Goal: Task Accomplishment & Management: Manage account settings

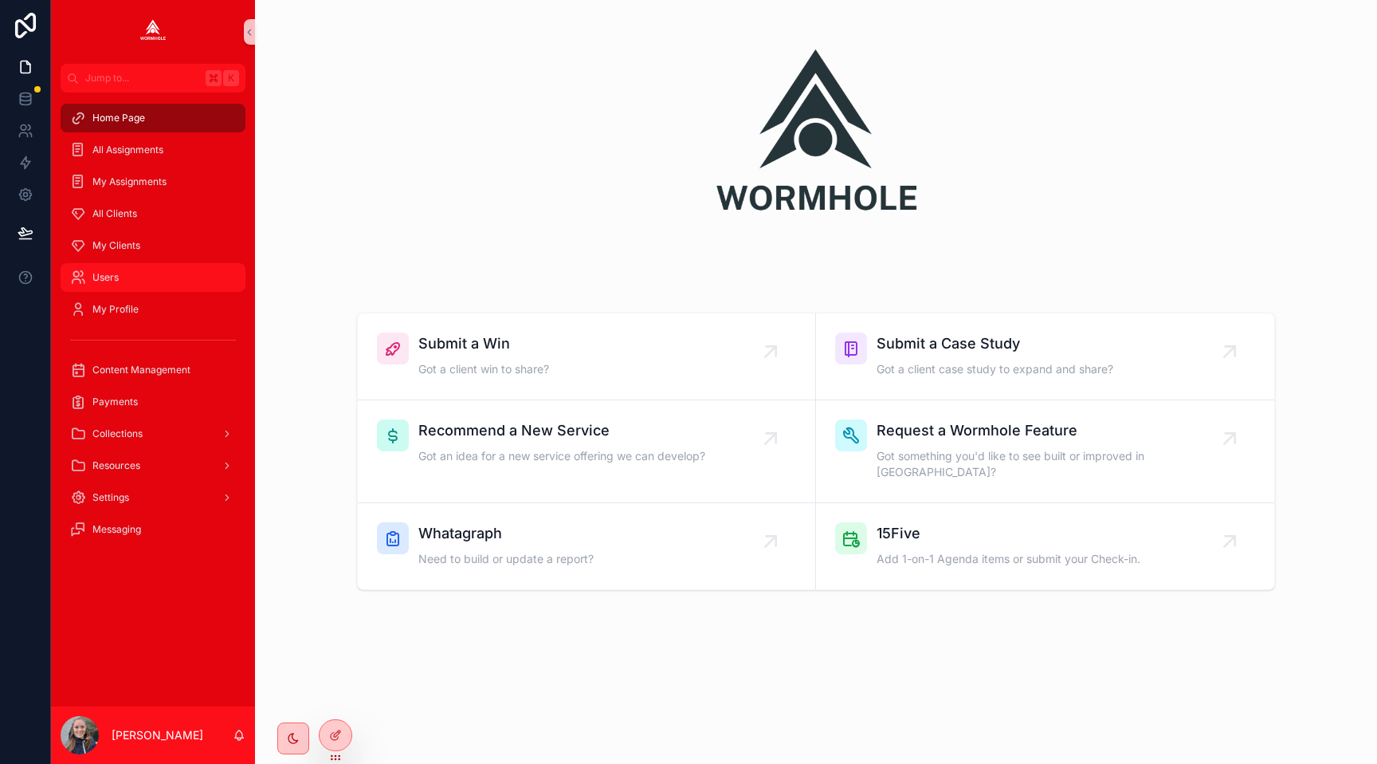
click at [146, 273] on div "Users" at bounding box center [153, 278] width 166 height 26
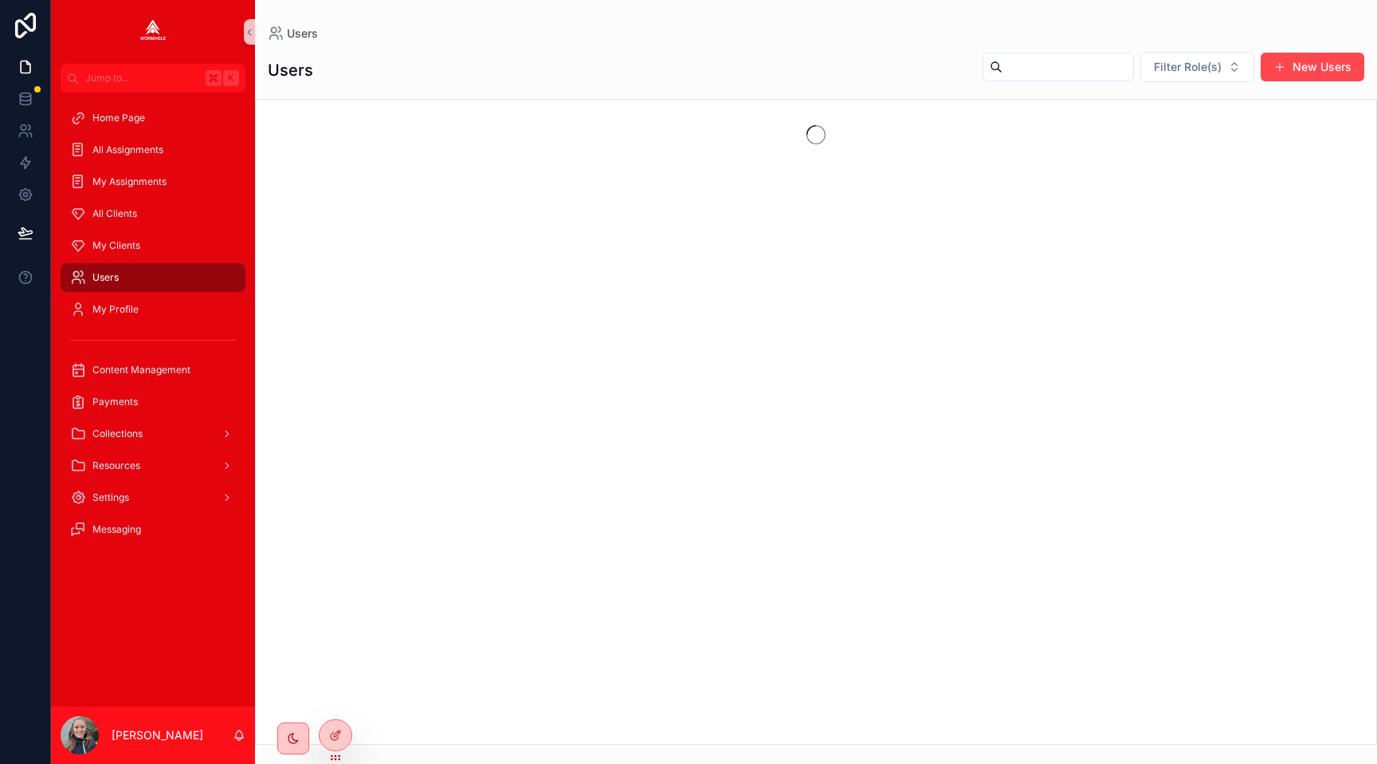
click at [1287, 62] on button "New Users" at bounding box center [1313, 67] width 104 height 29
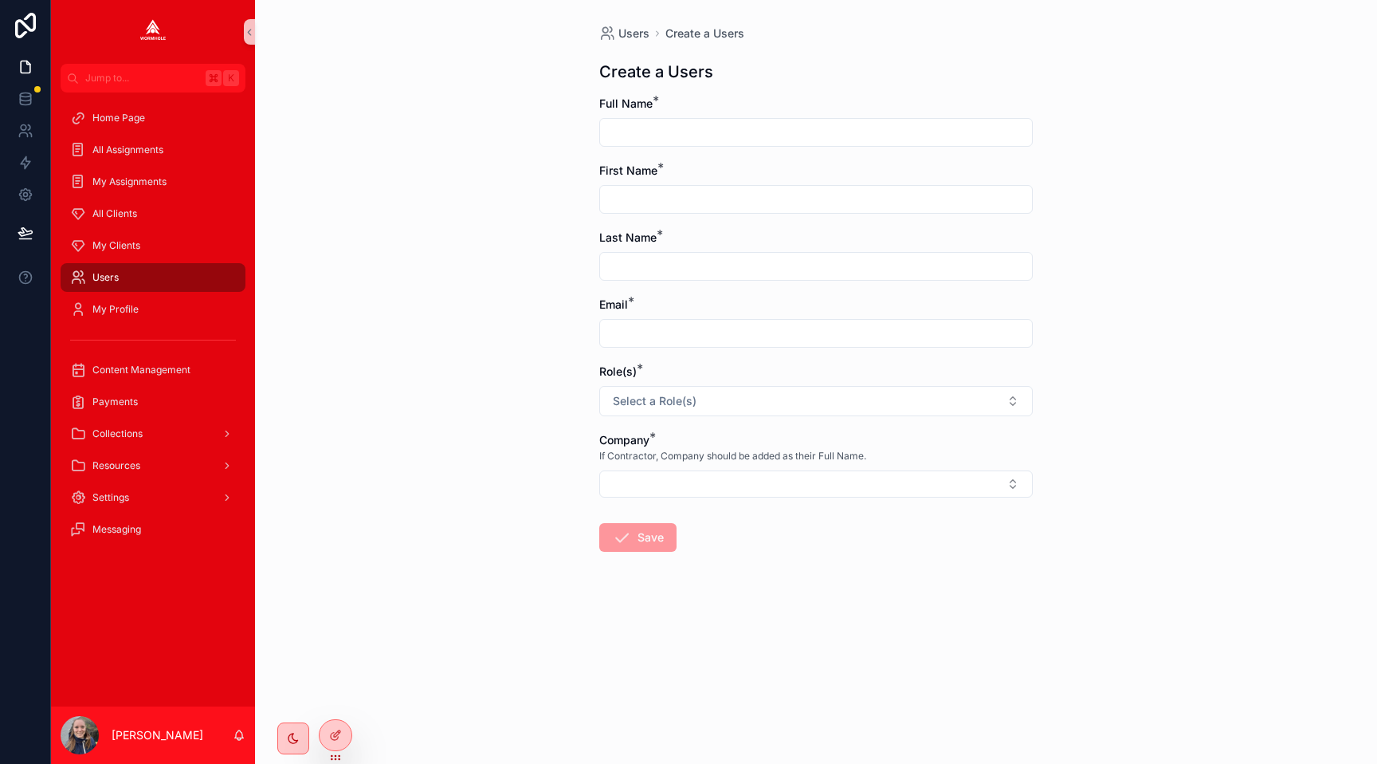
click at [637, 341] on input "scrollable content" at bounding box center [816, 333] width 432 height 22
paste input "**********"
type input "**********"
click at [630, 135] on input "scrollable content" at bounding box center [816, 132] width 432 height 22
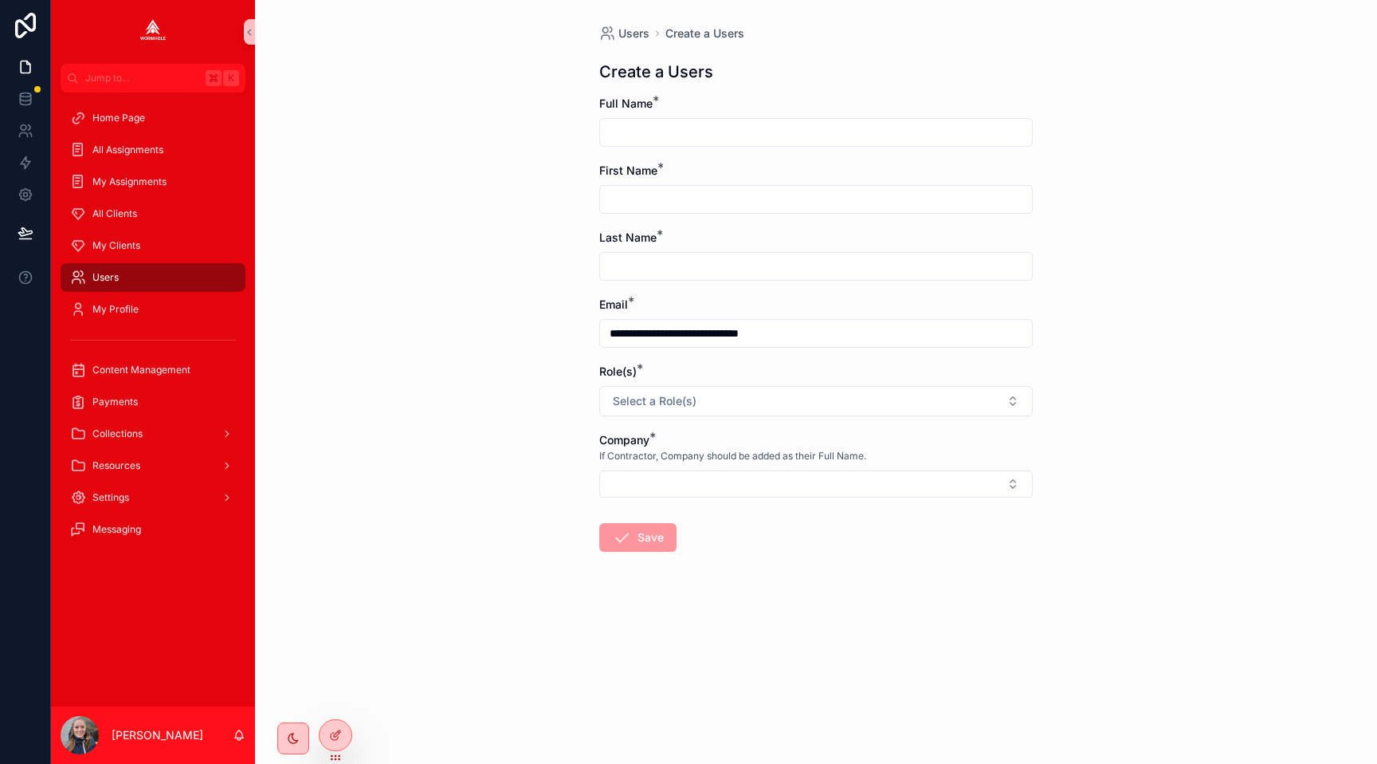
paste input "**********"
click at [618, 133] on input "**********" at bounding box center [816, 132] width 432 height 22
drag, startPoint x: 665, startPoint y: 130, endPoint x: 1074, endPoint y: 131, distance: 408.9
click at [1074, 131] on div "**********" at bounding box center [816, 382] width 1122 height 764
type input "**********"
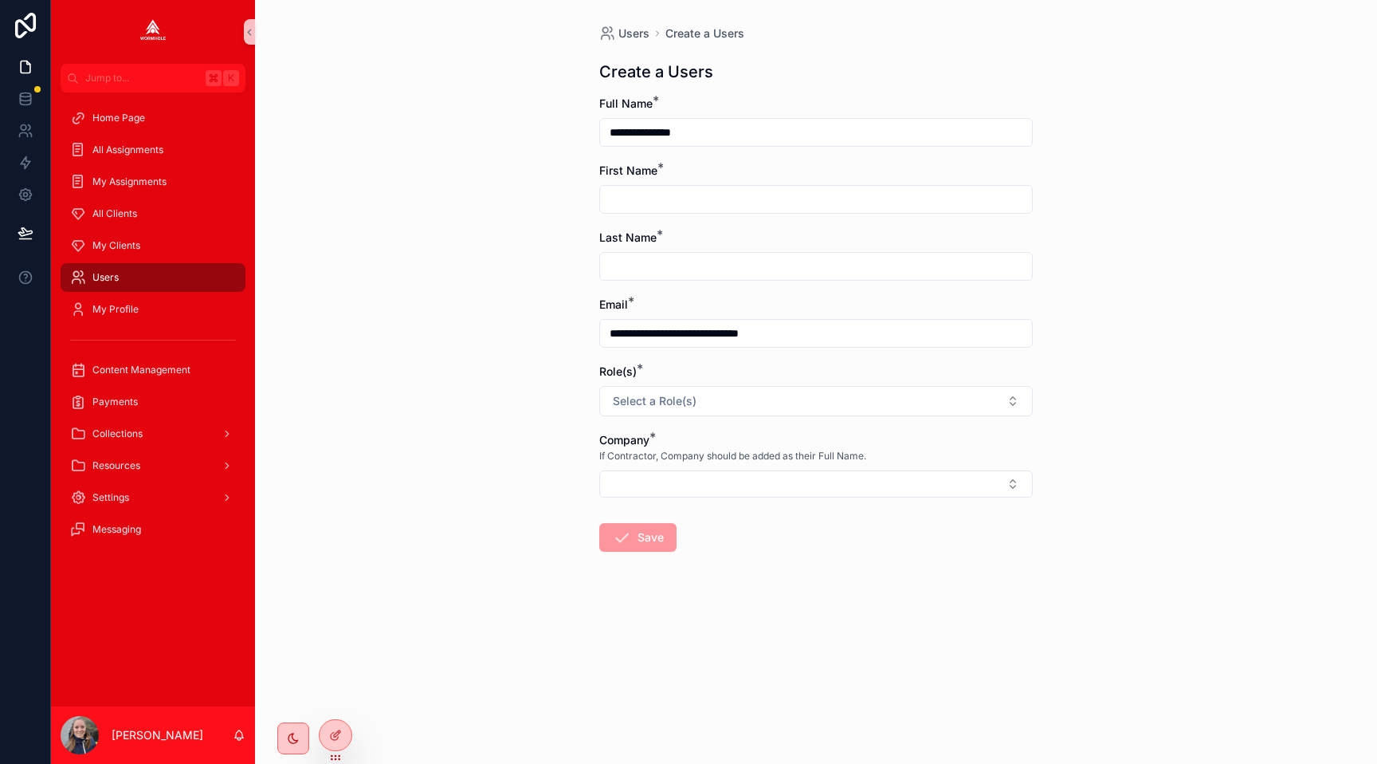
click at [637, 194] on input "scrollable content" at bounding box center [816, 199] width 432 height 22
paste input "**********"
drag, startPoint x: 658, startPoint y: 198, endPoint x: 991, endPoint y: 218, distance: 333.7
click at [989, 219] on form "**********" at bounding box center [816, 375] width 434 height 558
click at [616, 196] on input "*********" at bounding box center [816, 199] width 432 height 22
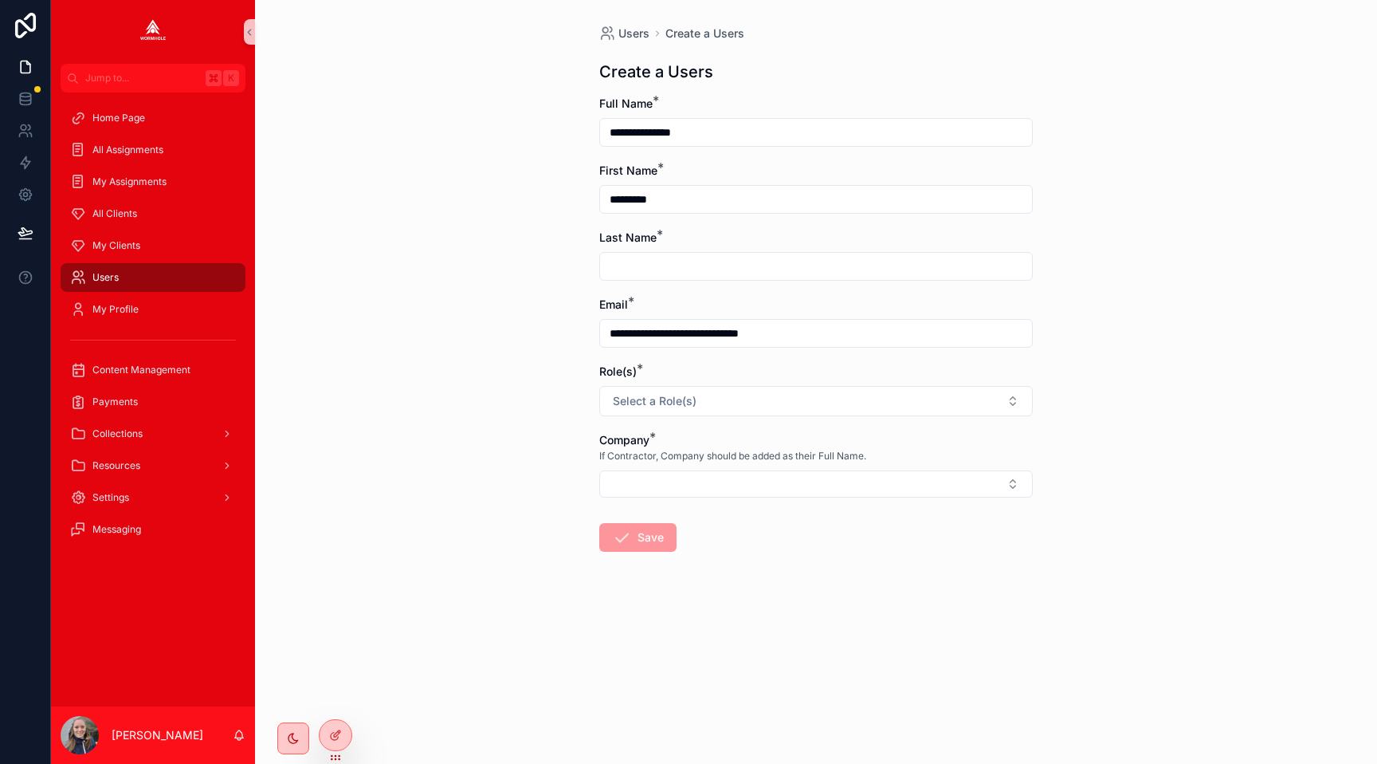
type input "*********"
click at [604, 256] on input "scrollable content" at bounding box center [816, 266] width 432 height 22
type input "*****"
click at [645, 390] on button "Select a Role(s)" at bounding box center [816, 401] width 434 height 30
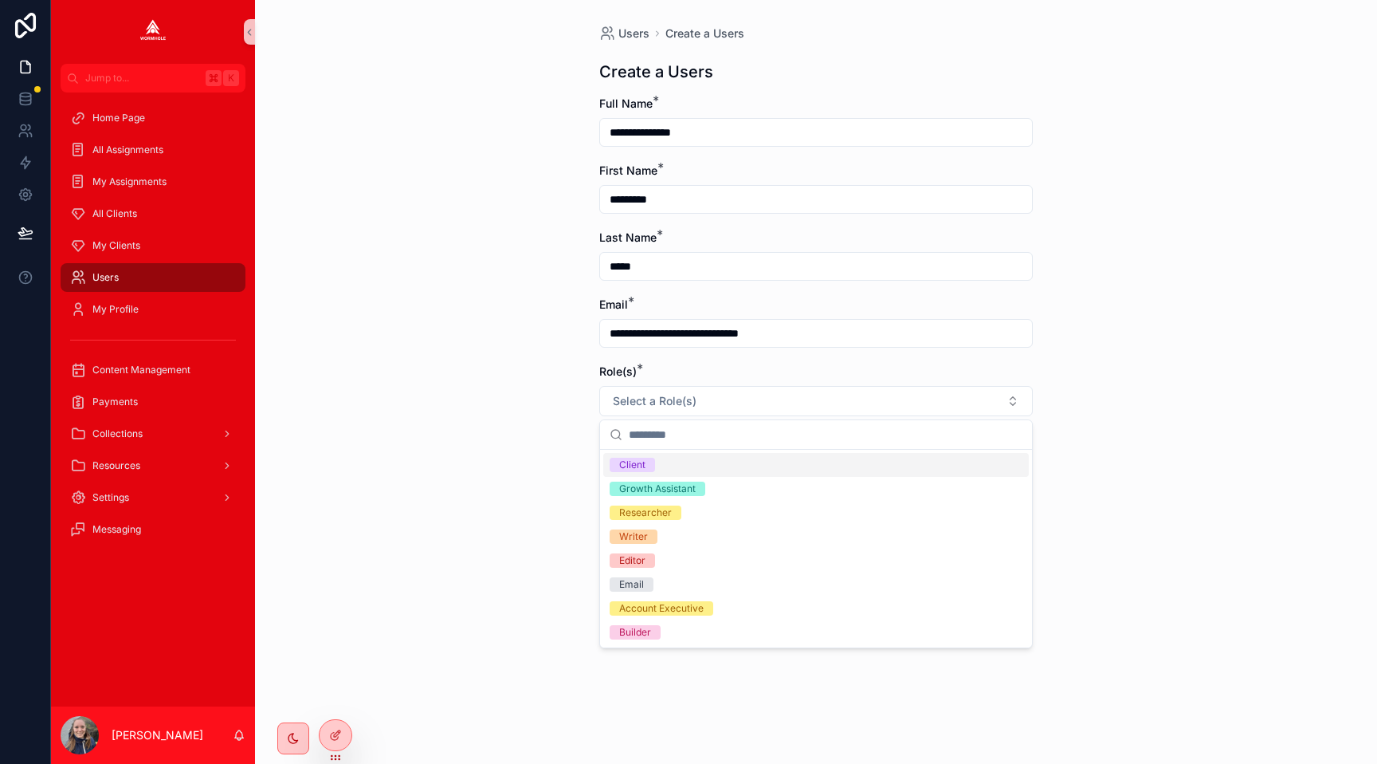
click at [641, 464] on div "Client" at bounding box center [632, 464] width 26 height 14
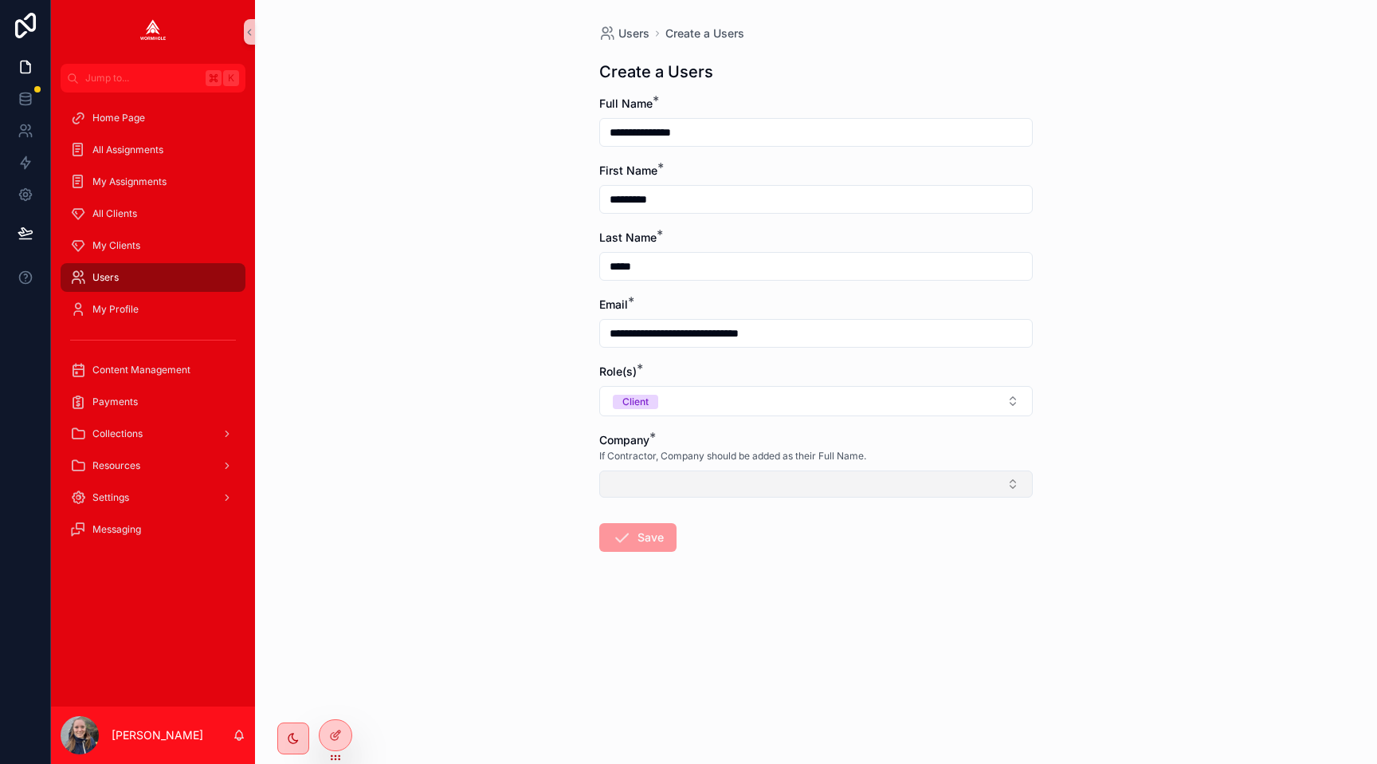
click at [641, 474] on button "Select Button" at bounding box center [816, 483] width 434 height 27
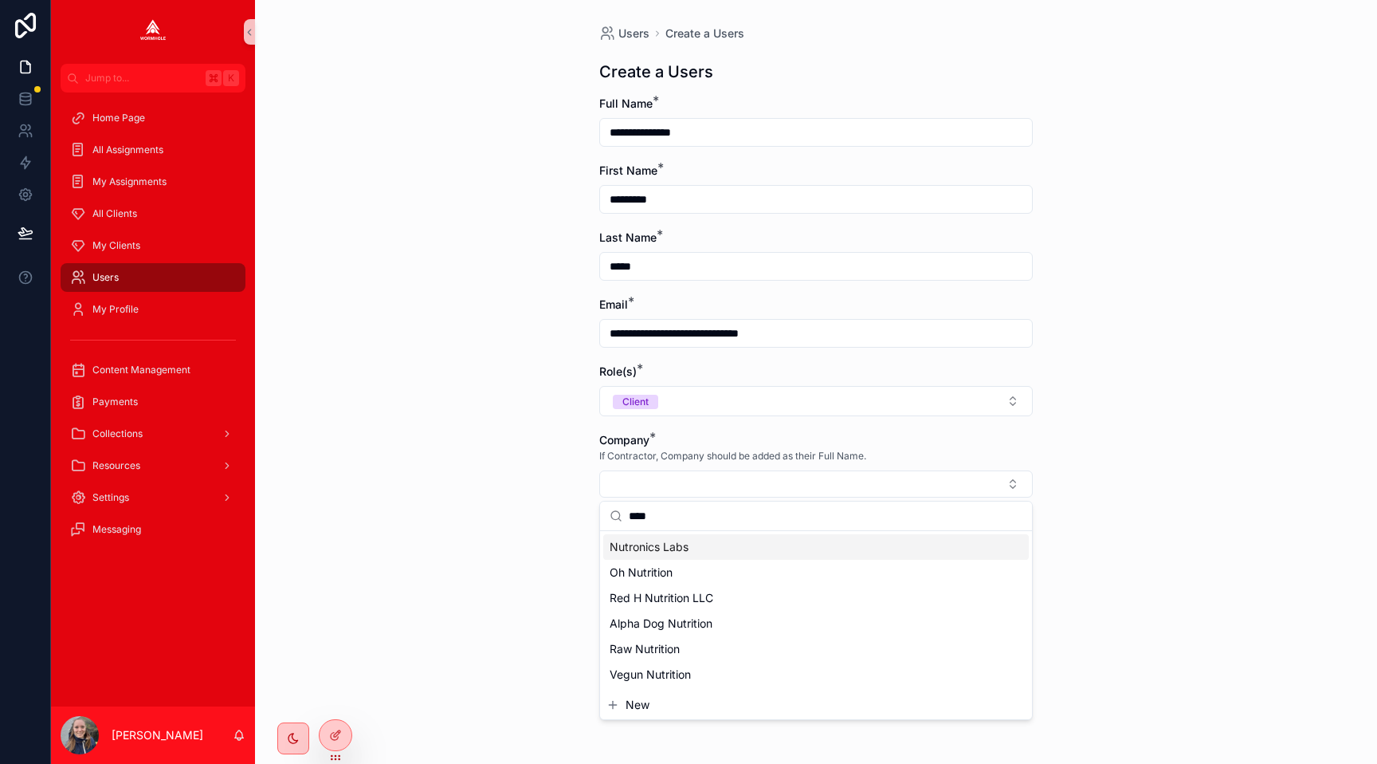
type input "****"
click at [657, 548] on span "Nutronics Labs" at bounding box center [649, 547] width 79 height 16
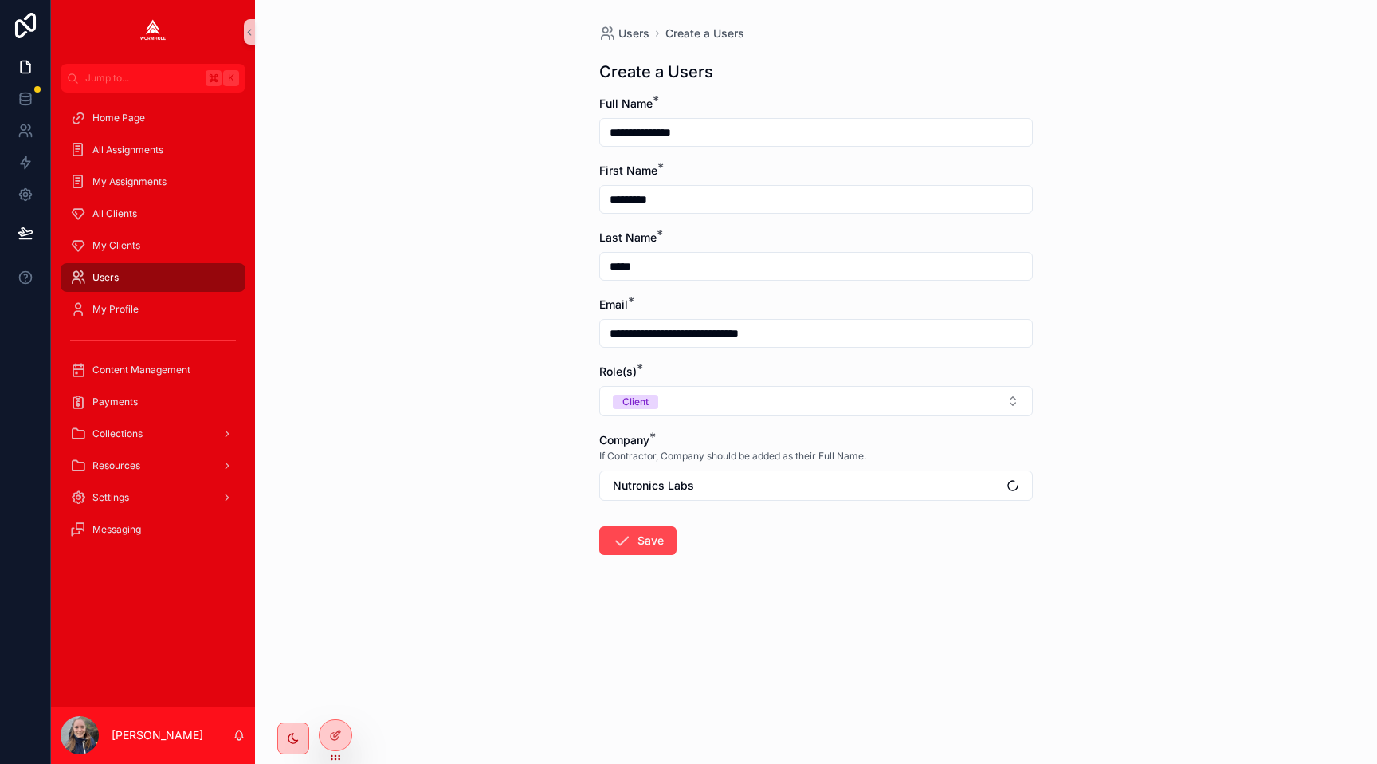
click at [644, 541] on button "Save" at bounding box center [637, 540] width 77 height 29
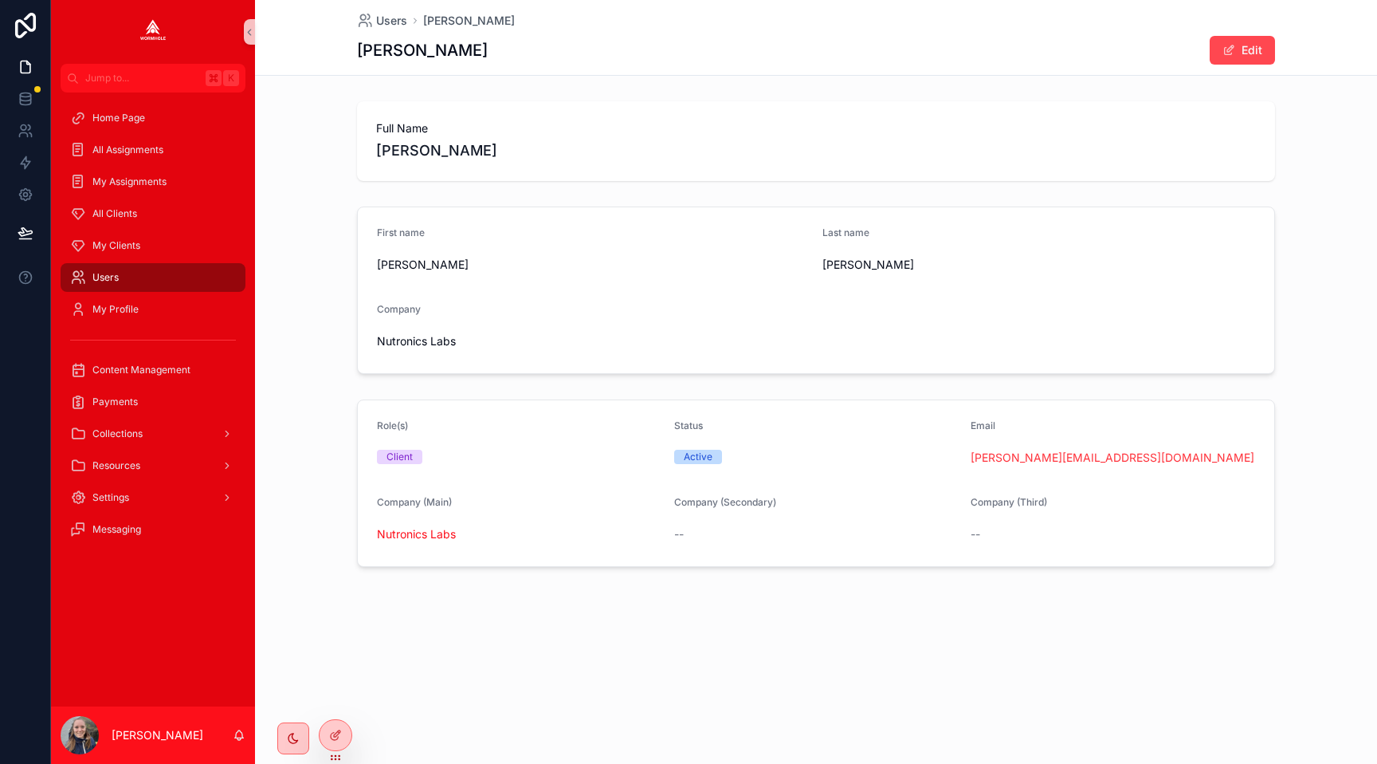
click at [1231, 43] on button "Edit" at bounding box center [1242, 50] width 65 height 29
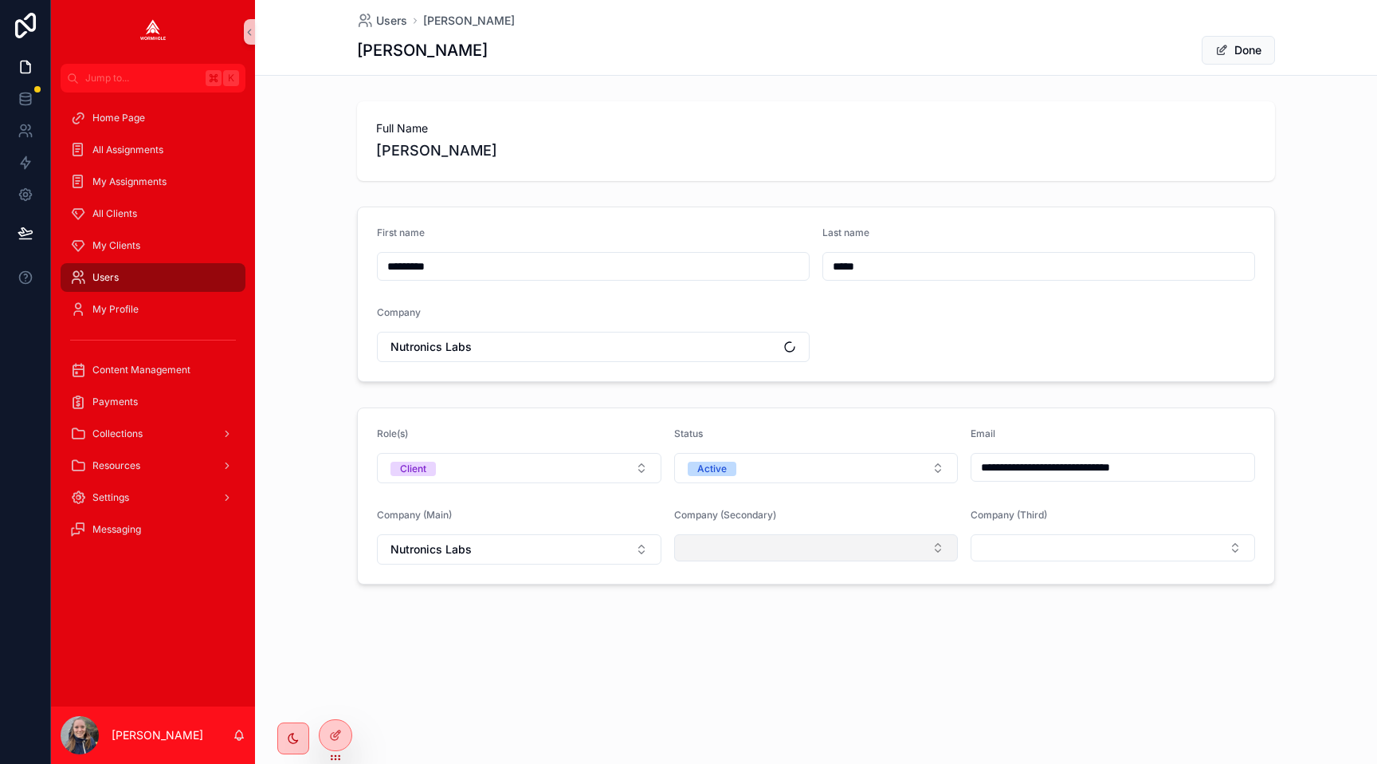
click at [767, 542] on button "Select Button" at bounding box center [816, 547] width 285 height 27
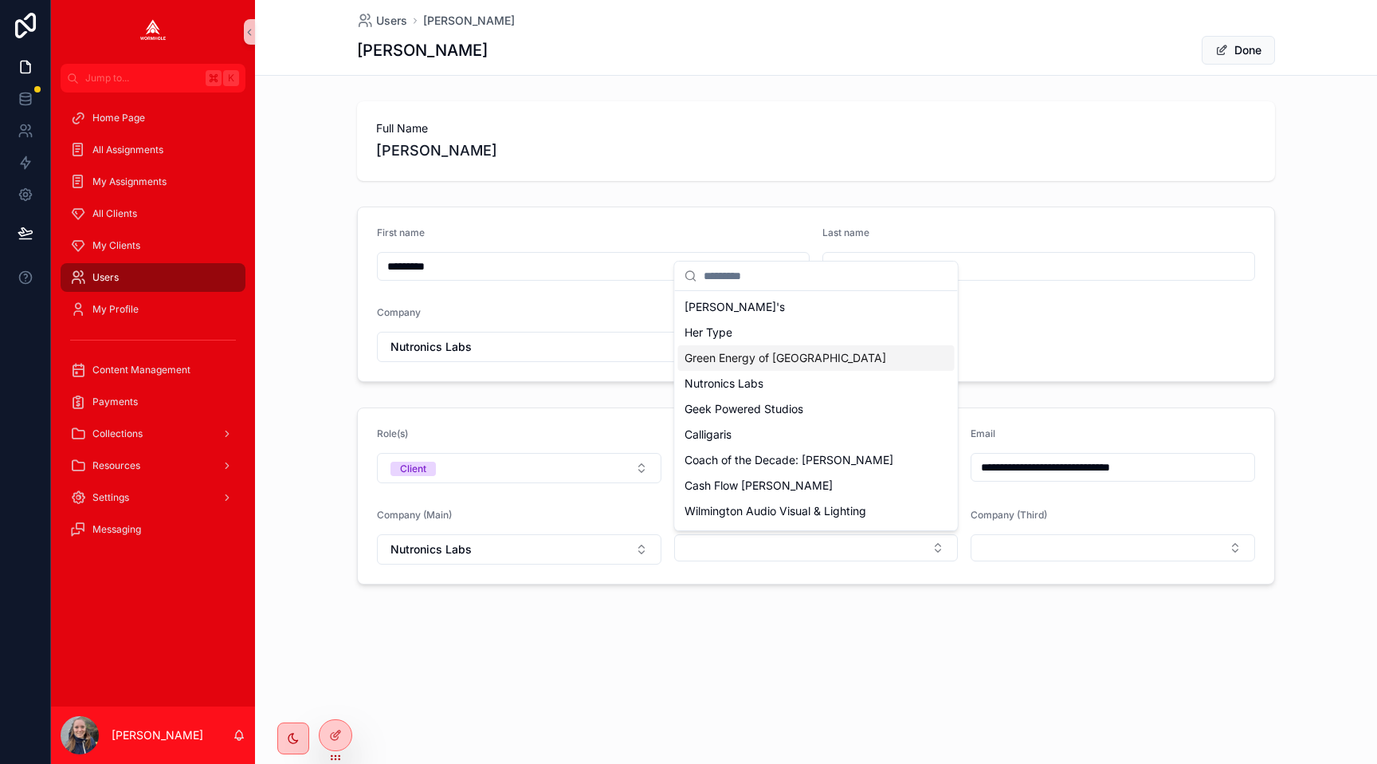
click at [716, 363] on span "Green Energy of [GEOGRAPHIC_DATA]" at bounding box center [786, 358] width 202 height 16
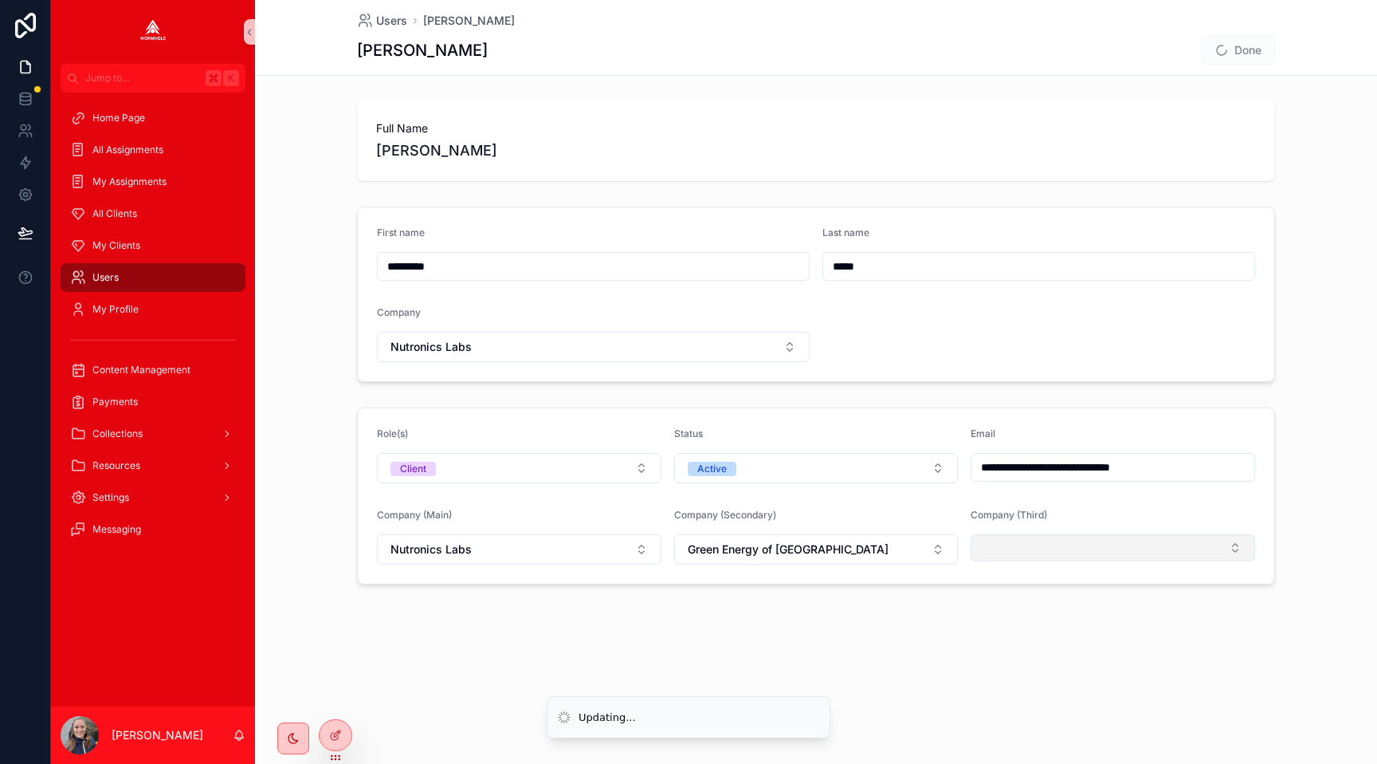
click at [1045, 560] on button "Select Button" at bounding box center [1113, 547] width 285 height 27
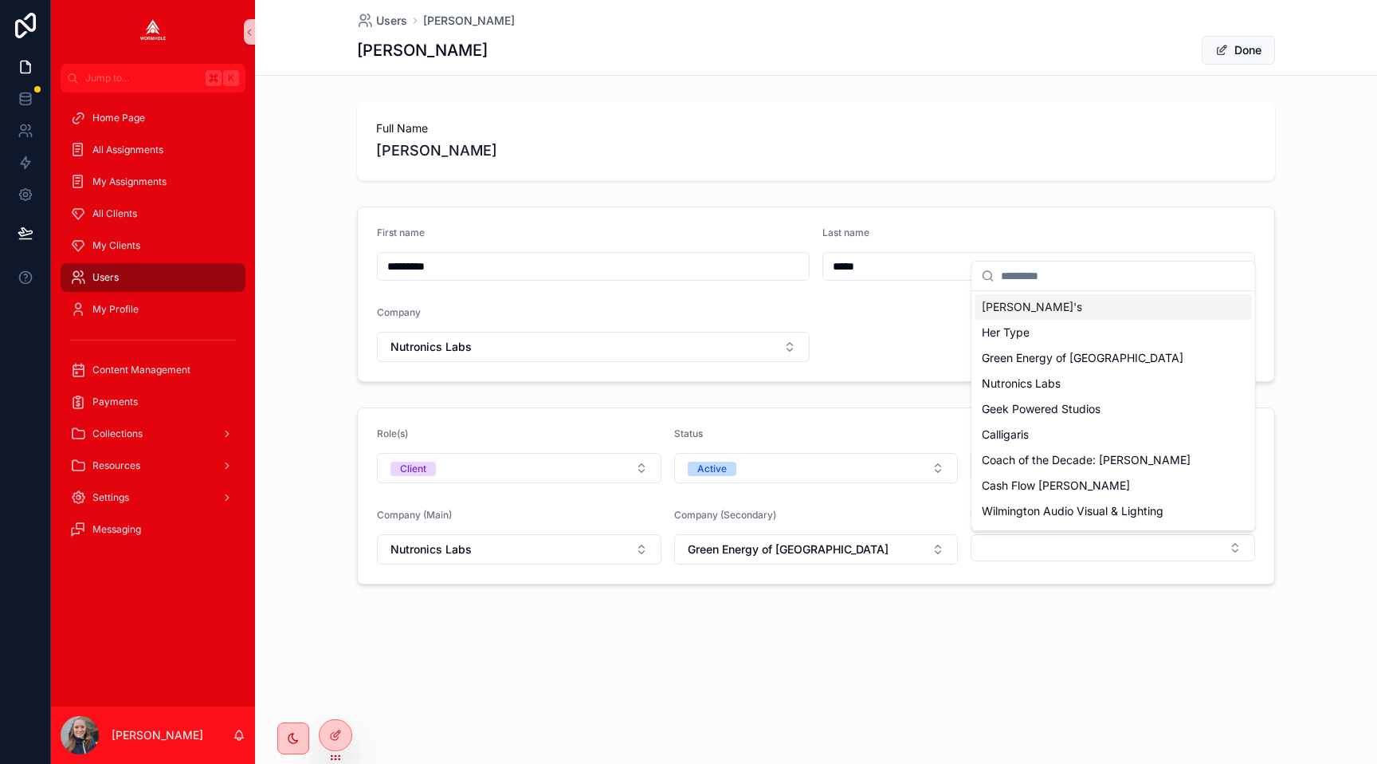
click at [989, 301] on span "Stan's" at bounding box center [1032, 307] width 100 height 16
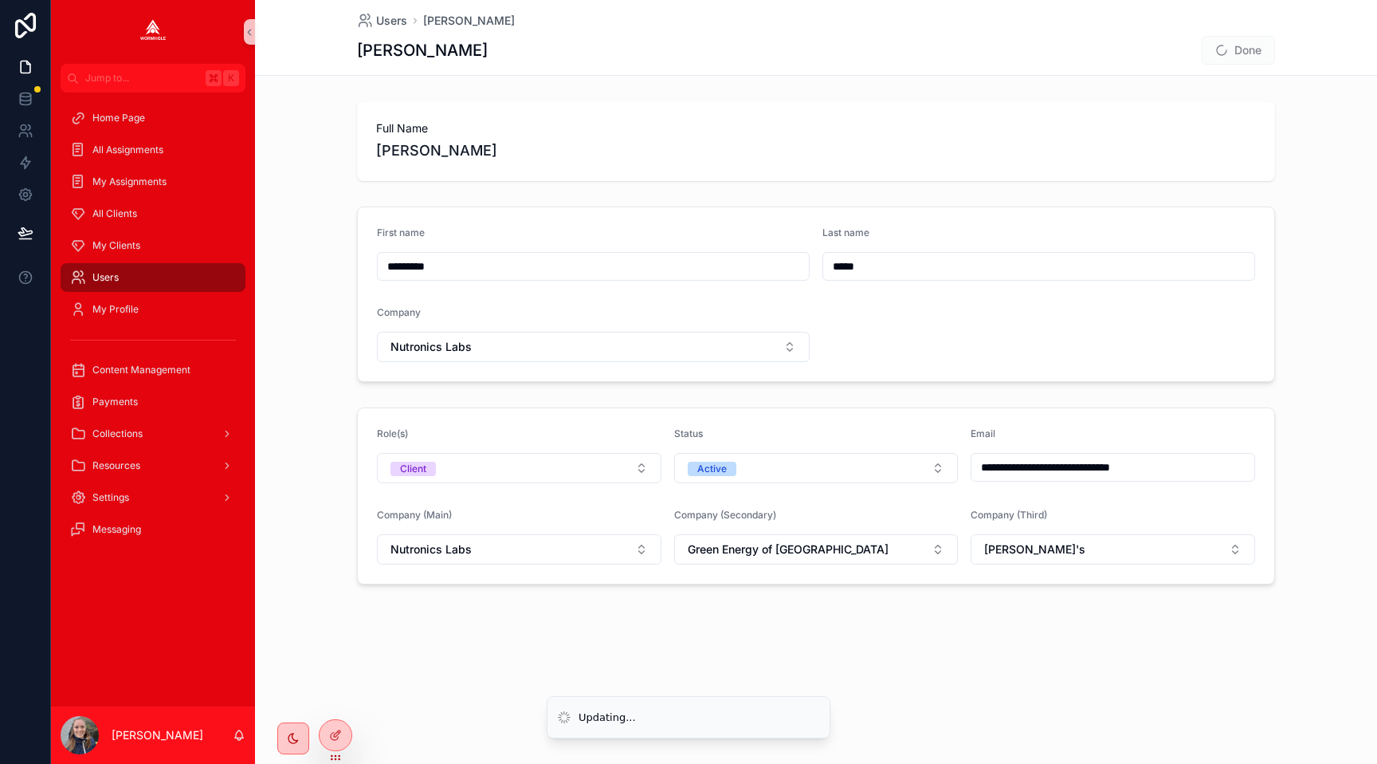
click at [1320, 261] on div "First name ********* Last name ***** Company Nutronics Labs" at bounding box center [816, 294] width 1122 height 188
click at [1234, 43] on button "Done" at bounding box center [1238, 50] width 73 height 29
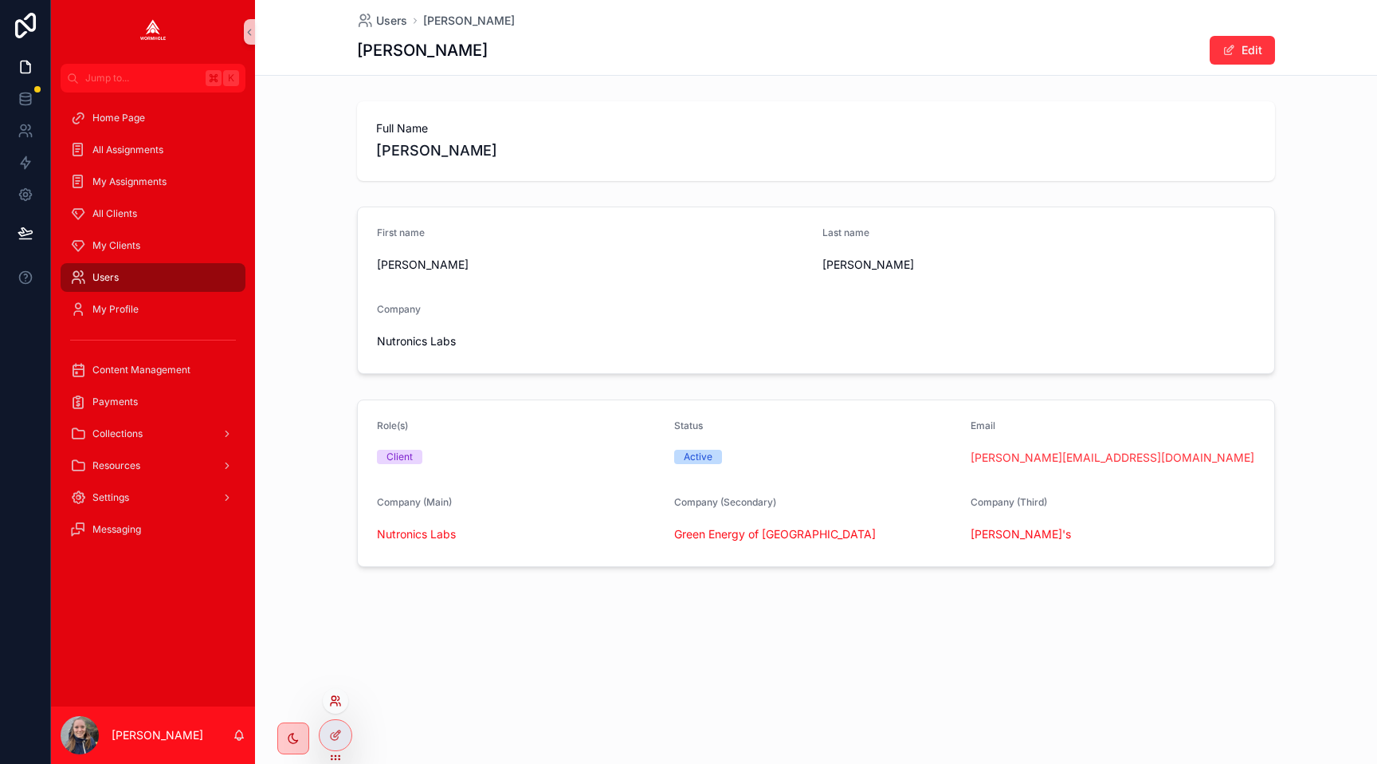
click at [336, 703] on icon at bounding box center [335, 700] width 13 height 13
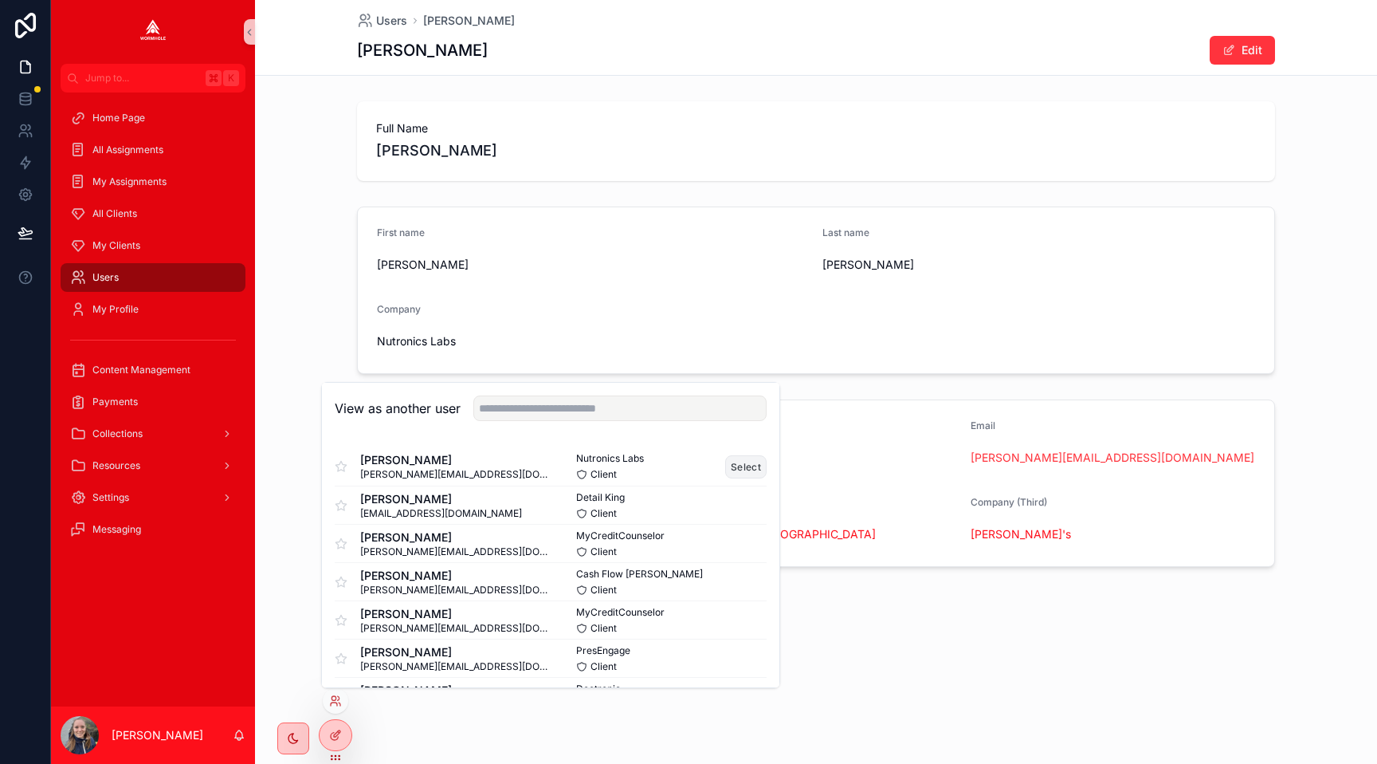
click at [729, 460] on button "Select" at bounding box center [745, 466] width 41 height 23
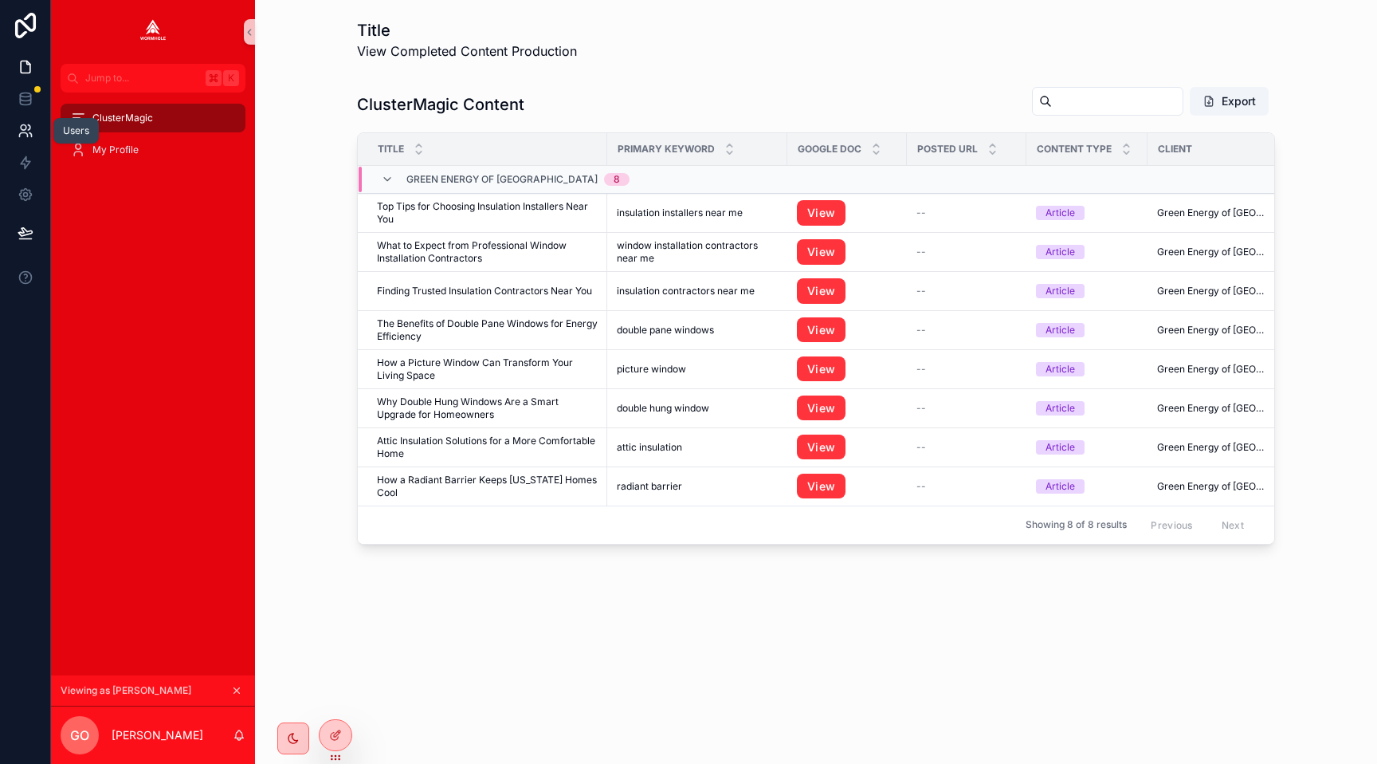
click at [28, 130] on icon at bounding box center [29, 127] width 2 height 5
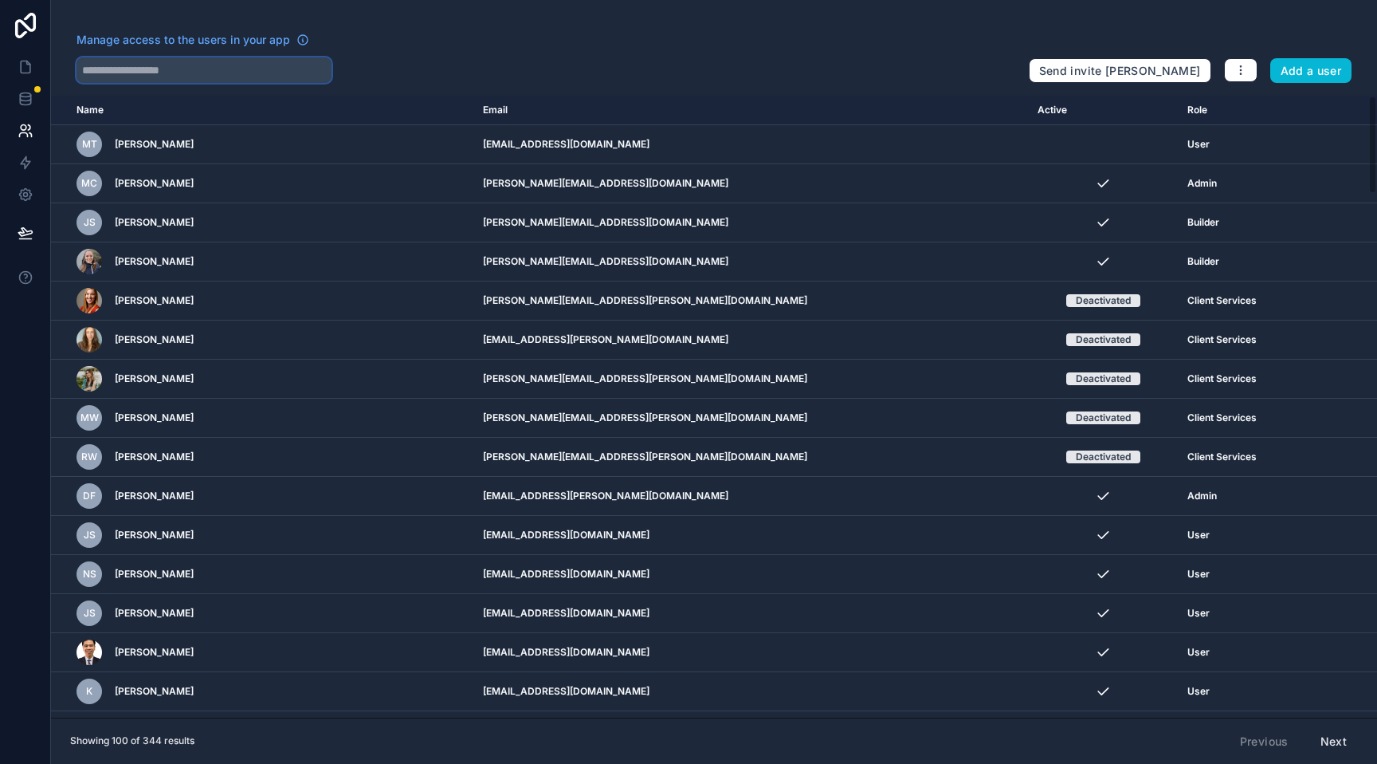
click at [257, 69] on input "text" at bounding box center [204, 70] width 255 height 26
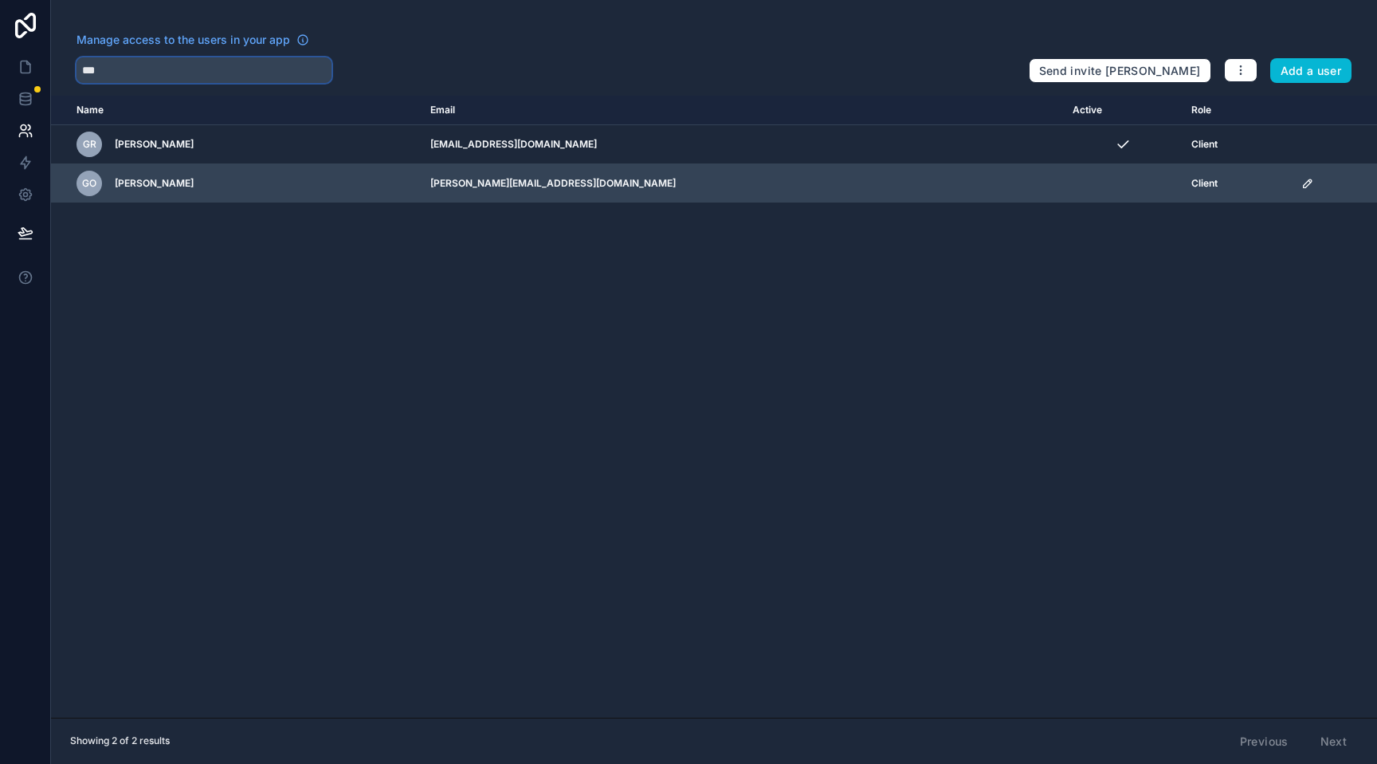
type input "***"
click at [1304, 184] on icon "scrollable content" at bounding box center [1308, 183] width 8 height 8
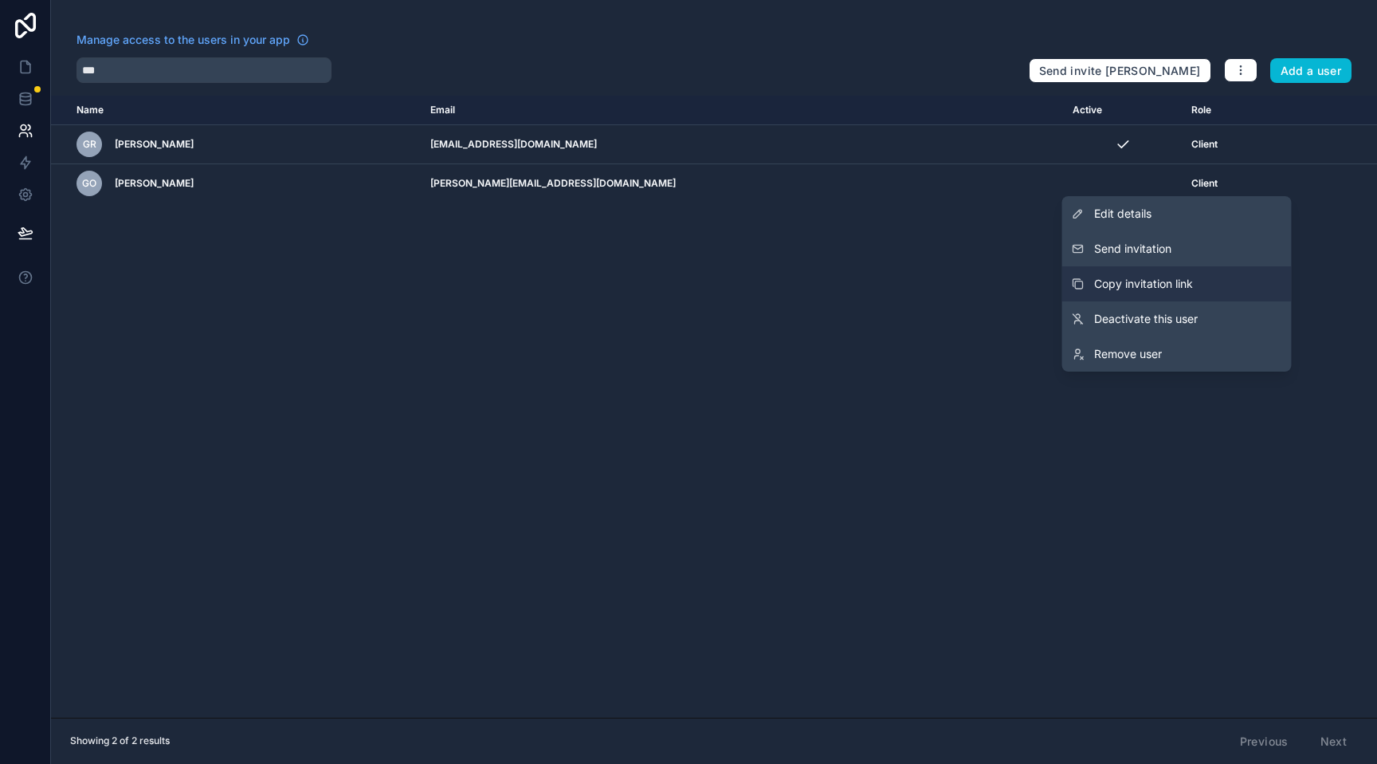
click at [1166, 286] on span "Copy invitation link" at bounding box center [1143, 284] width 99 height 16
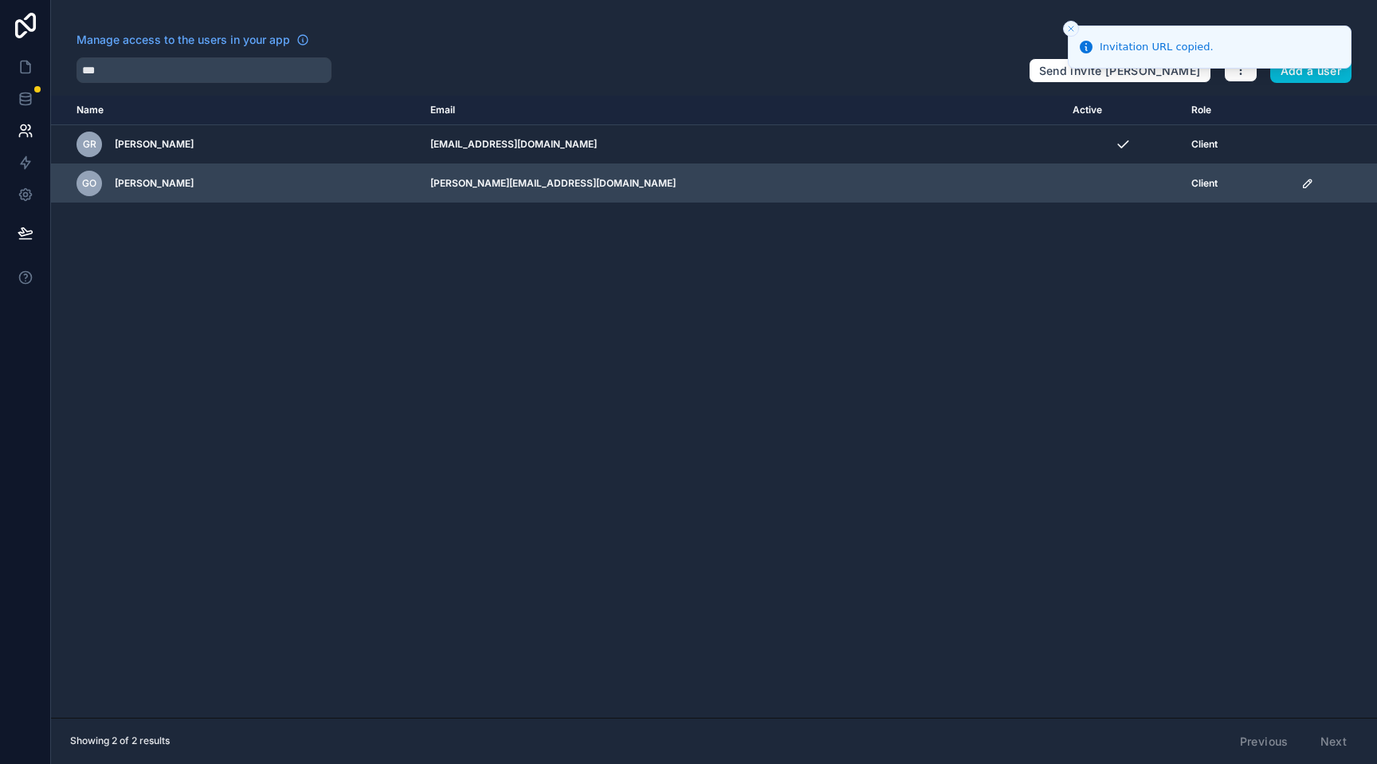
click at [1305, 189] on div "scrollable content" at bounding box center [1334, 183] width 66 height 13
click at [1301, 189] on icon "scrollable content" at bounding box center [1307, 183] width 13 height 13
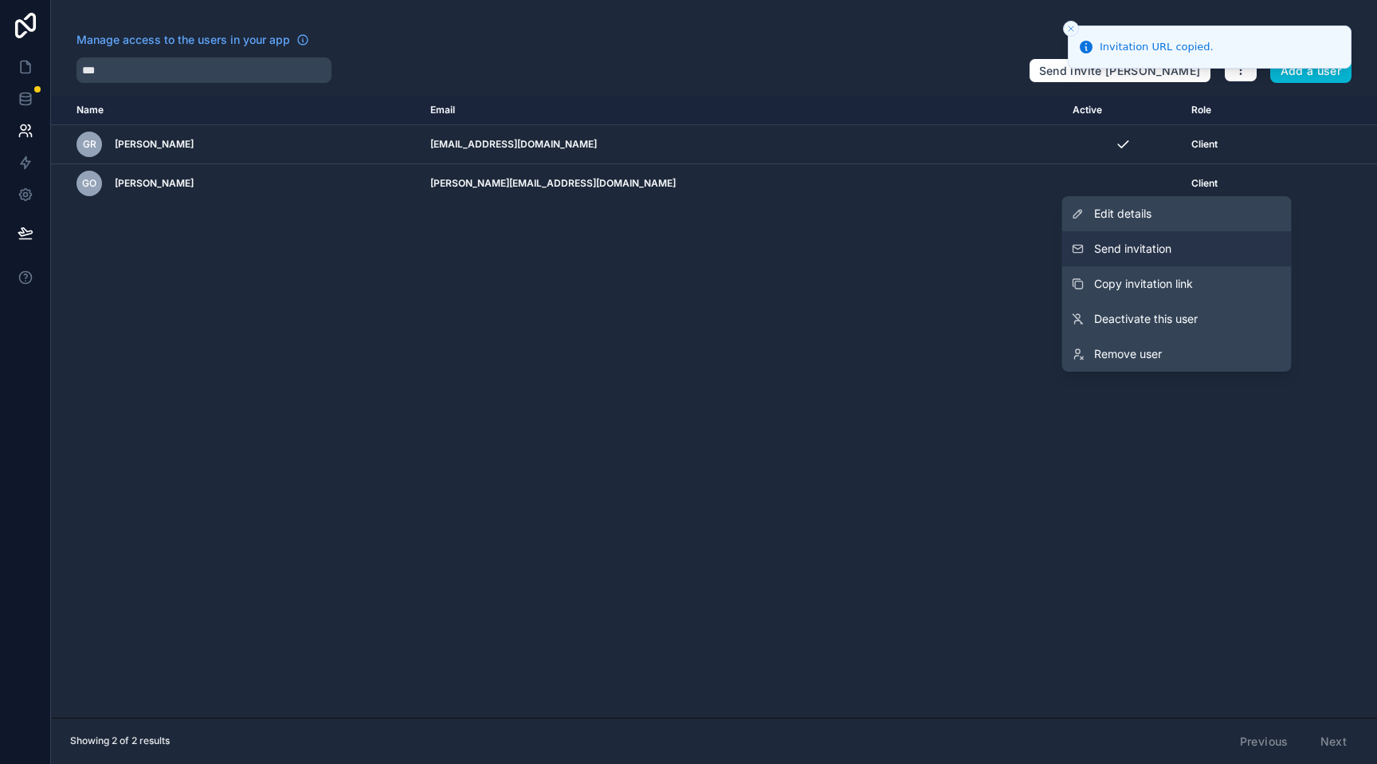
click at [1207, 246] on button "Send invitation" at bounding box center [1177, 248] width 230 height 35
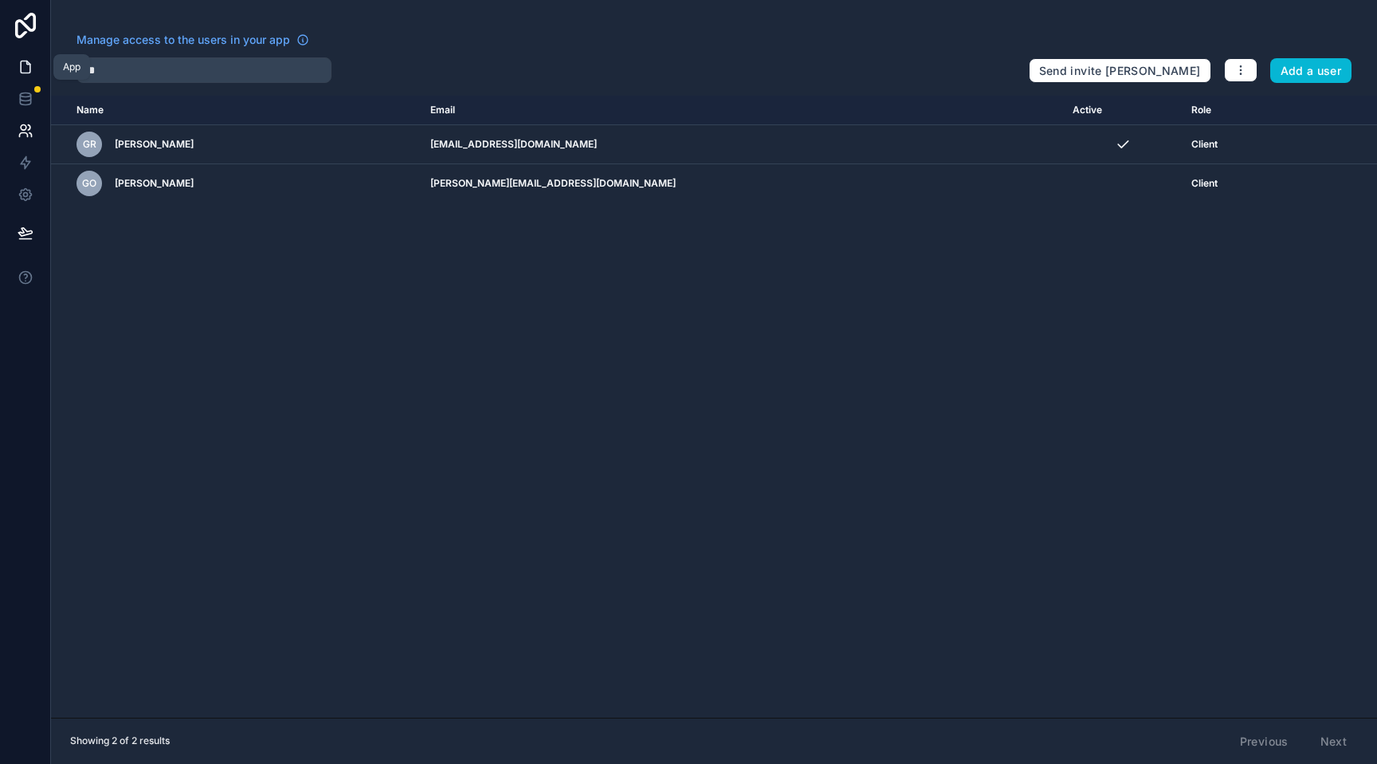
click at [26, 68] on icon at bounding box center [26, 67] width 16 height 16
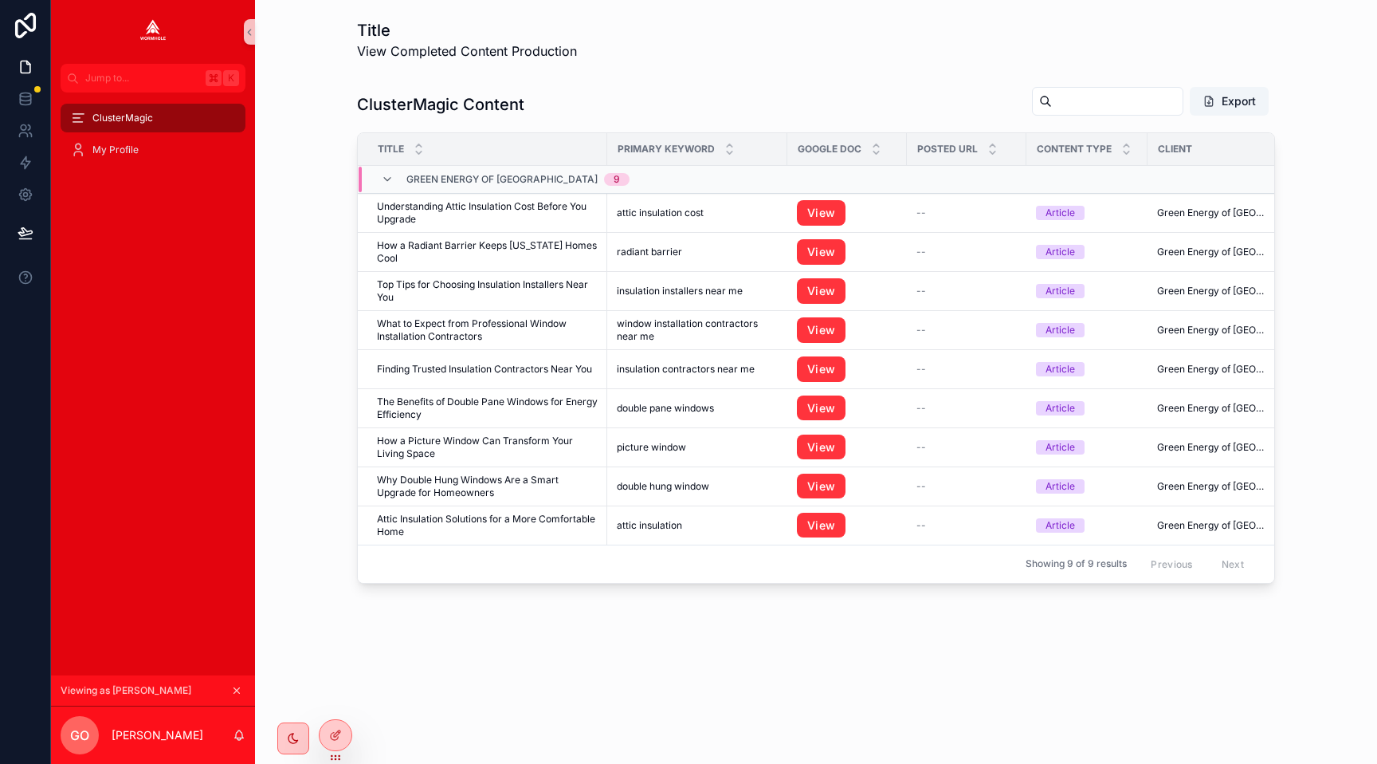
click at [238, 689] on icon "scrollable content" at bounding box center [236, 690] width 11 height 11
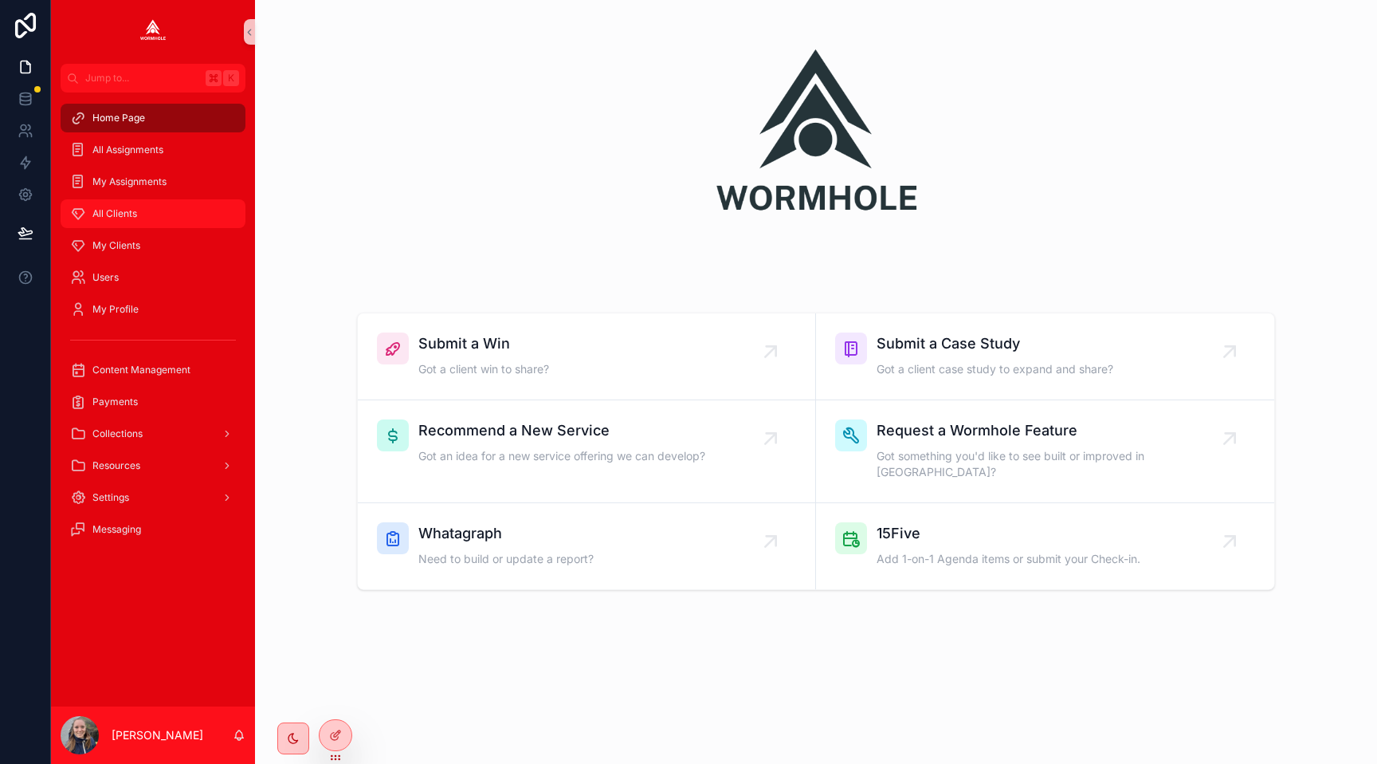
click at [125, 209] on span "All Clients" at bounding box center [114, 213] width 45 height 13
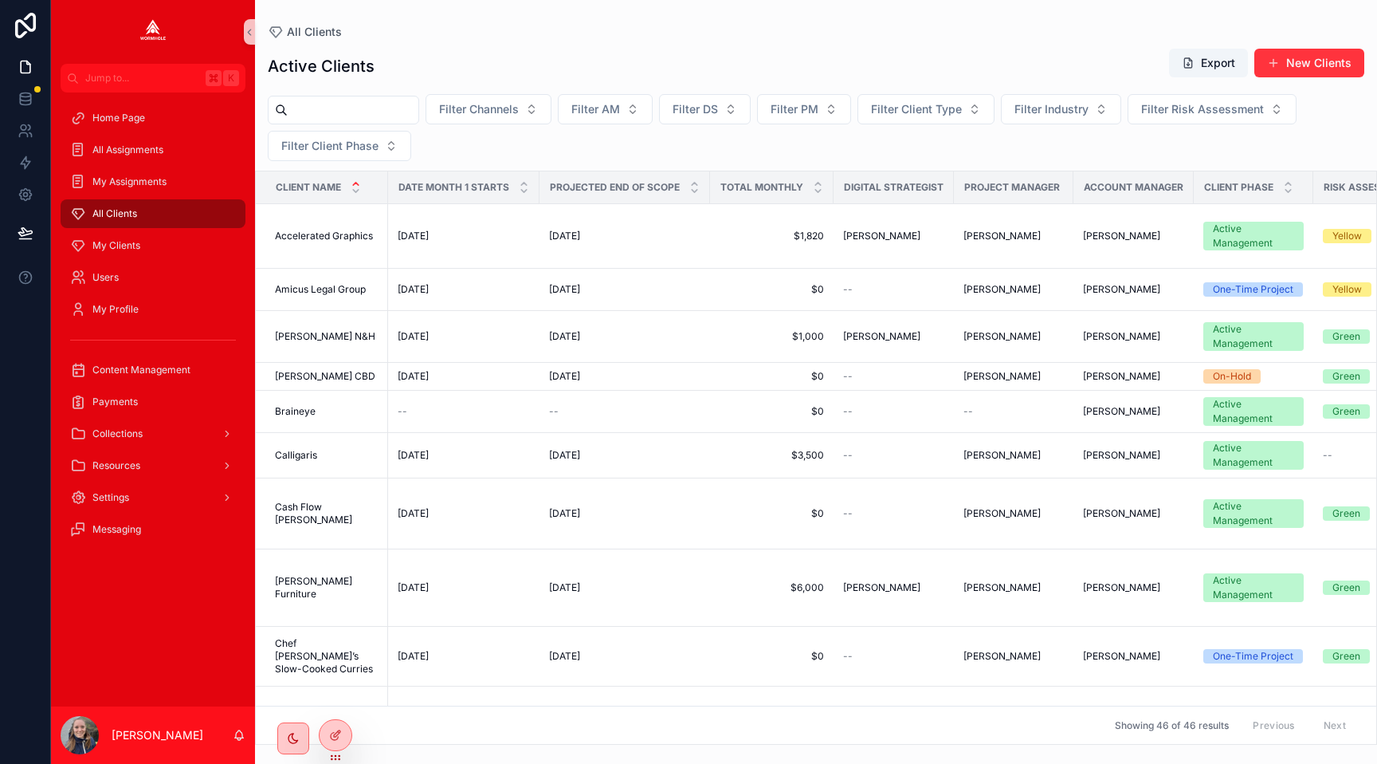
click at [347, 101] on input "scrollable content" at bounding box center [353, 110] width 131 height 22
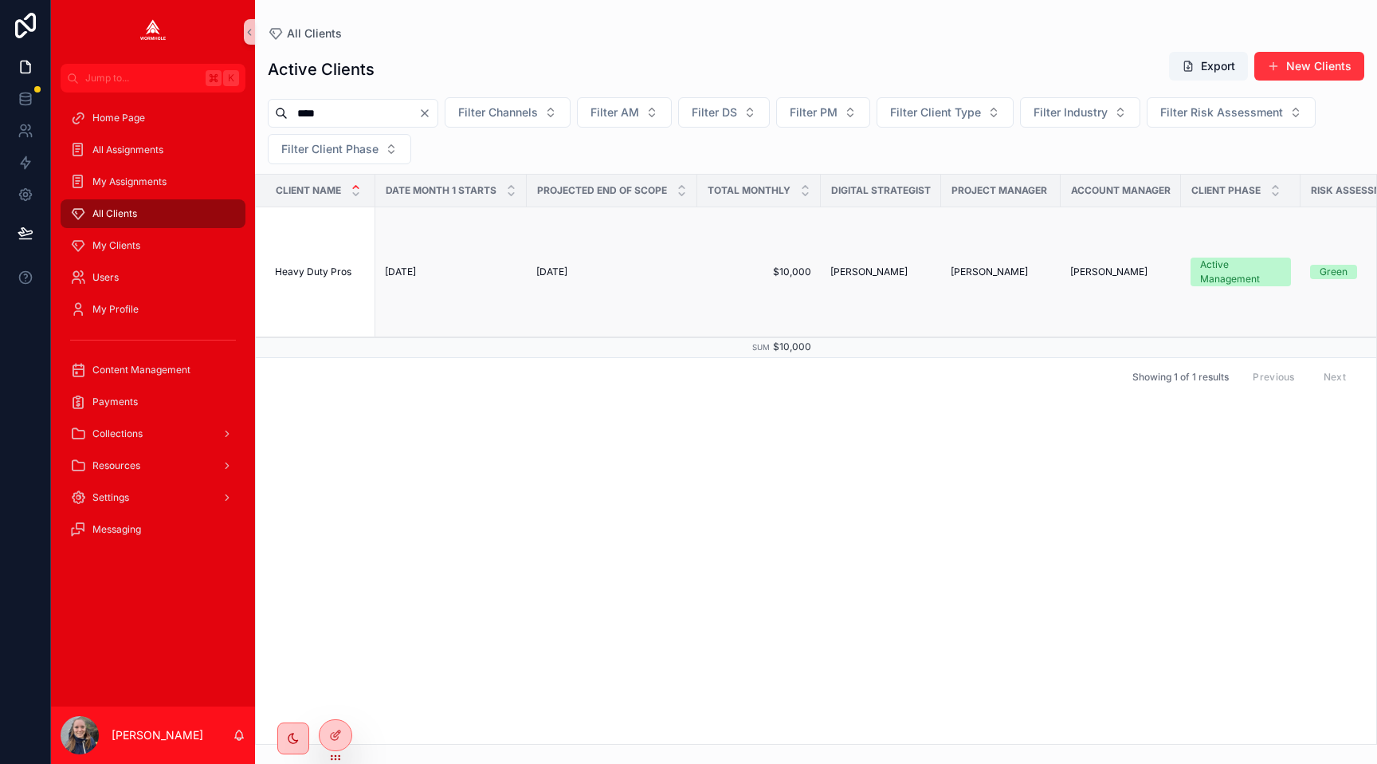
type input "****"
click at [326, 266] on span "Heavy Duty Pros" at bounding box center [313, 271] width 77 height 13
click at [132, 370] on span "Content Management" at bounding box center [141, 369] width 98 height 13
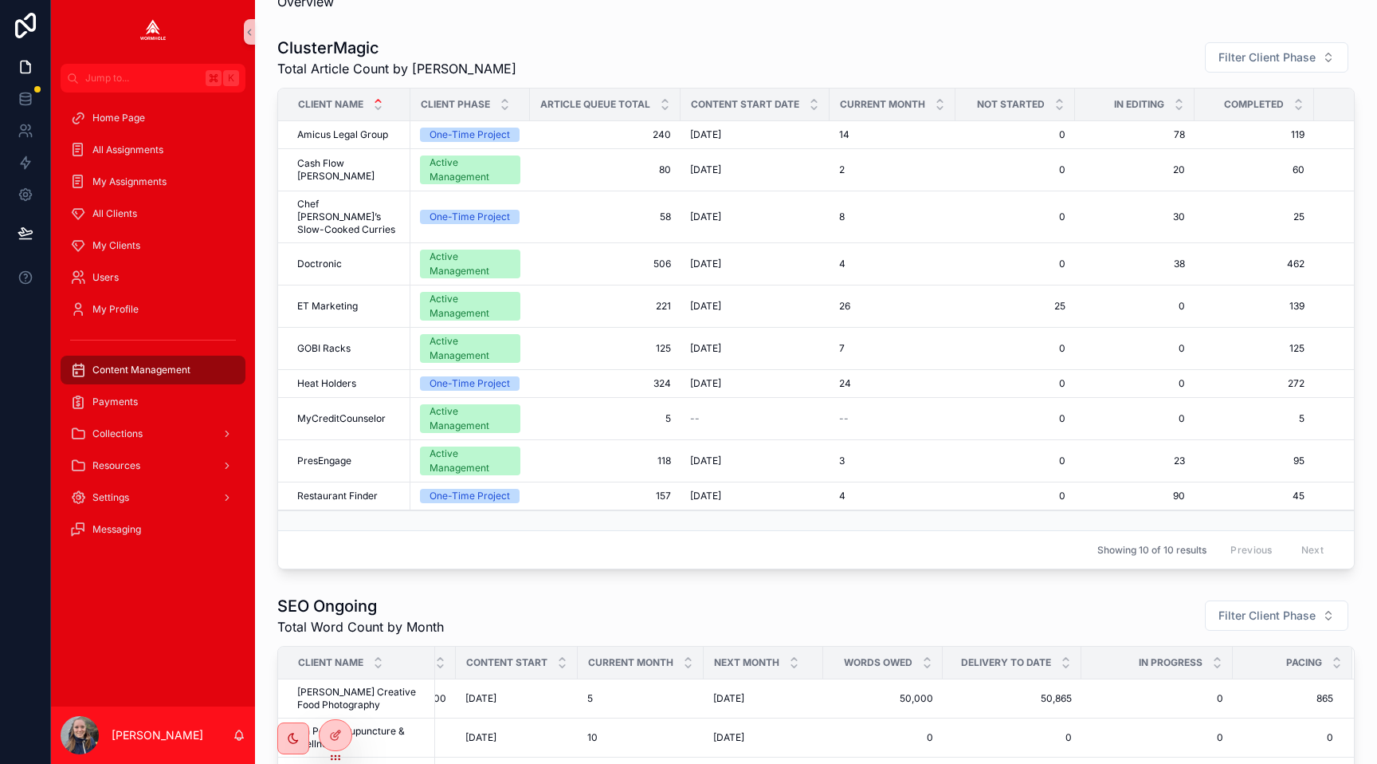
scroll to position [49, 0]
click at [104, 218] on span "All Clients" at bounding box center [114, 213] width 45 height 13
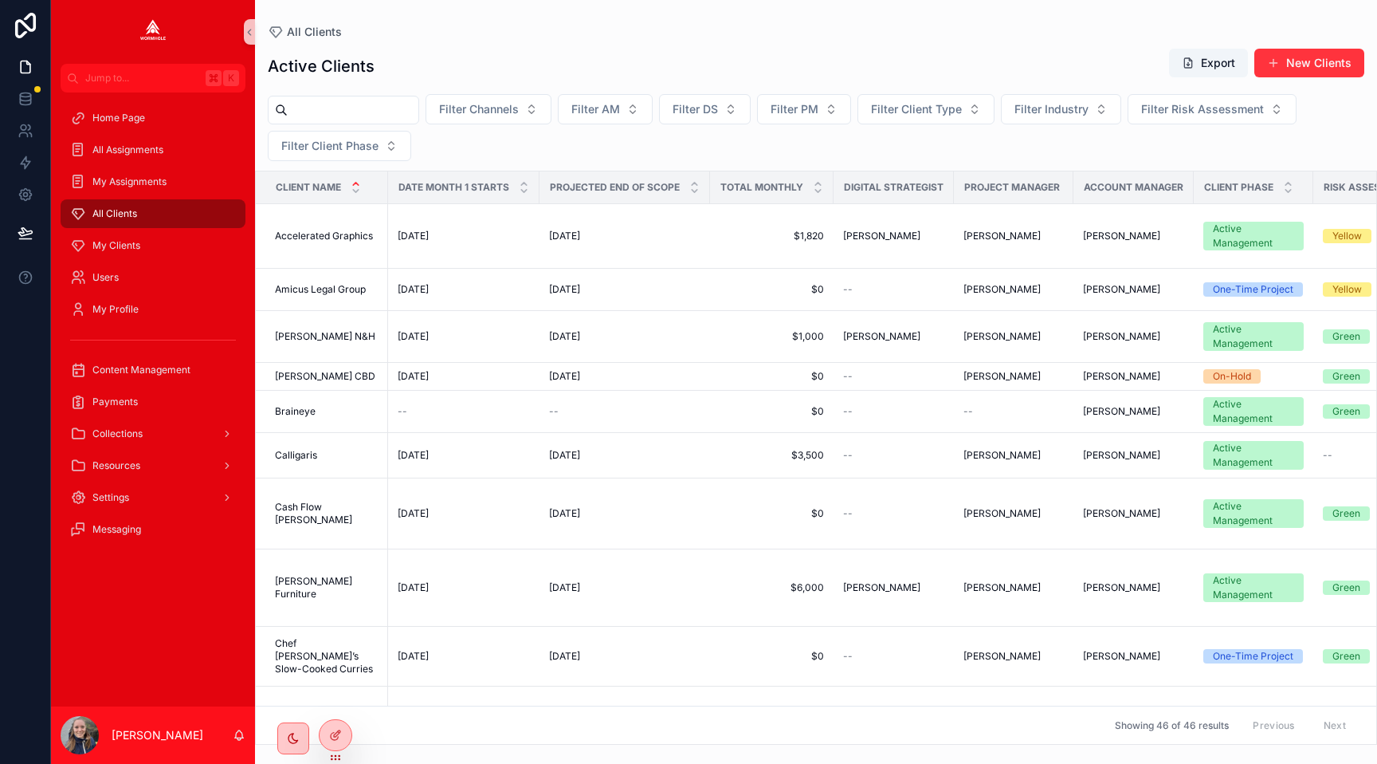
click at [343, 88] on div "Active Clients Export New Clients Filter Channels Filter AM Filter DS Filter PM…" at bounding box center [816, 391] width 1122 height 706
click at [339, 126] on div "Filter Channels Filter AM Filter DS Filter PM Filter Client Type Filter Industr…" at bounding box center [816, 127] width 1122 height 67
click at [339, 118] on input "scrollable content" at bounding box center [353, 110] width 131 height 22
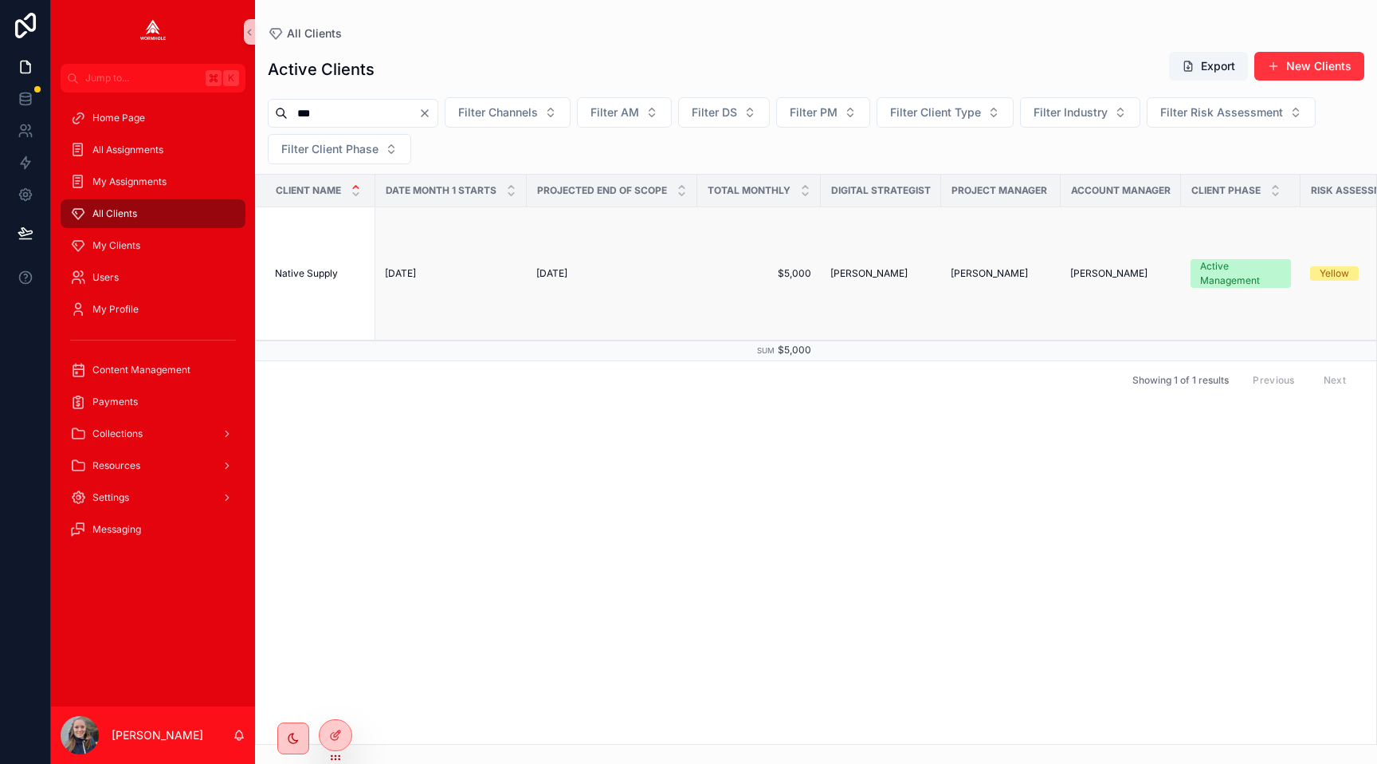
type input "***"
click at [320, 269] on span "Native Supply" at bounding box center [306, 273] width 63 height 13
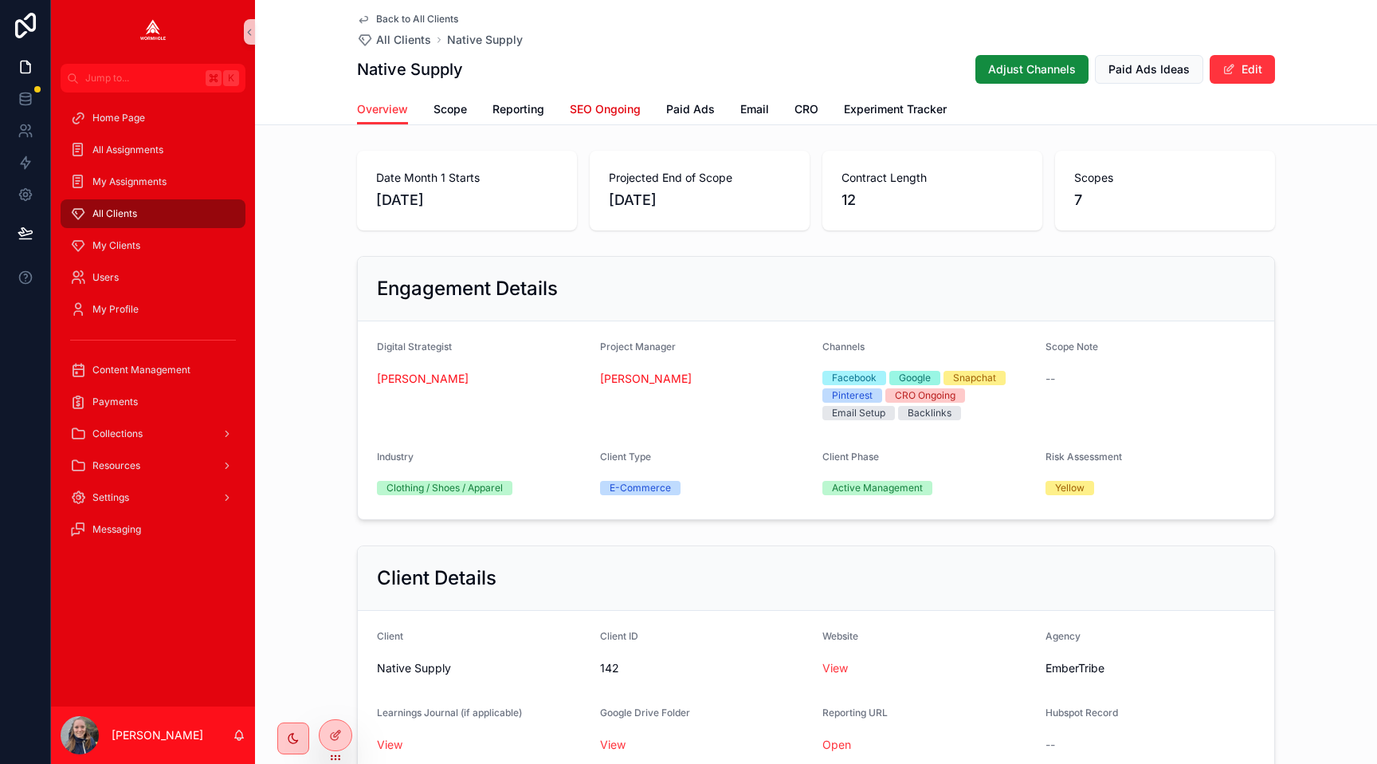
click at [602, 110] on span "SEO Ongoing" at bounding box center [605, 109] width 71 height 16
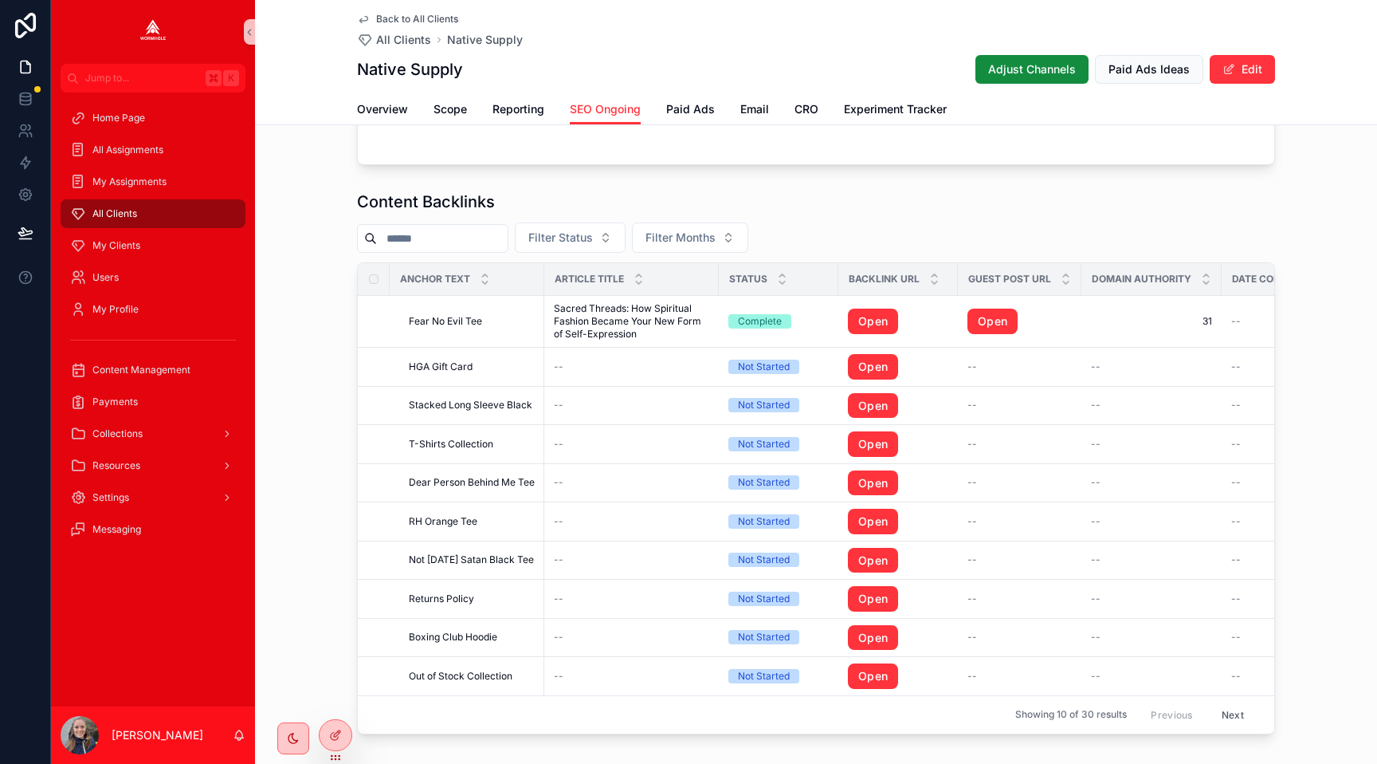
scroll to position [962, 0]
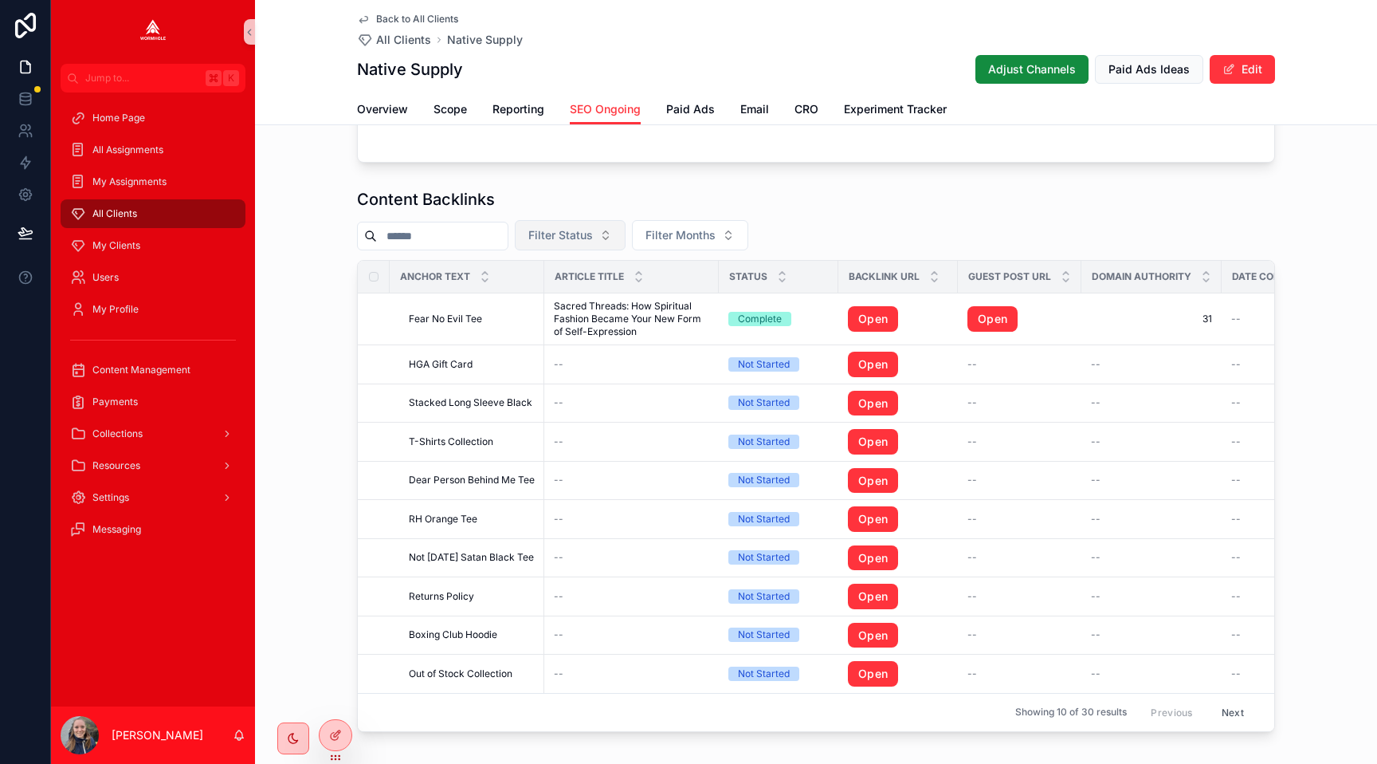
click at [578, 236] on span "Filter Status" at bounding box center [560, 235] width 65 height 16
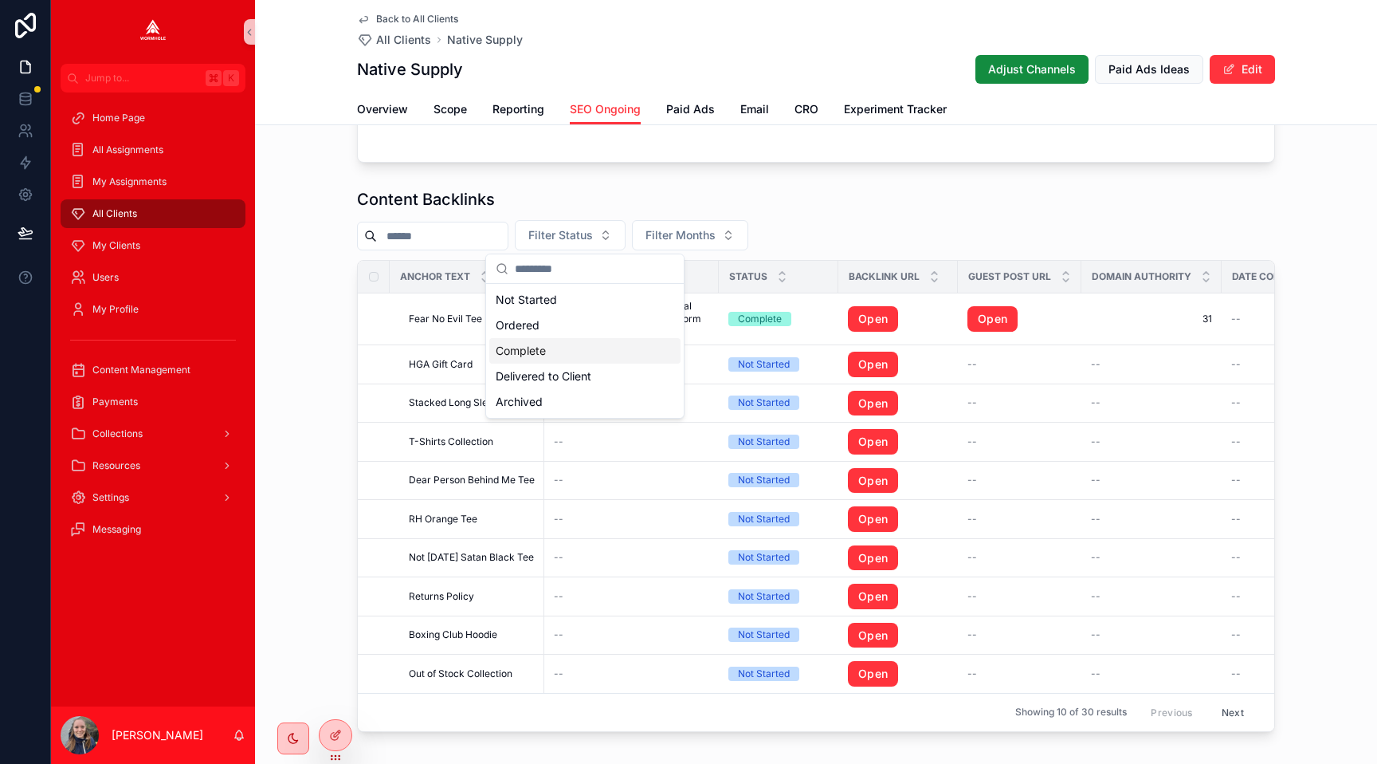
click at [547, 343] on div "Complete" at bounding box center [584, 351] width 191 height 26
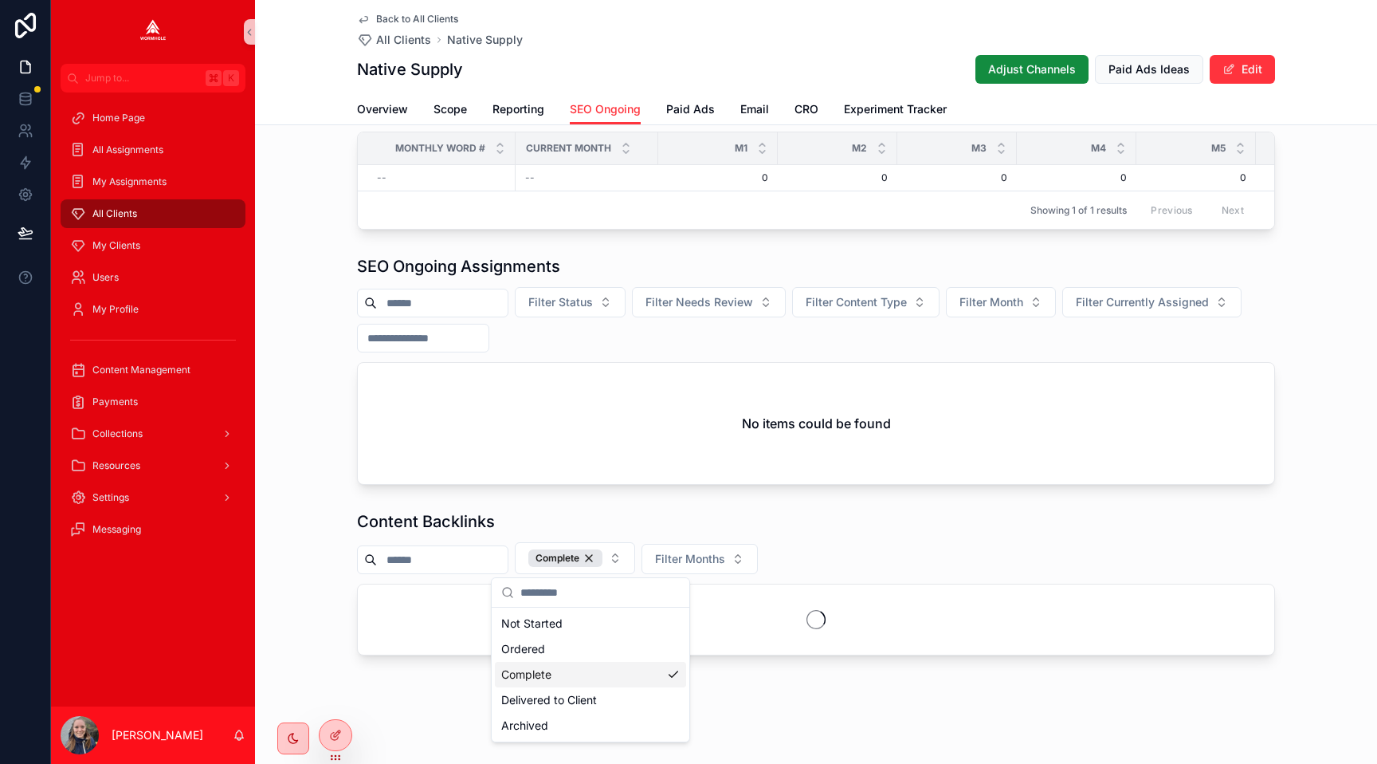
scroll to position [848, 0]
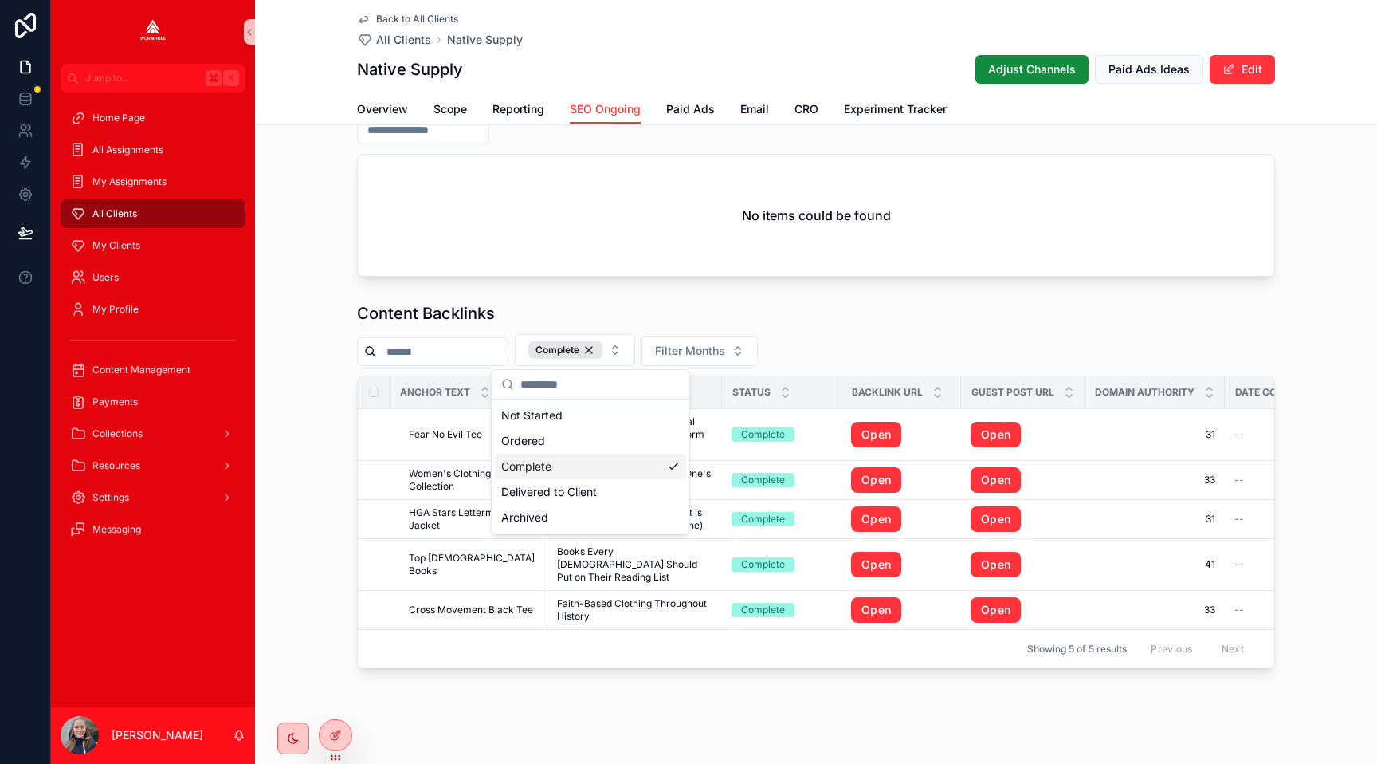
click at [884, 353] on div "Complete Filter Months" at bounding box center [816, 350] width 918 height 32
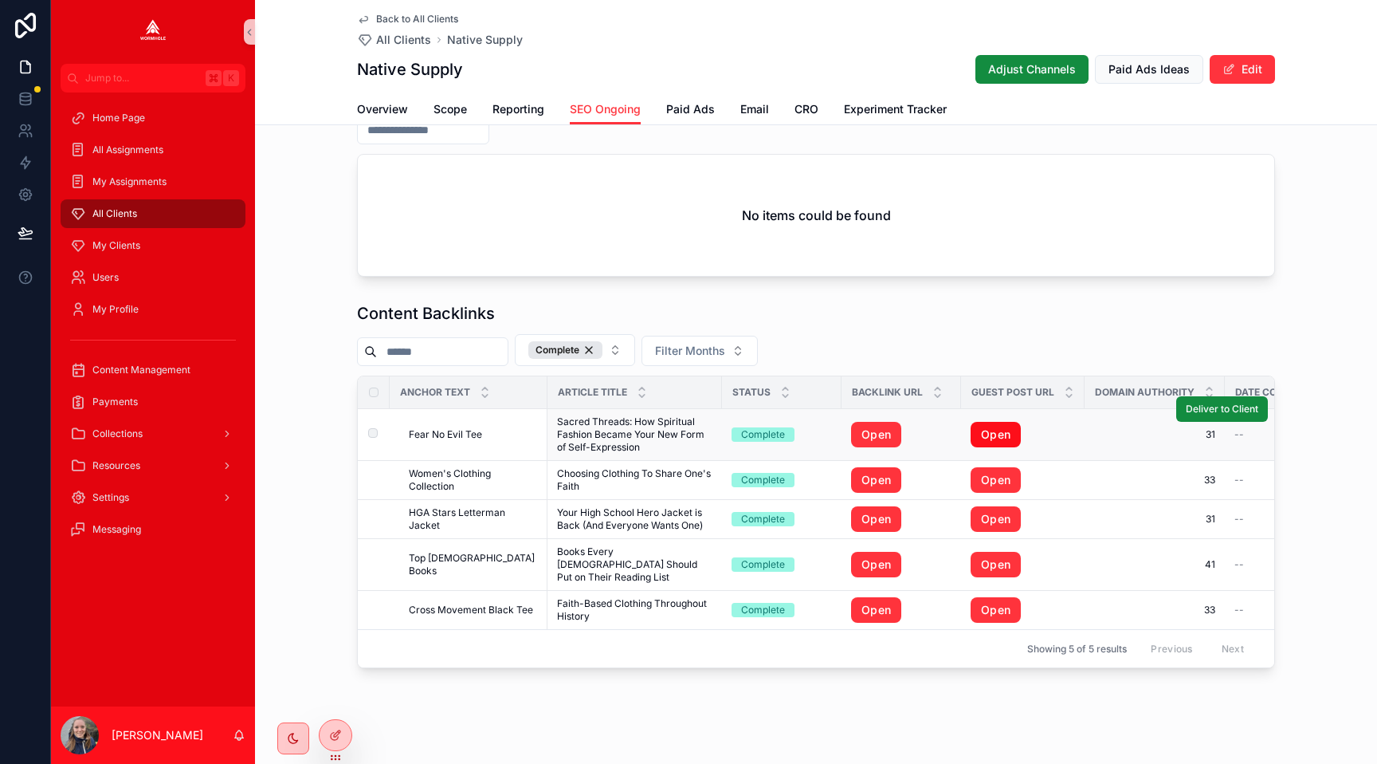
click at [991, 438] on link "Open" at bounding box center [996, 435] width 50 height 26
click at [877, 437] on link "Open" at bounding box center [876, 435] width 50 height 26
click at [870, 473] on link "Open" at bounding box center [876, 480] width 50 height 26
click at [992, 473] on link "Open" at bounding box center [996, 480] width 50 height 26
click at [877, 515] on link "Open" at bounding box center [876, 519] width 50 height 26
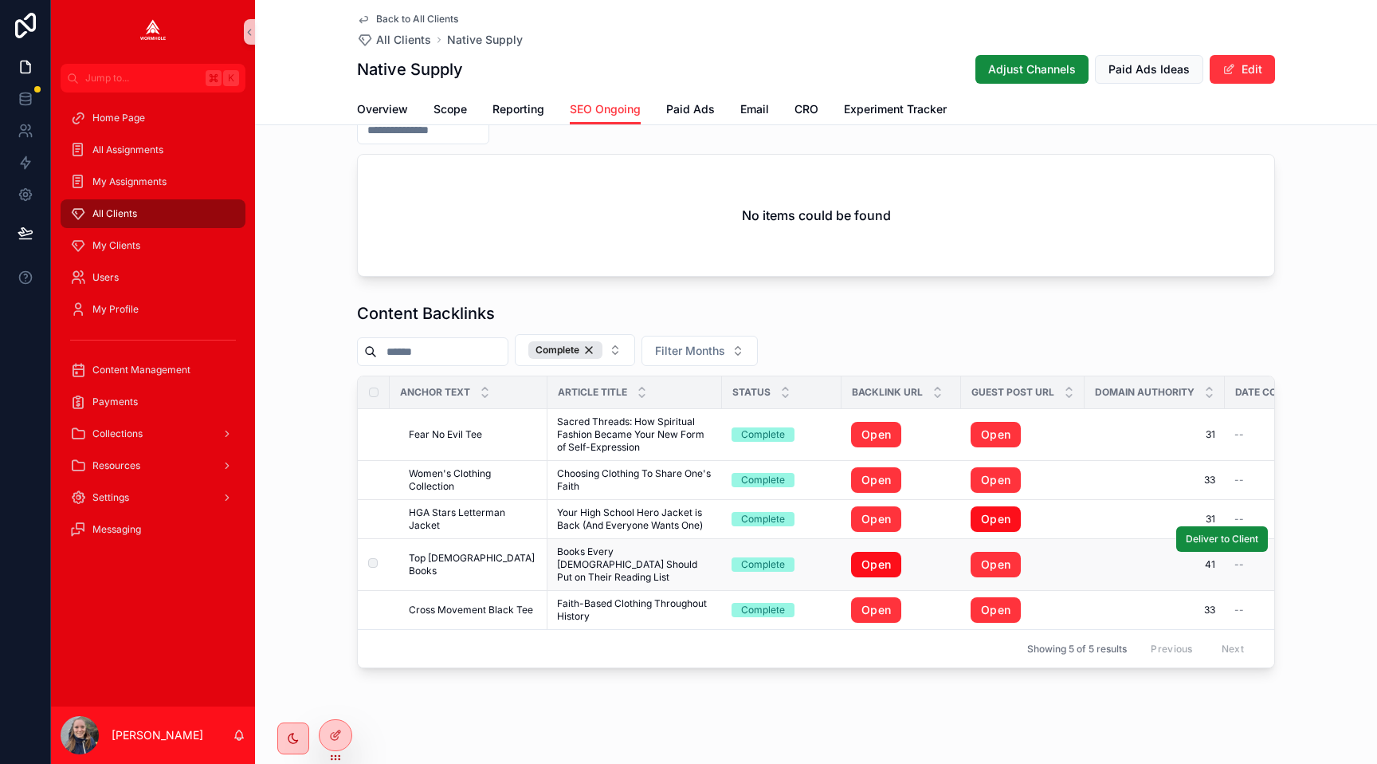
click at [1000, 524] on link "Open" at bounding box center [996, 519] width 50 height 26
drag, startPoint x: 872, startPoint y: 552, endPoint x: 906, endPoint y: 552, distance: 34.3
click at [872, 552] on link "Open" at bounding box center [876, 565] width 50 height 26
click at [995, 557] on link "Open" at bounding box center [996, 565] width 50 height 26
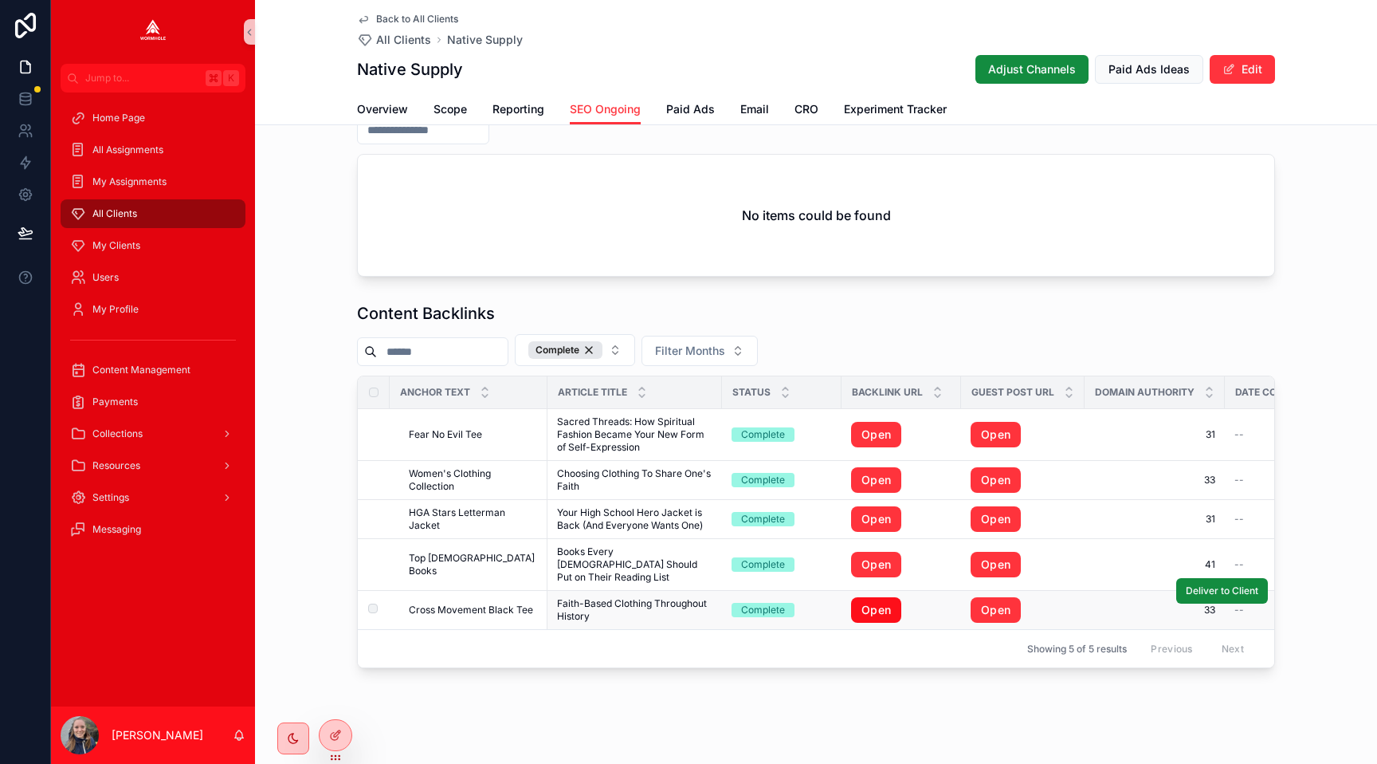
click at [866, 597] on link "Open" at bounding box center [876, 610] width 50 height 26
click at [1000, 597] on link "Open" at bounding box center [996, 610] width 50 height 26
drag, startPoint x: 1204, startPoint y: 410, endPoint x: 1203, endPoint y: 469, distance: 58.2
click at [0, 0] on span "Deliver to Client" at bounding box center [0, 0] width 0 height 0
click at [1207, 461] on span "Deliver to Client" at bounding box center [1222, 460] width 73 height 13
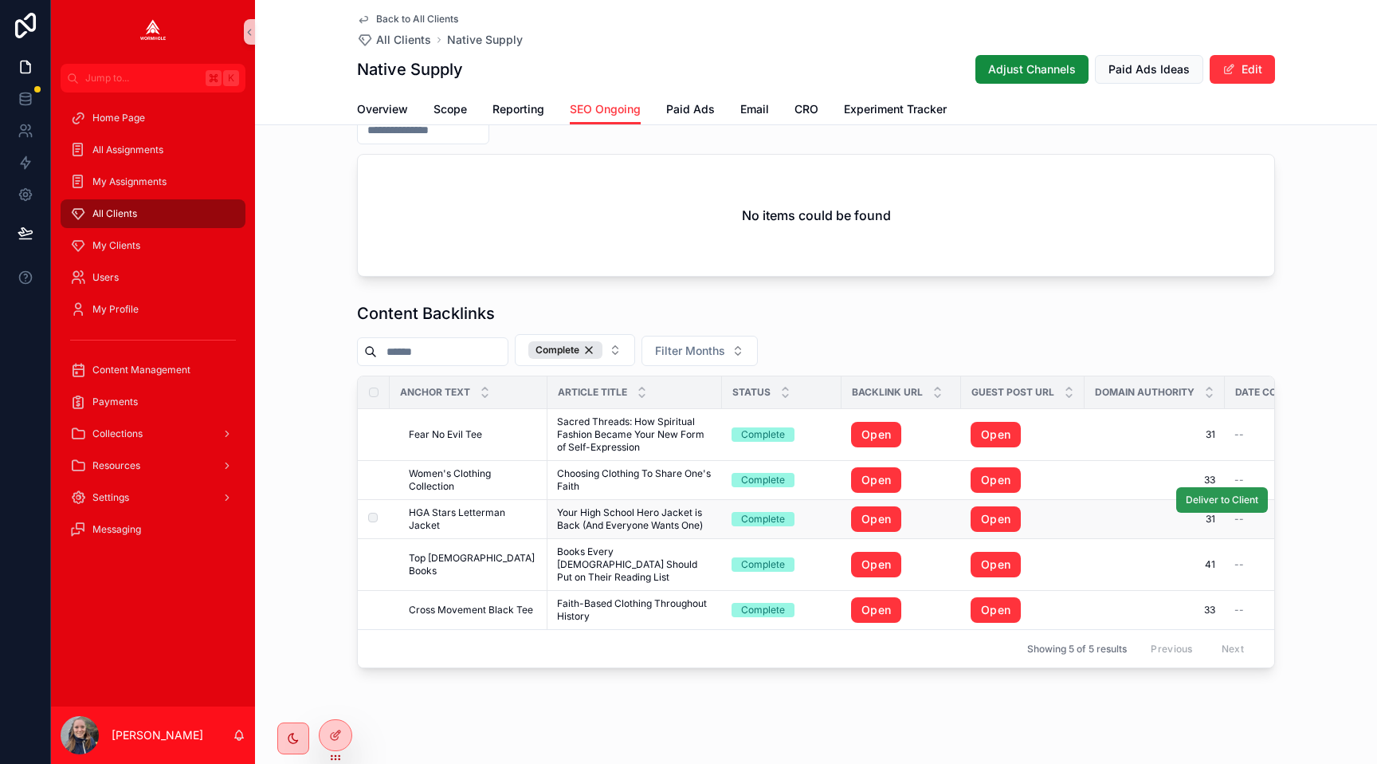
click at [1214, 503] on span "Deliver to Client" at bounding box center [1222, 499] width 73 height 13
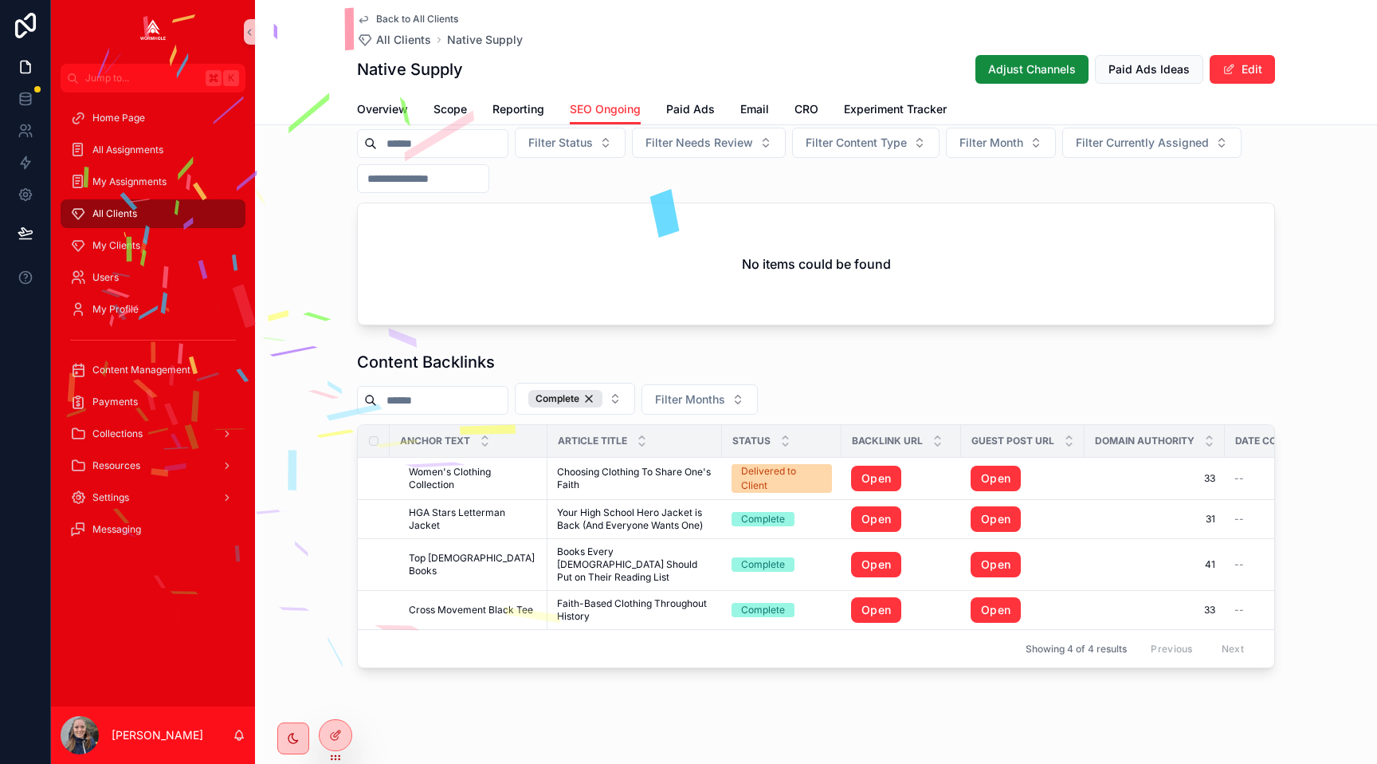
scroll to position [718, 0]
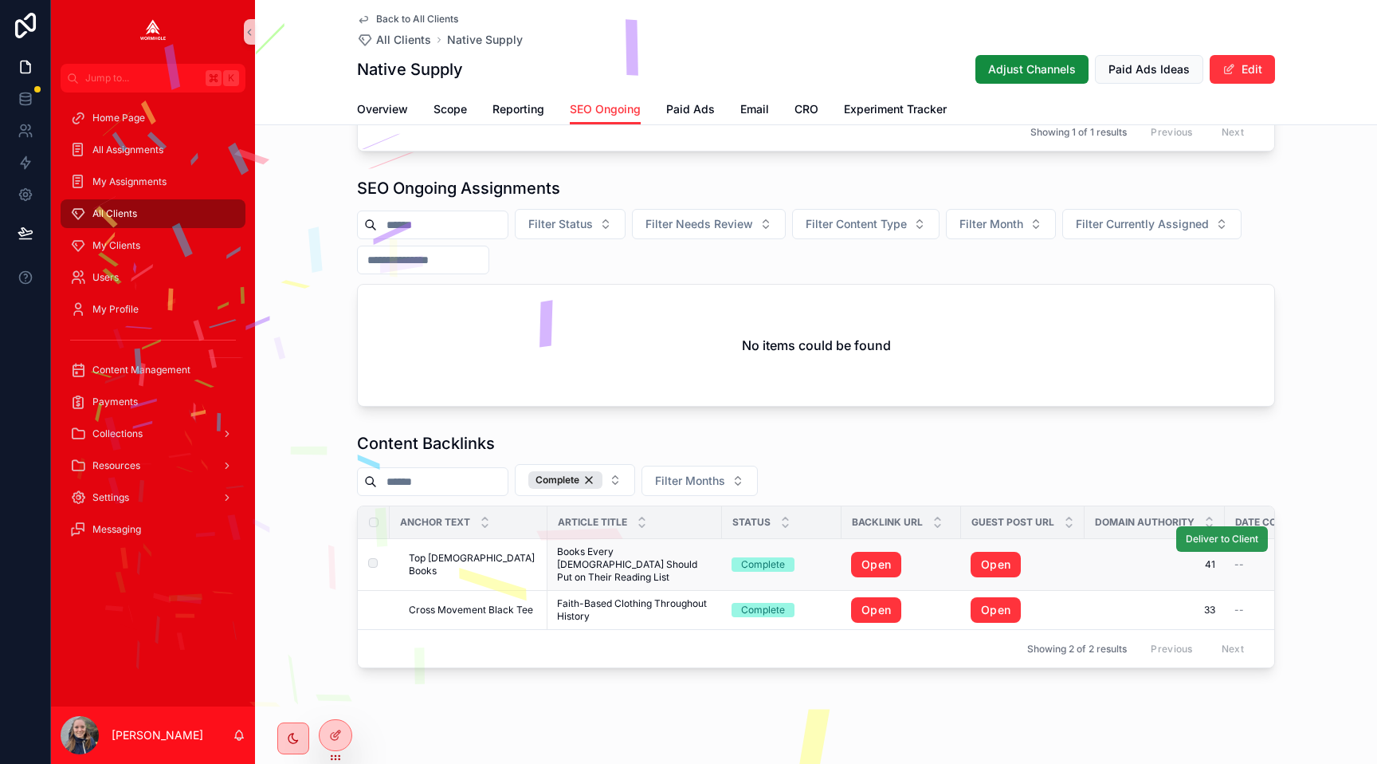
click at [1207, 548] on button "Deliver to Client" at bounding box center [1222, 539] width 92 height 26
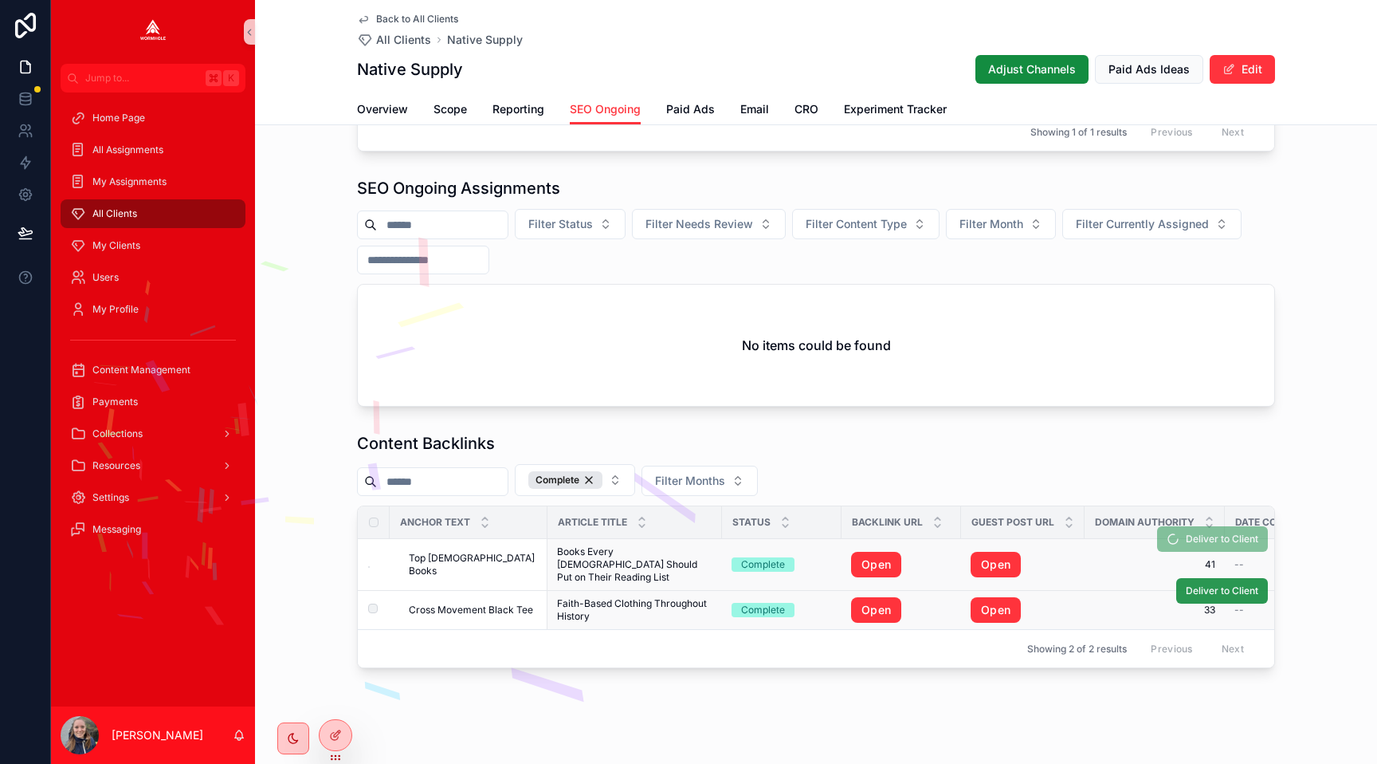
click at [1213, 584] on span "Deliver to Client" at bounding box center [1222, 590] width 73 height 13
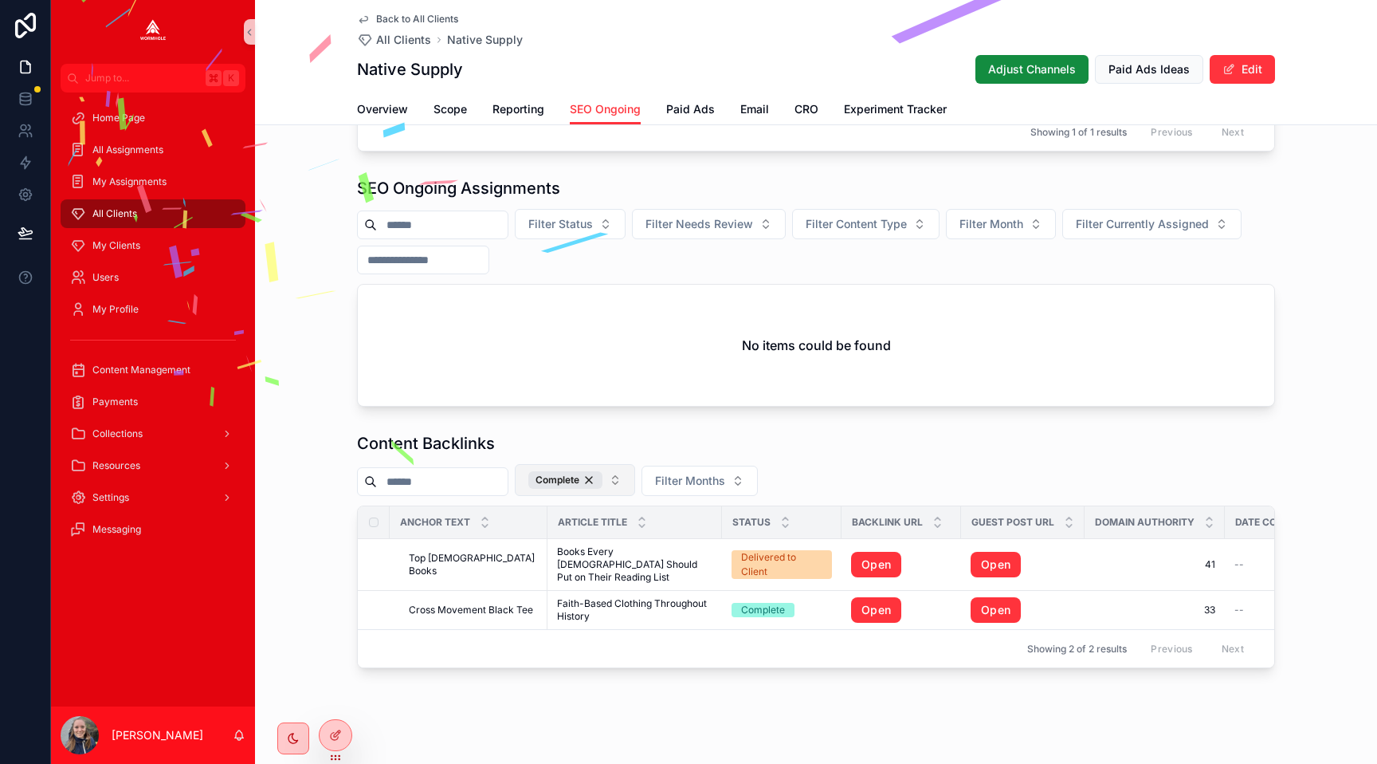
click at [635, 485] on button "Complete" at bounding box center [575, 480] width 120 height 32
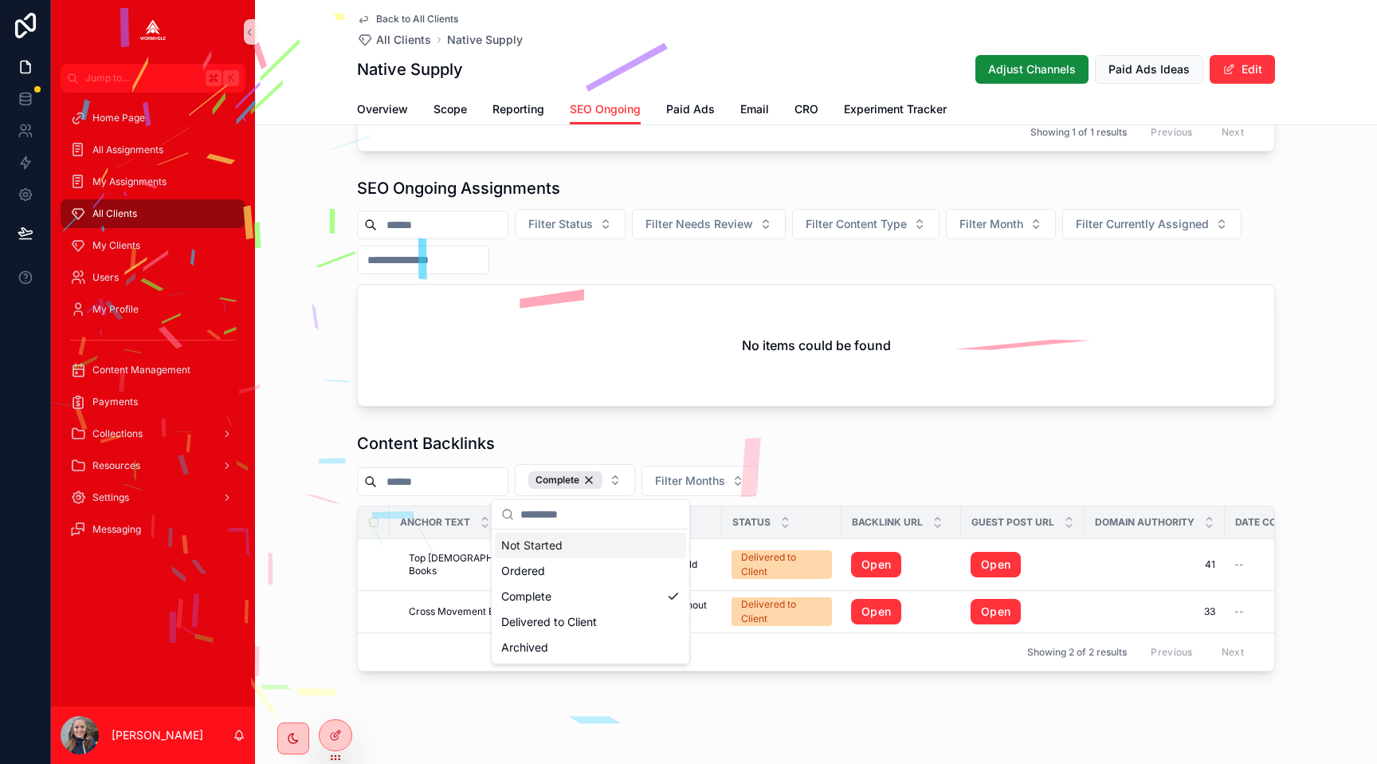
click at [605, 551] on div "Not Started" at bounding box center [590, 545] width 191 height 26
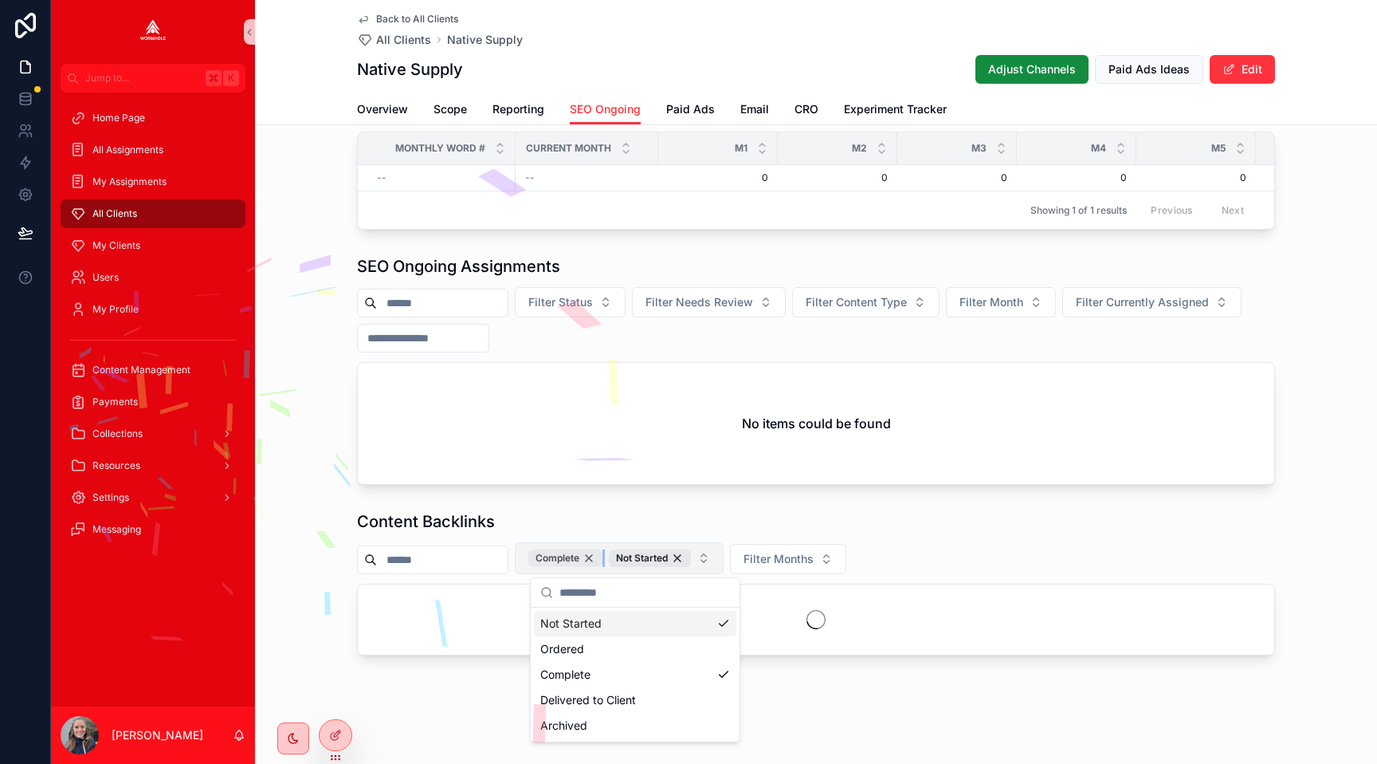
click at [603, 558] on div "Complete" at bounding box center [565, 558] width 74 height 18
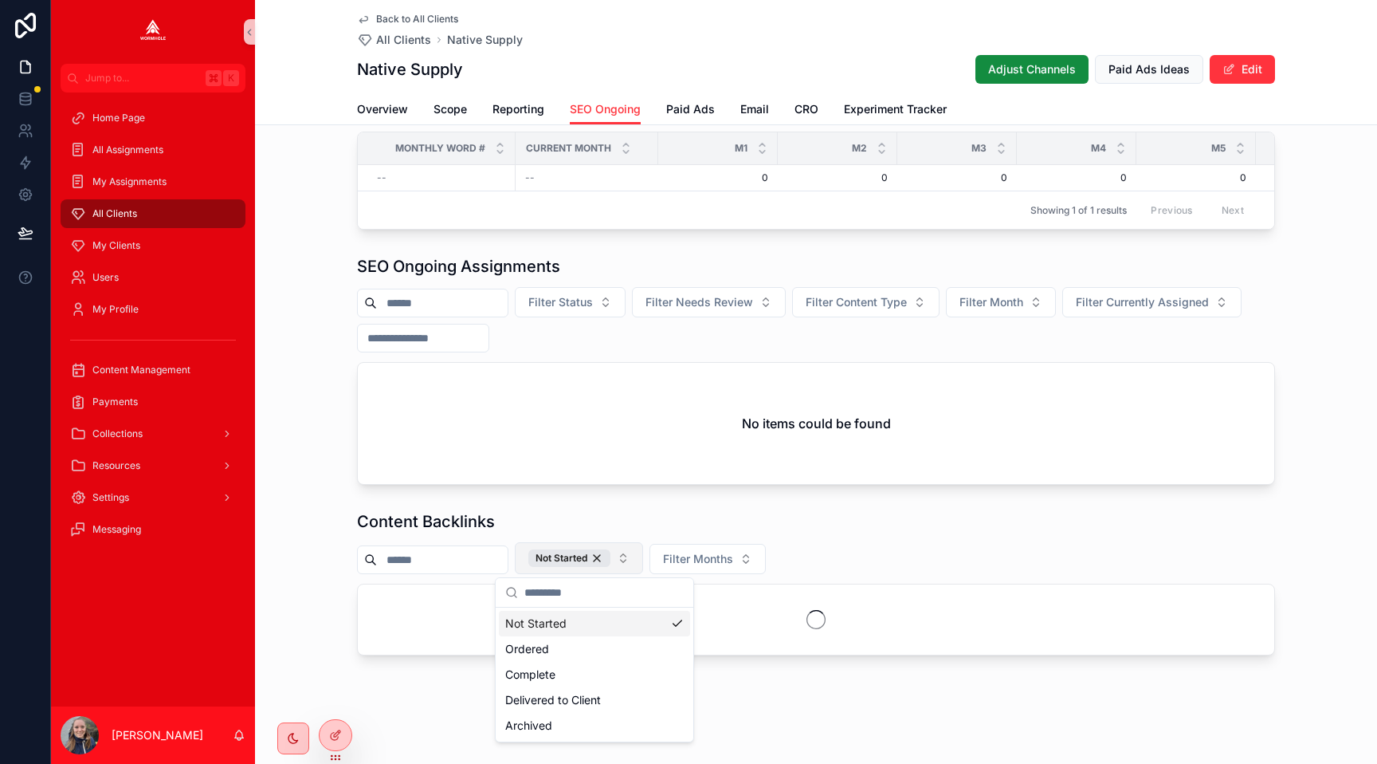
click at [755, 506] on div "Content Backlinks Not Started Filter Months" at bounding box center [816, 583] width 1122 height 158
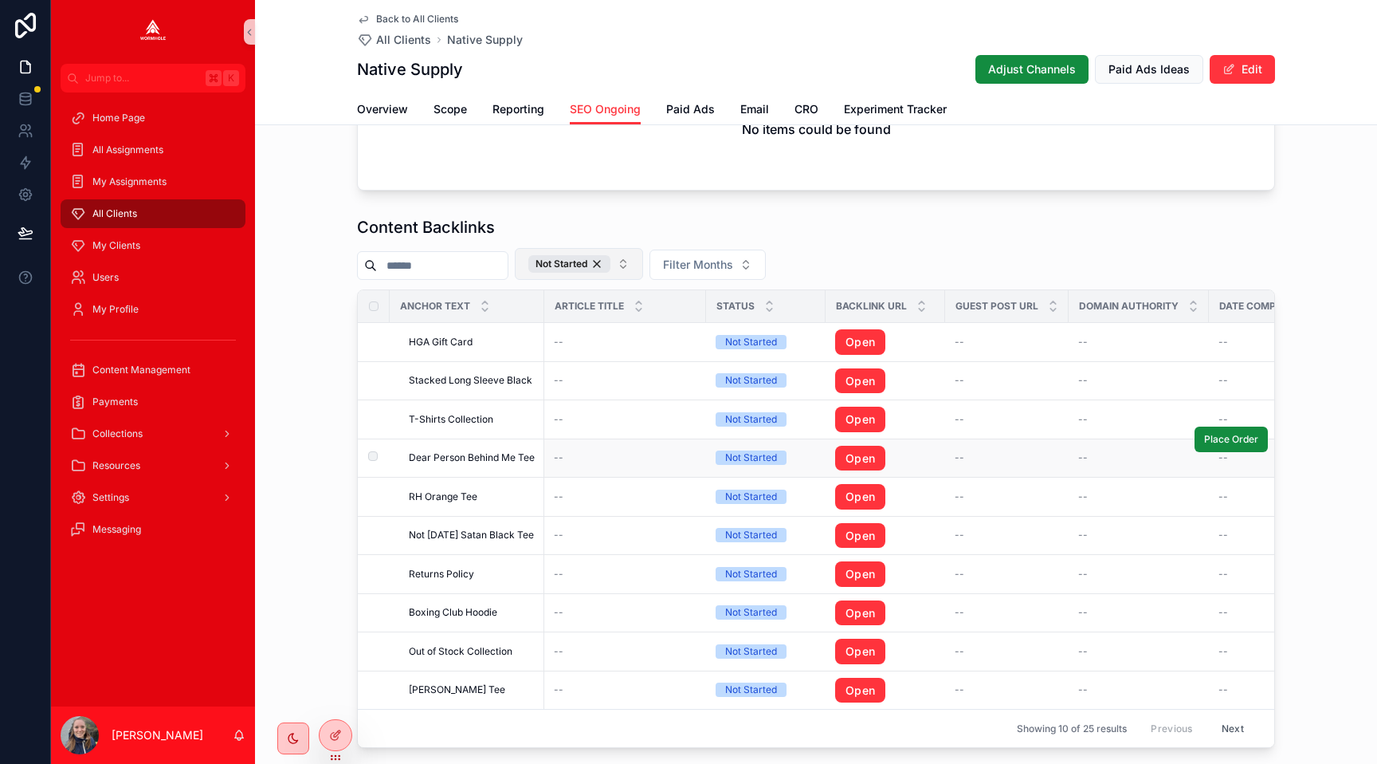
scroll to position [925, 0]
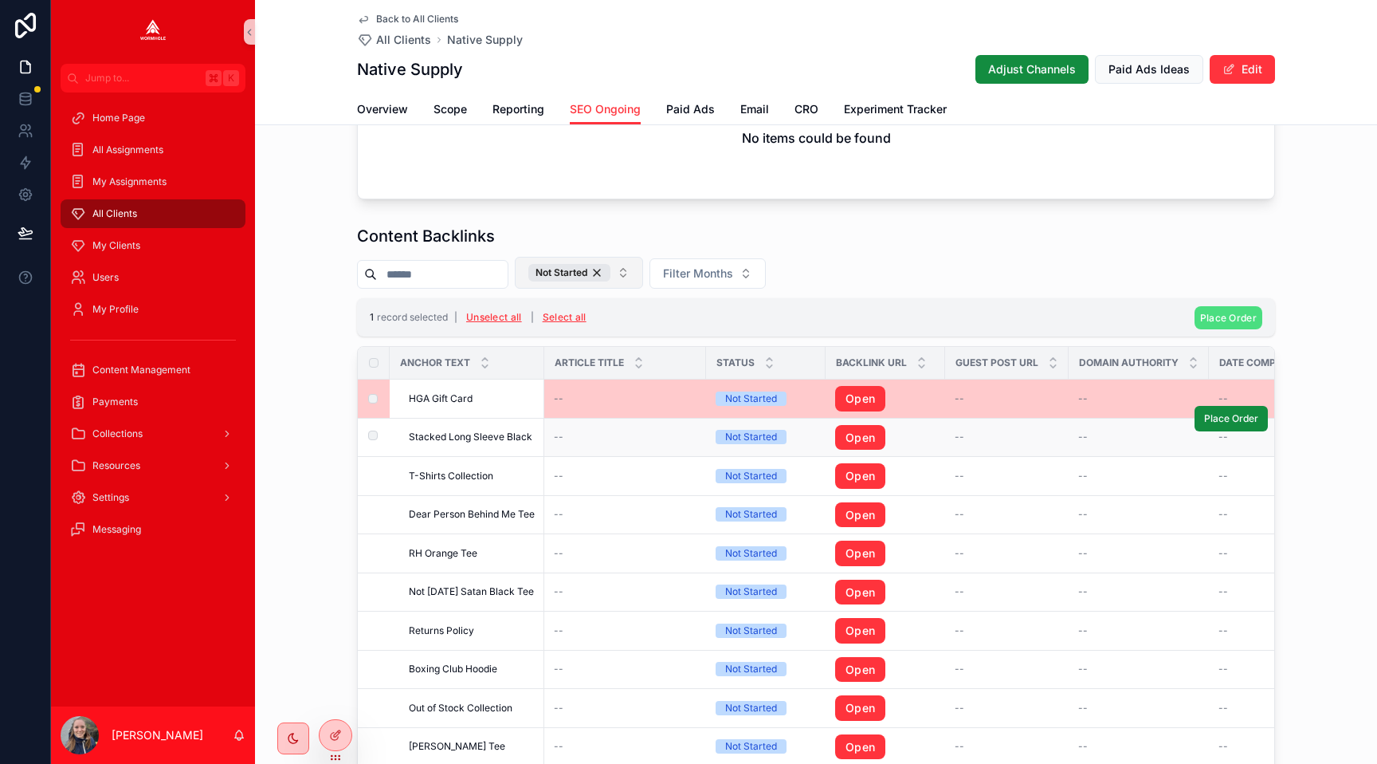
click at [368, 442] on label "scrollable content" at bounding box center [364, 436] width 10 height 13
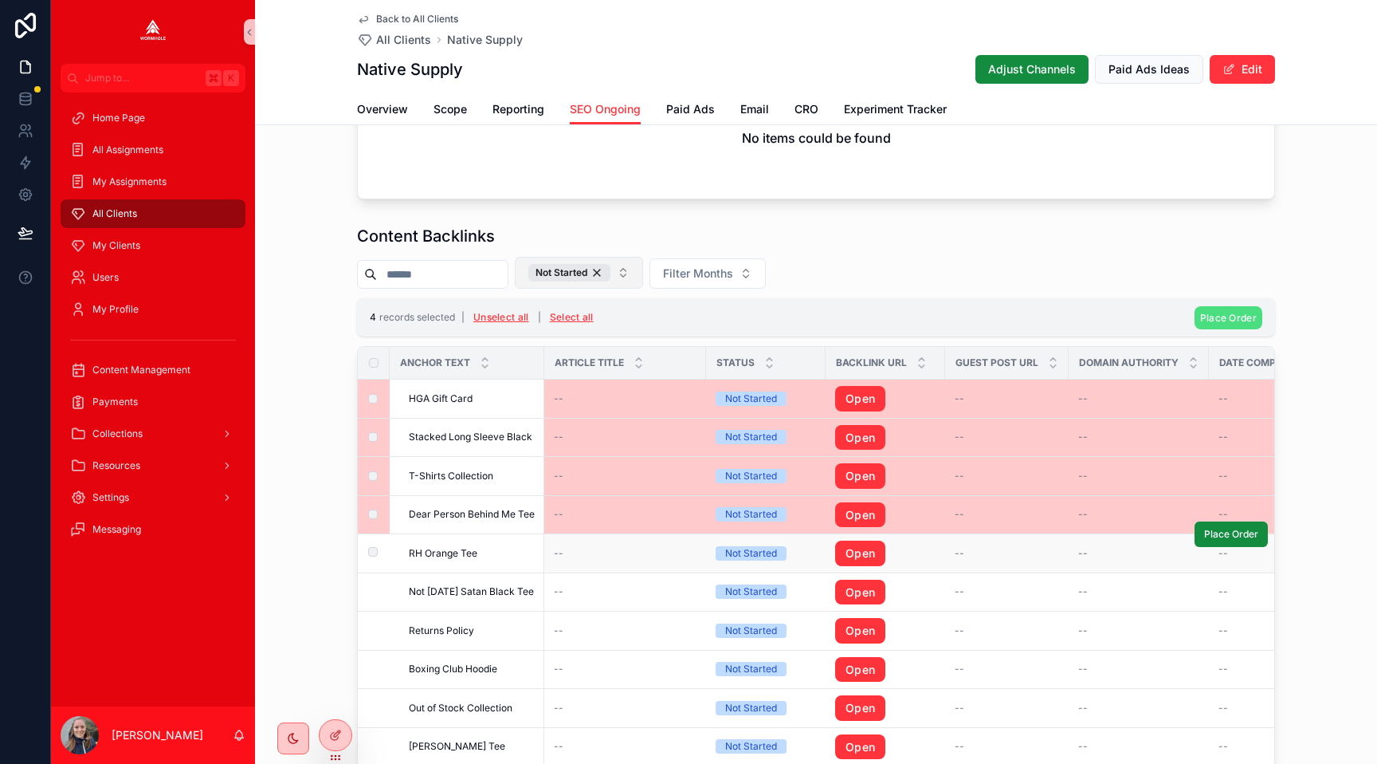
click at [372, 545] on td "scrollable content" at bounding box center [374, 553] width 32 height 39
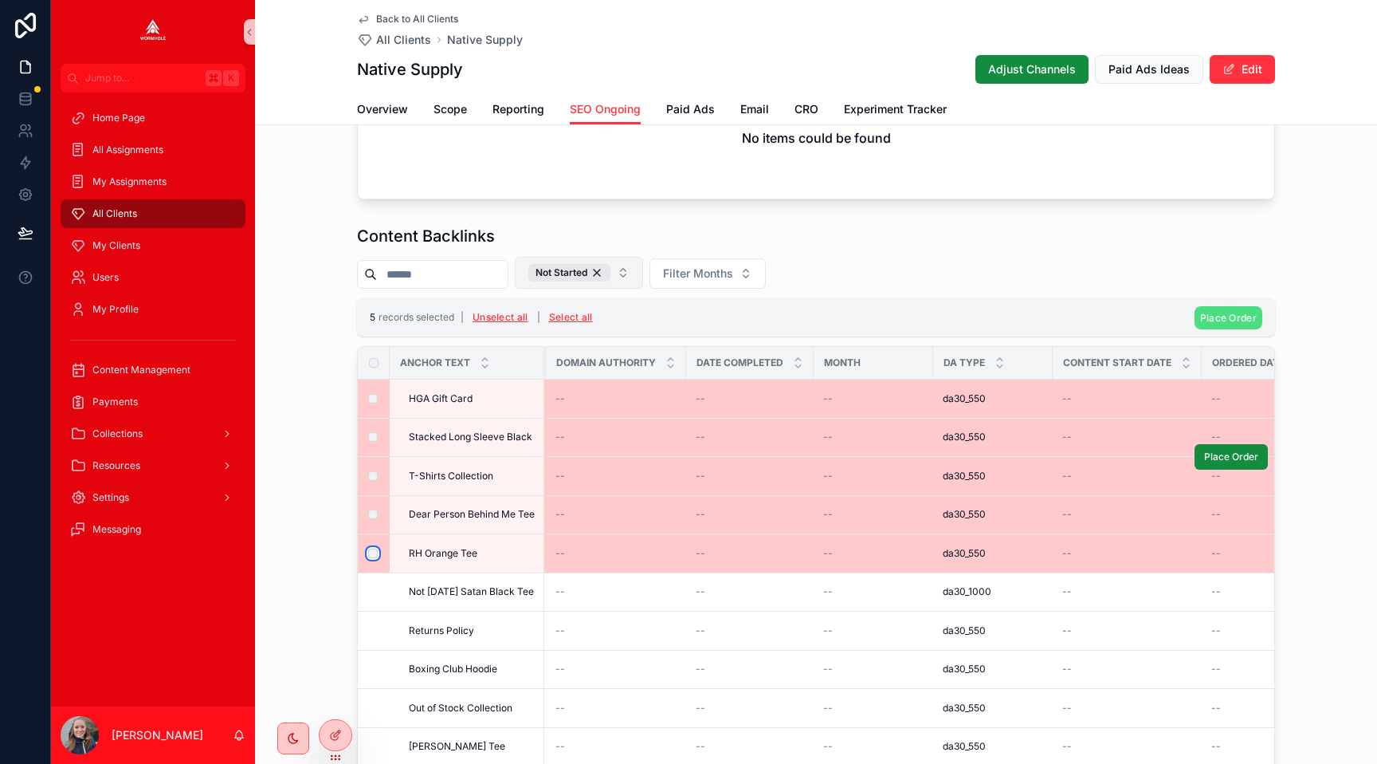
scroll to position [0, 527]
click at [1215, 319] on span "Place Order" at bounding box center [1228, 318] width 57 height 12
click at [1302, 285] on icon "scrollable content" at bounding box center [1306, 287] width 13 height 13
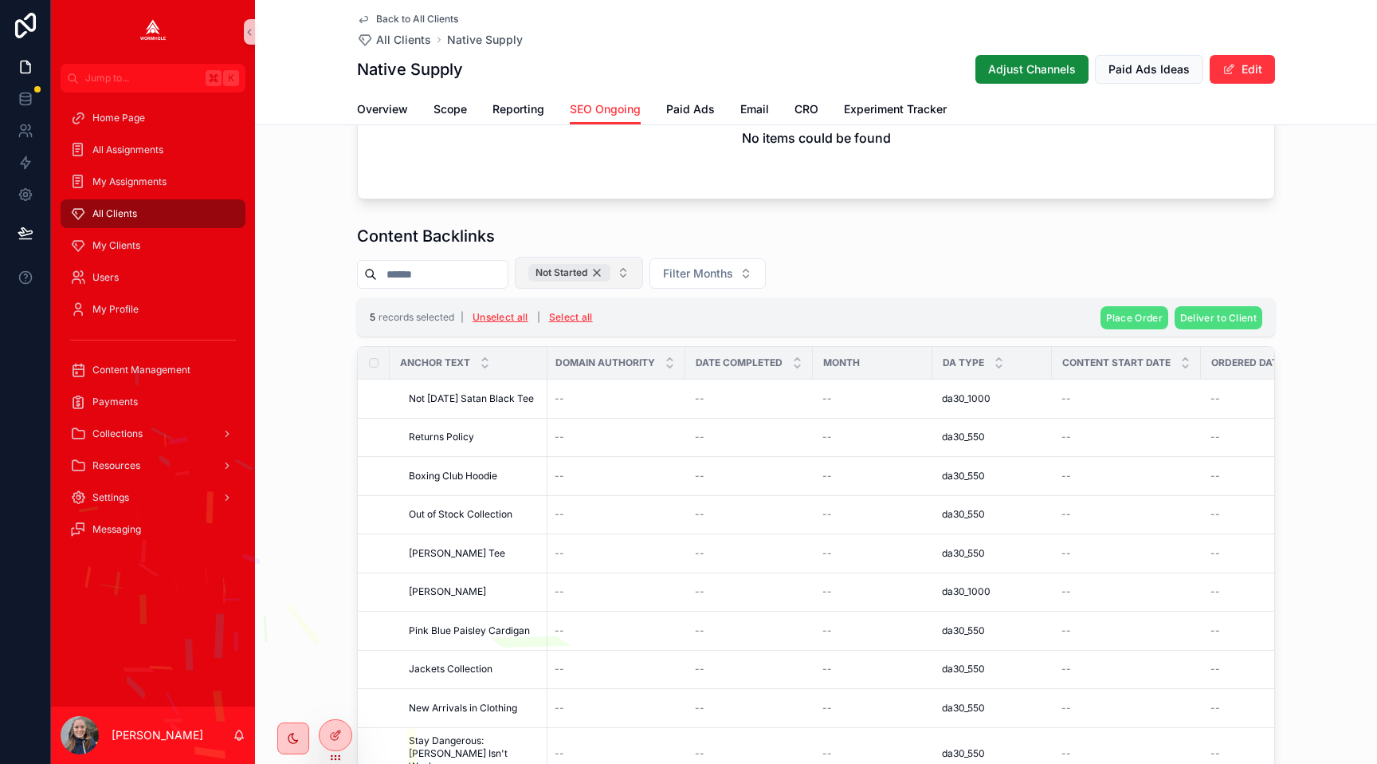
click at [610, 273] on div "Not Started" at bounding box center [569, 273] width 82 height 18
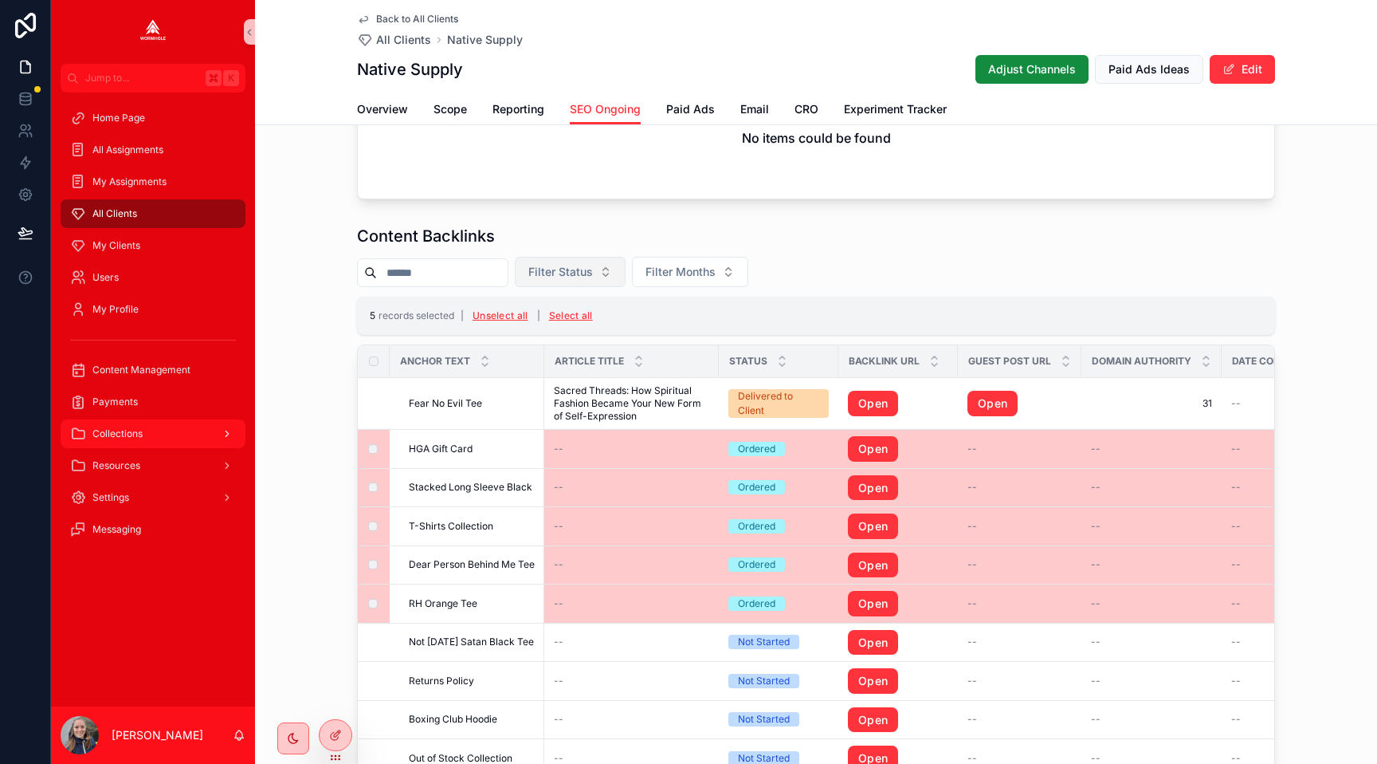
click at [163, 433] on div "Collections" at bounding box center [153, 434] width 166 height 26
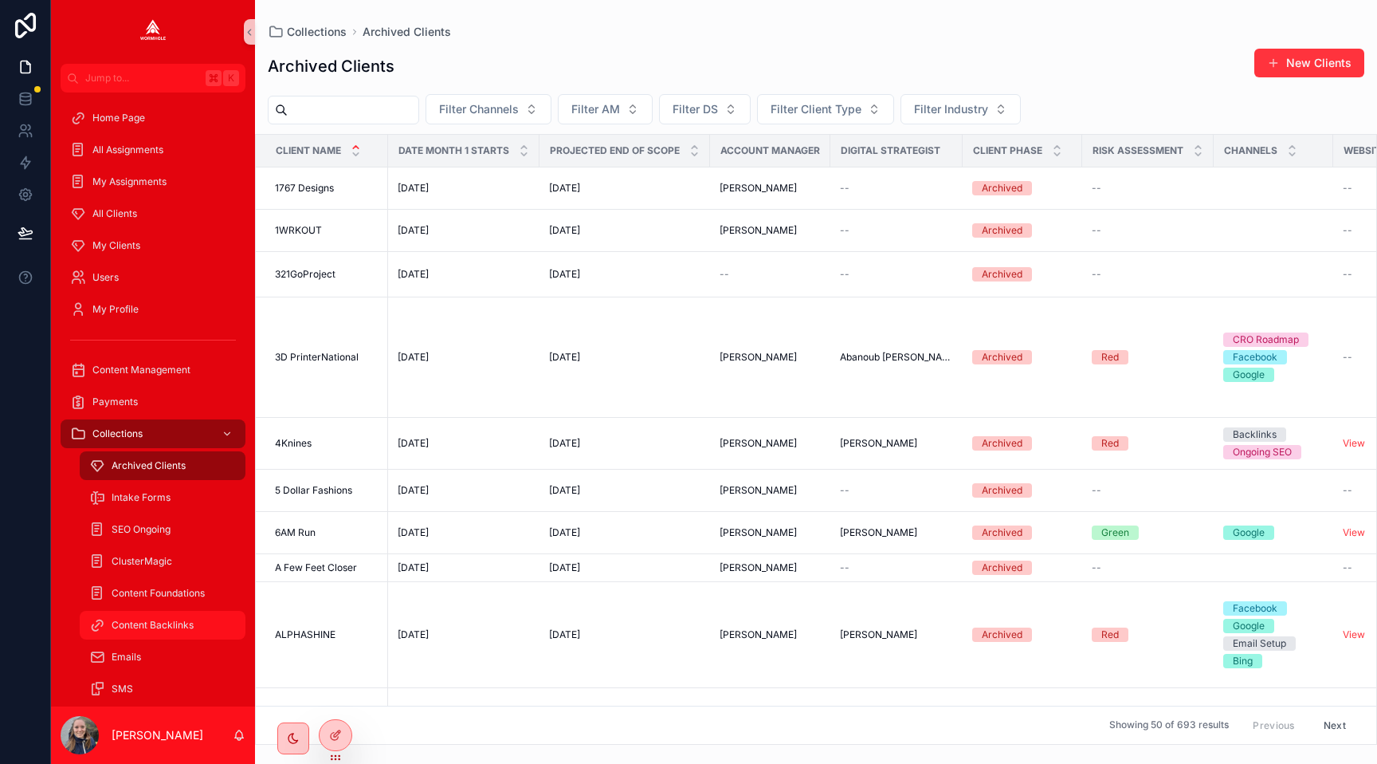
click at [167, 629] on span "Content Backlinks" at bounding box center [153, 624] width 82 height 13
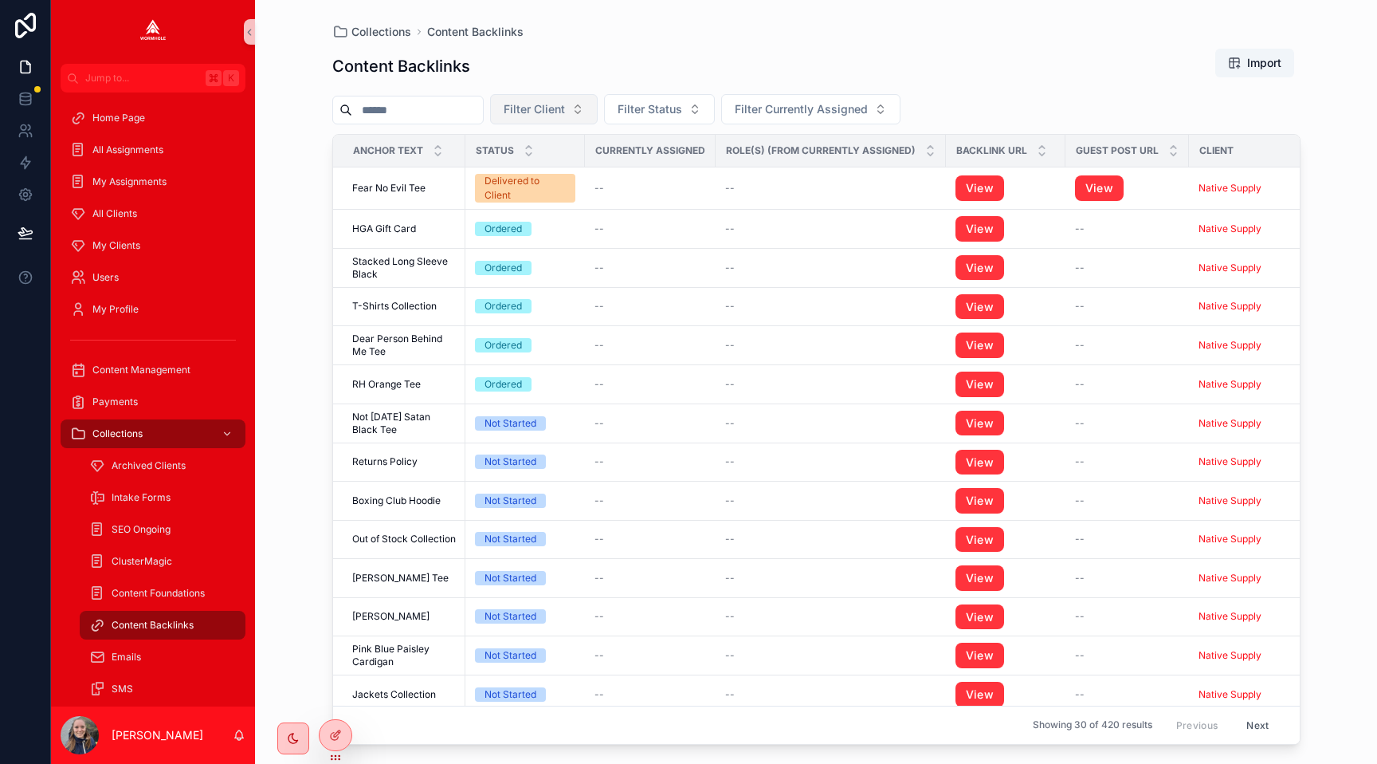
click at [552, 104] on span "Filter Client" at bounding box center [534, 109] width 61 height 16
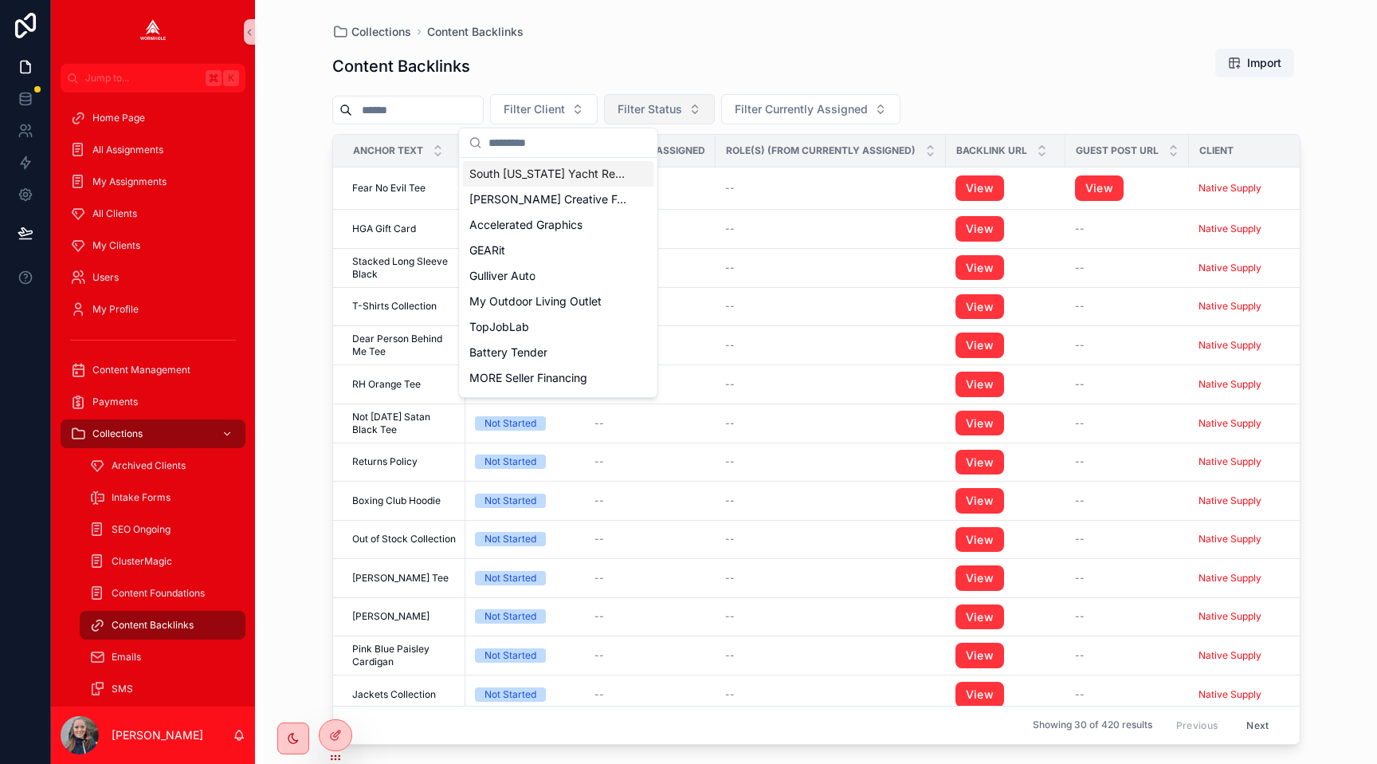
click at [665, 112] on span "Filter Status" at bounding box center [650, 109] width 65 height 16
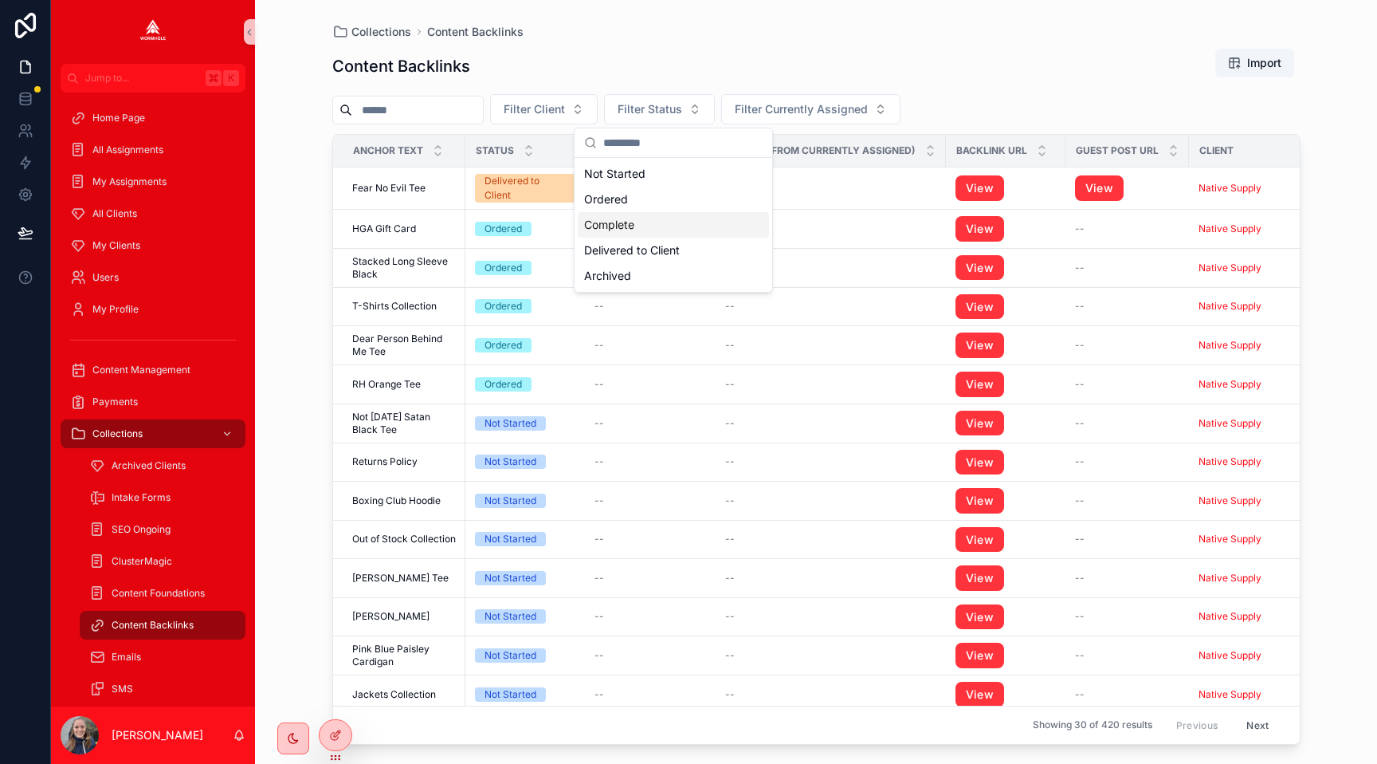
click at [677, 218] on div "Complete" at bounding box center [673, 225] width 191 height 26
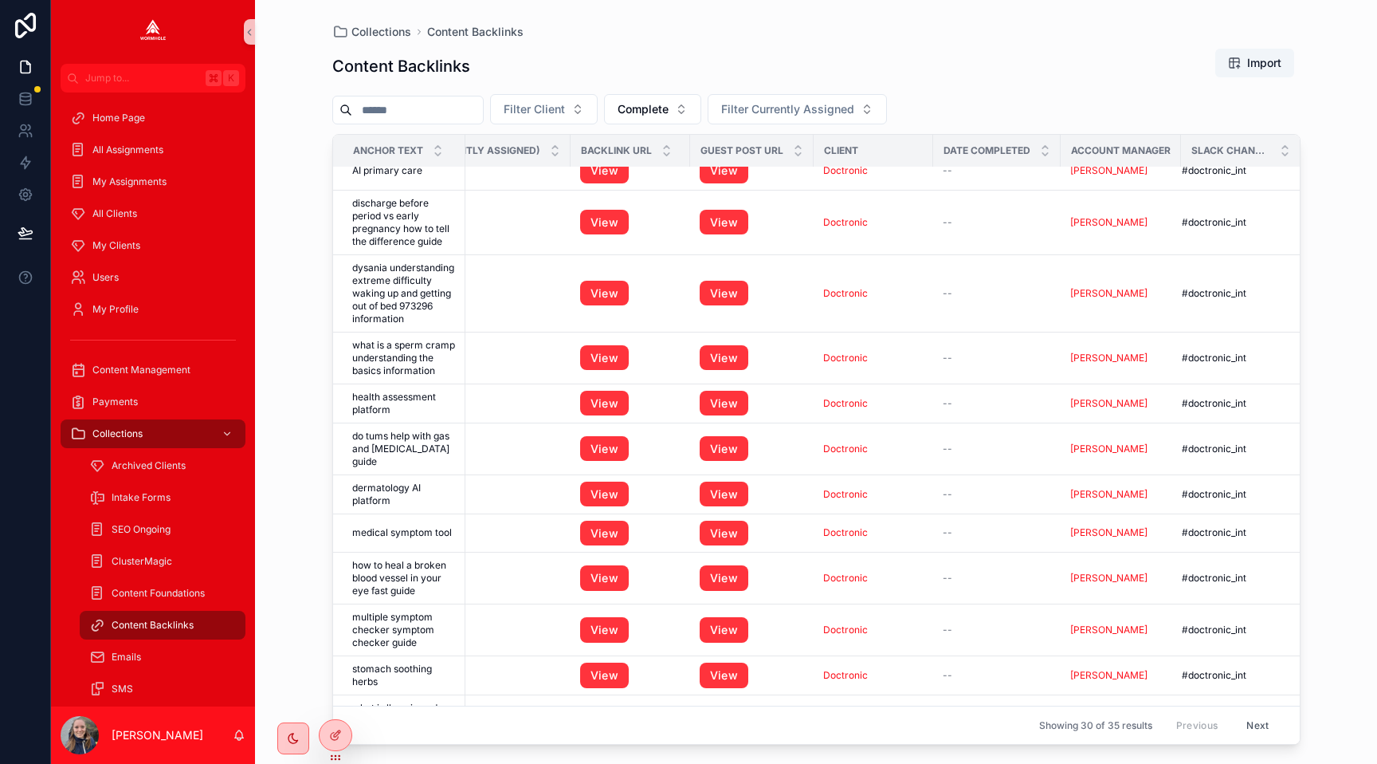
scroll to position [873, 375]
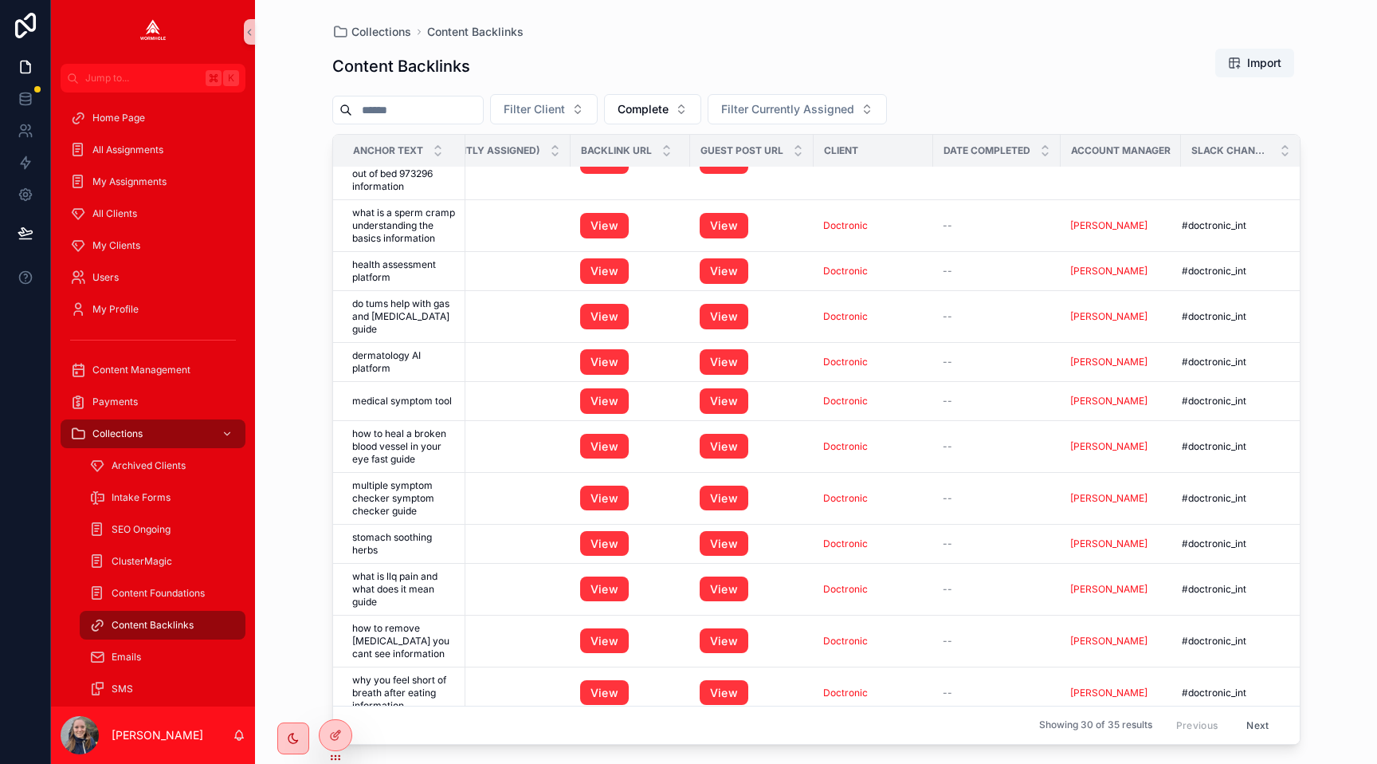
click at [1248, 718] on button "Next" at bounding box center [1257, 725] width 45 height 25
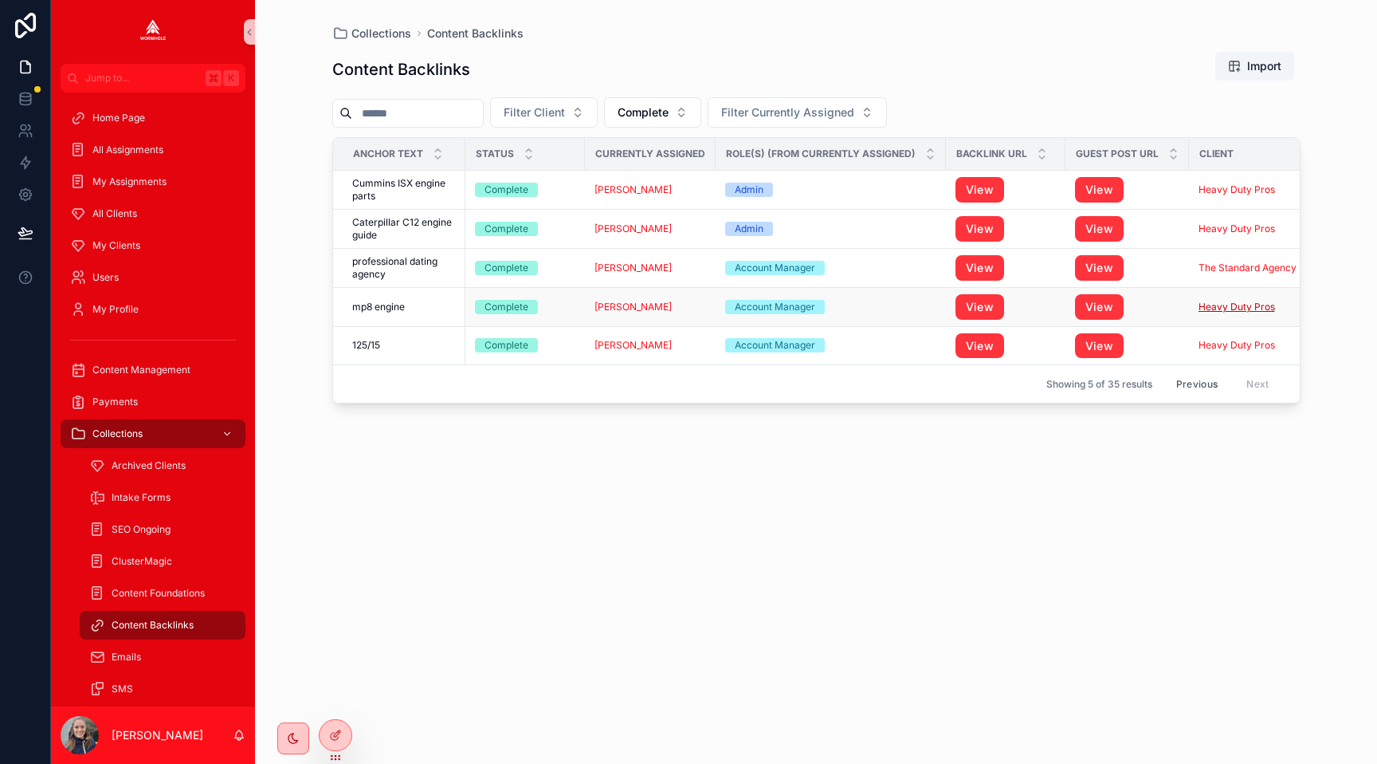
click at [1201, 308] on span "Heavy Duty Pros" at bounding box center [1237, 306] width 77 height 13
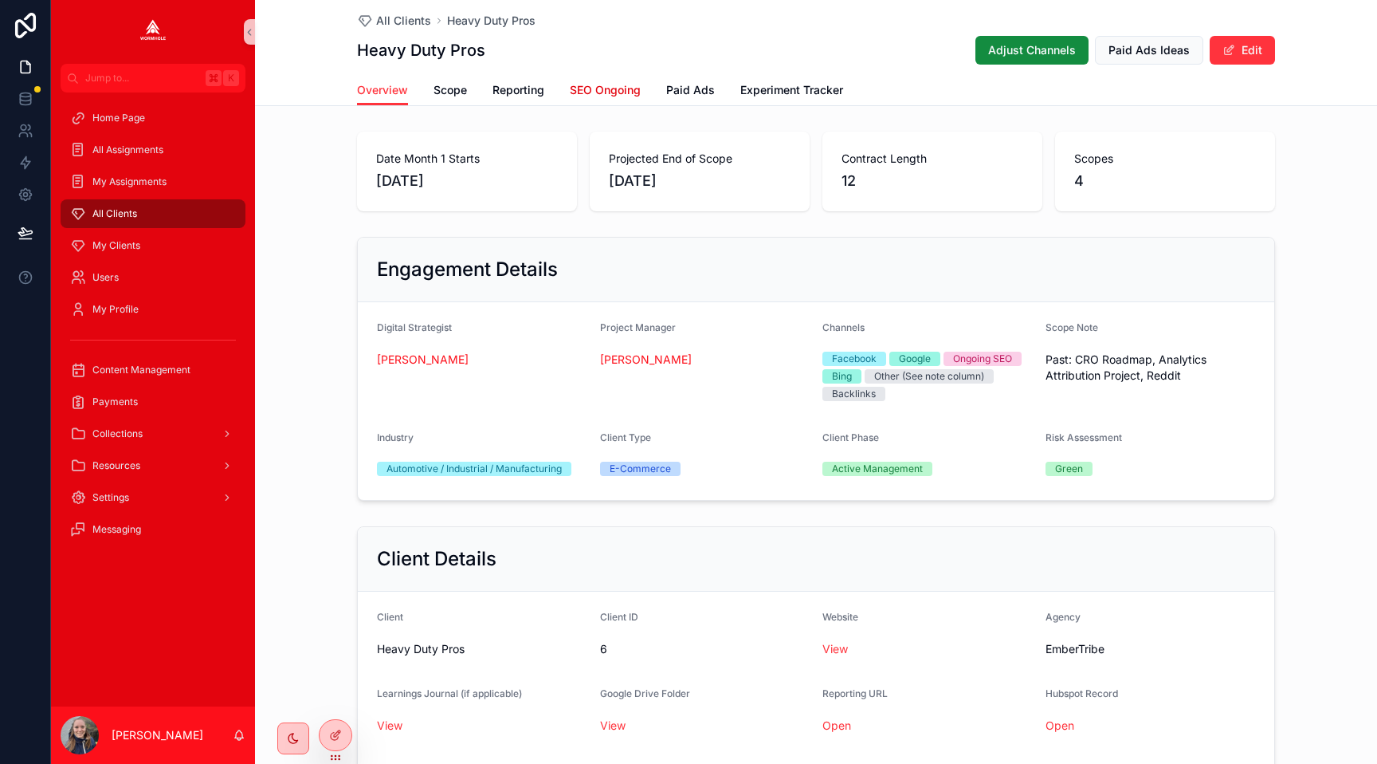
click at [588, 92] on span "SEO Ongoing" at bounding box center [605, 90] width 71 height 16
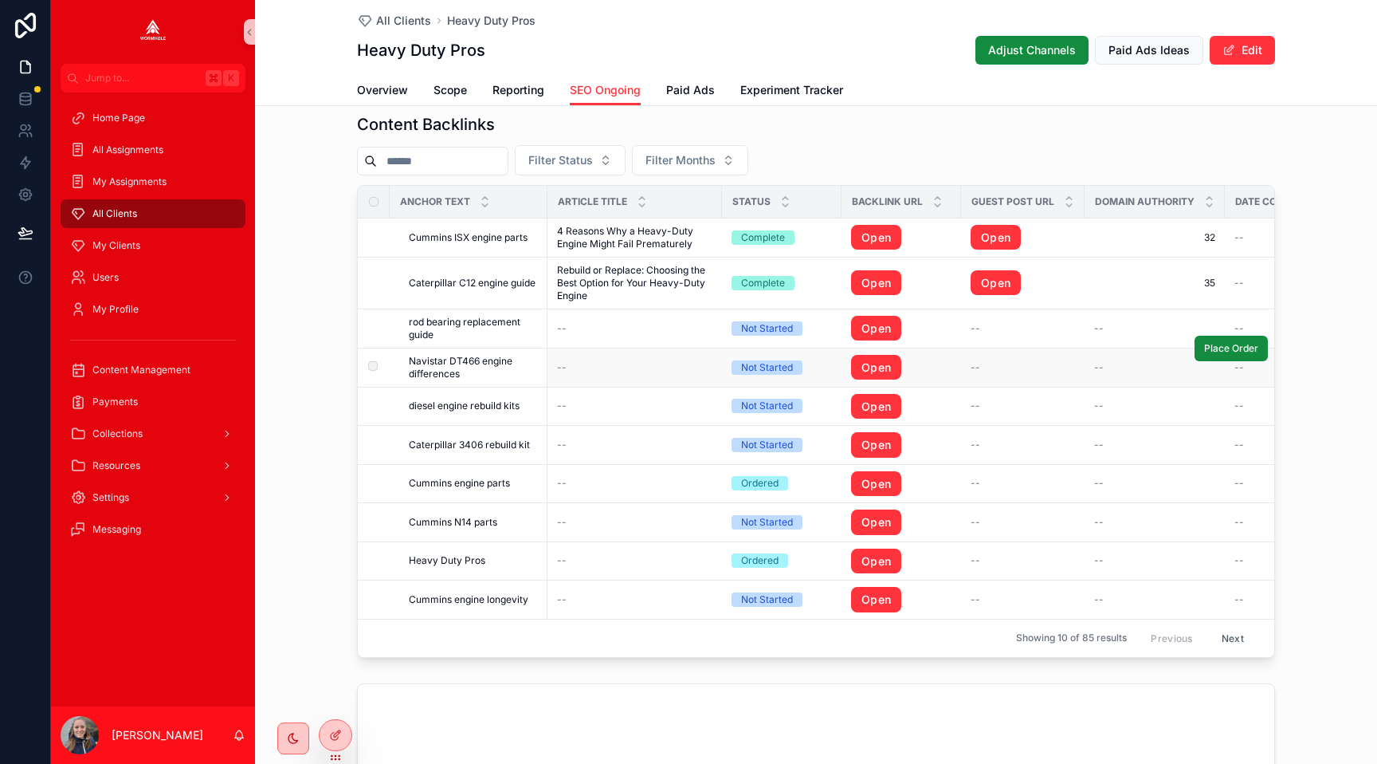
scroll to position [1615, 0]
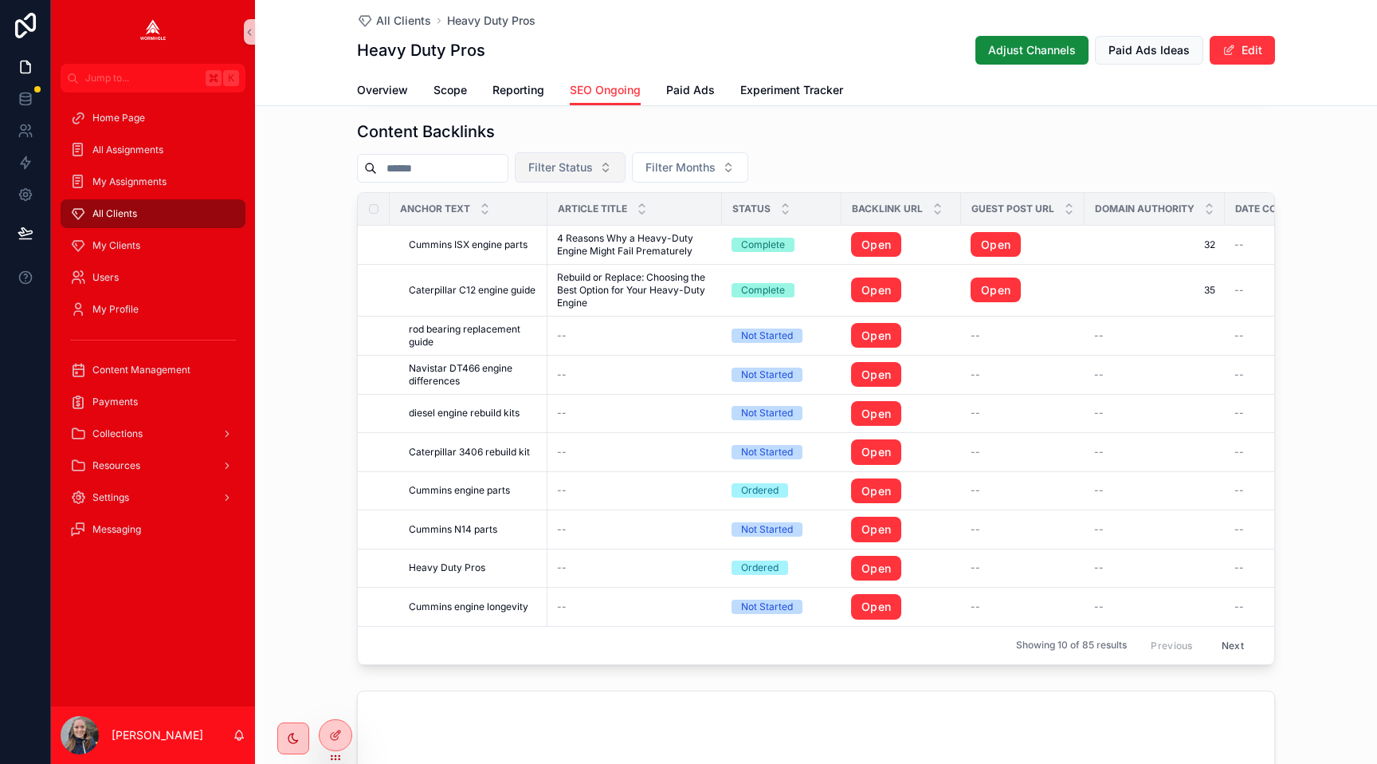
click at [575, 169] on span "Filter Status" at bounding box center [560, 167] width 65 height 16
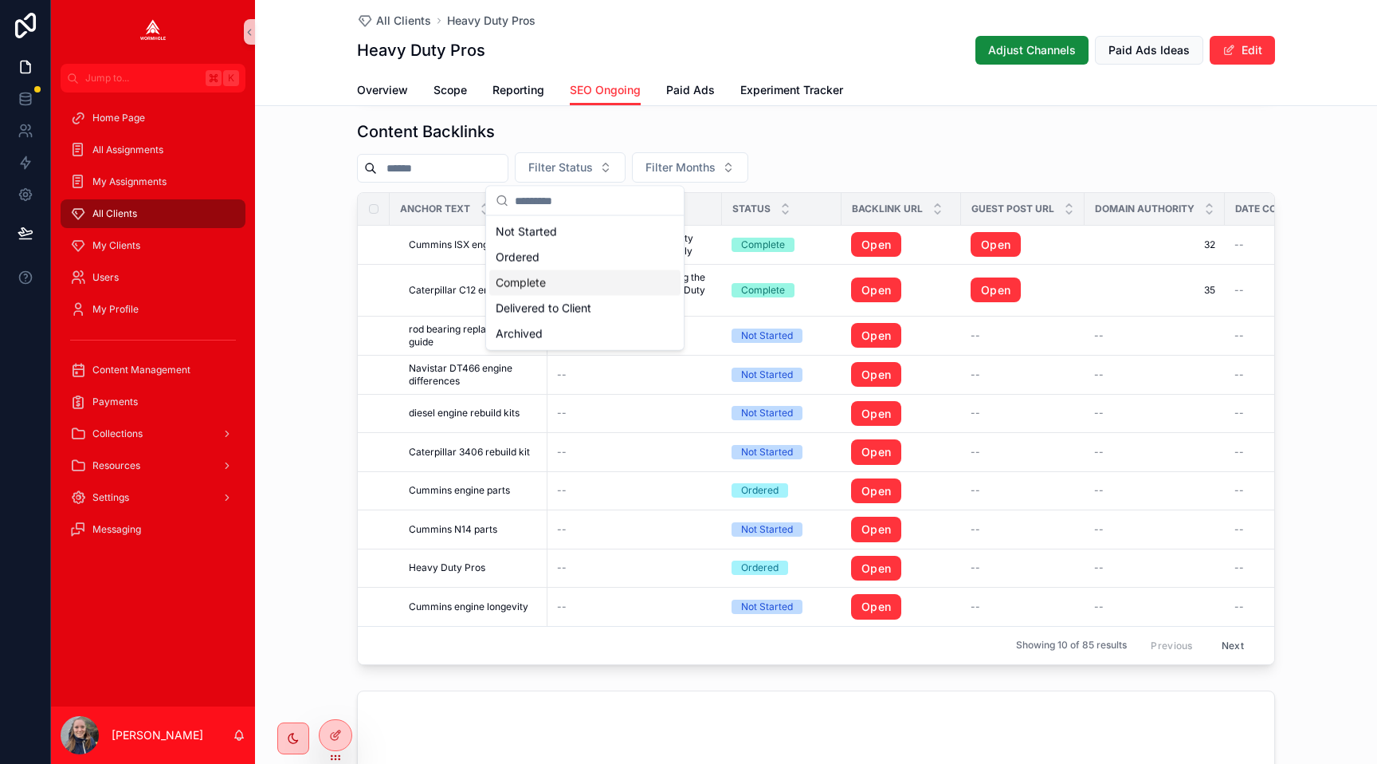
click at [577, 287] on div "Complete" at bounding box center [584, 283] width 191 height 26
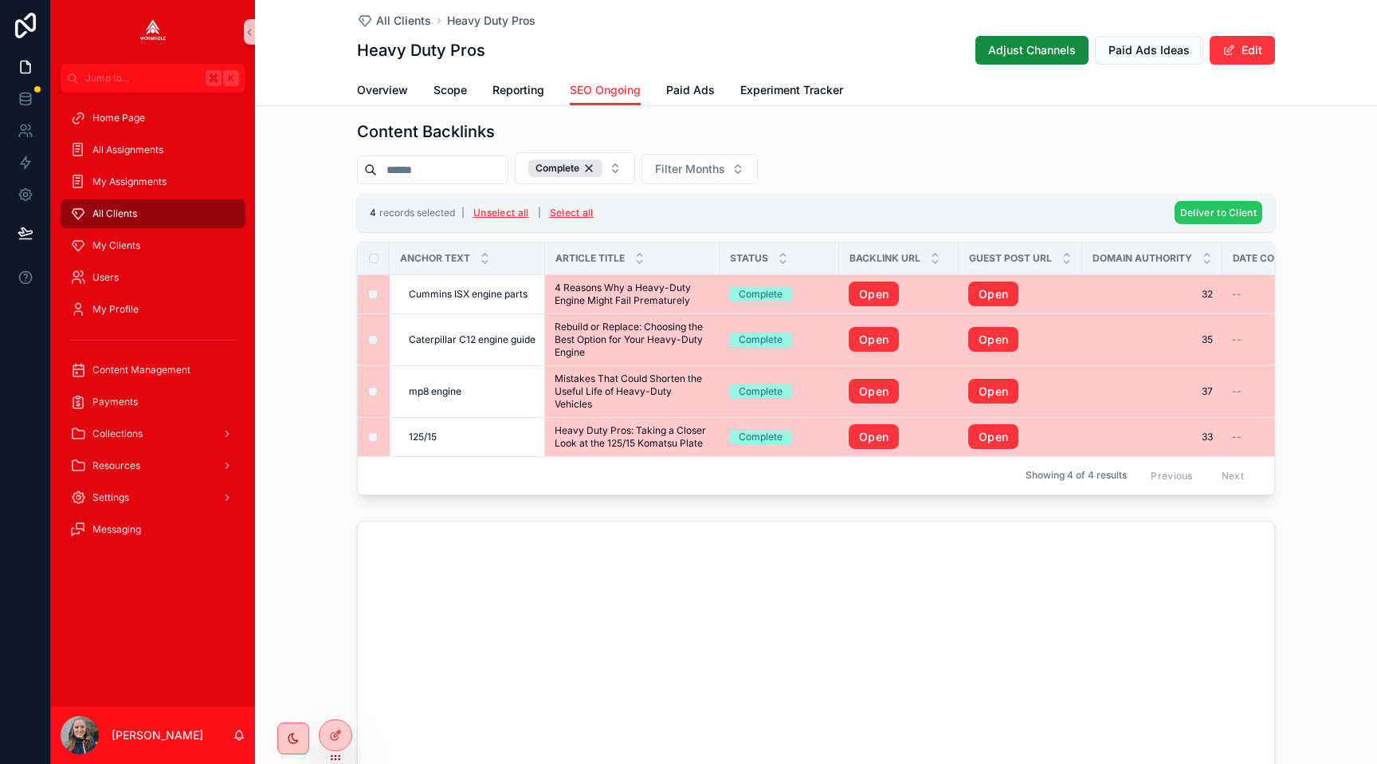
click at [1206, 210] on span "Deliver to Client" at bounding box center [1218, 212] width 77 height 12
click at [1293, 178] on icon "scrollable content" at bounding box center [1296, 181] width 13 height 13
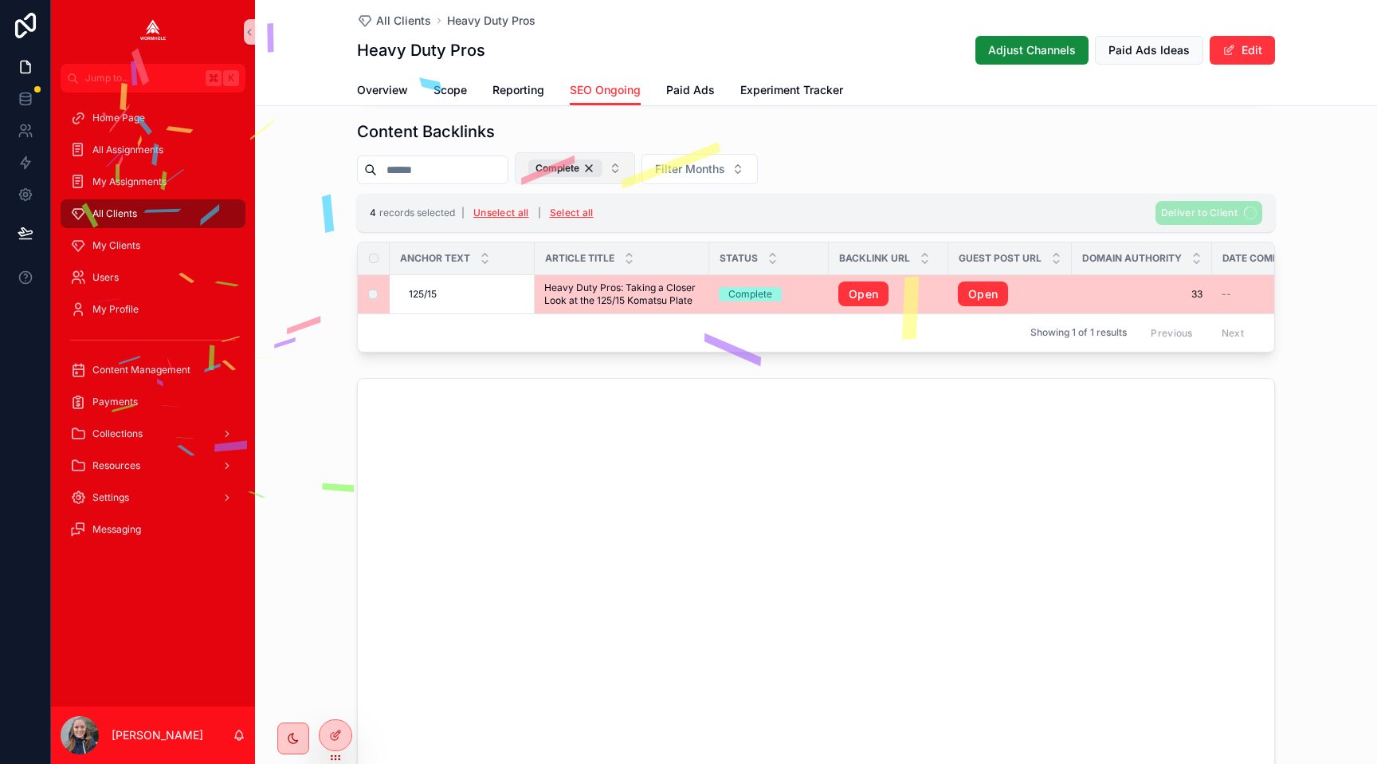
click at [624, 164] on button "Complete" at bounding box center [575, 168] width 120 height 32
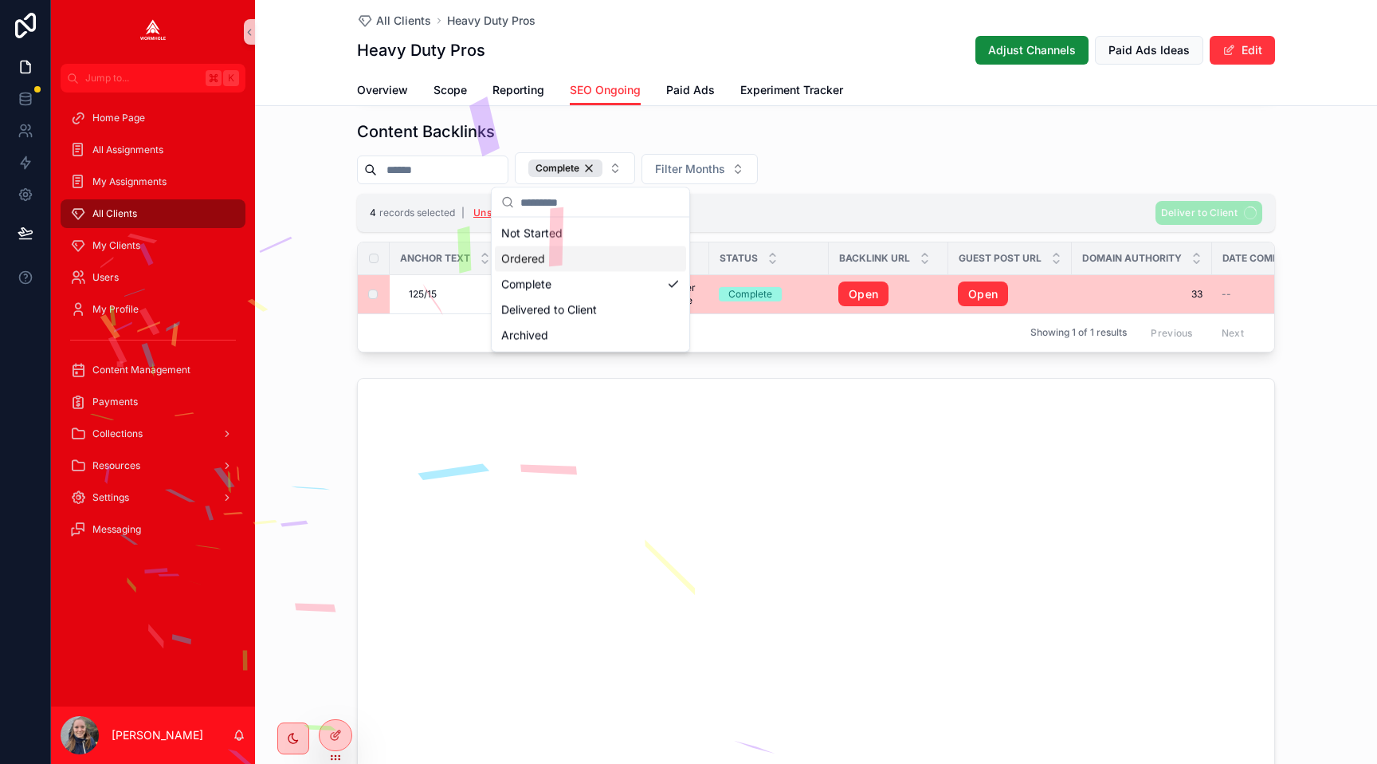
click at [591, 252] on div "Ordered" at bounding box center [590, 259] width 191 height 26
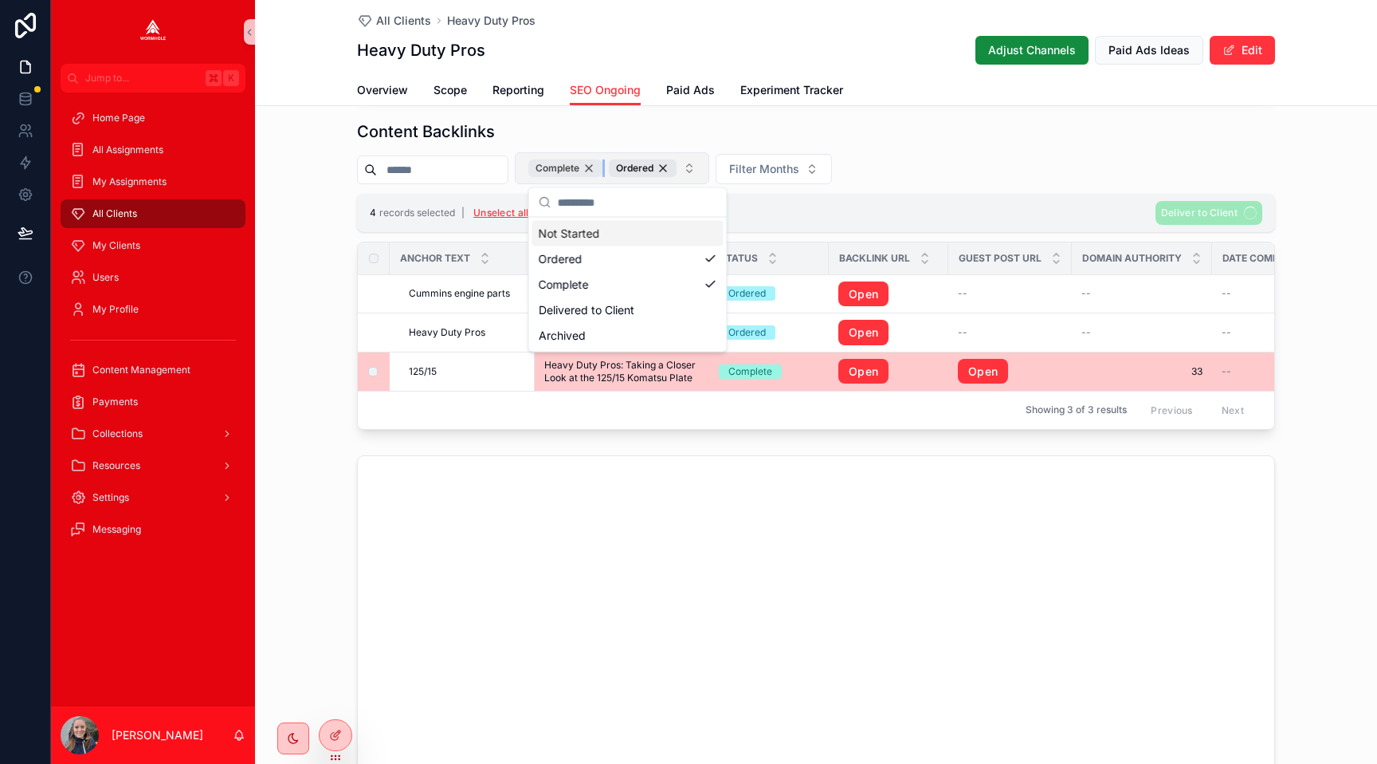
click at [603, 168] on div "Complete" at bounding box center [565, 168] width 74 height 18
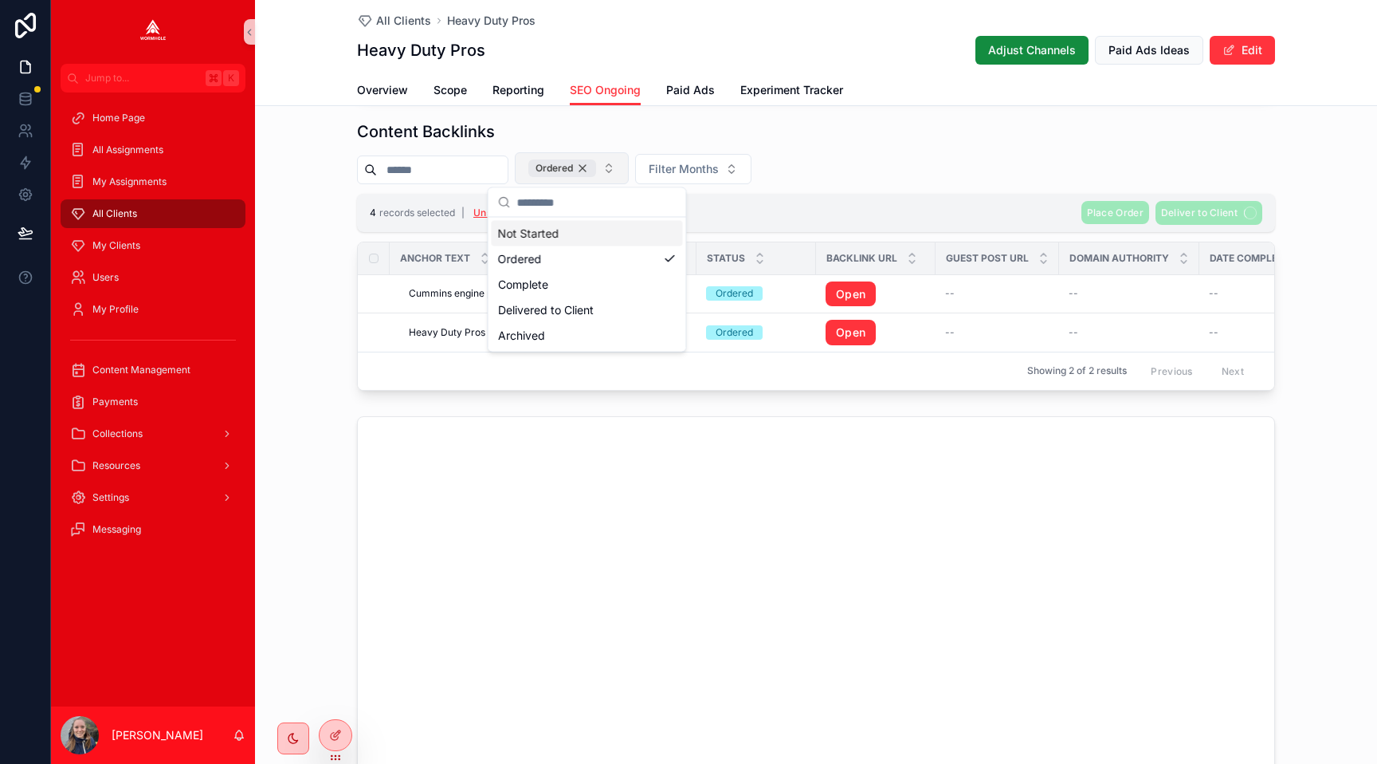
click at [596, 162] on div "Ordered" at bounding box center [562, 168] width 68 height 18
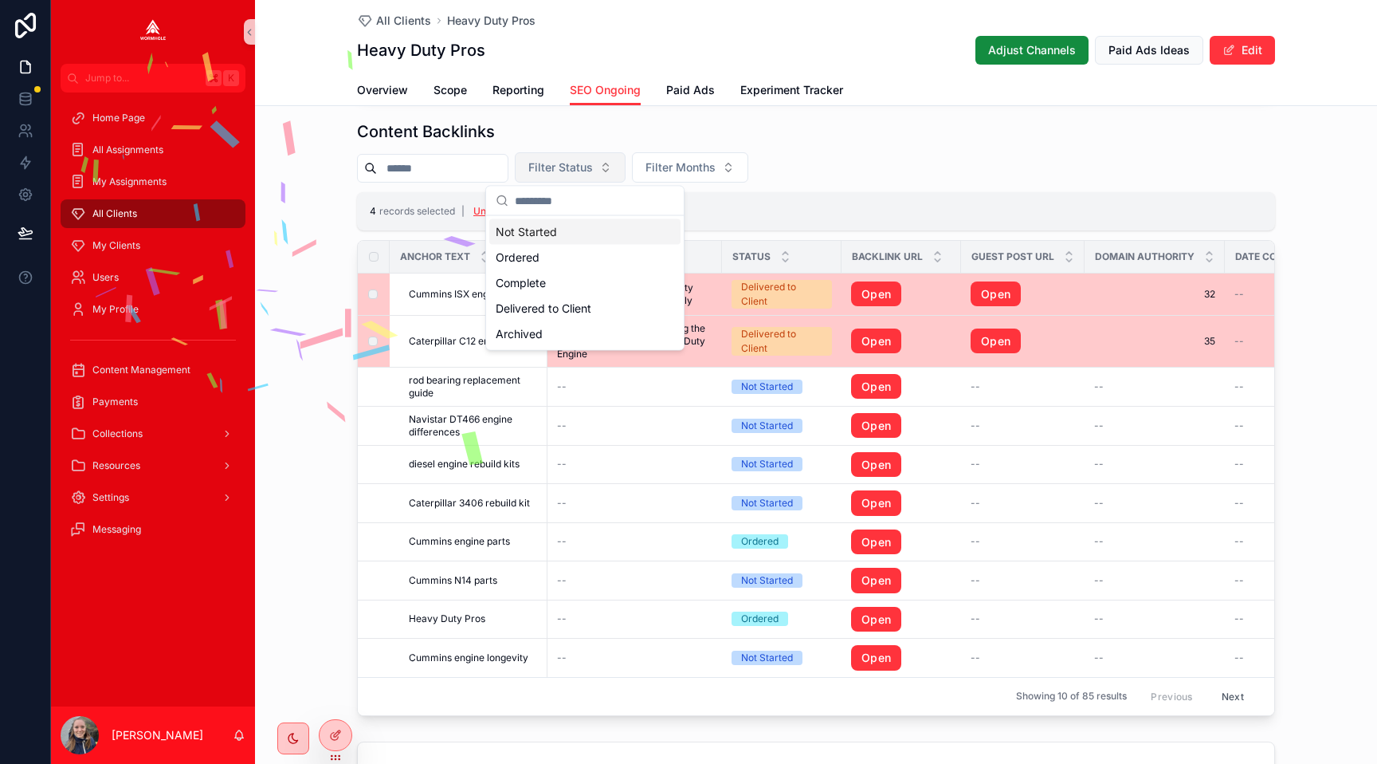
click at [615, 165] on button "Filter Status" at bounding box center [570, 167] width 111 height 30
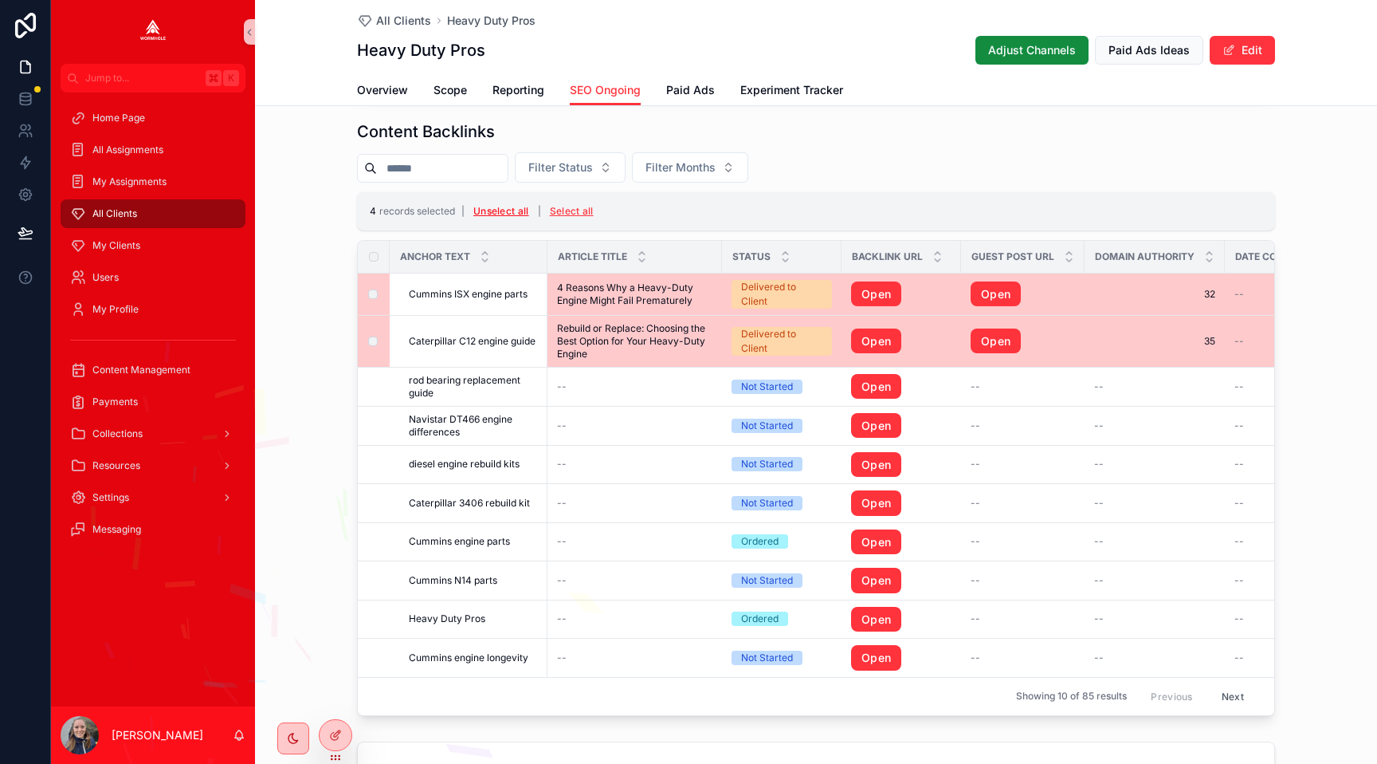
click at [489, 210] on button "Unselect all" at bounding box center [501, 211] width 67 height 26
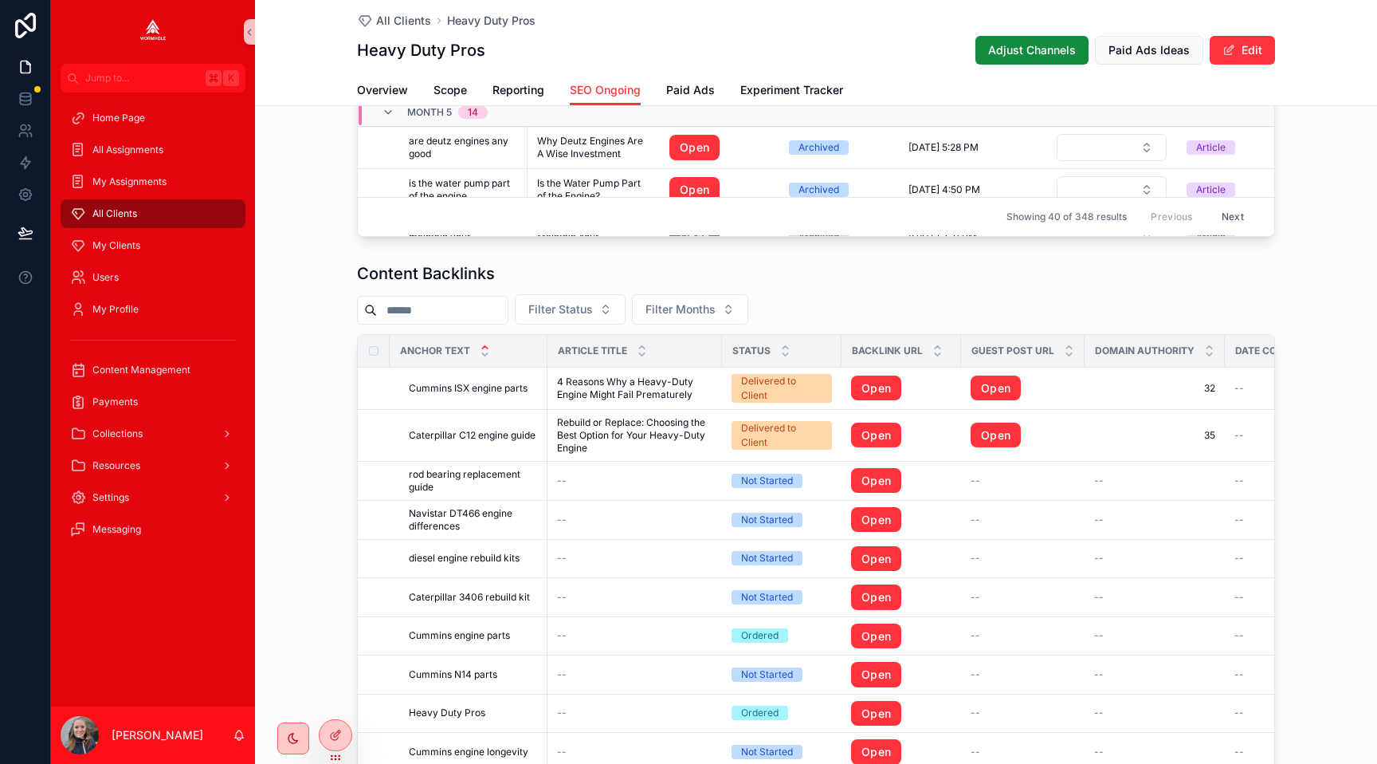
scroll to position [1427, 0]
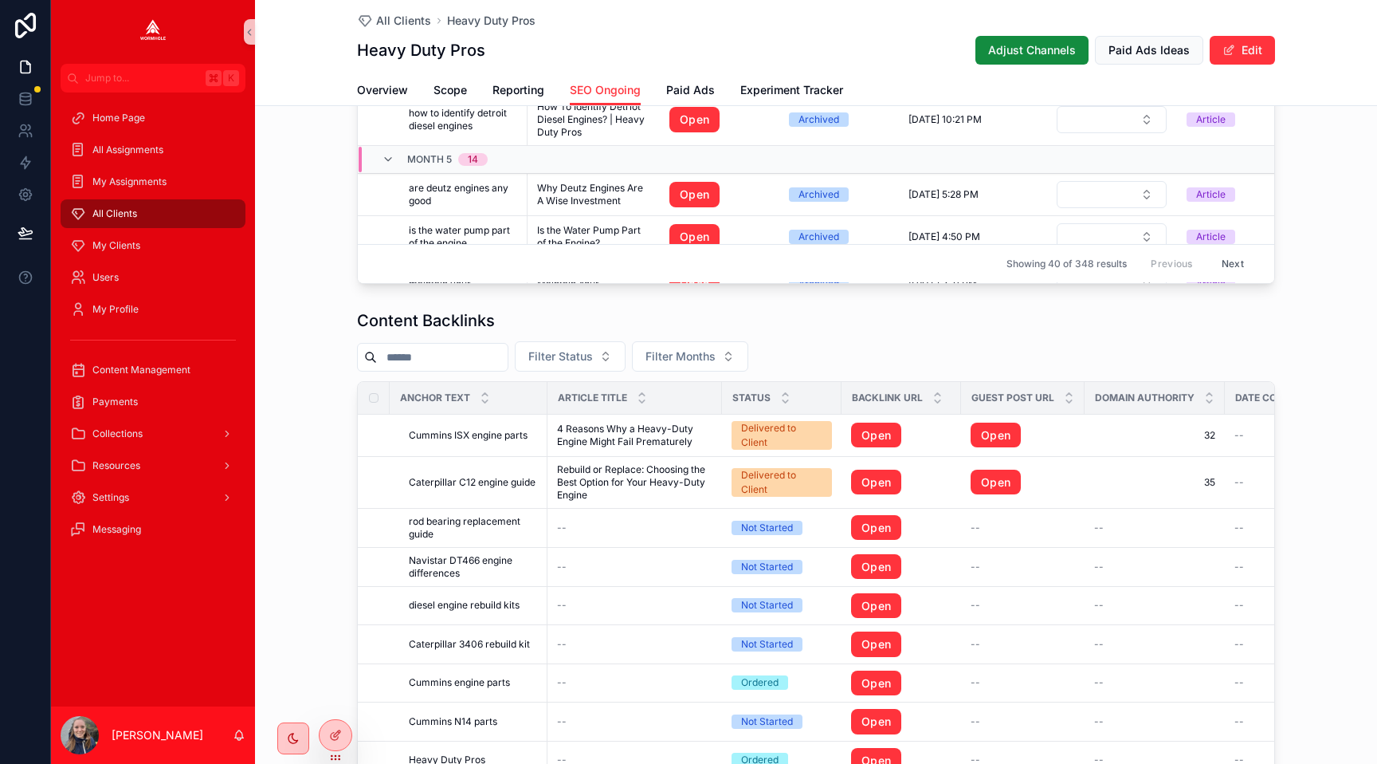
click at [150, 224] on div "All Clients" at bounding box center [153, 214] width 166 height 26
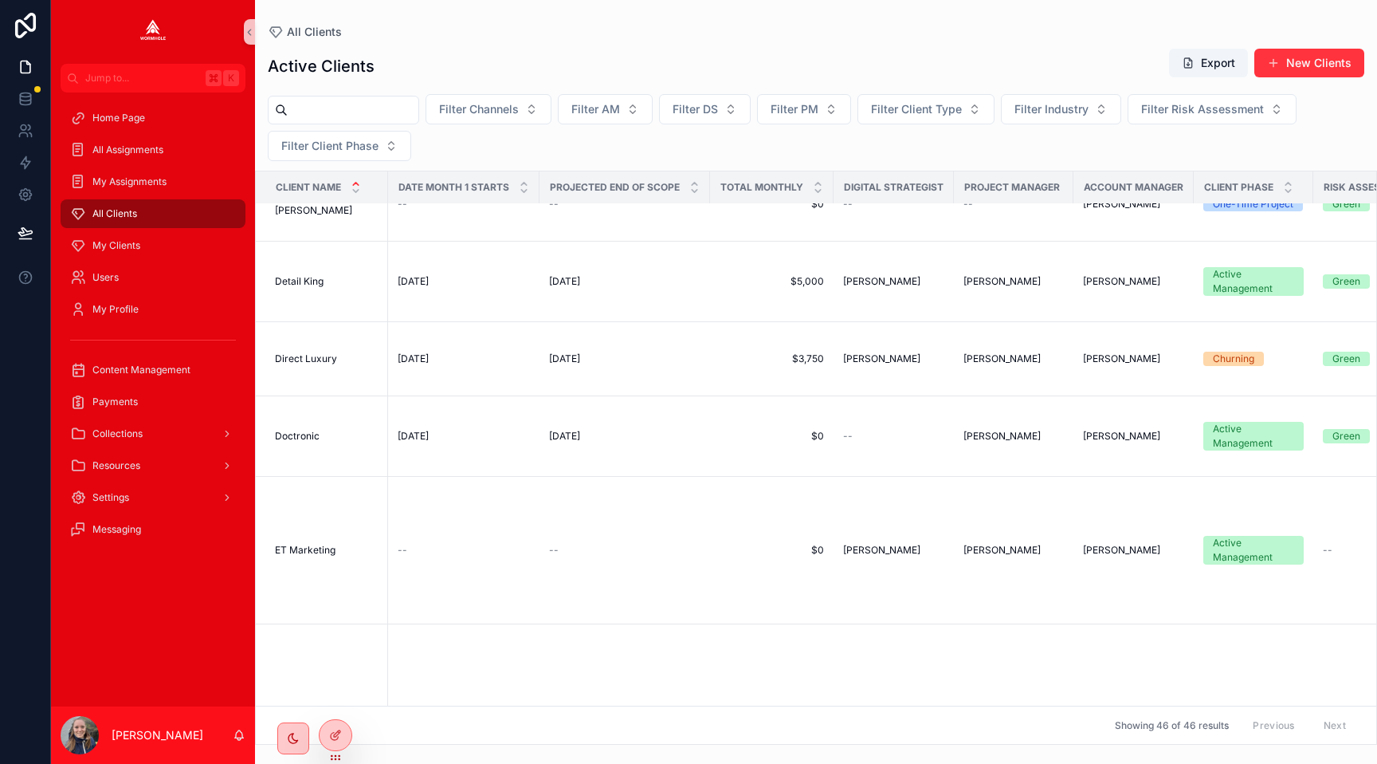
scroll to position [535, 0]
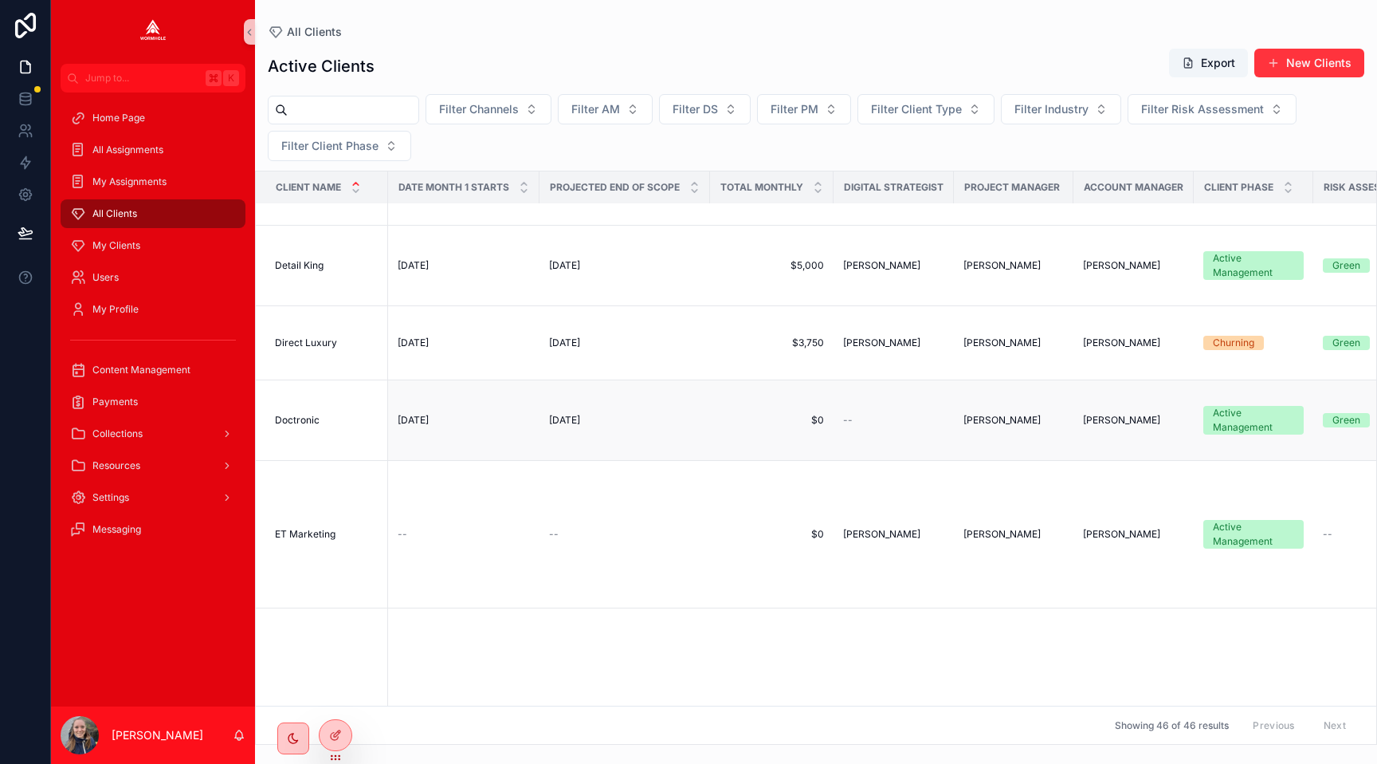
click at [311, 426] on span "Doctronic" at bounding box center [297, 420] width 45 height 13
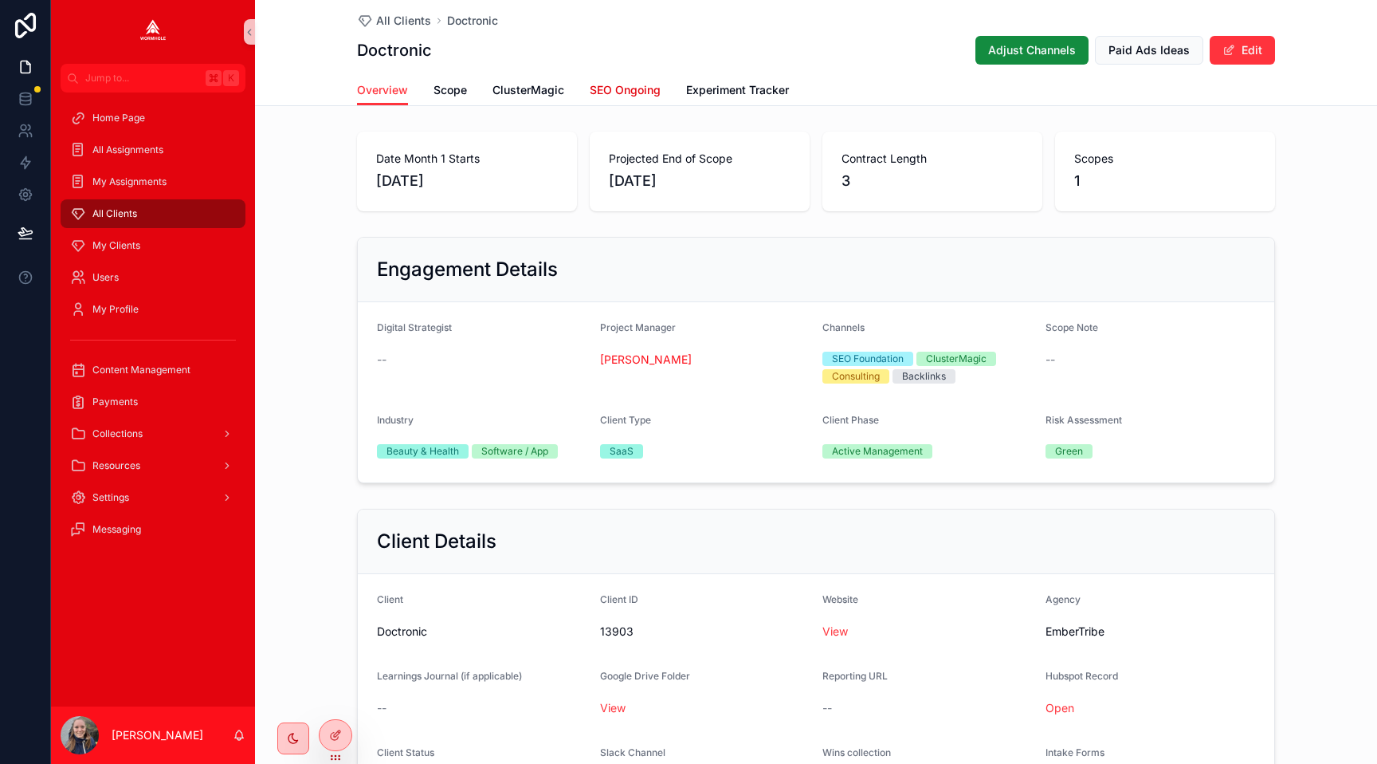
click at [608, 85] on span "SEO Ongoing" at bounding box center [625, 90] width 71 height 16
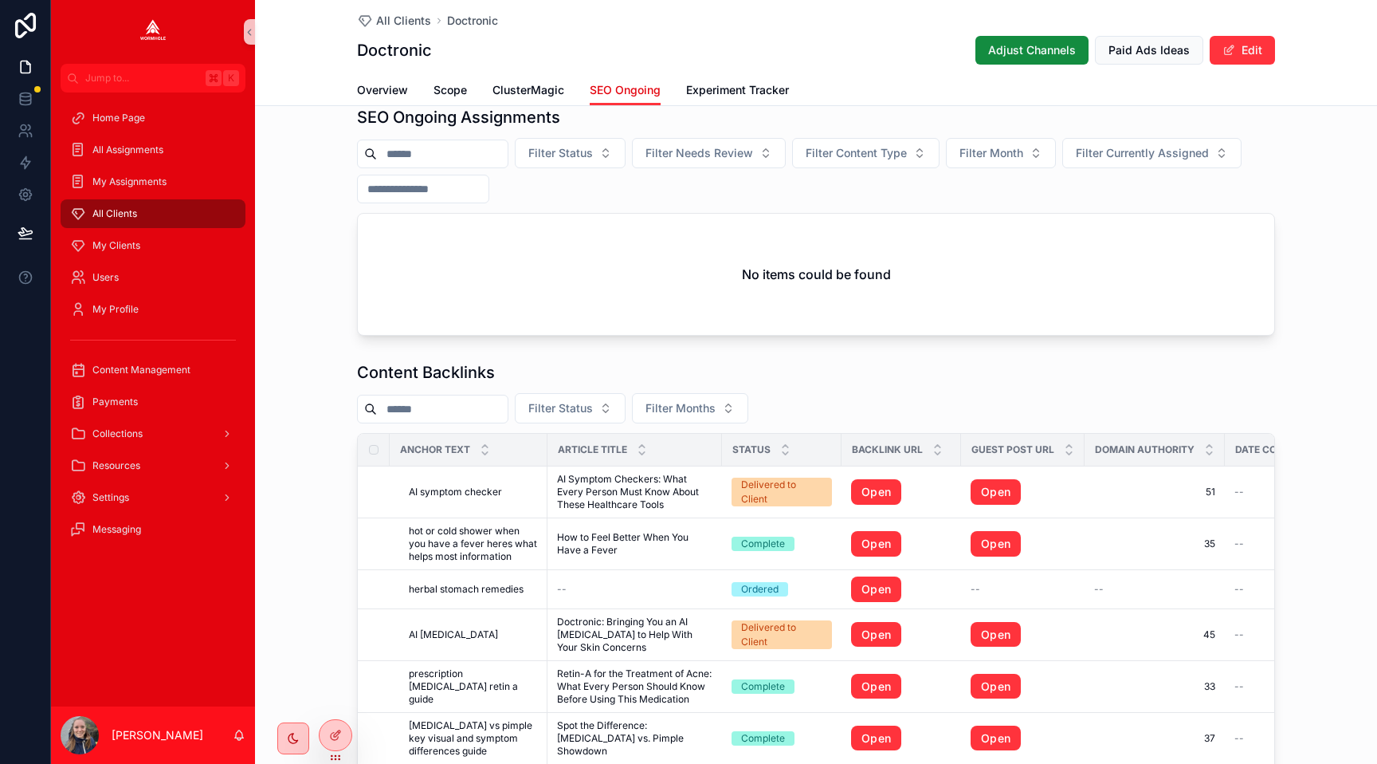
scroll to position [1077, 0]
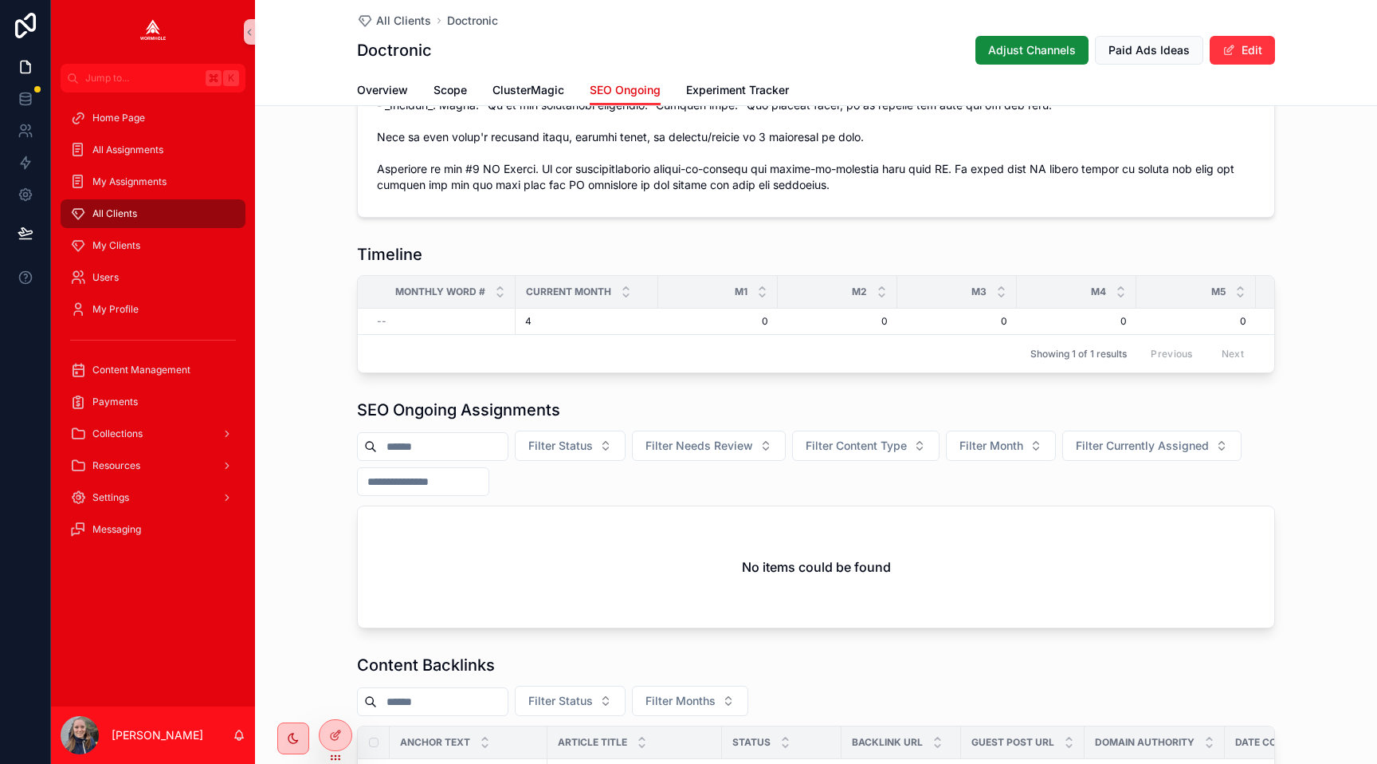
click at [607, 95] on span "SEO Ongoing" at bounding box center [625, 90] width 71 height 16
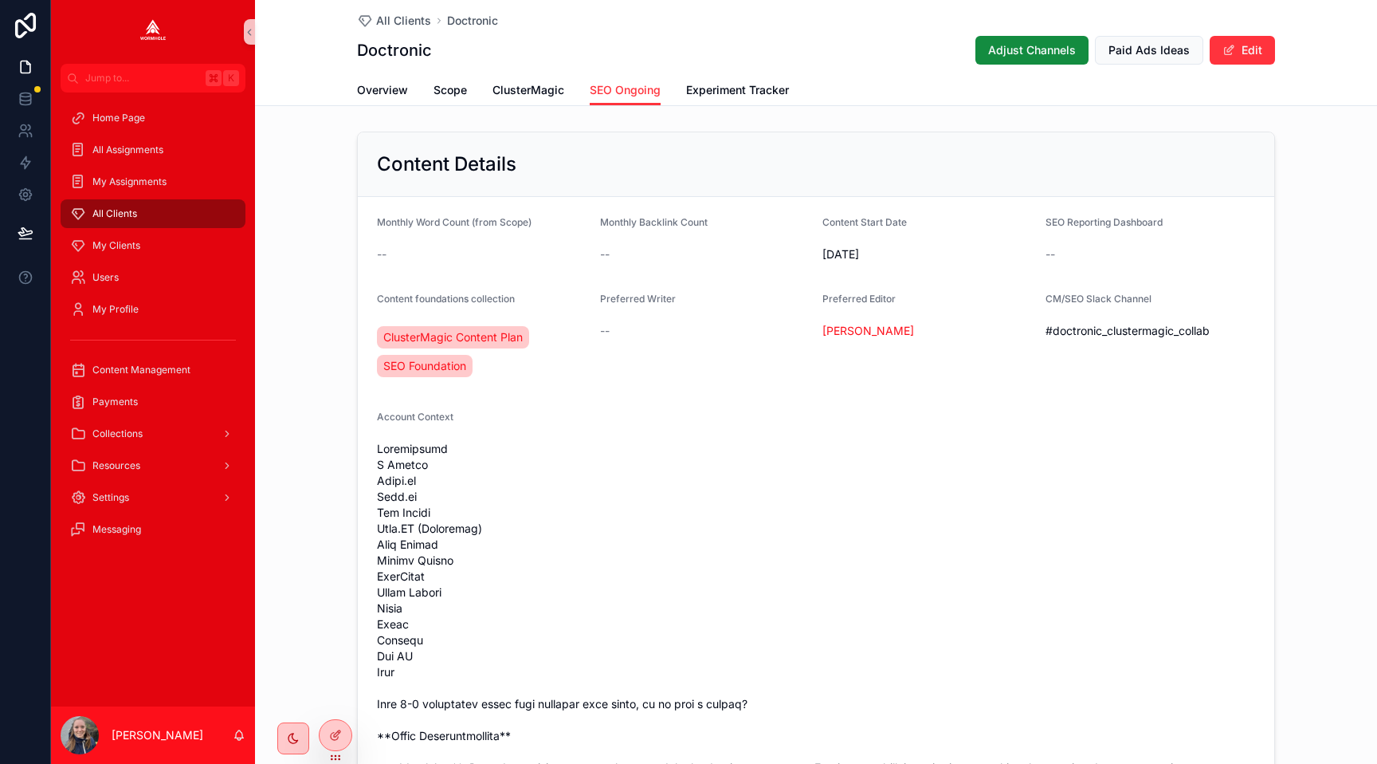
click at [172, 211] on div "All Clients" at bounding box center [153, 214] width 166 height 26
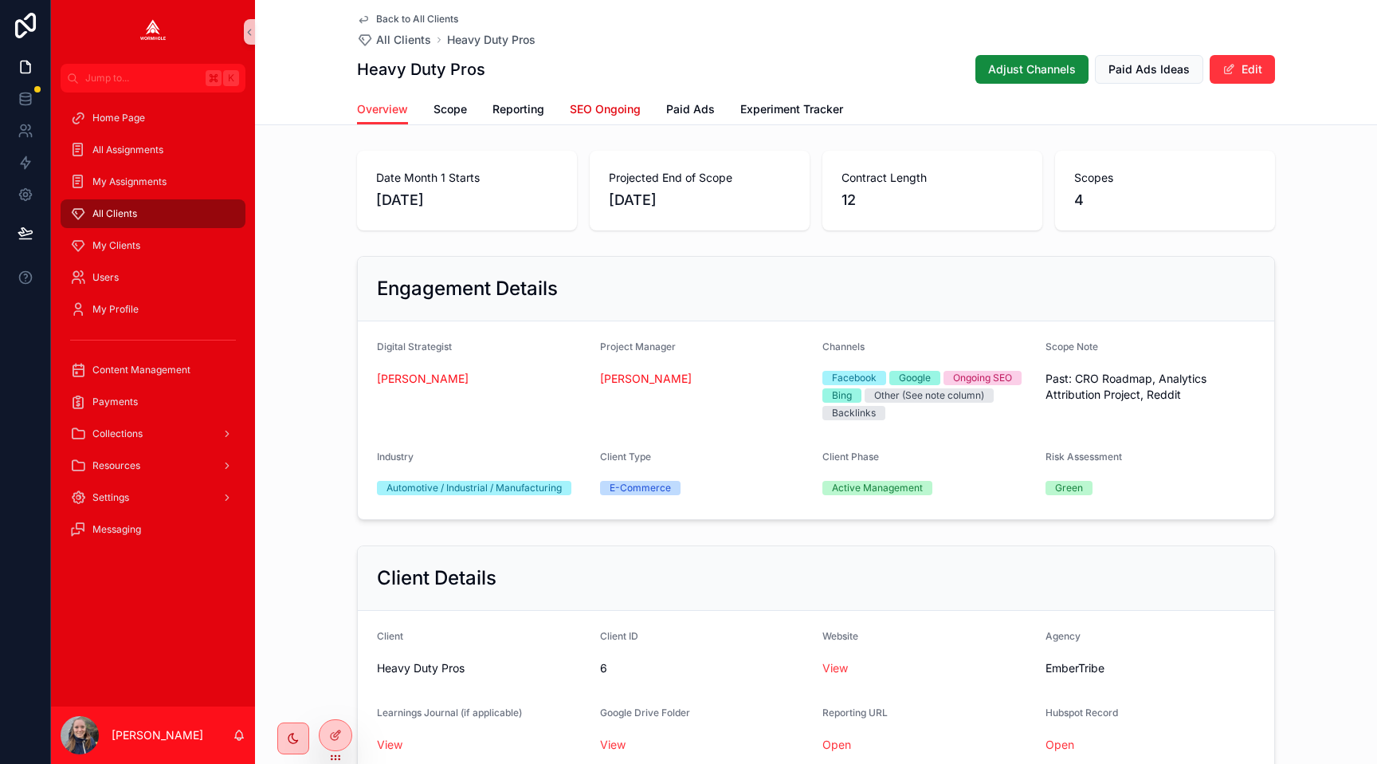
click at [592, 105] on span "SEO Ongoing" at bounding box center [605, 109] width 71 height 16
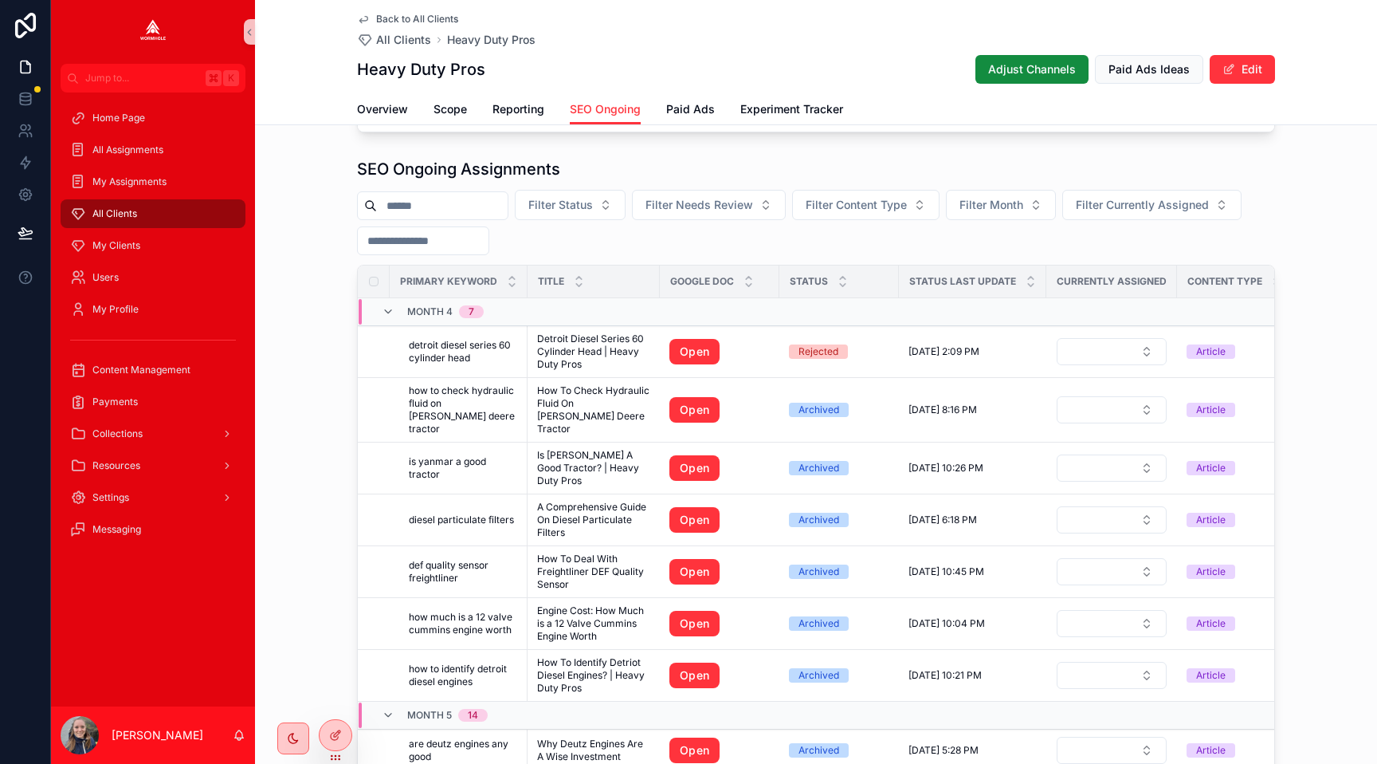
scroll to position [814, 0]
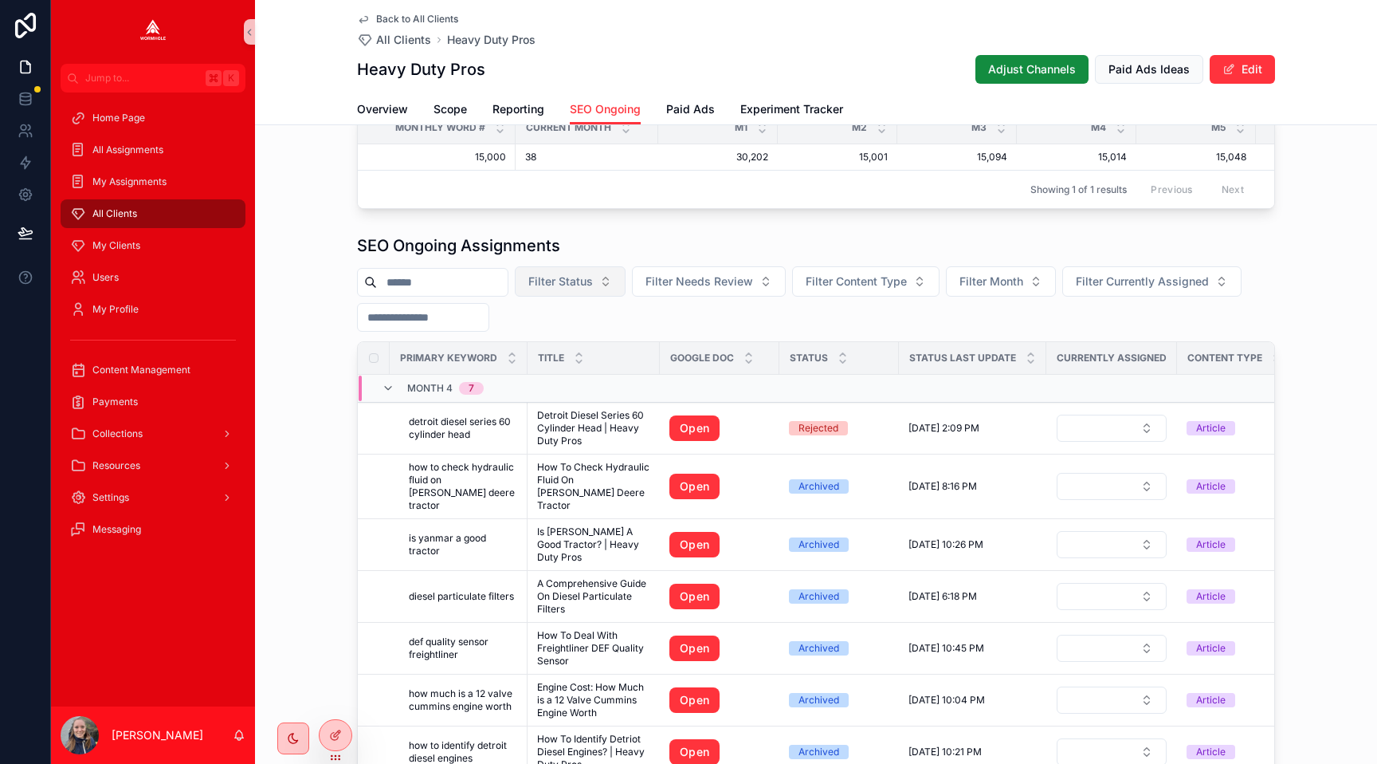
click at [580, 273] on button "Filter Status" at bounding box center [570, 281] width 111 height 30
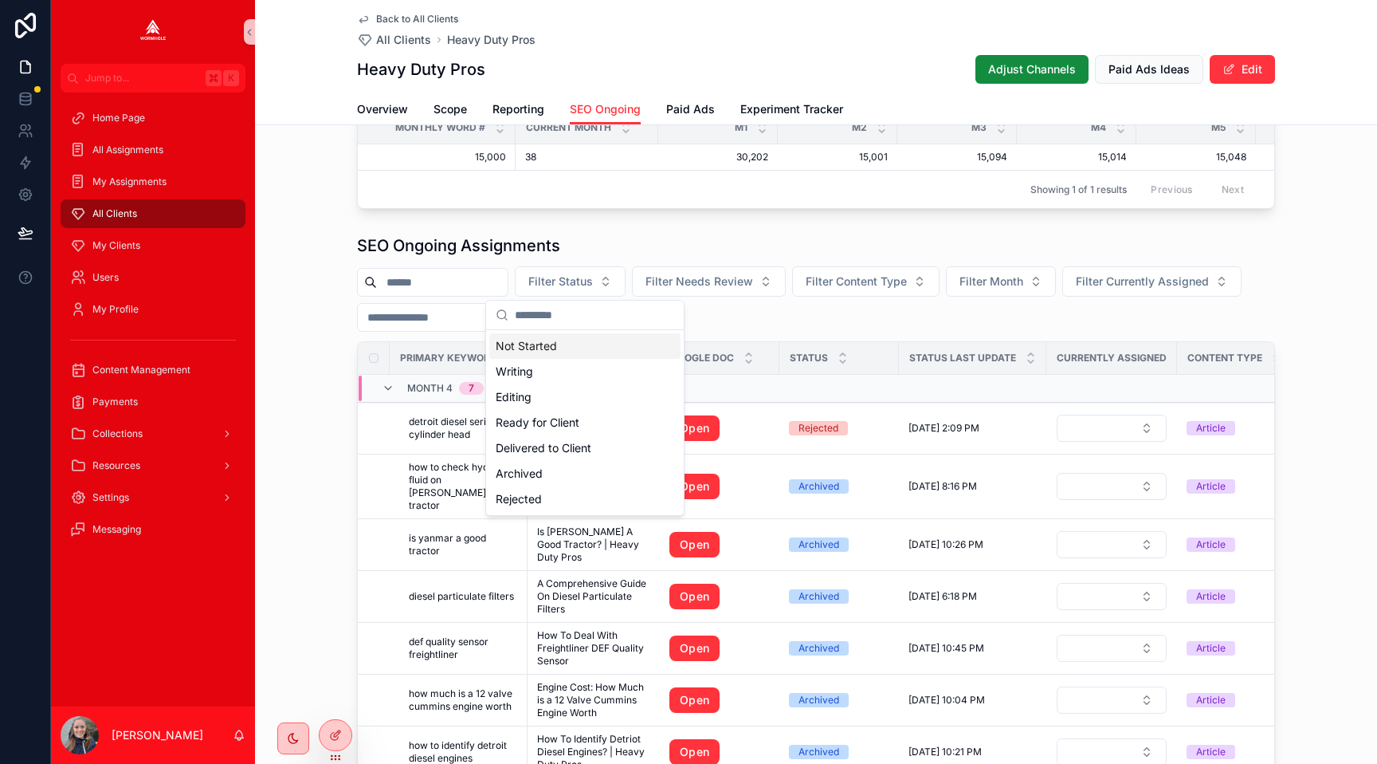
click at [567, 347] on div "Not Started" at bounding box center [584, 346] width 191 height 26
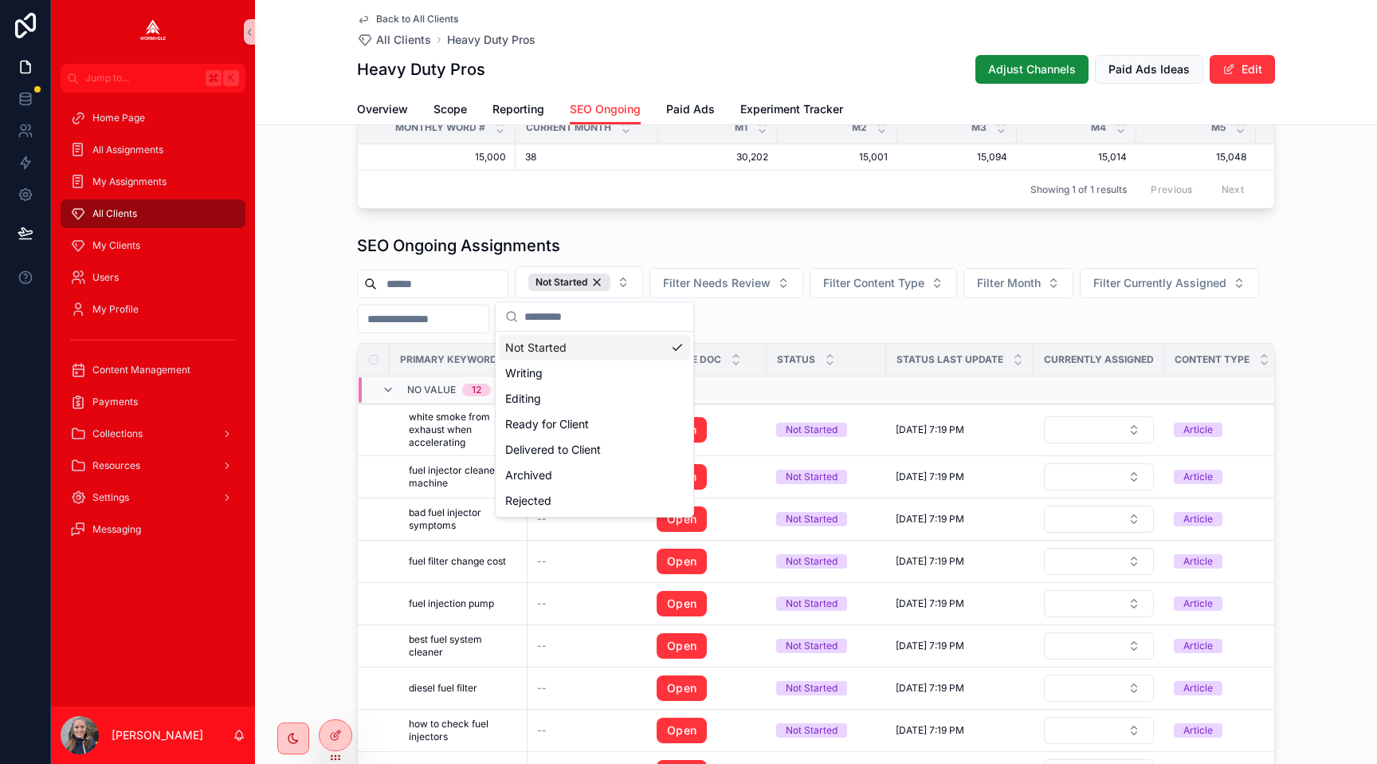
click at [305, 265] on div "SEO Ongoing Assignments Not Started Filter Needs Review Filter Content Type Fil…" at bounding box center [816, 576] width 1122 height 696
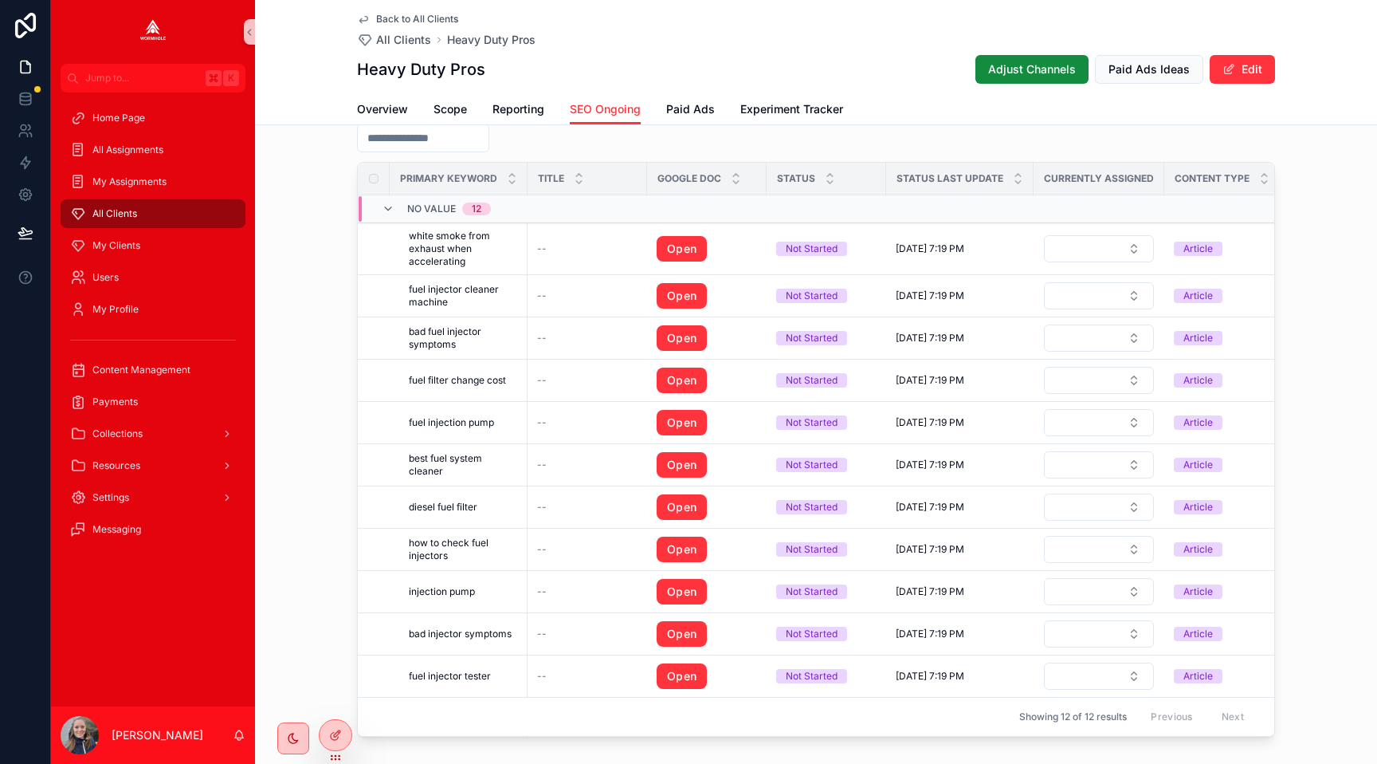
scroll to position [1007, 0]
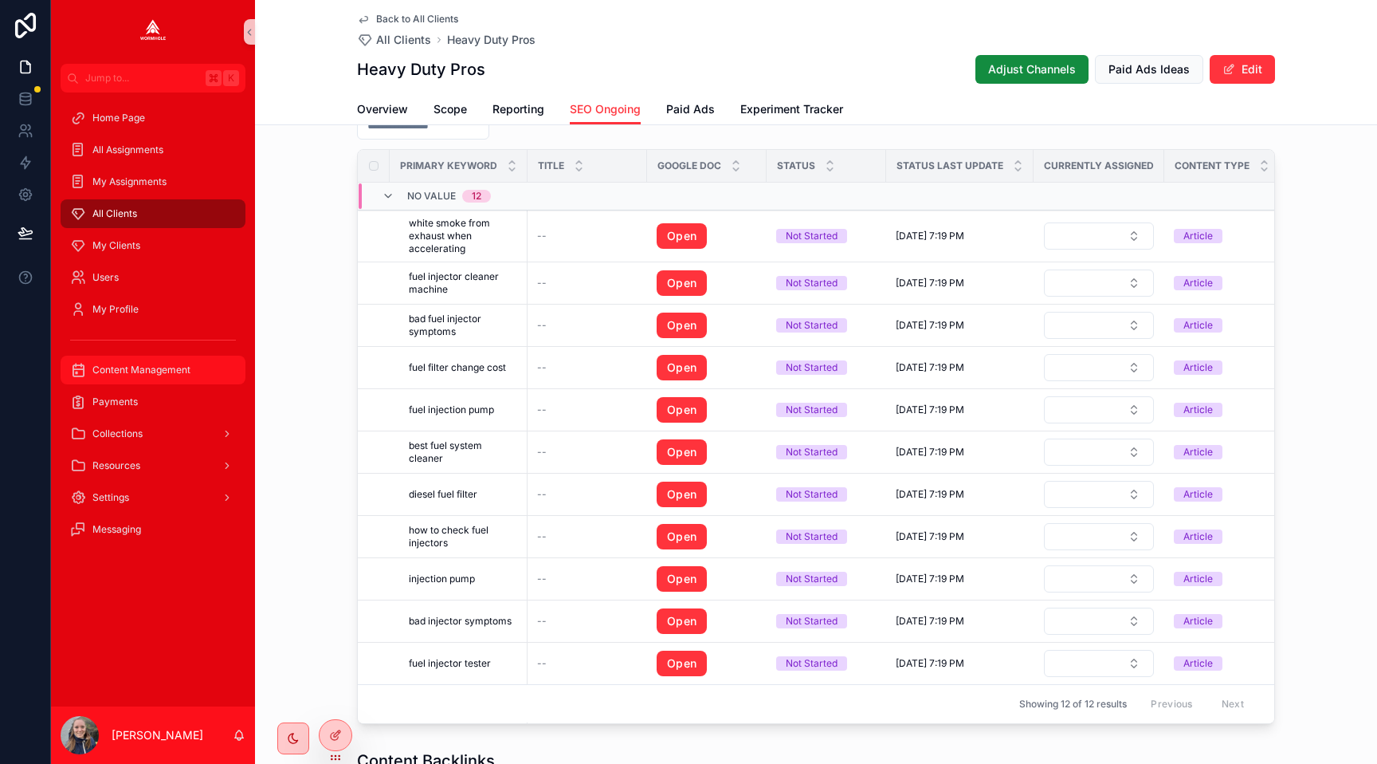
click at [126, 372] on span "Content Management" at bounding box center [141, 369] width 98 height 13
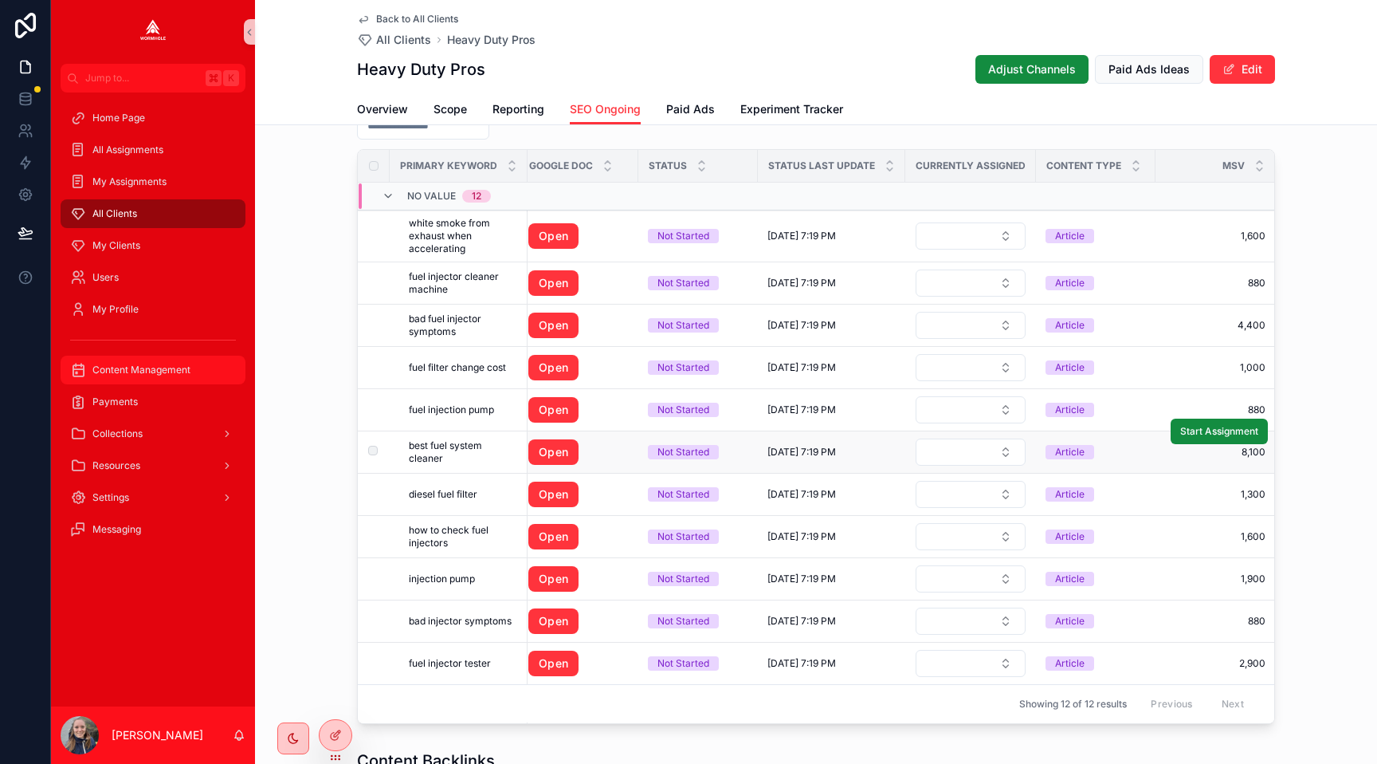
scroll to position [0, 78]
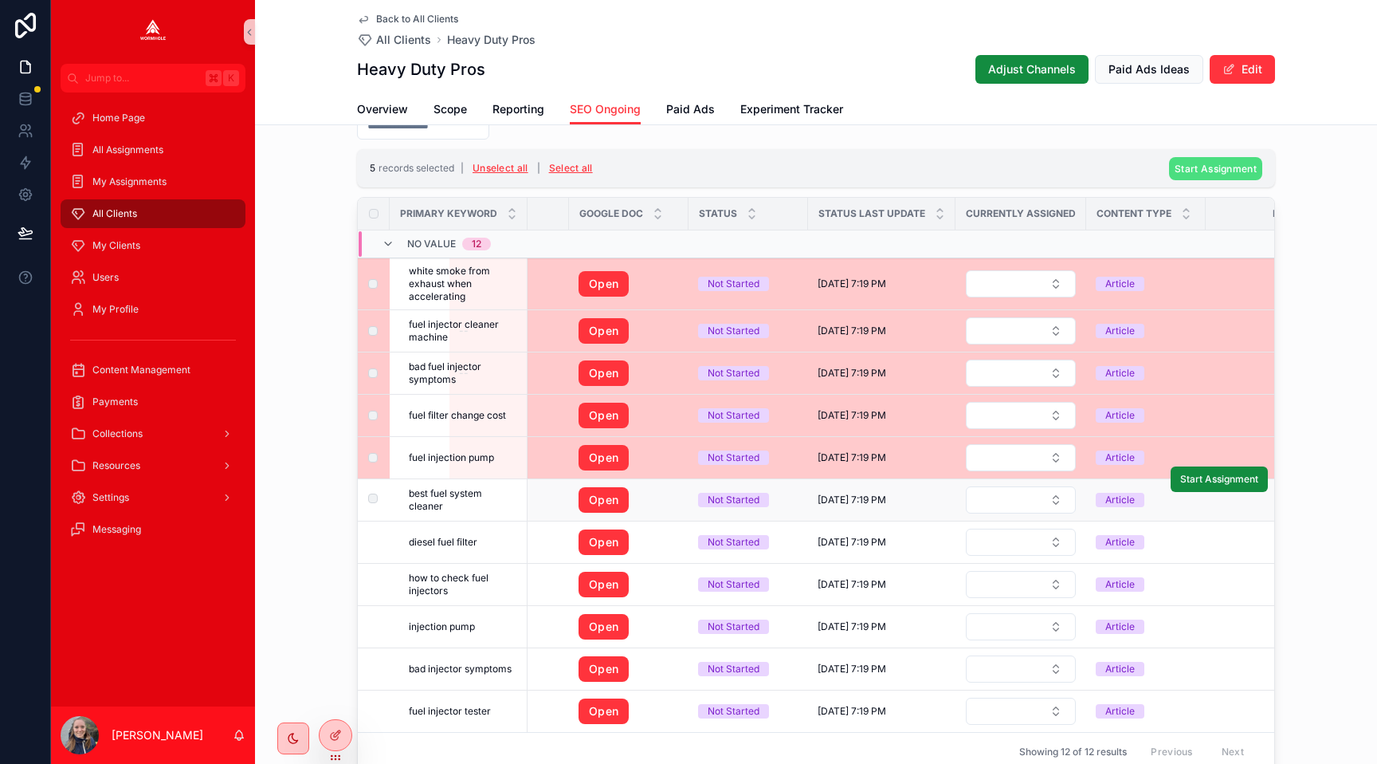
click at [370, 489] on td "scrollable content" at bounding box center [374, 500] width 32 height 42
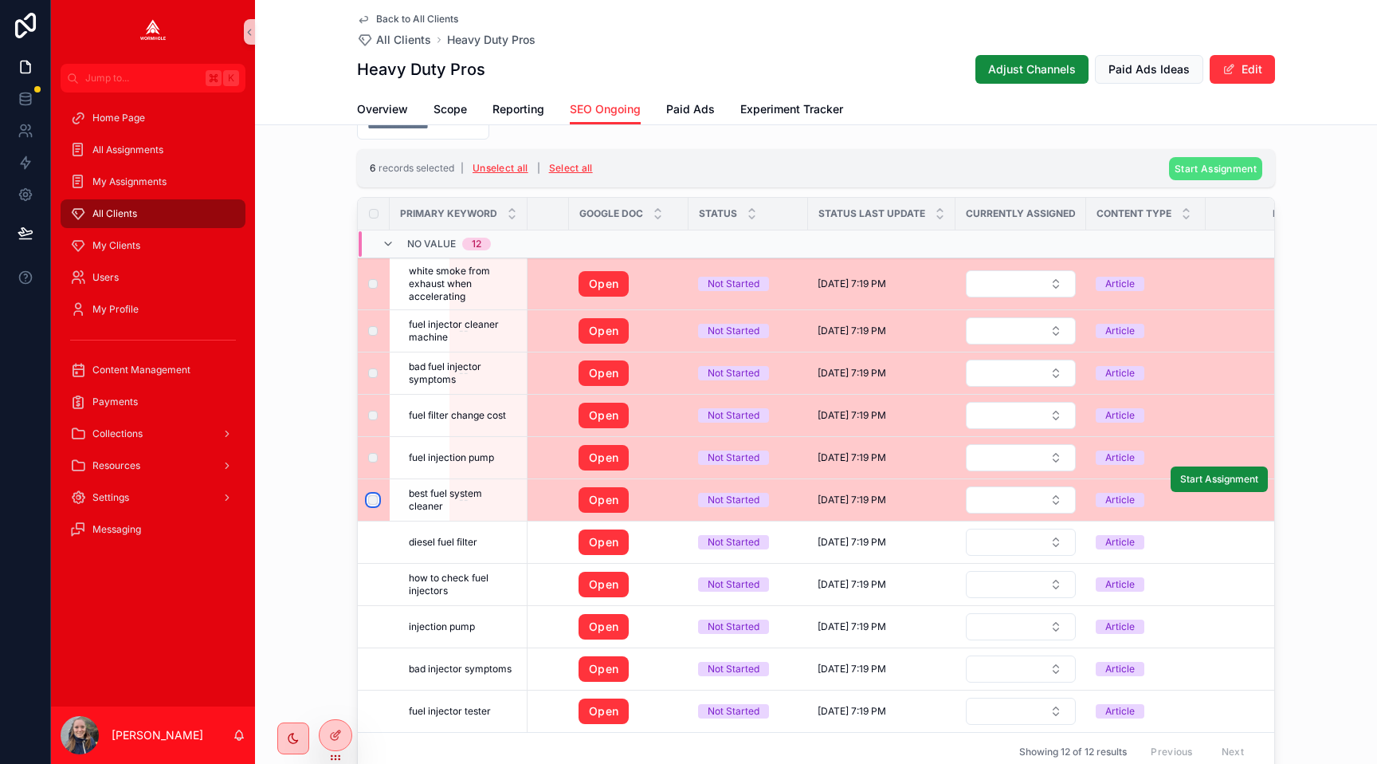
scroll to position [62, 78]
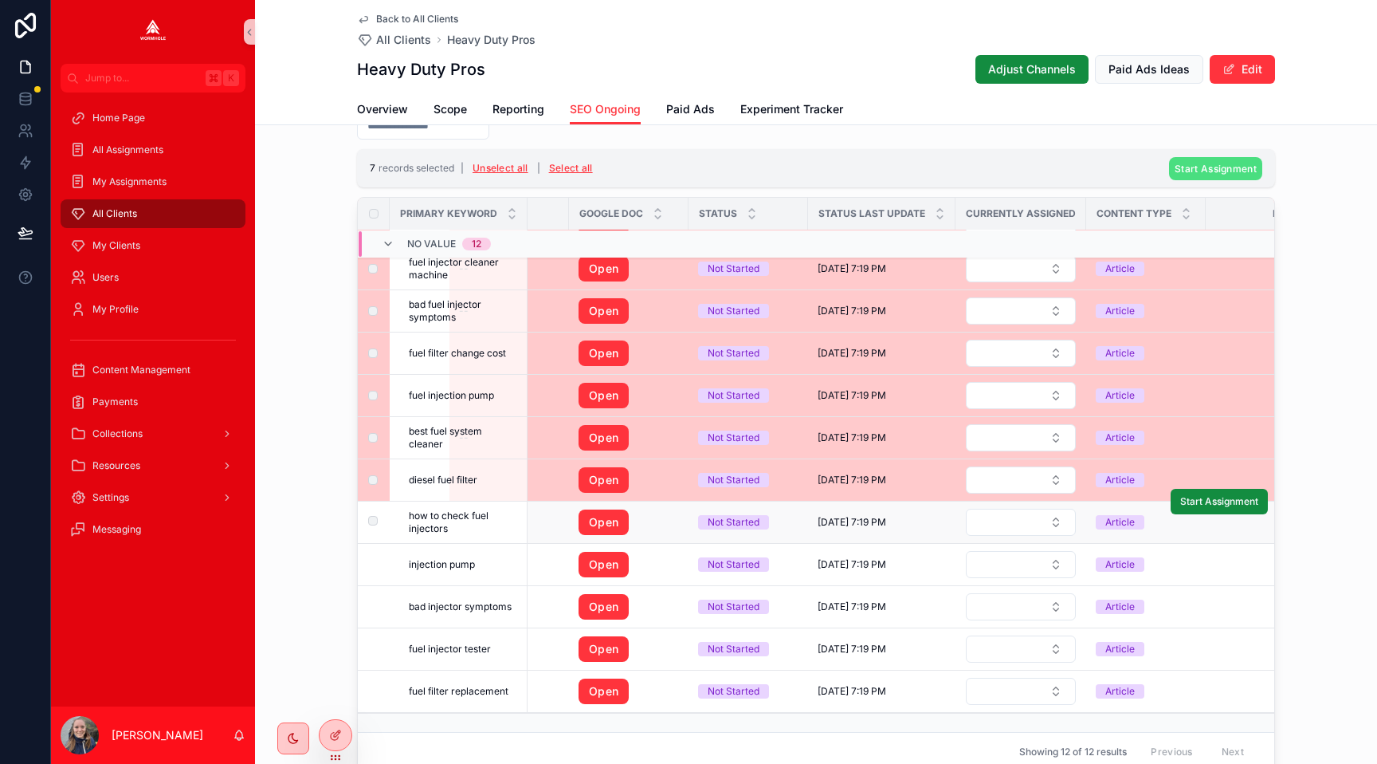
click at [368, 526] on label "scrollable content" at bounding box center [364, 522] width 10 height 13
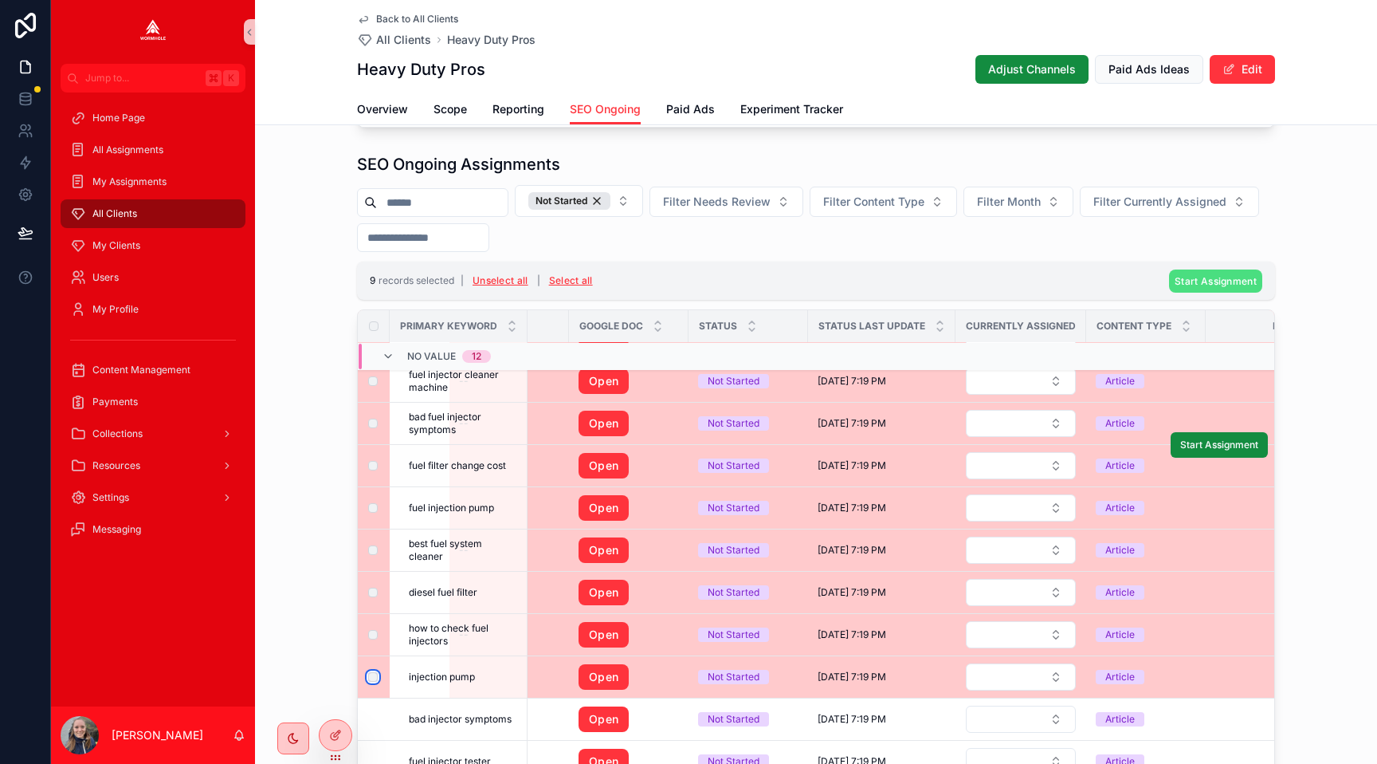
scroll to position [0, 78]
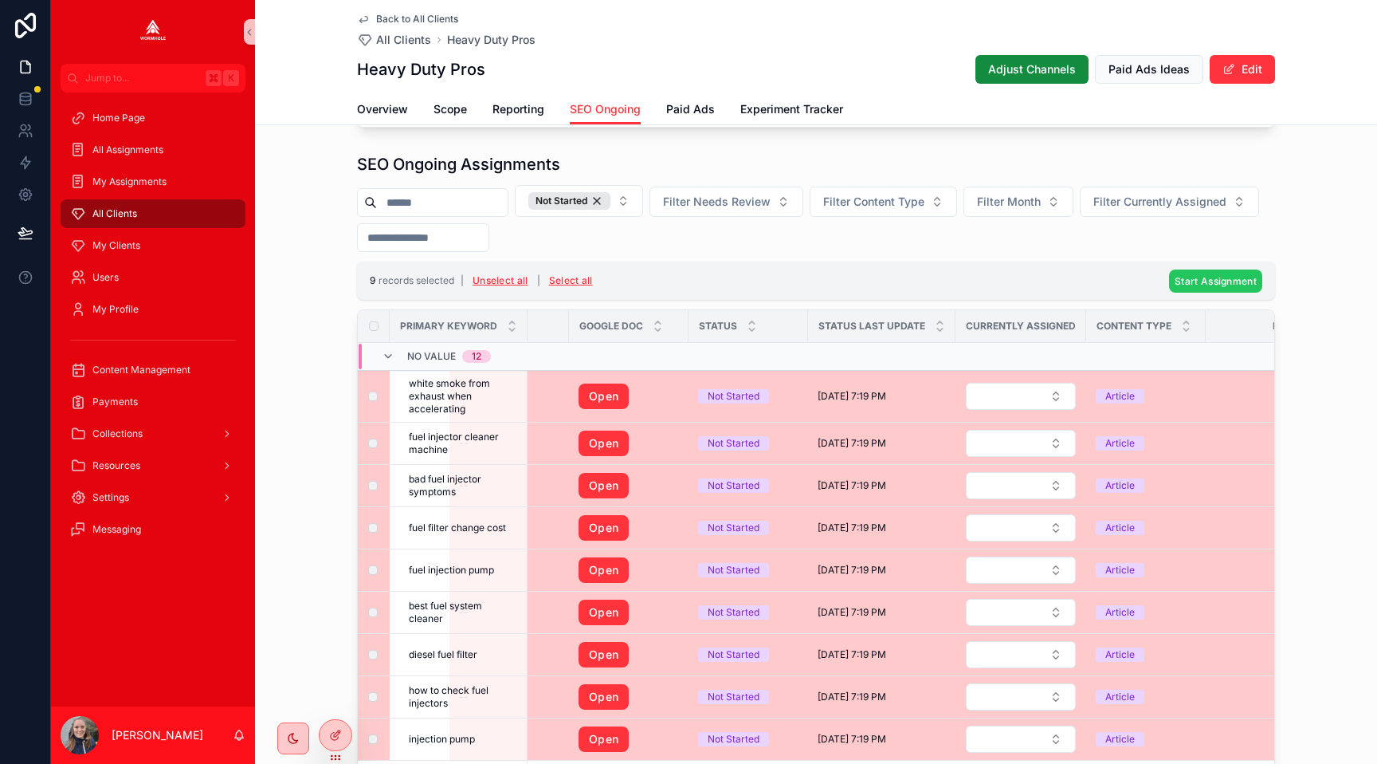
click at [1183, 277] on span "Start Assignment" at bounding box center [1216, 281] width 82 height 12
click at [1290, 250] on icon "scrollable content" at bounding box center [1293, 250] width 13 height 13
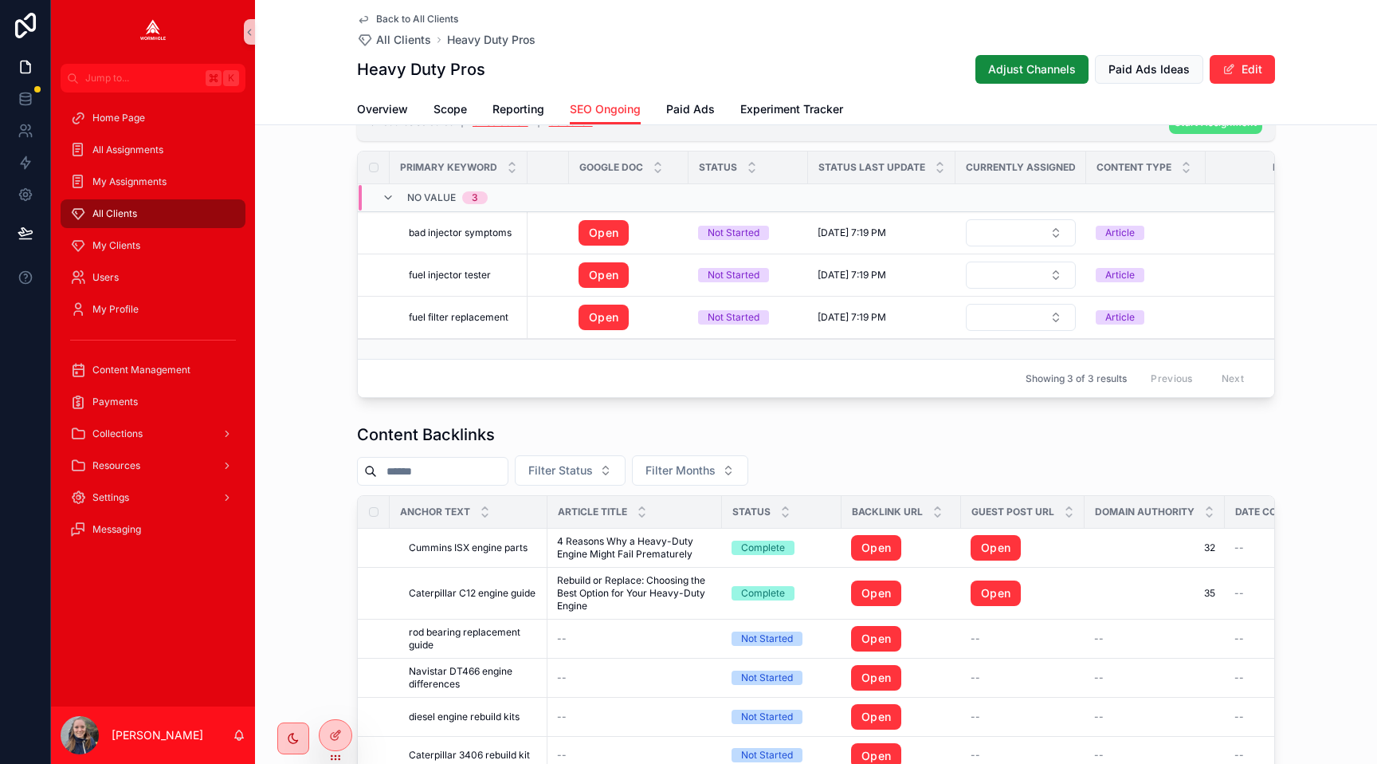
scroll to position [1184, 0]
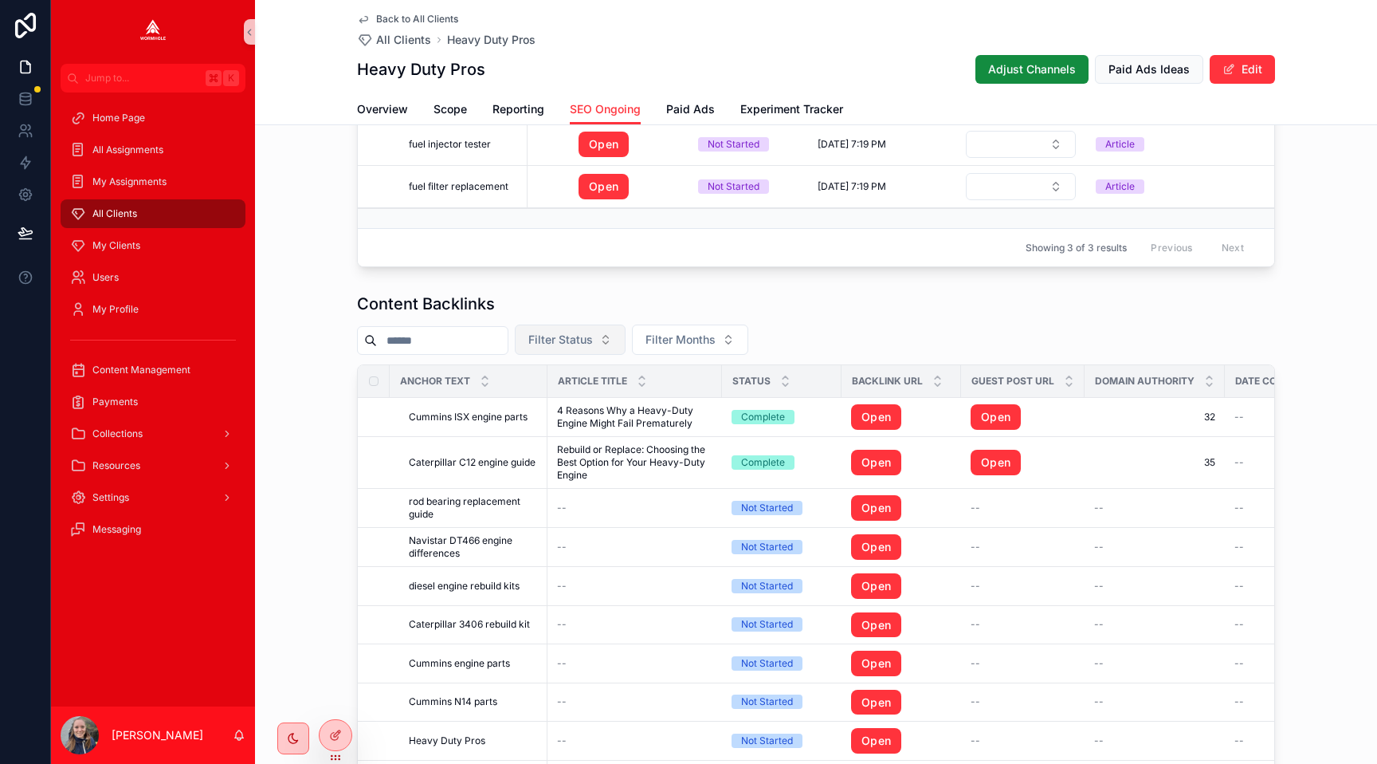
click at [552, 331] on button "Filter Status" at bounding box center [570, 339] width 111 height 30
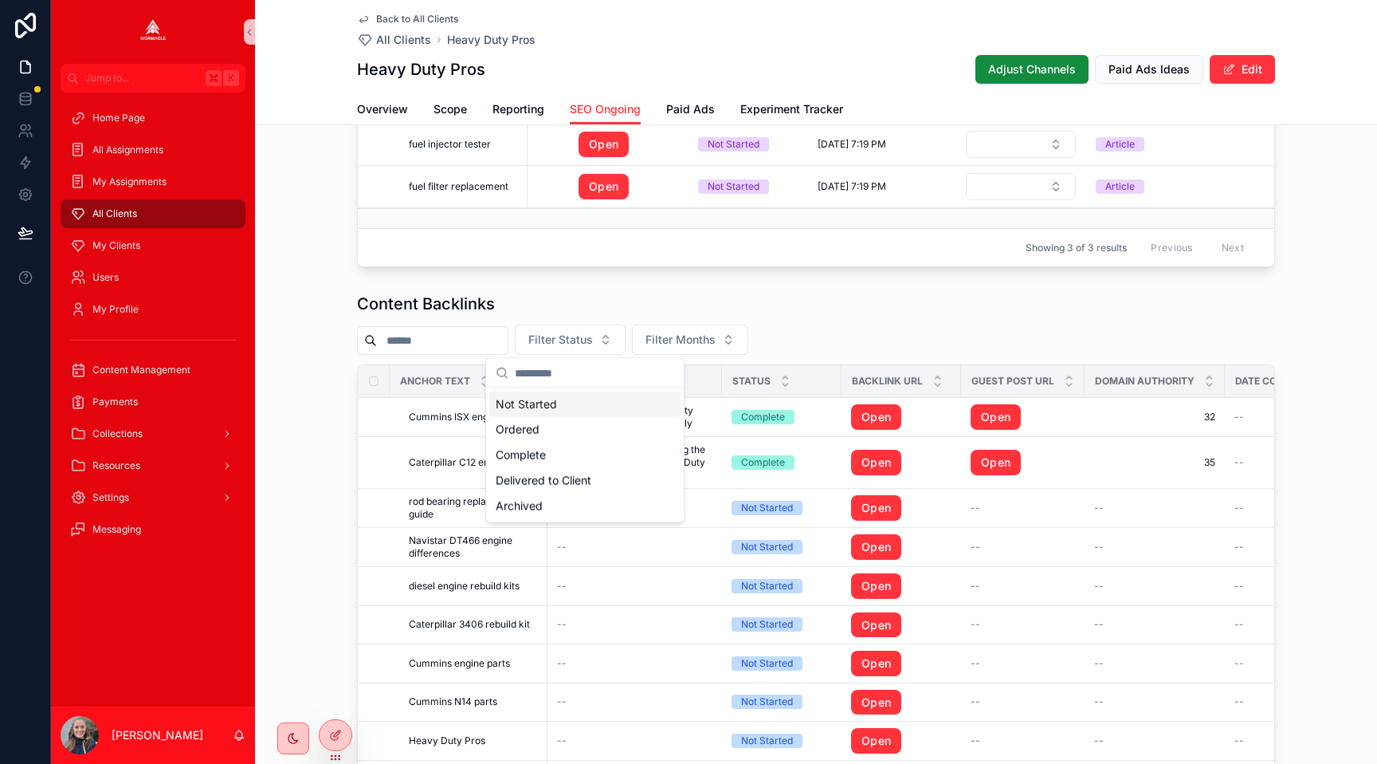
click at [551, 408] on div "Not Started" at bounding box center [584, 404] width 191 height 26
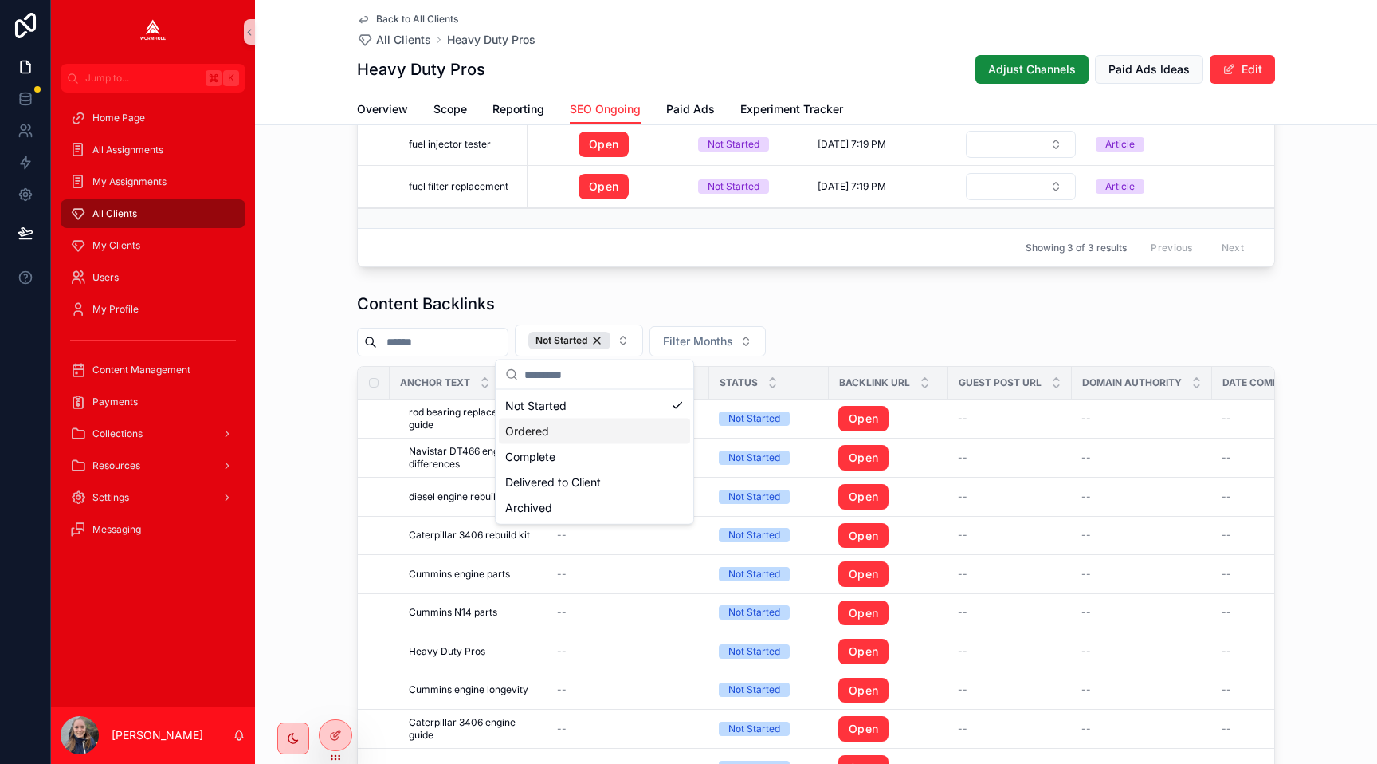
click at [847, 295] on div "Content Backlinks" at bounding box center [816, 303] width 918 height 22
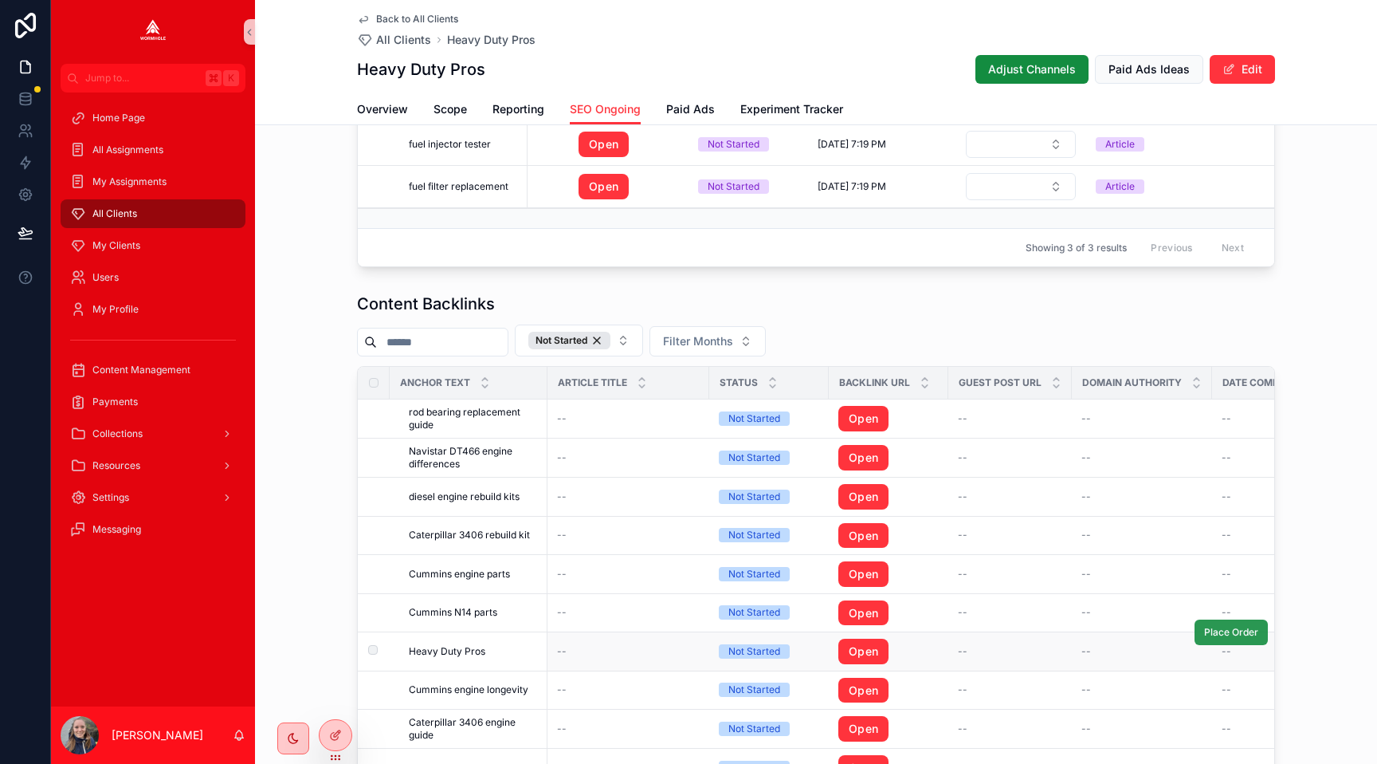
click at [1218, 629] on span "Place Order" at bounding box center [1231, 632] width 54 height 13
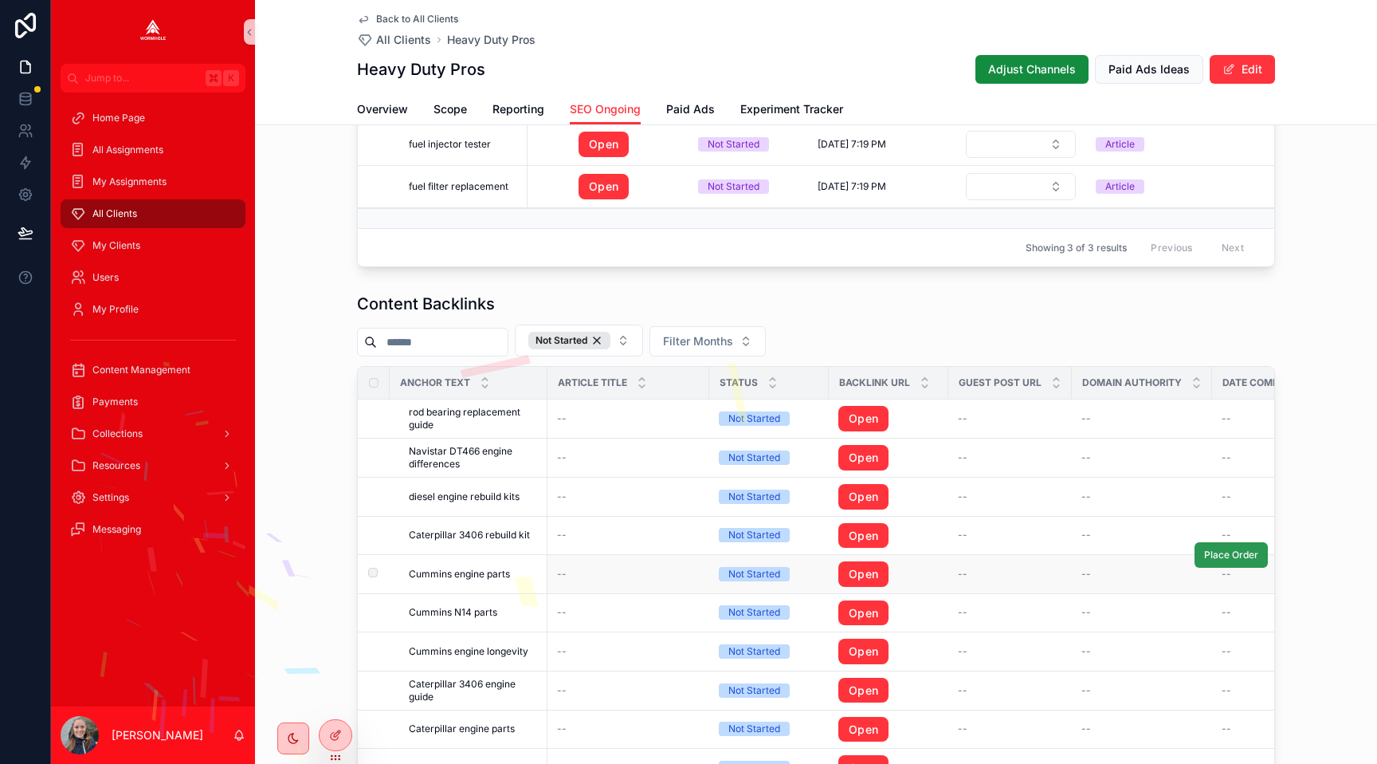
click at [1213, 555] on span "Place Order" at bounding box center [1231, 554] width 54 height 13
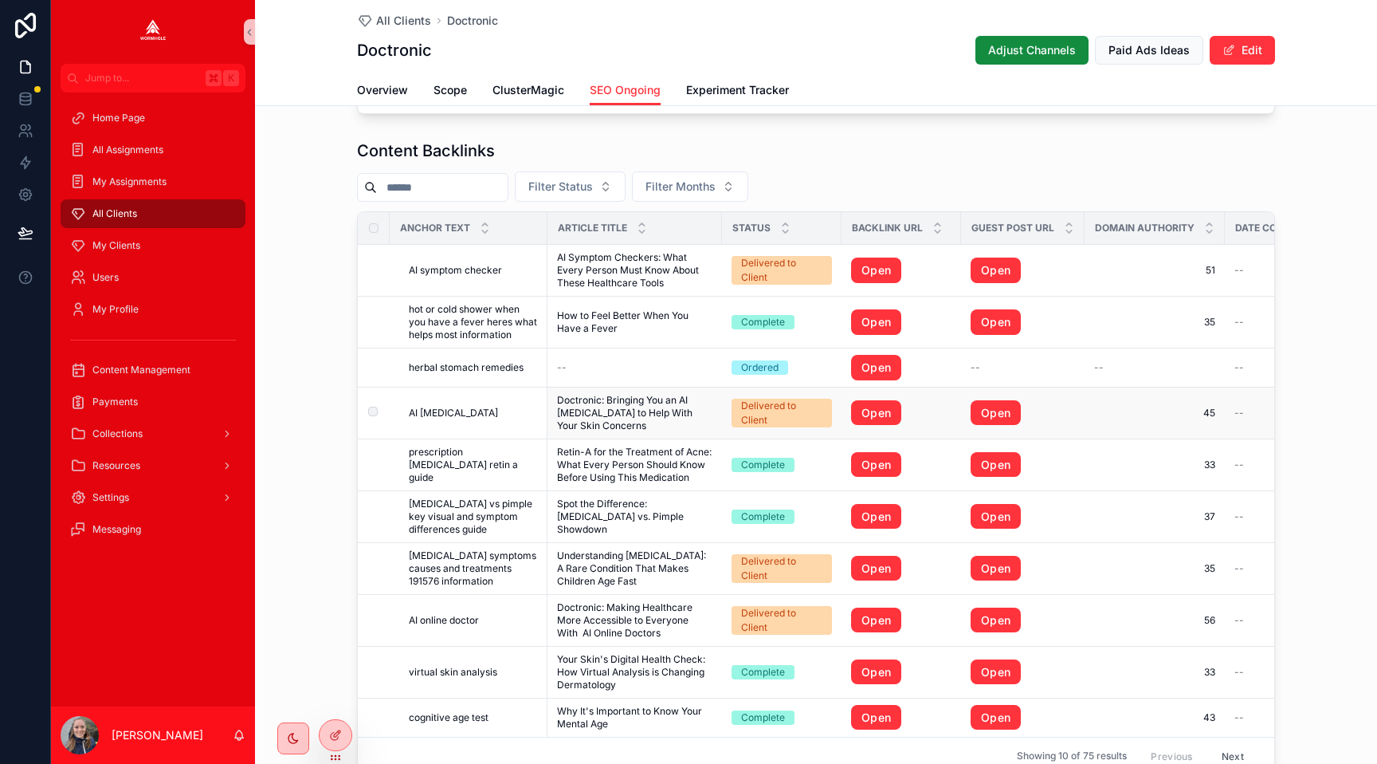
scroll to position [1600, 0]
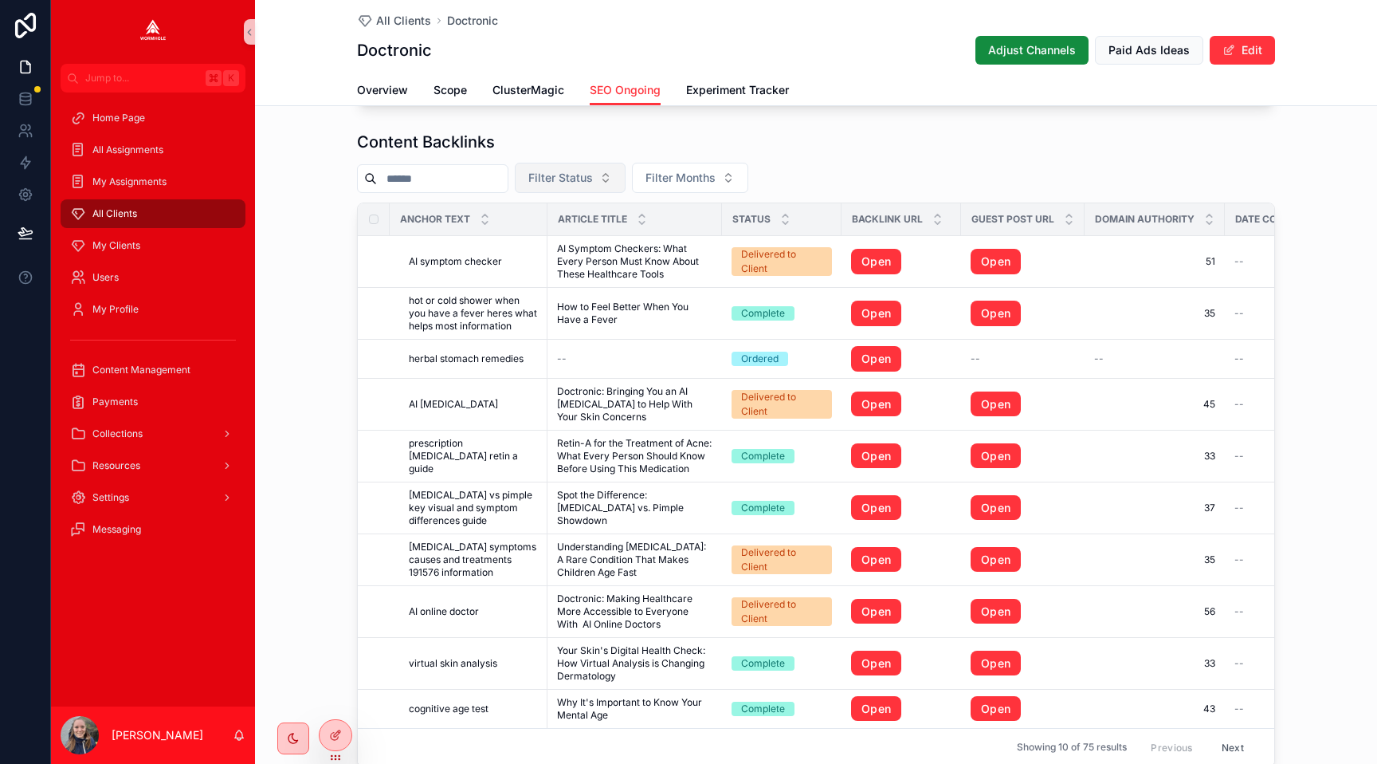
click at [556, 183] on span "Filter Status" at bounding box center [560, 178] width 65 height 16
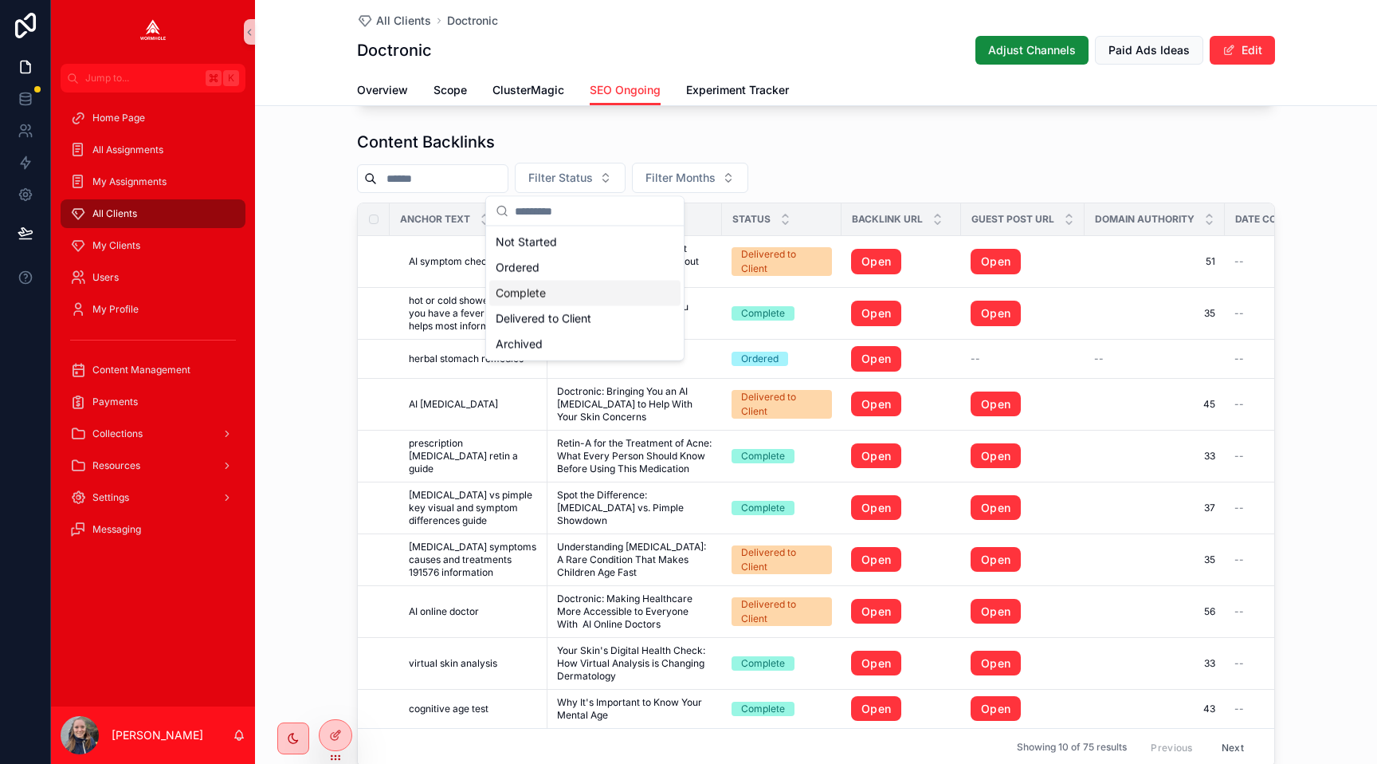
click at [567, 295] on div "Complete" at bounding box center [584, 294] width 191 height 26
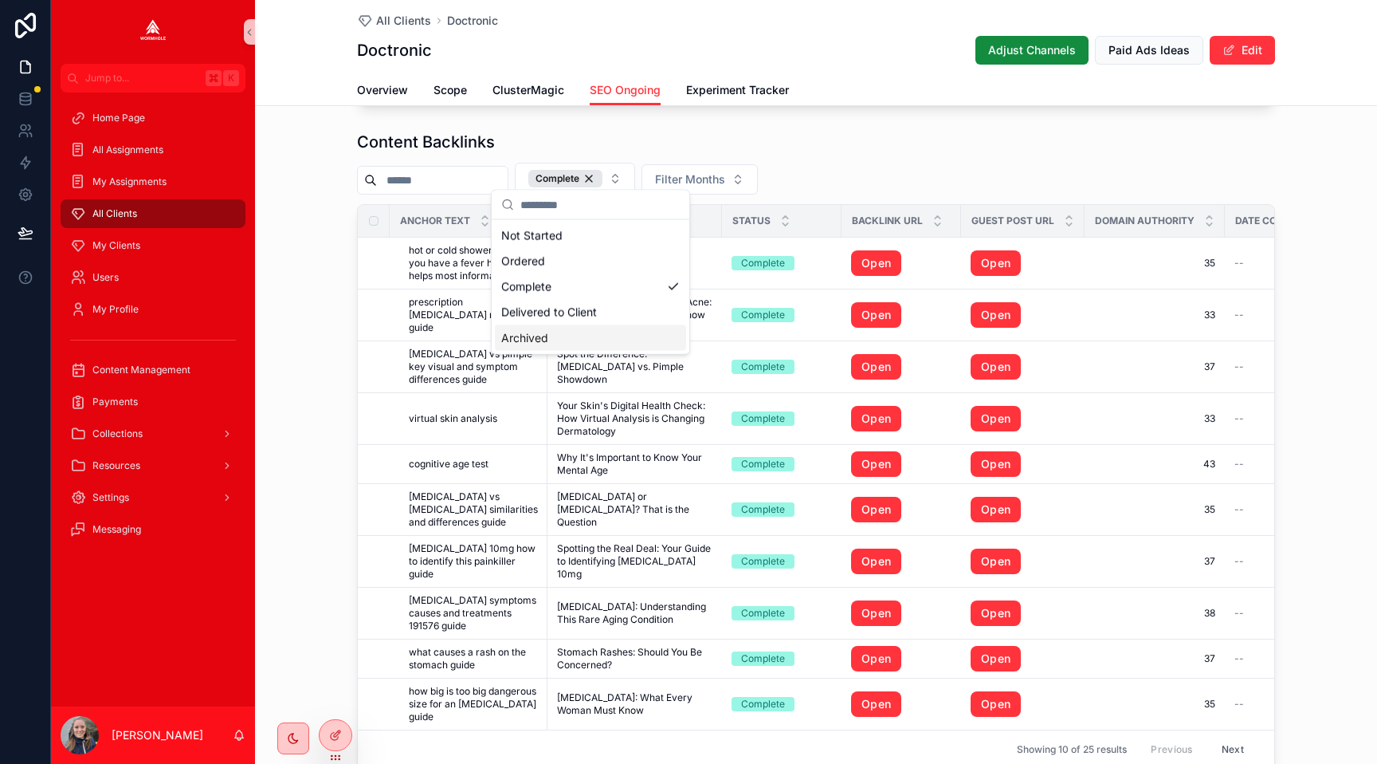
scroll to position [1608, 0]
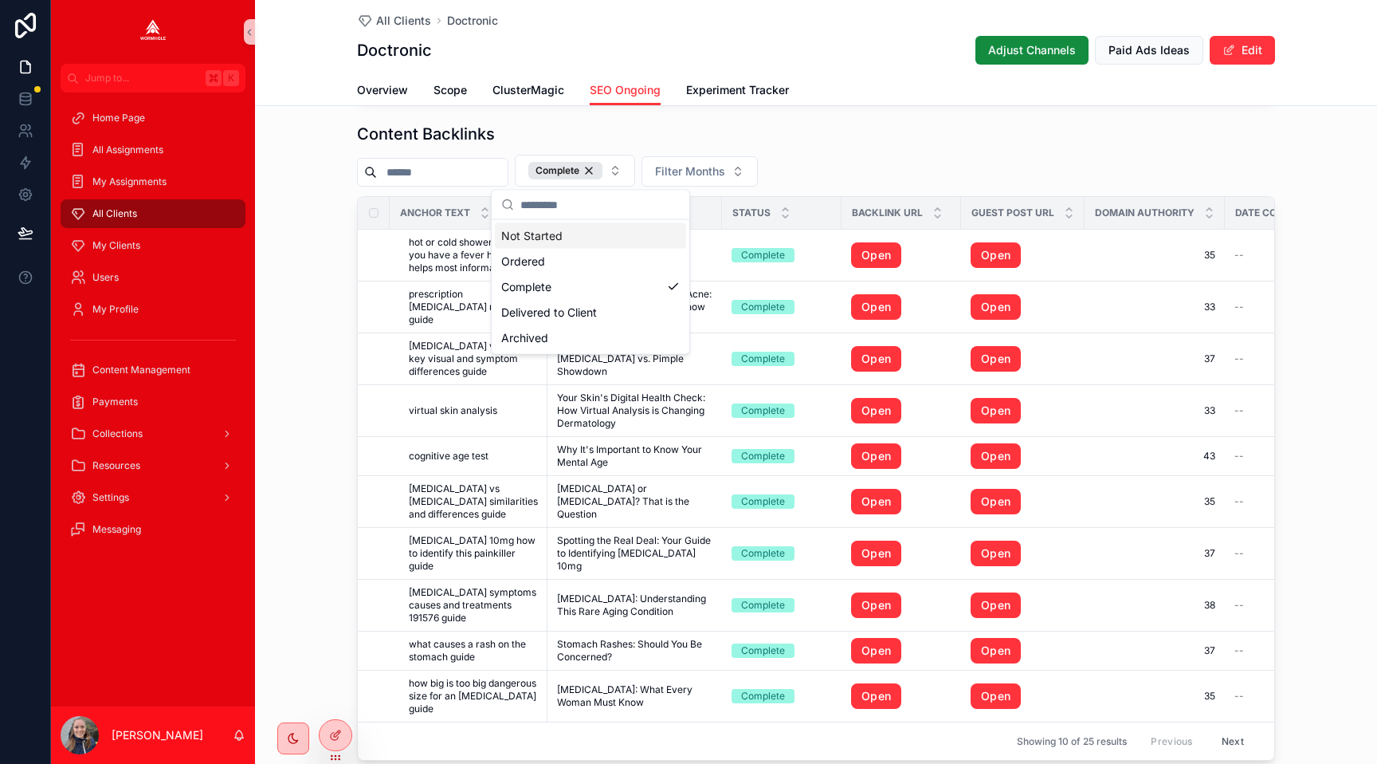
click at [836, 147] on div "Content Backlinks Complete Filter Months Anchor Text Article Title Status Backl…" at bounding box center [816, 442] width 918 height 638
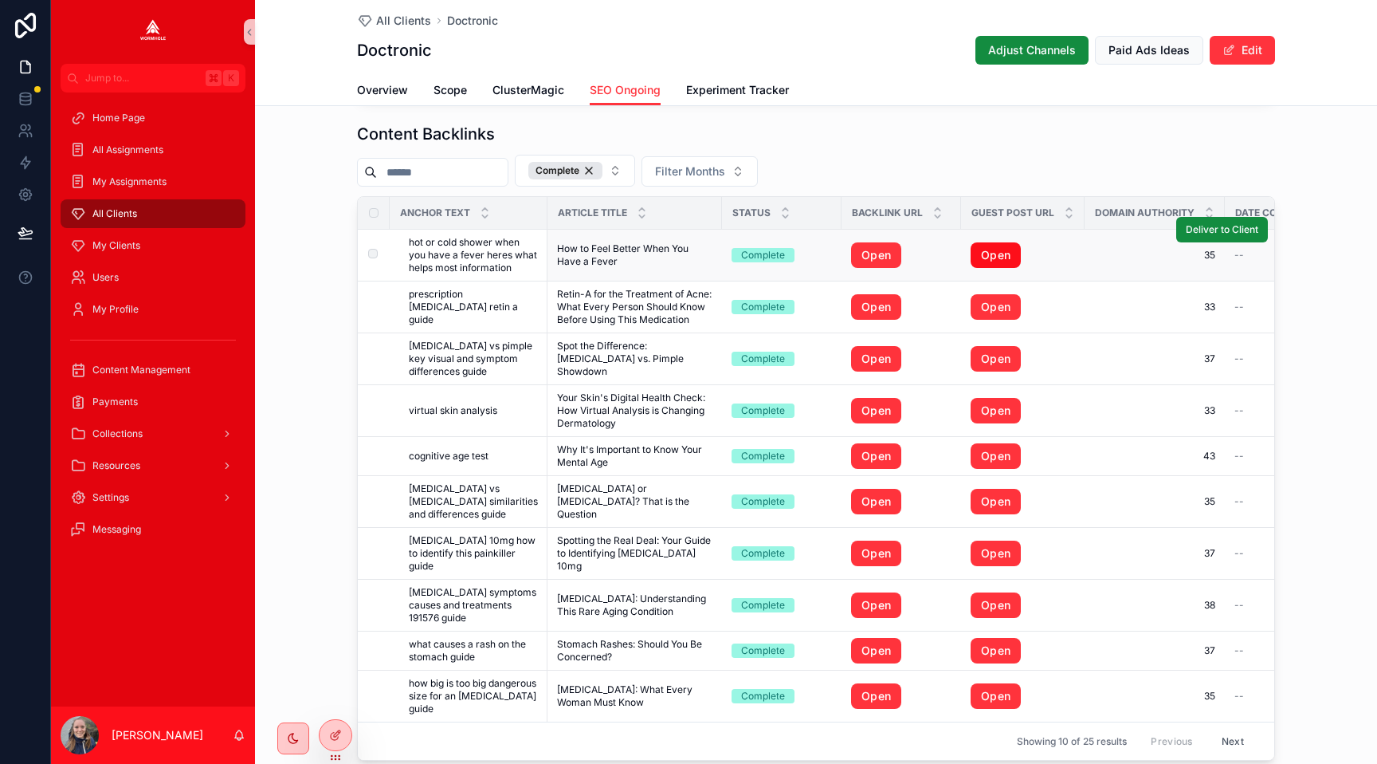
click at [987, 253] on link "Open" at bounding box center [996, 255] width 50 height 26
click at [879, 253] on link "Open" at bounding box center [876, 255] width 50 height 26
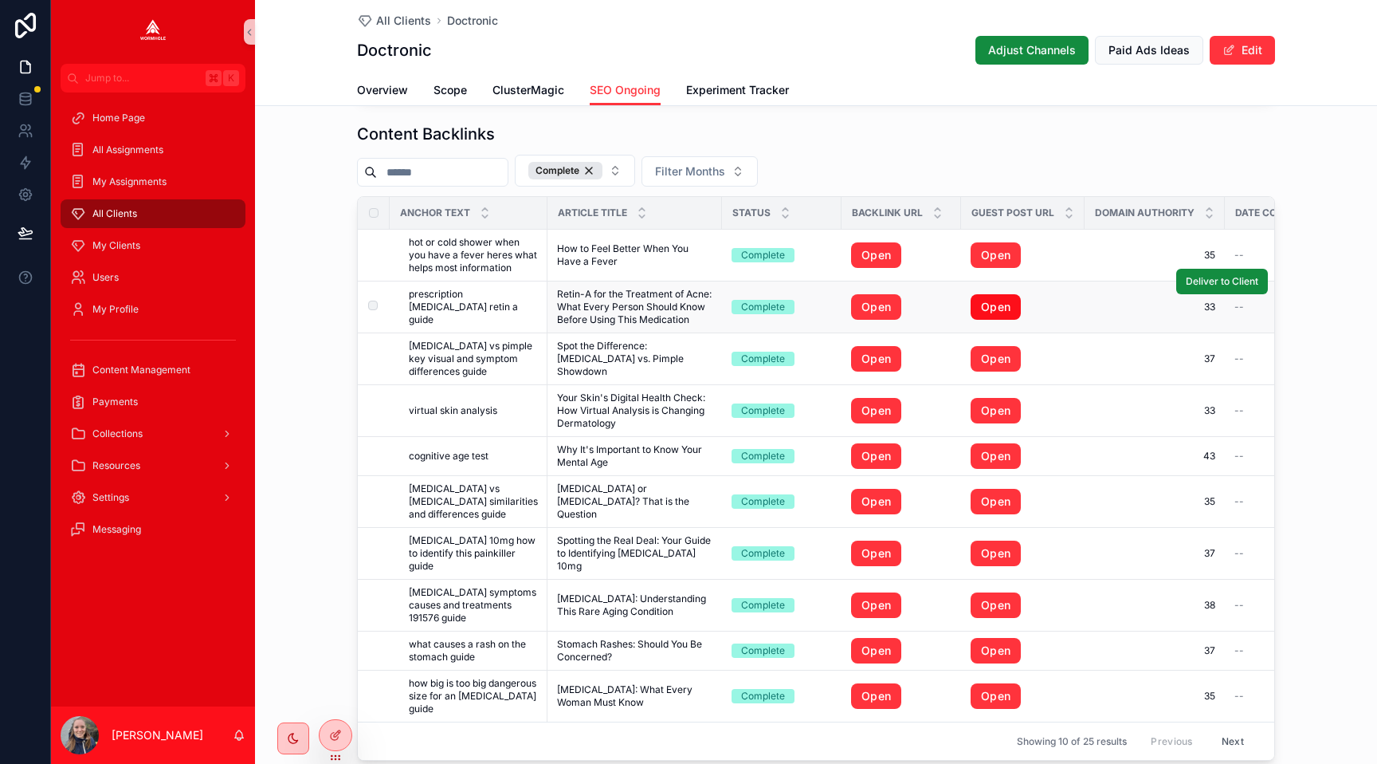
click at [987, 302] on link "Open" at bounding box center [996, 307] width 50 height 26
click at [867, 306] on link "Open" at bounding box center [876, 307] width 50 height 26
click at [997, 360] on link "Open" at bounding box center [996, 359] width 50 height 26
click at [876, 361] on link "Open" at bounding box center [876, 359] width 50 height 26
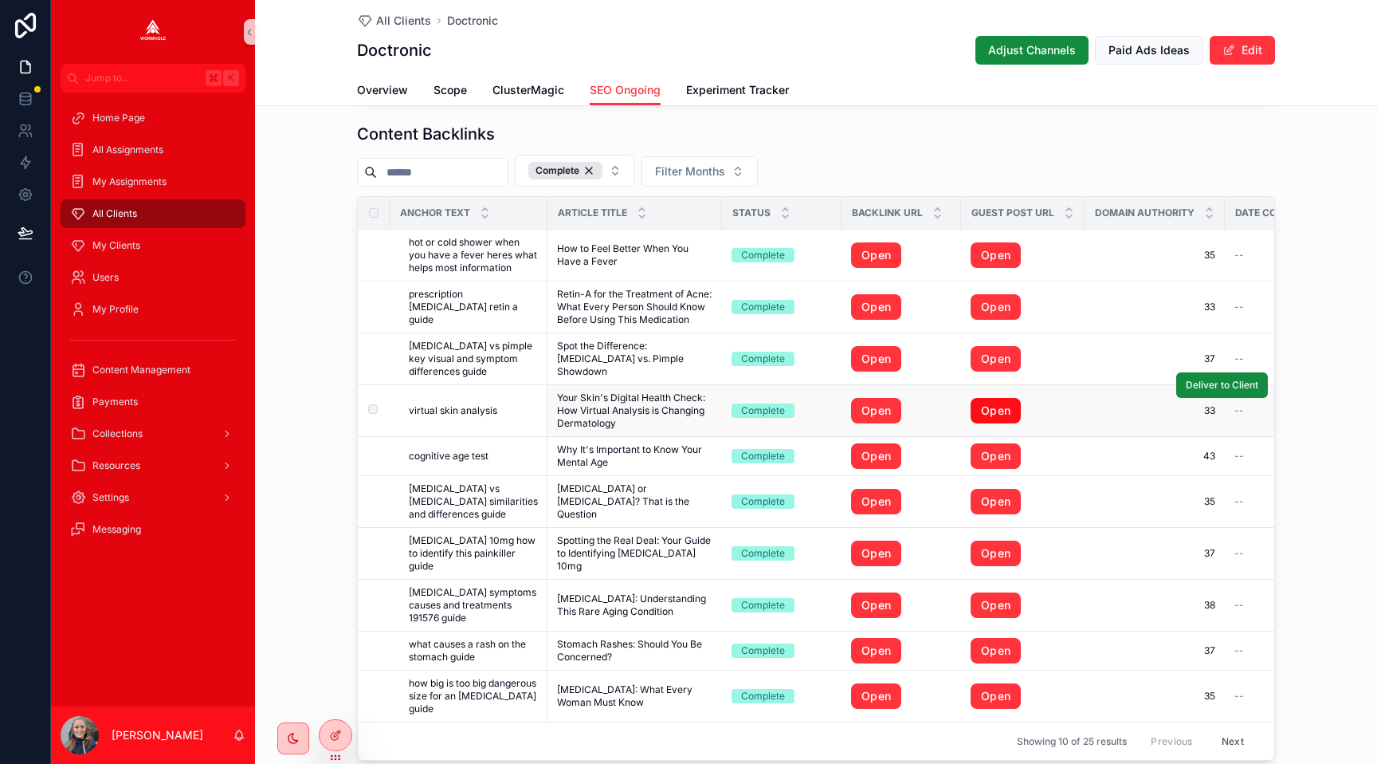
click at [992, 410] on link "Open" at bounding box center [996, 411] width 50 height 26
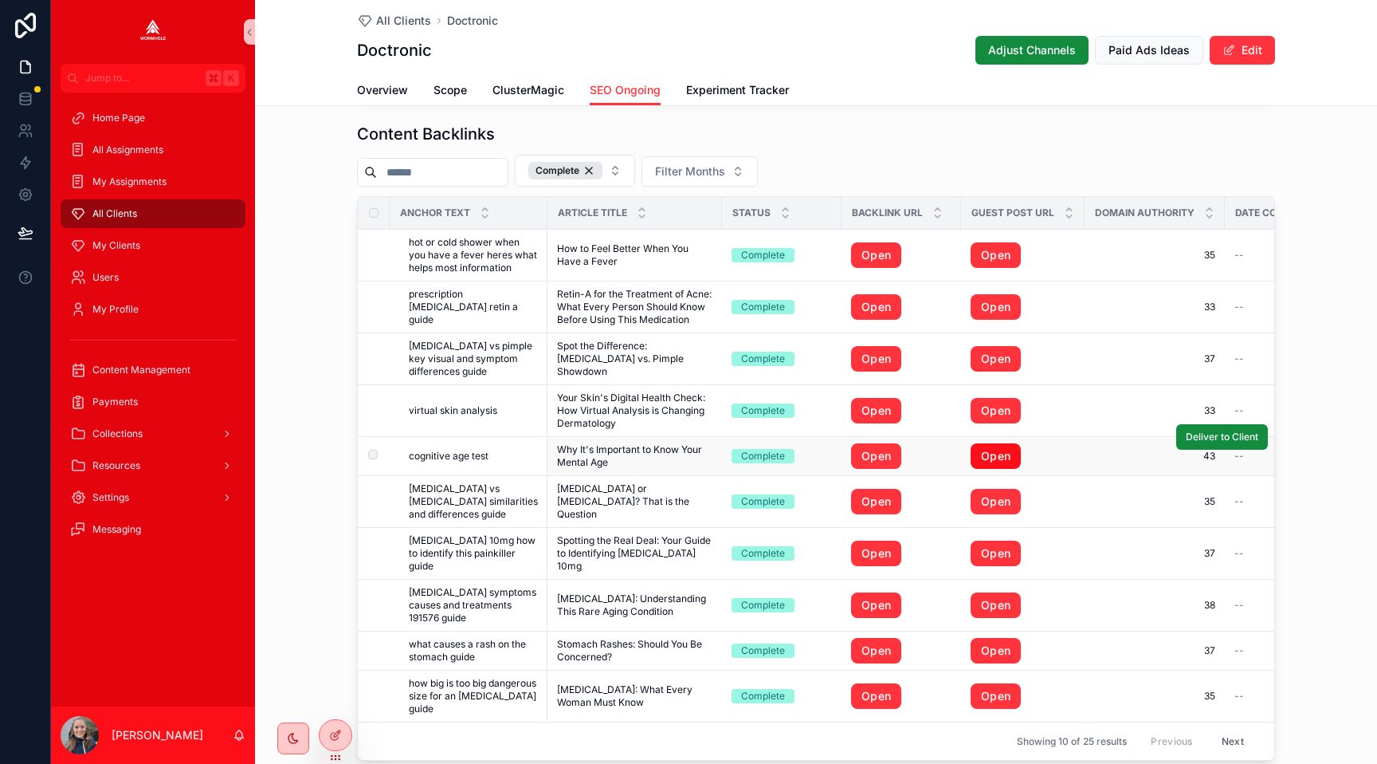
click at [991, 456] on link "Open" at bounding box center [996, 456] width 50 height 26
click at [990, 501] on link "Open" at bounding box center [996, 502] width 50 height 26
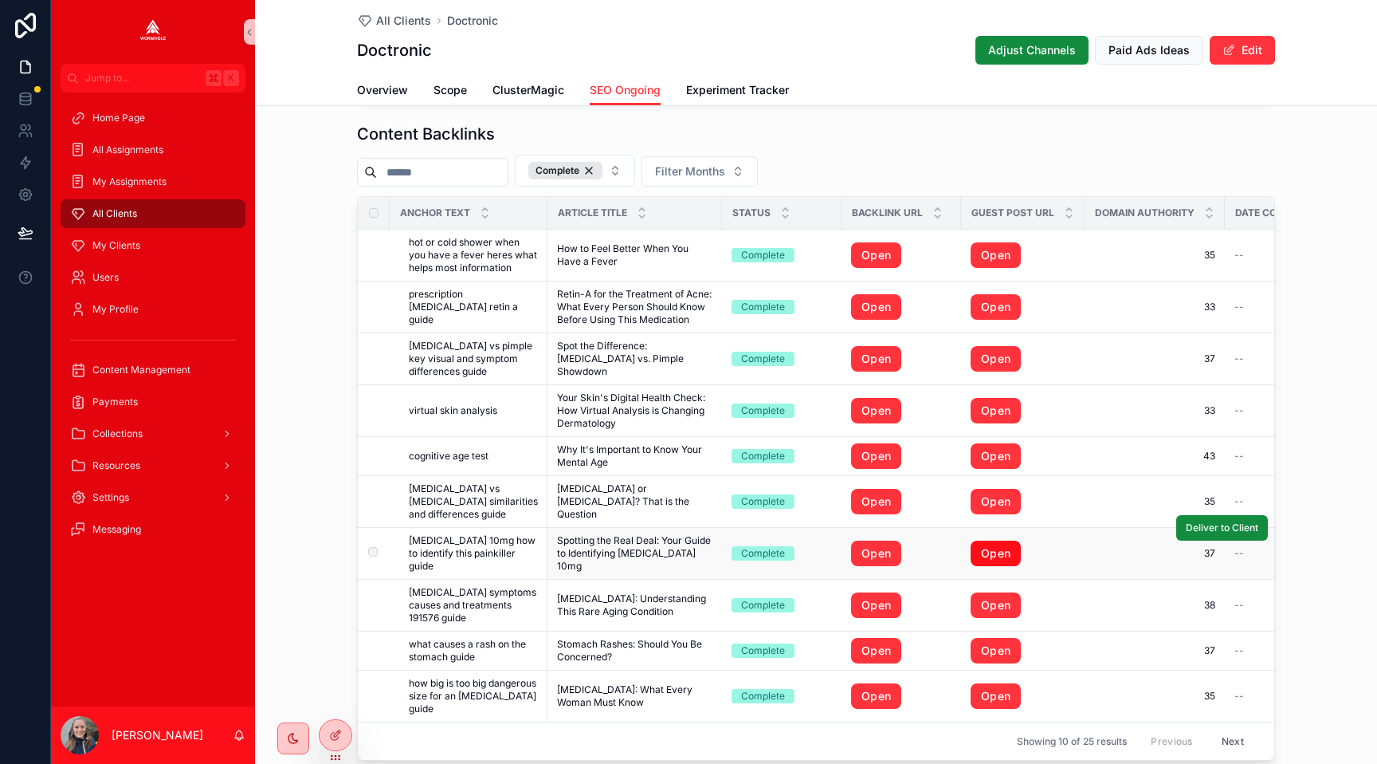
click at [996, 547] on link "Open" at bounding box center [996, 553] width 50 height 26
click at [995, 596] on link "Open" at bounding box center [996, 605] width 50 height 26
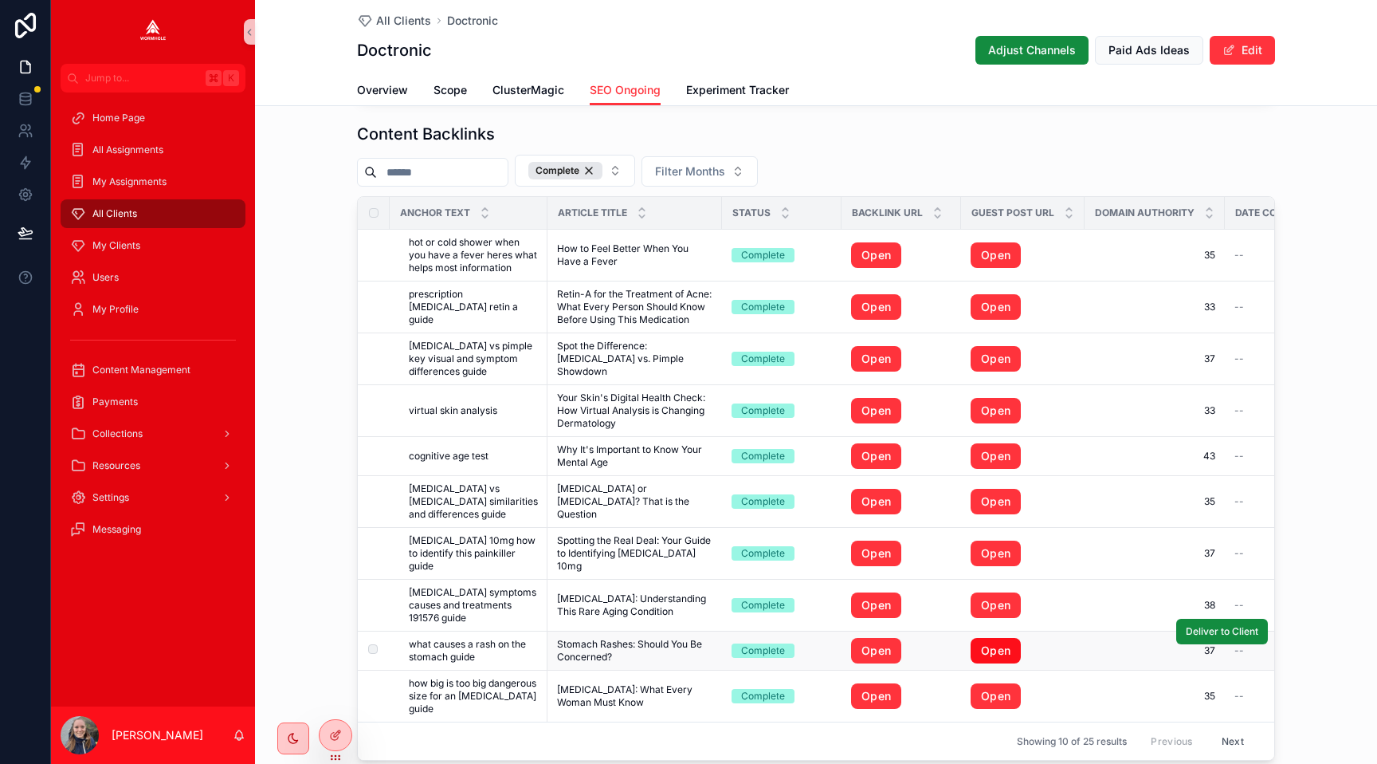
click at [991, 638] on link "Open" at bounding box center [996, 651] width 50 height 26
click at [991, 683] on link "Open" at bounding box center [996, 696] width 50 height 26
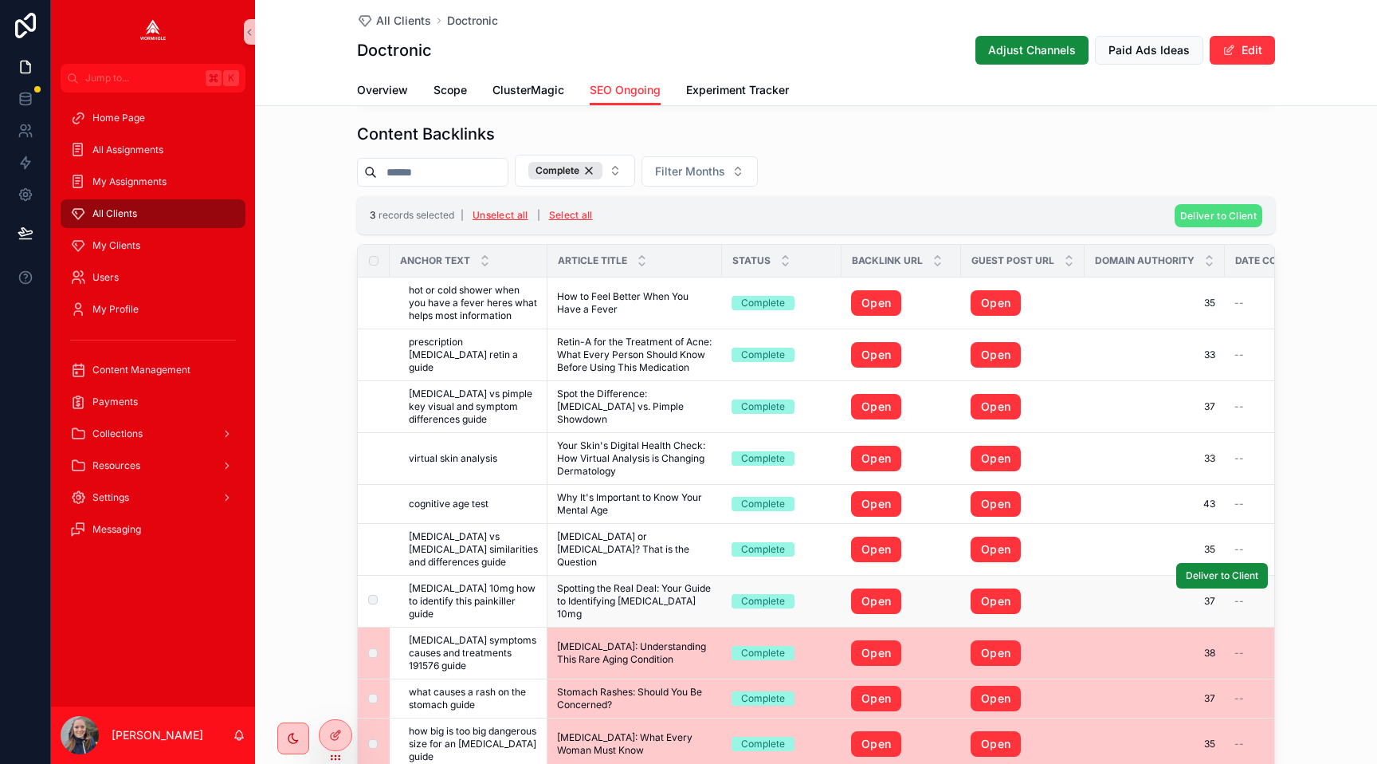
click at [374, 580] on td "scrollable content" at bounding box center [374, 601] width 32 height 52
click at [368, 595] on label "scrollable content" at bounding box center [364, 601] width 10 height 13
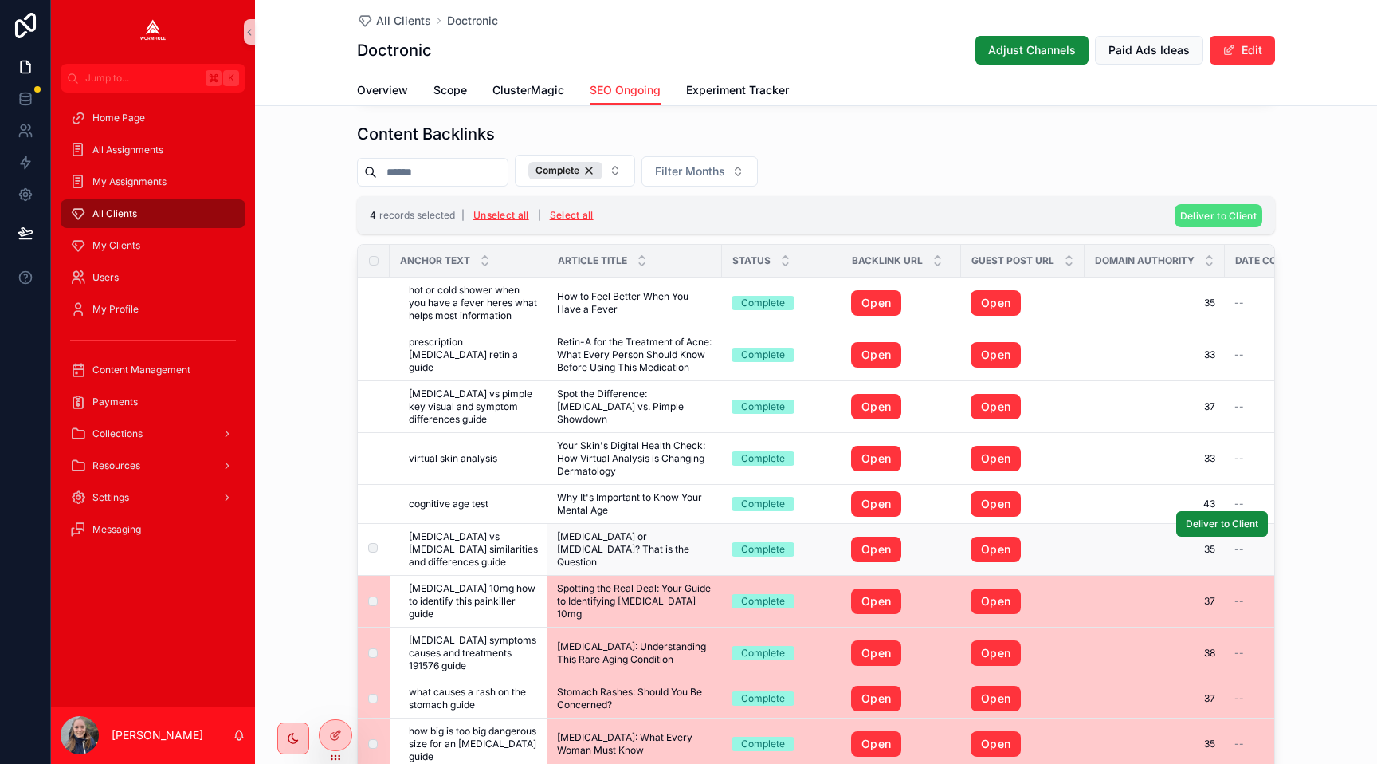
click at [370, 541] on td "scrollable content" at bounding box center [374, 550] width 32 height 52
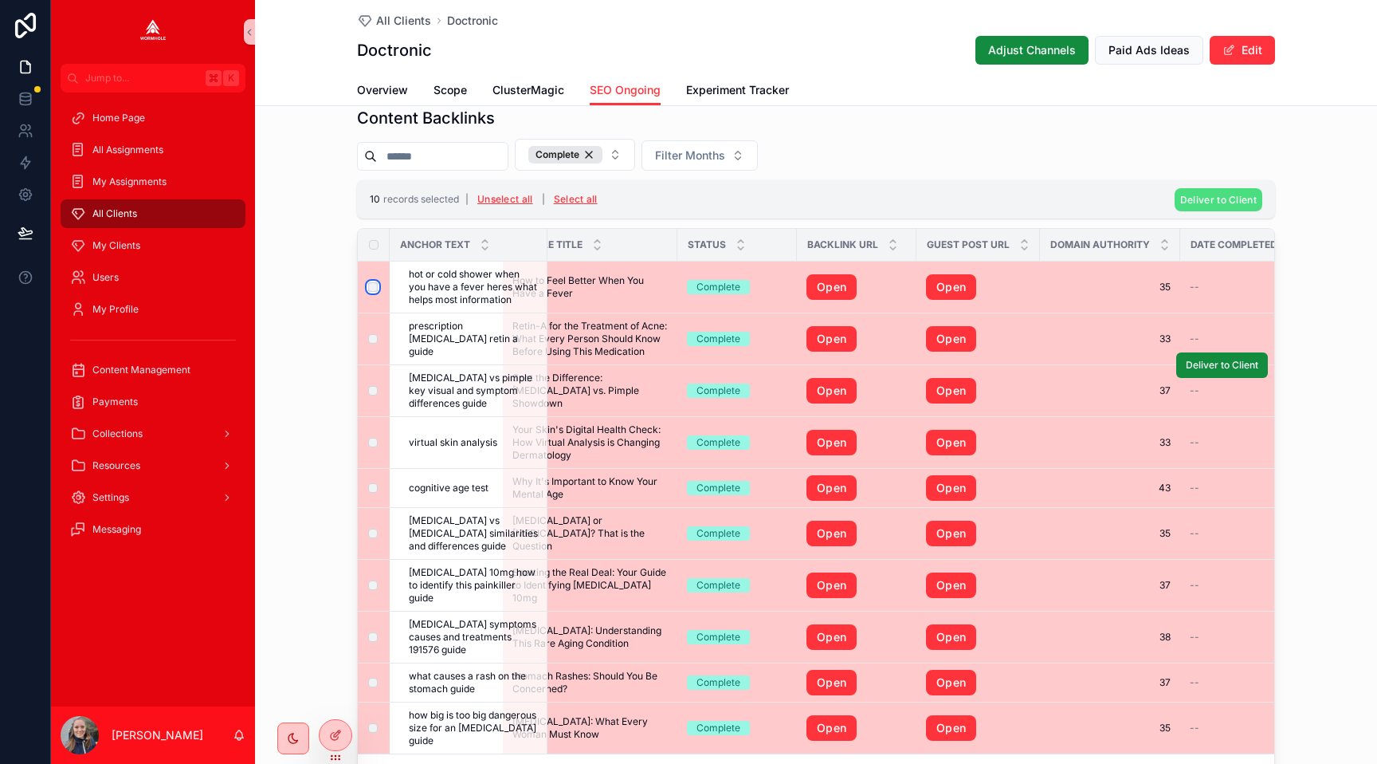
scroll to position [1604, 0]
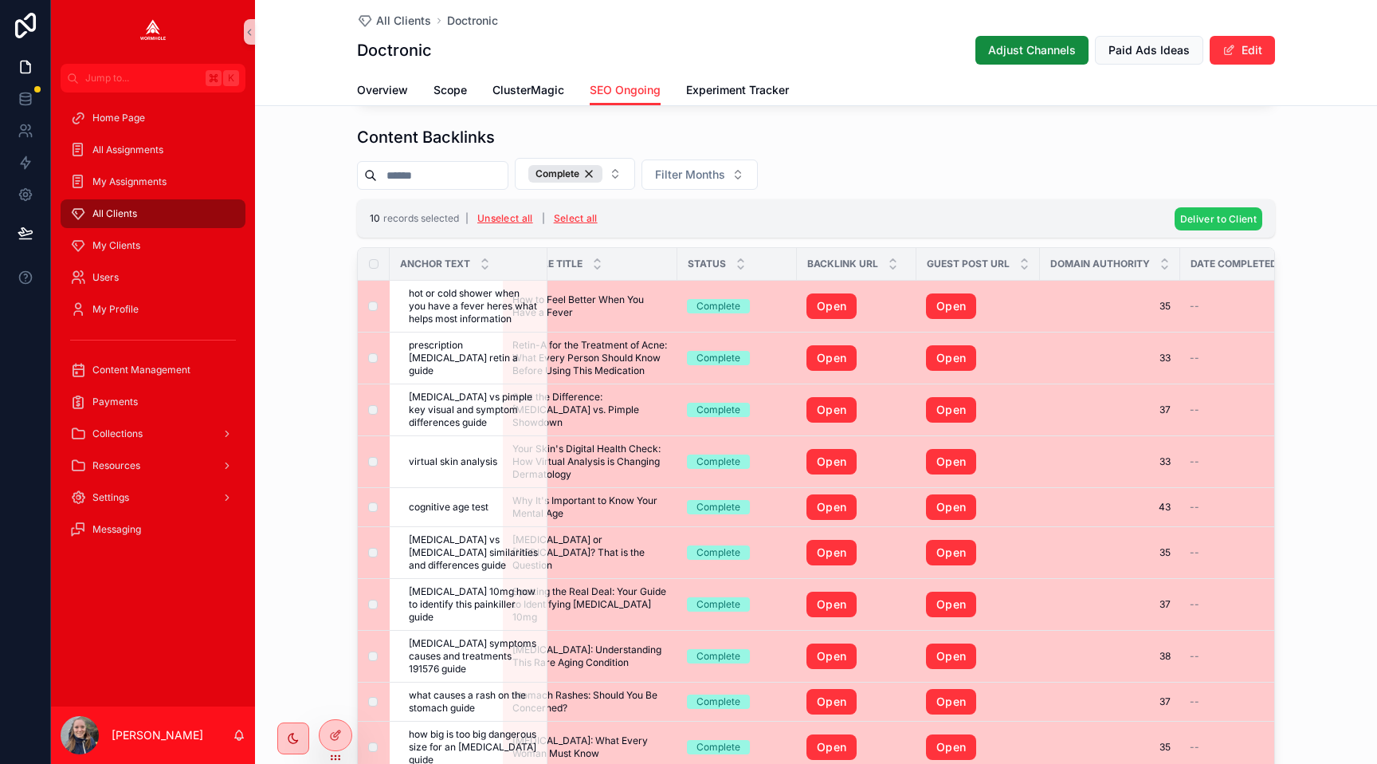
click at [1200, 218] on span "Deliver to Client" at bounding box center [1218, 219] width 77 height 12
click at [1296, 182] on icon "scrollable content" at bounding box center [1296, 188] width 13 height 13
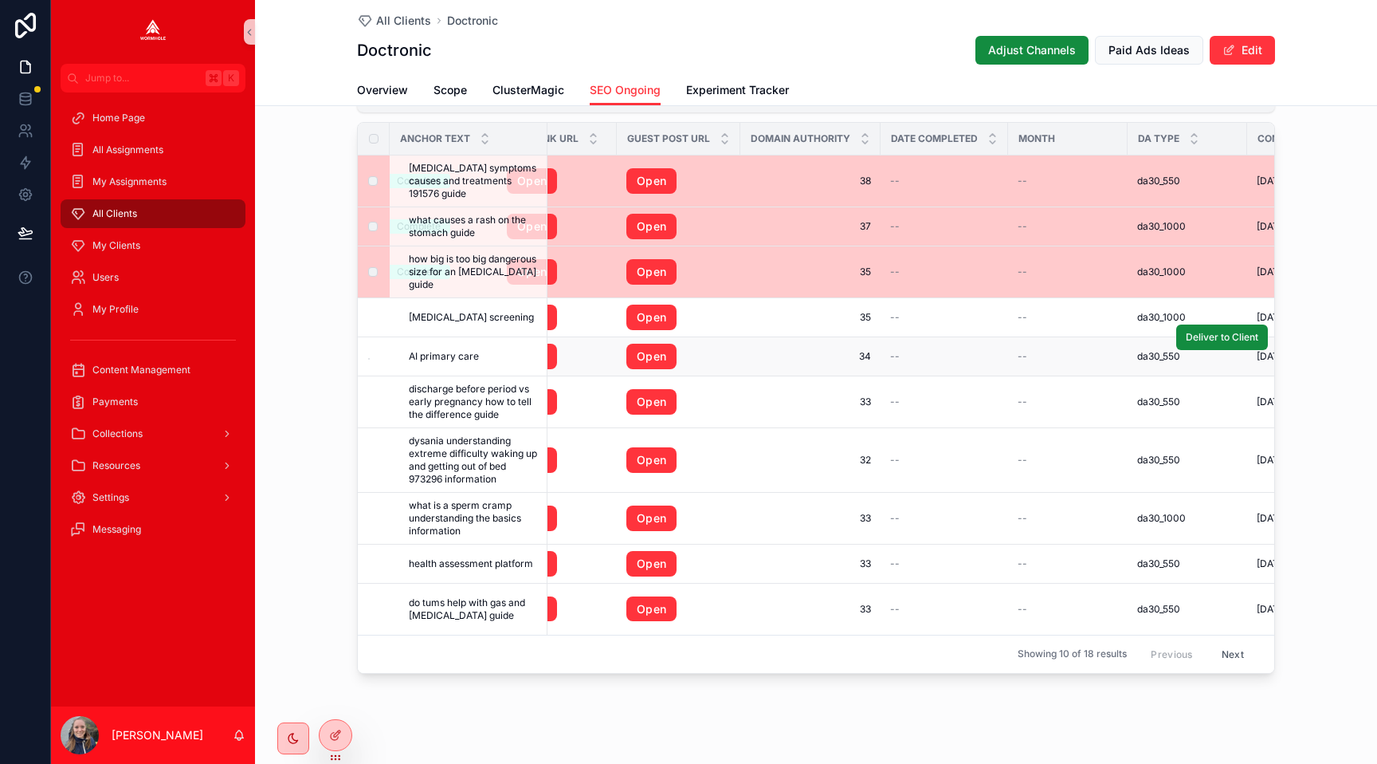
scroll to position [1760, 0]
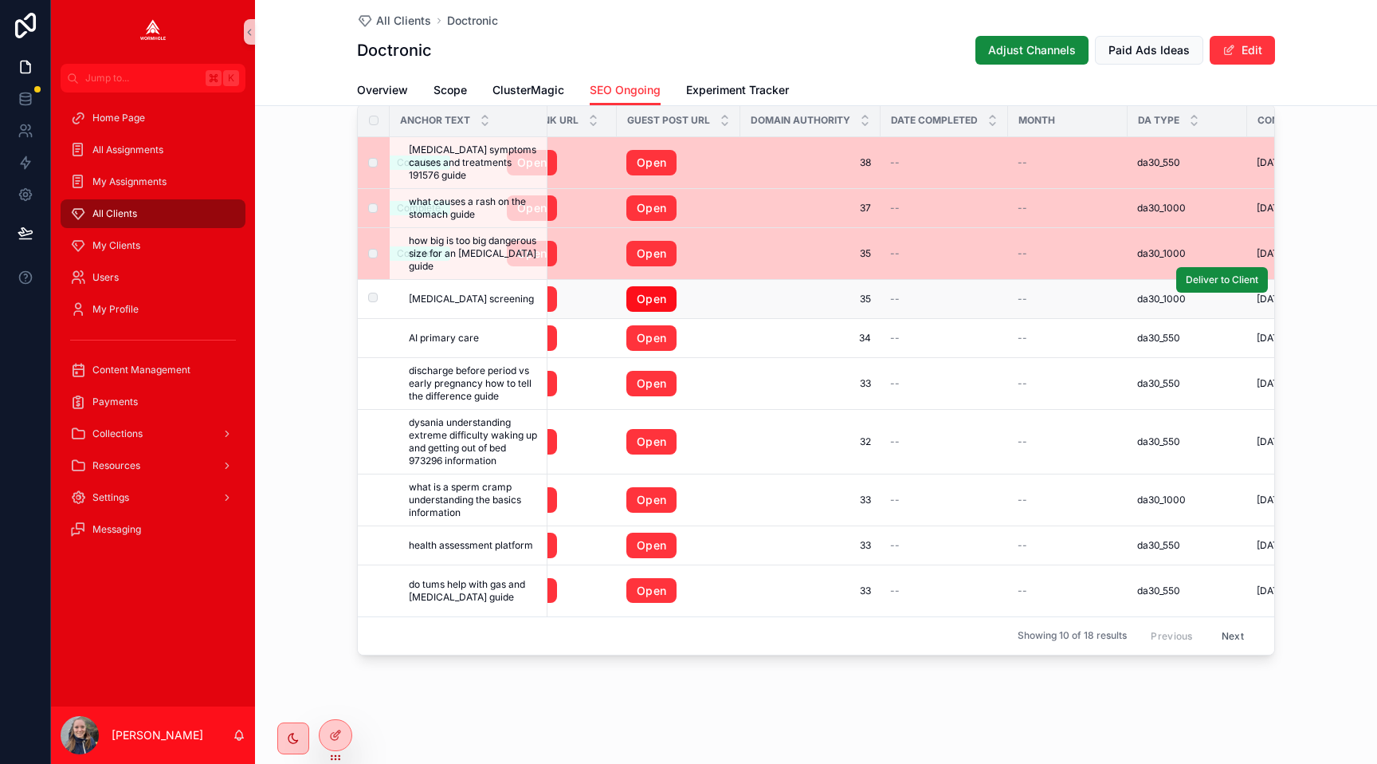
click at [654, 290] on link "Open" at bounding box center [651, 299] width 50 height 26
click at [652, 343] on link "Open" at bounding box center [651, 338] width 50 height 26
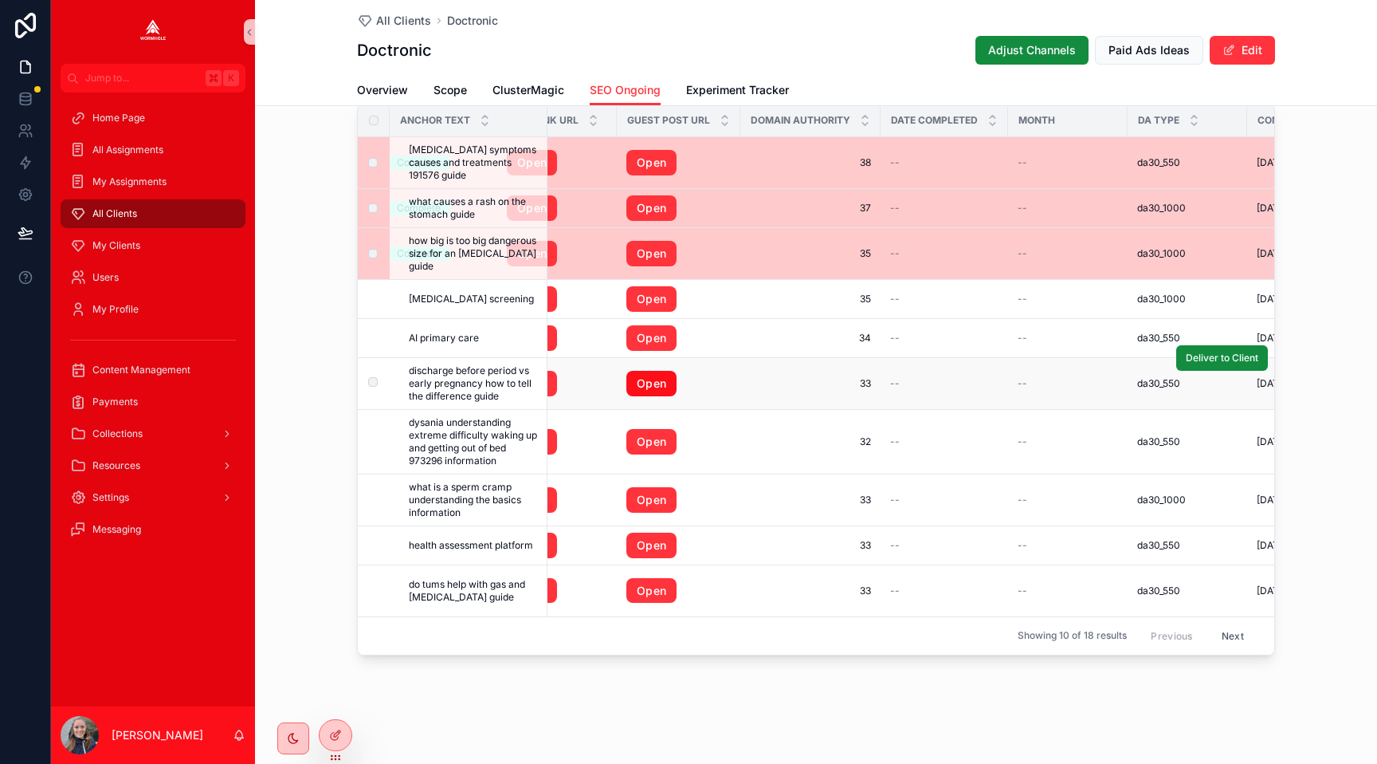
click at [653, 389] on link "Open" at bounding box center [651, 384] width 50 height 26
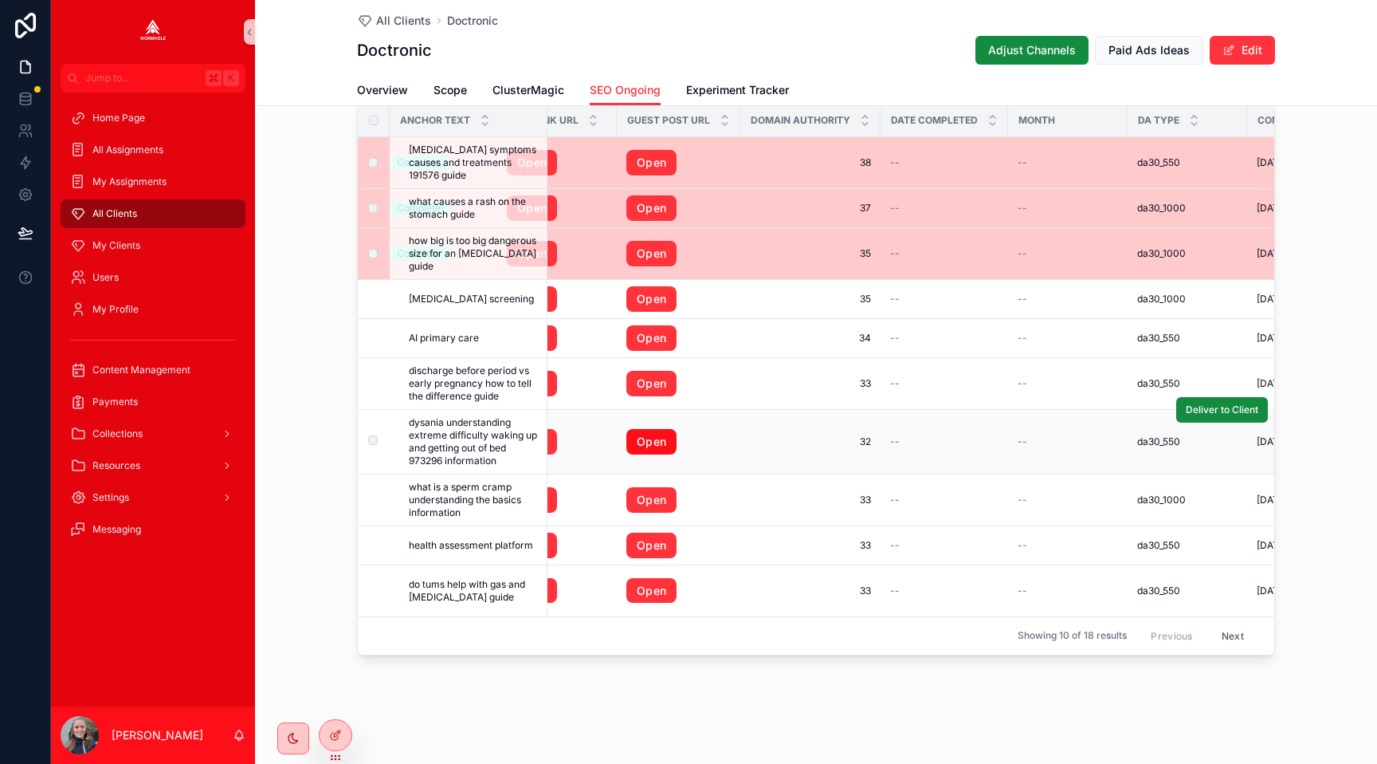
click at [650, 440] on link "Open" at bounding box center [651, 442] width 50 height 26
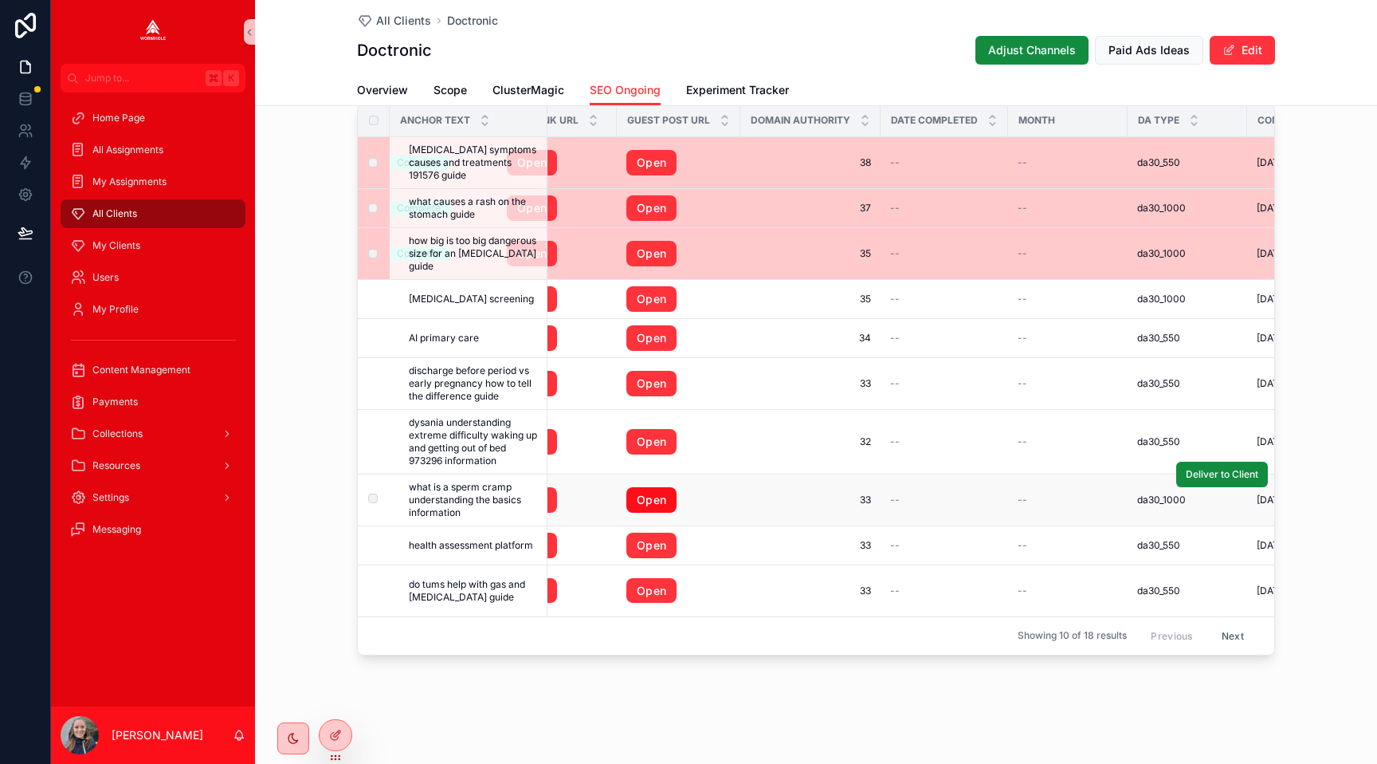
click at [649, 503] on link "Open" at bounding box center [651, 500] width 50 height 26
drag, startPoint x: 647, startPoint y: 544, endPoint x: 647, endPoint y: 568, distance: 23.9
click at [647, 544] on link "Open" at bounding box center [651, 545] width 50 height 26
click at [647, 584] on link "Open" at bounding box center [651, 591] width 50 height 26
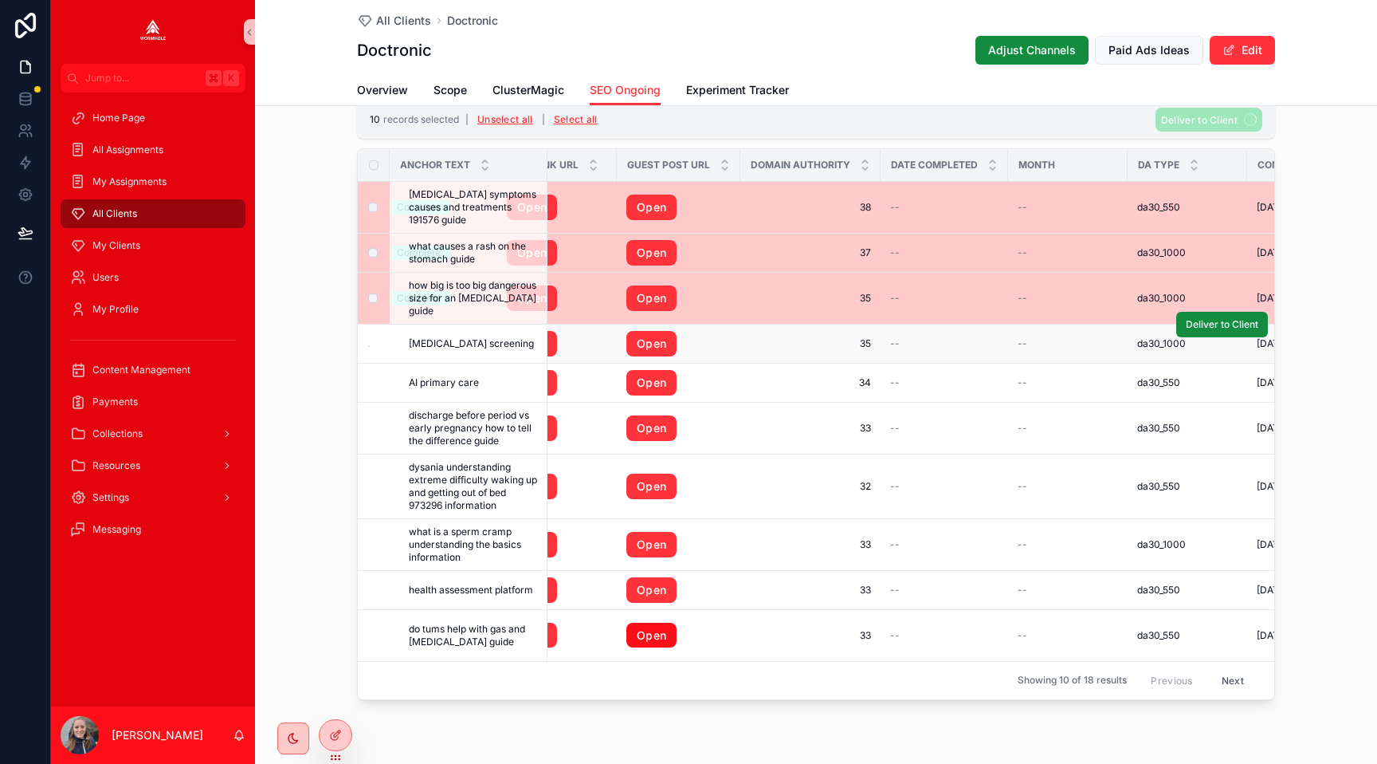
scroll to position [1701, 0]
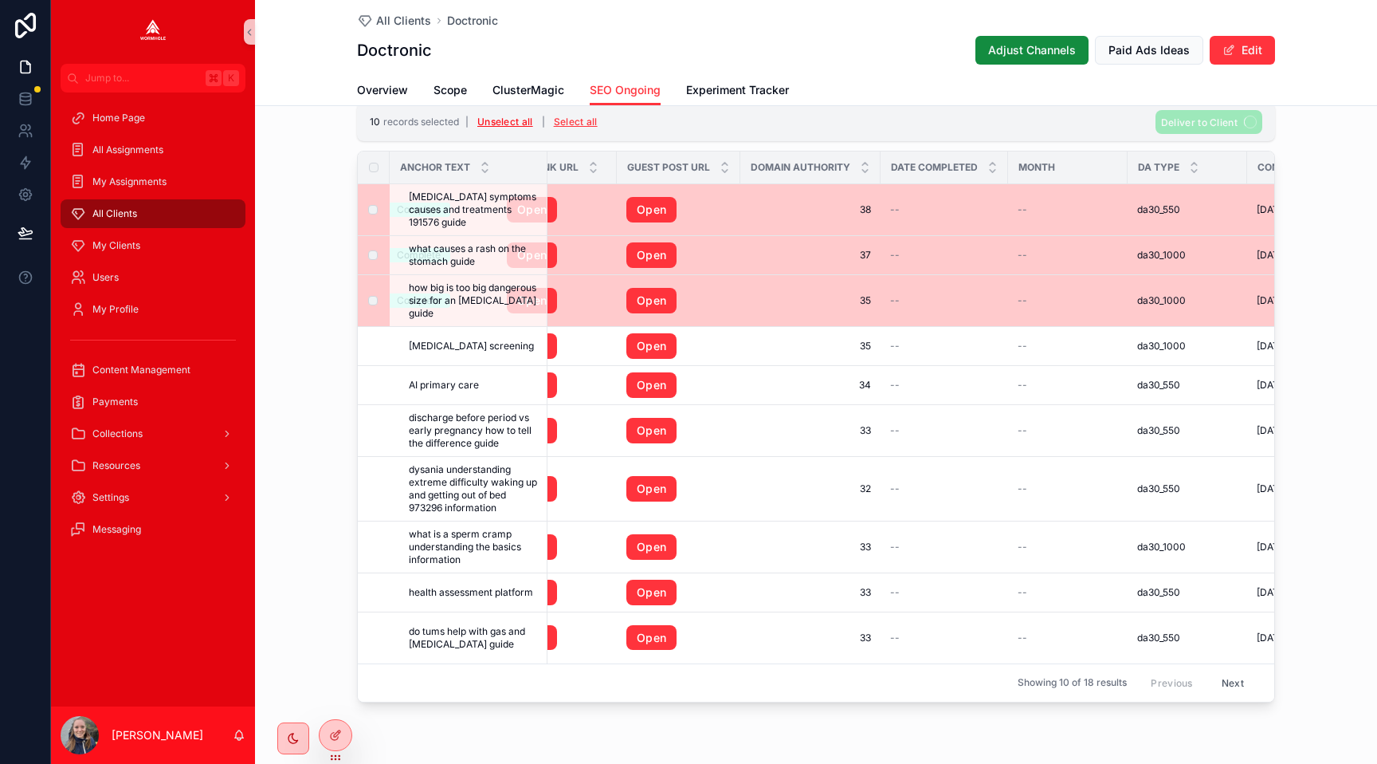
click at [496, 122] on button "Unselect all" at bounding box center [505, 122] width 67 height 26
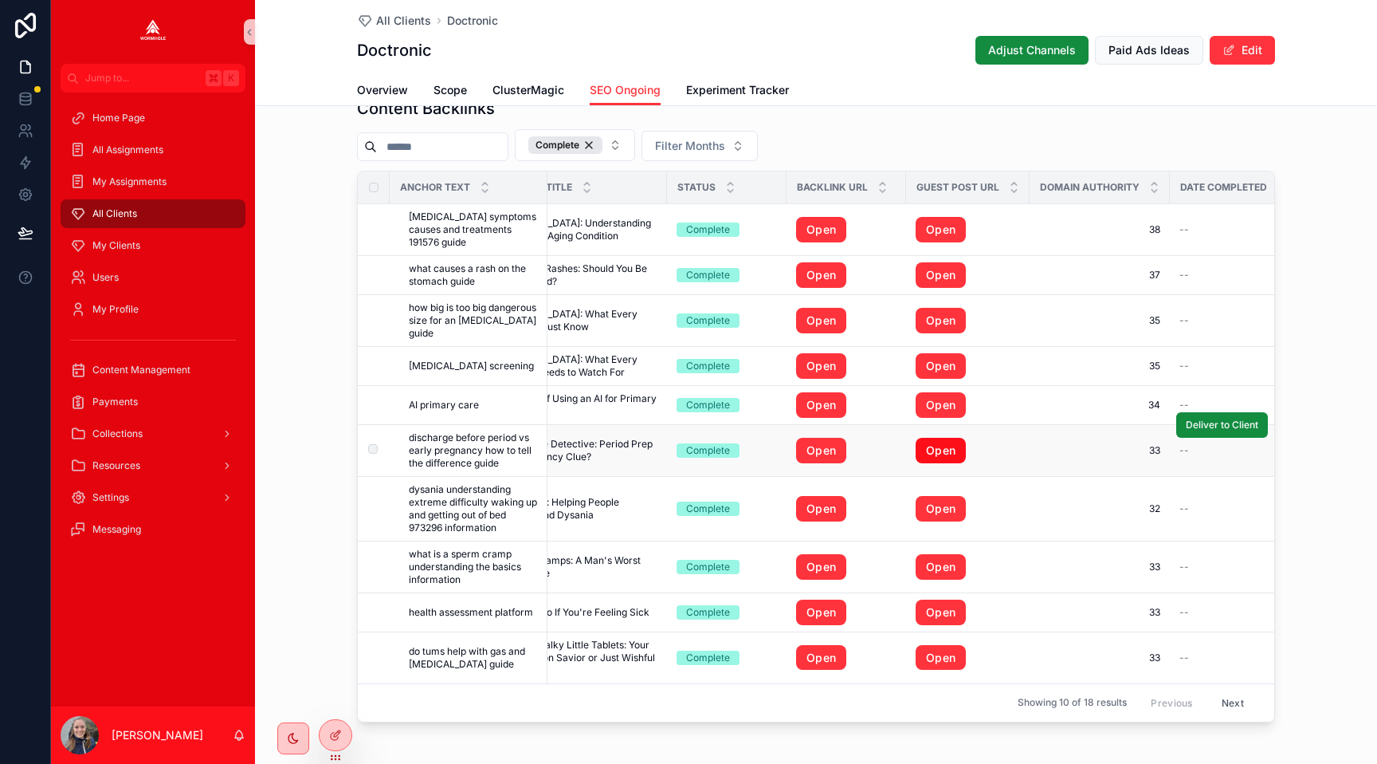
scroll to position [0, 0]
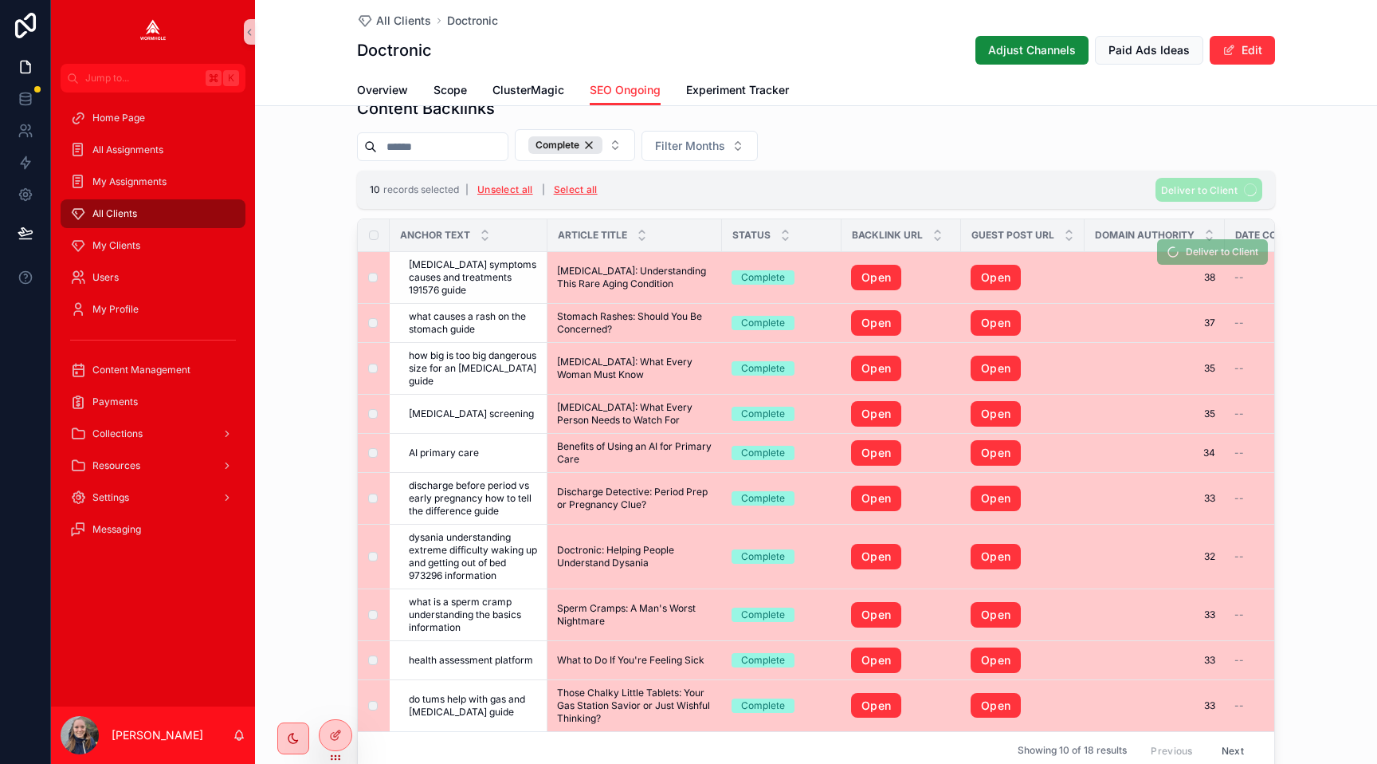
click at [378, 281] on td "scrollable content" at bounding box center [374, 278] width 32 height 52
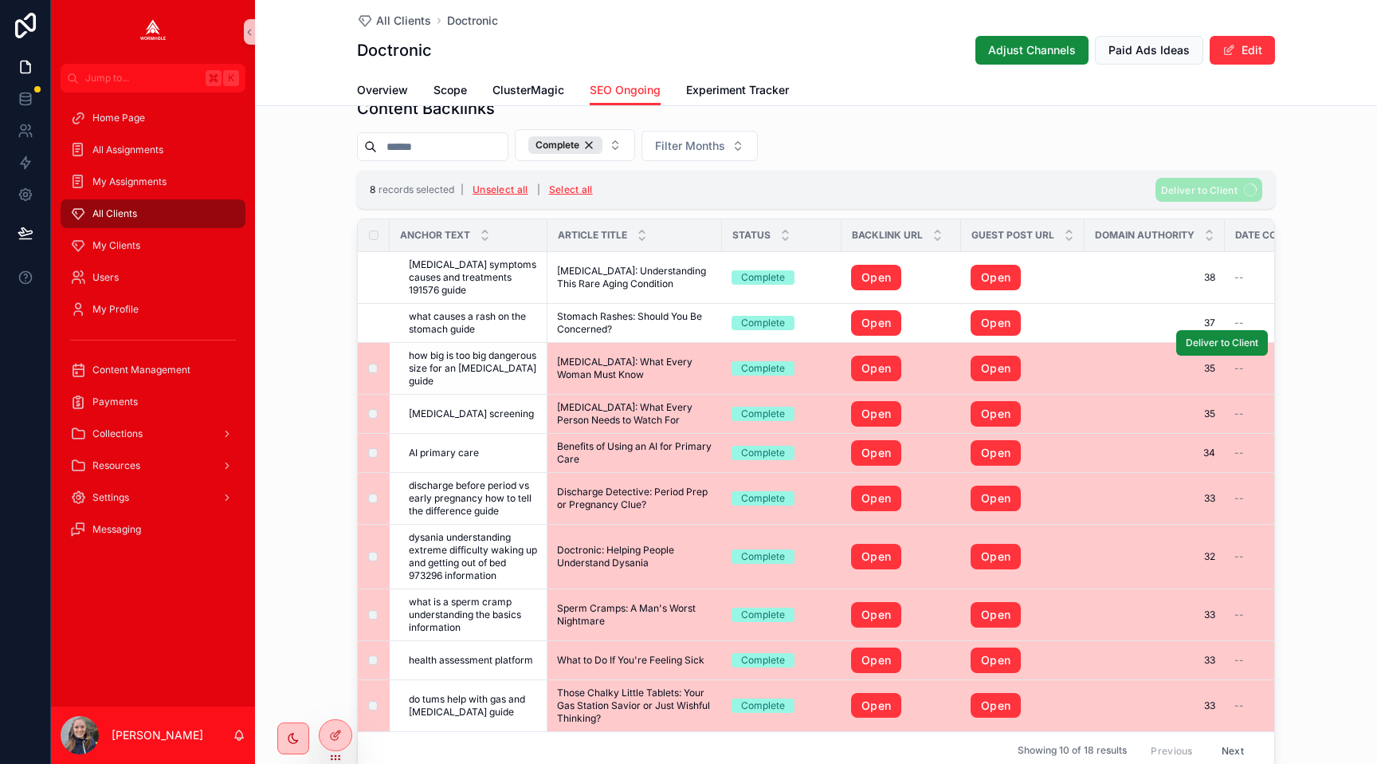
click at [375, 360] on td "scrollable content" at bounding box center [374, 369] width 32 height 52
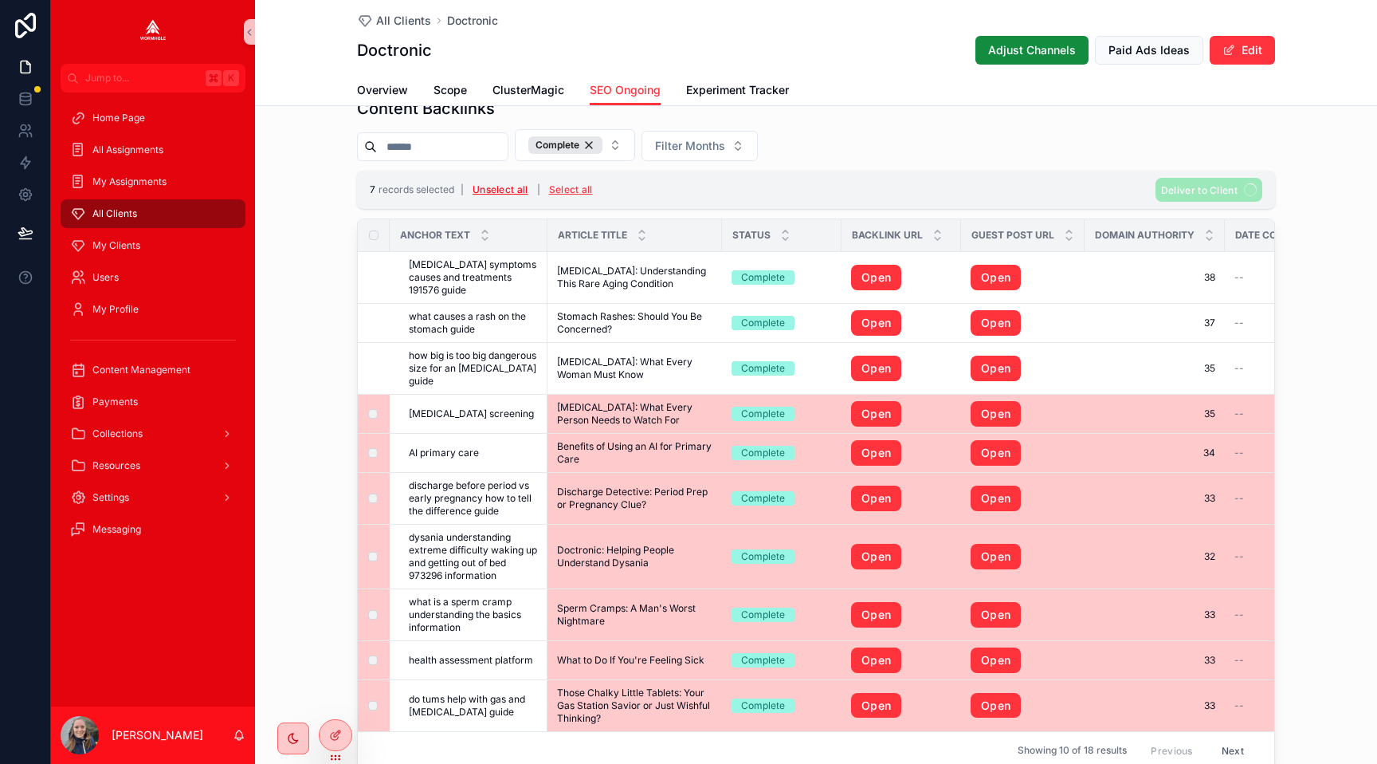
click at [524, 191] on button "Unselect all" at bounding box center [500, 190] width 67 height 26
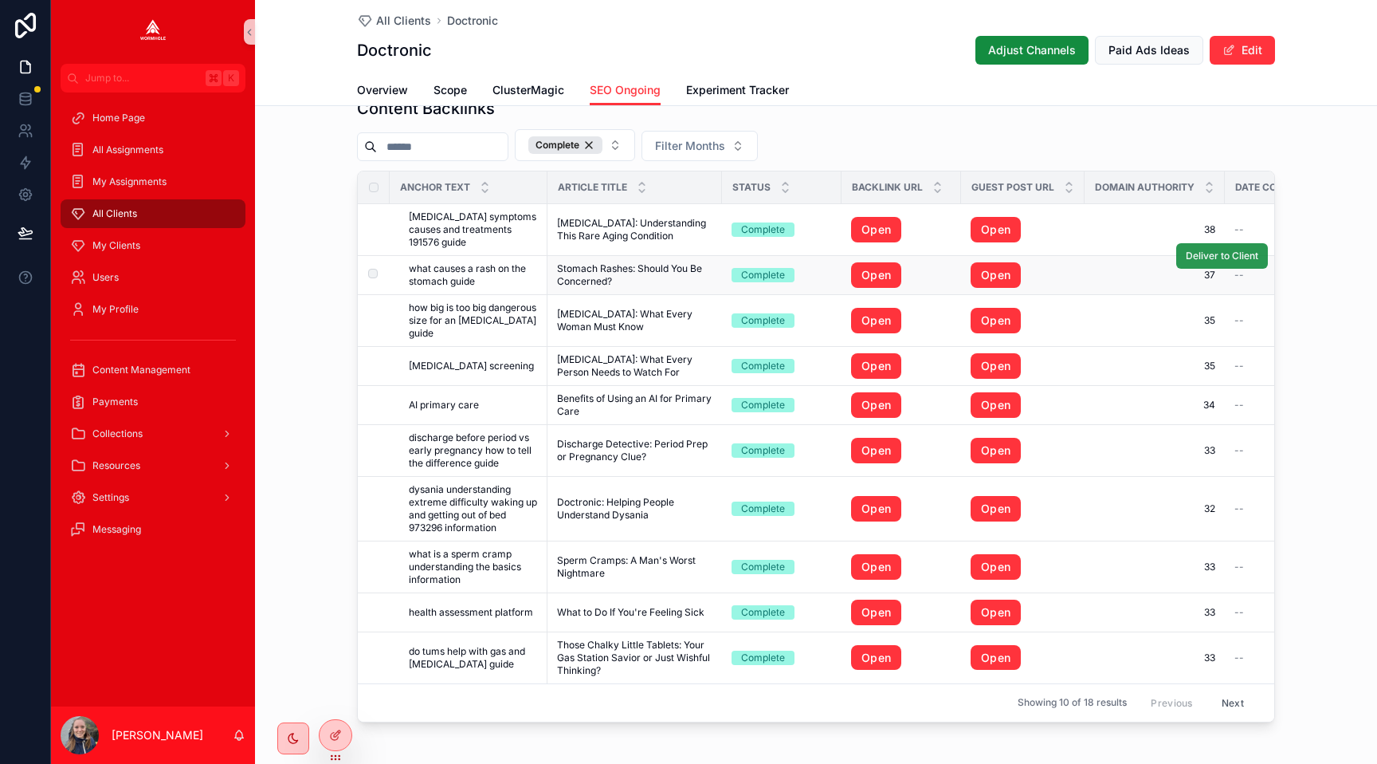
click at [1199, 257] on span "Deliver to Client" at bounding box center [1222, 255] width 73 height 13
click at [1207, 296] on span "Deliver to Client" at bounding box center [1222, 295] width 73 height 13
click at [1207, 346] on span "Deliver to Client" at bounding box center [1222, 346] width 73 height 13
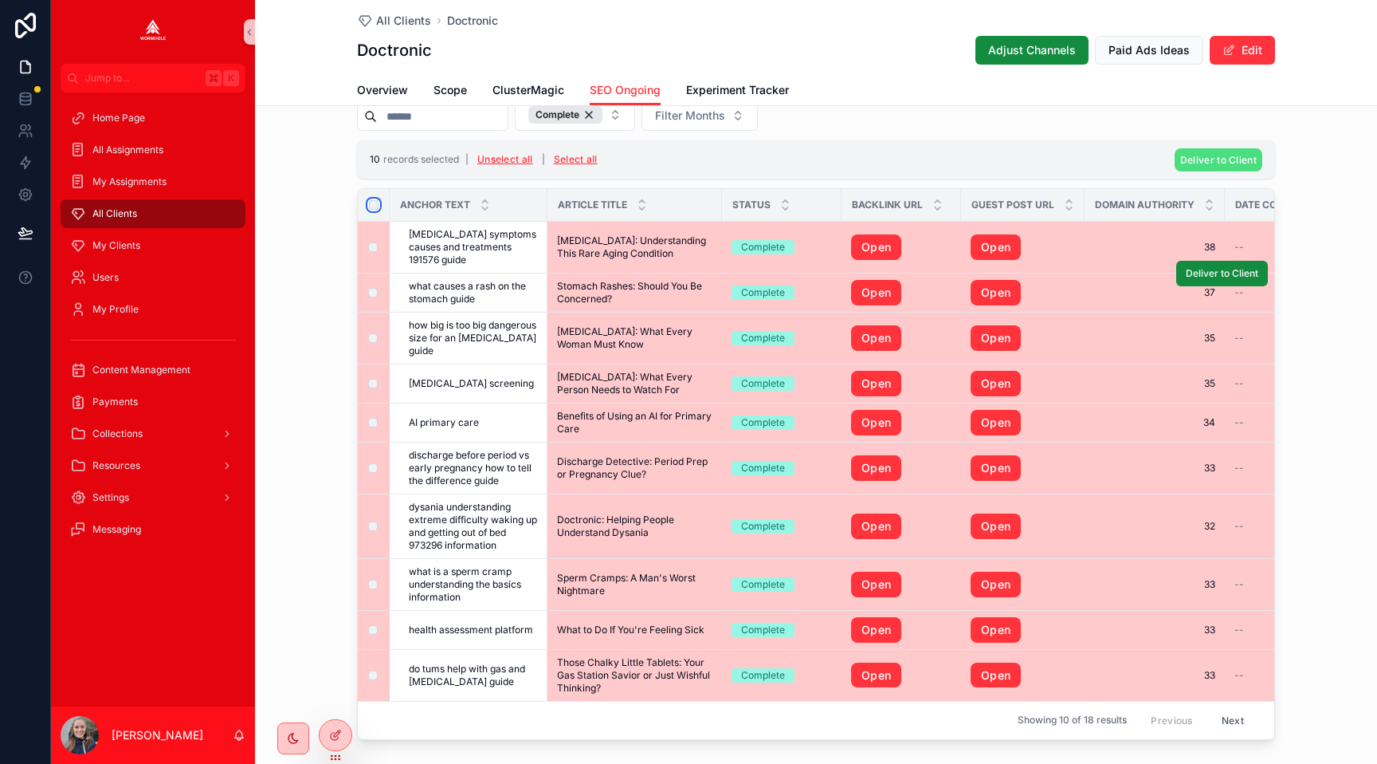
scroll to position [1659, 0]
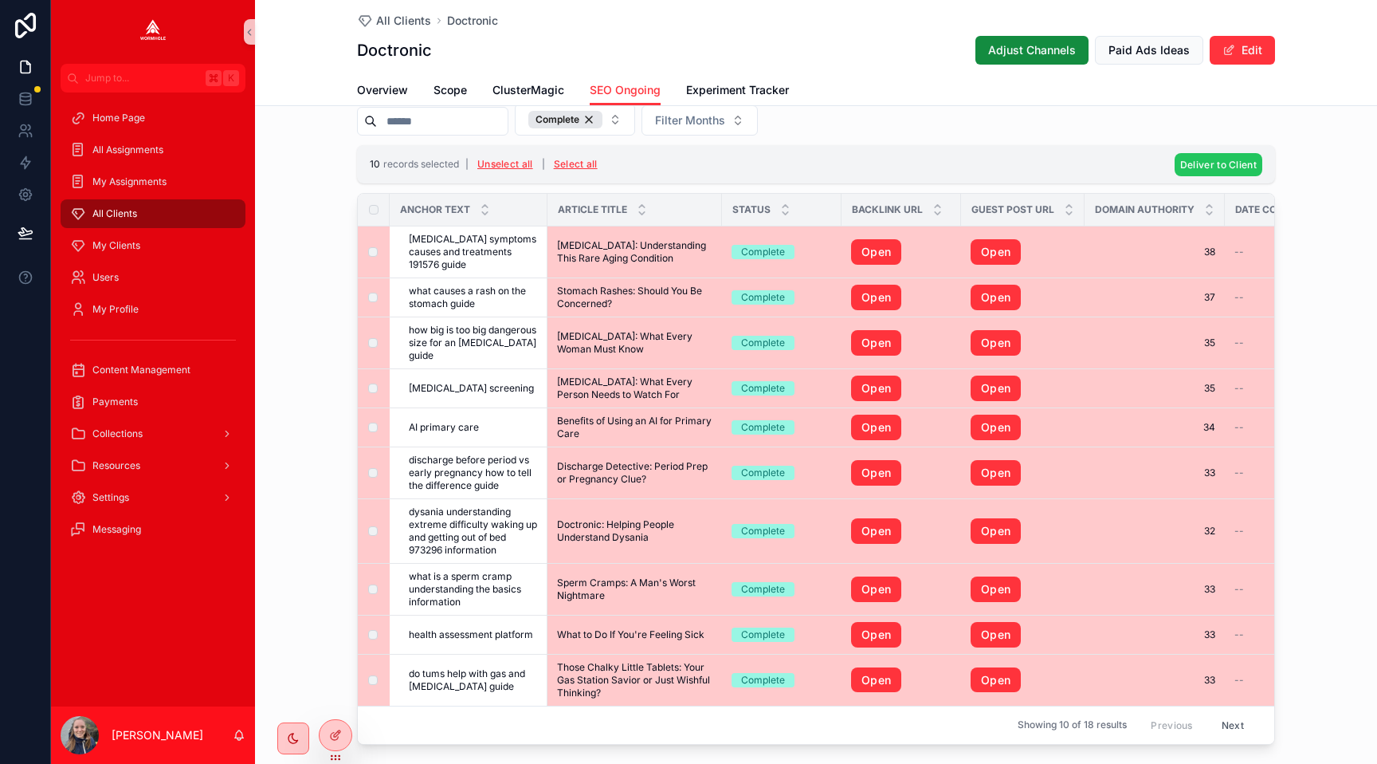
click at [1195, 164] on span "Deliver to Client" at bounding box center [1218, 165] width 77 height 12
click at [1295, 132] on icon "scrollable content" at bounding box center [1296, 133] width 13 height 13
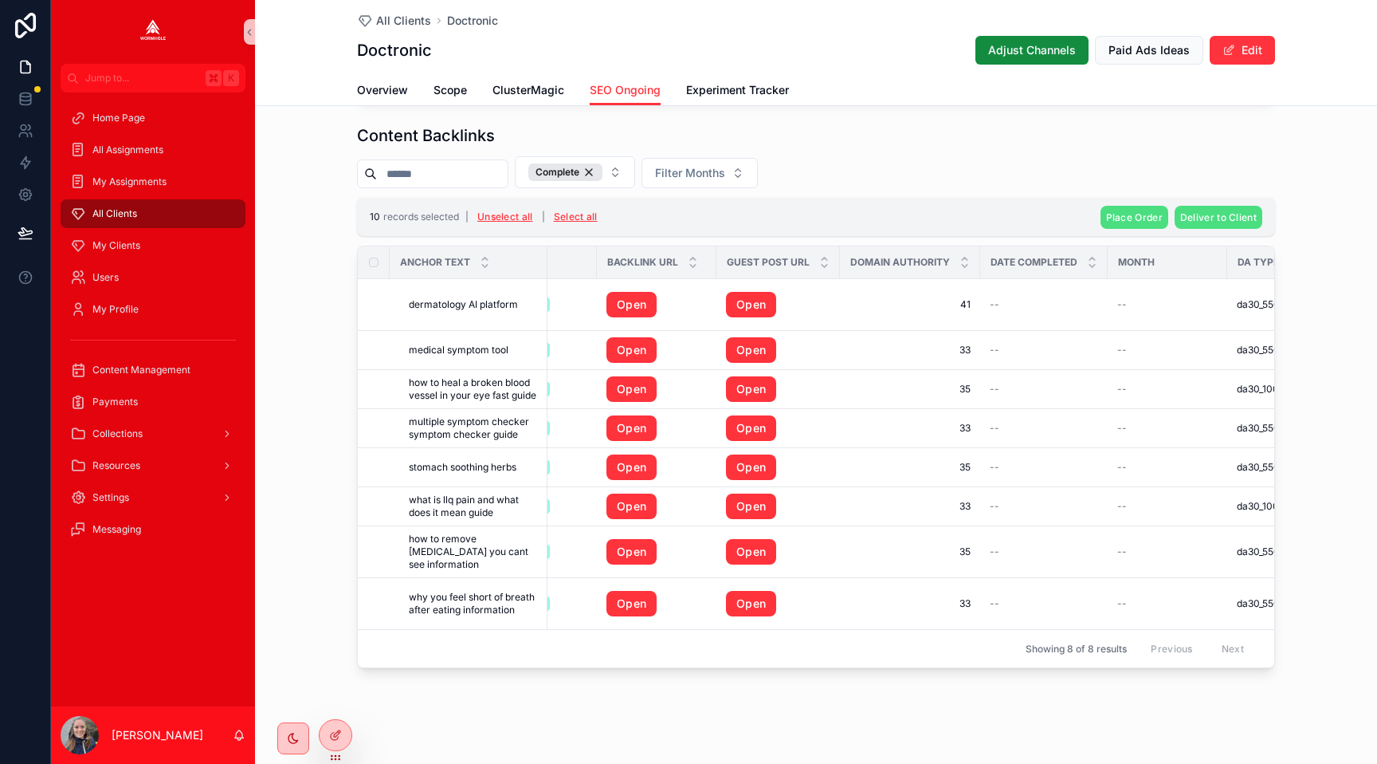
scroll to position [0, 0]
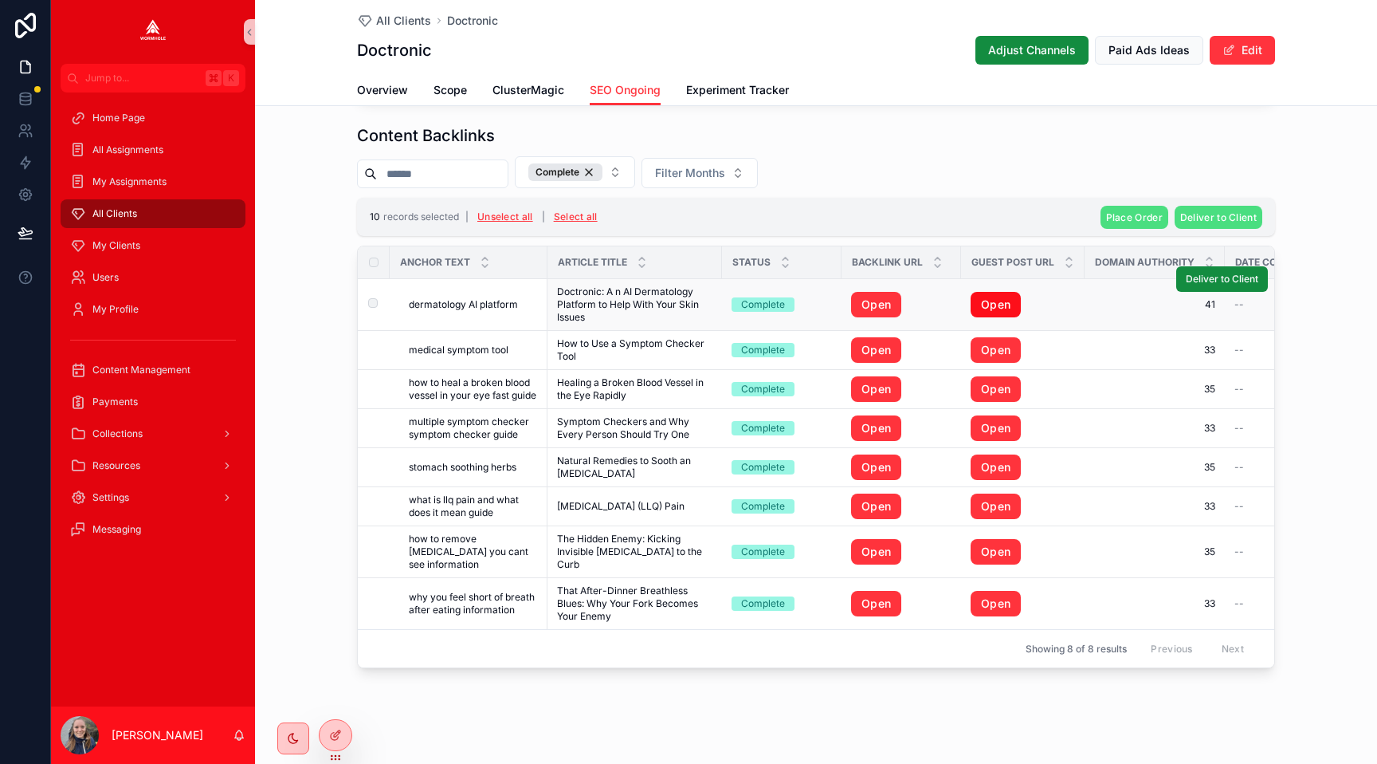
click at [991, 300] on link "Open" at bounding box center [996, 305] width 50 height 26
click at [990, 354] on link "Open" at bounding box center [996, 350] width 50 height 26
click at [991, 391] on link "Open" at bounding box center [996, 389] width 50 height 26
click at [991, 429] on link "Open" at bounding box center [996, 428] width 50 height 26
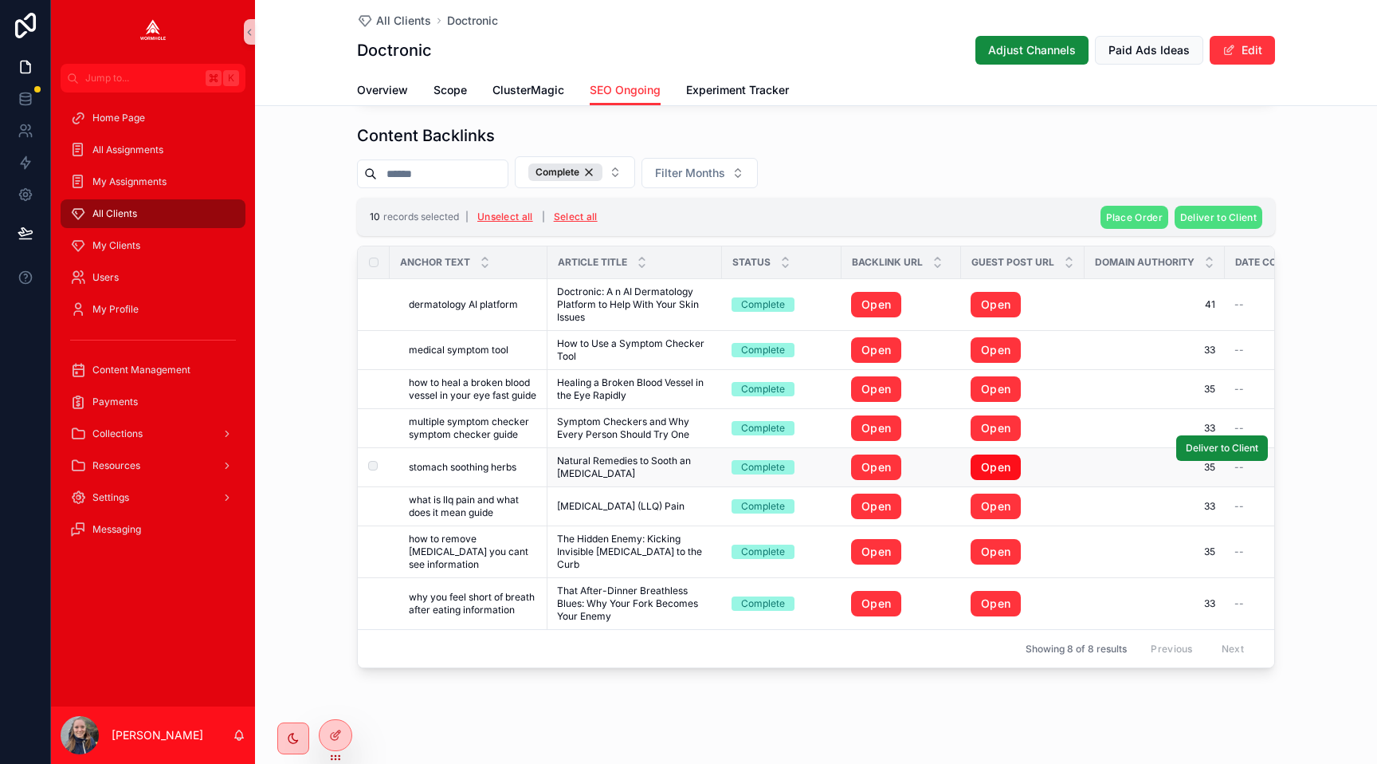
click at [992, 465] on link "Open" at bounding box center [996, 467] width 50 height 26
click at [991, 506] on link "Open" at bounding box center [996, 506] width 50 height 26
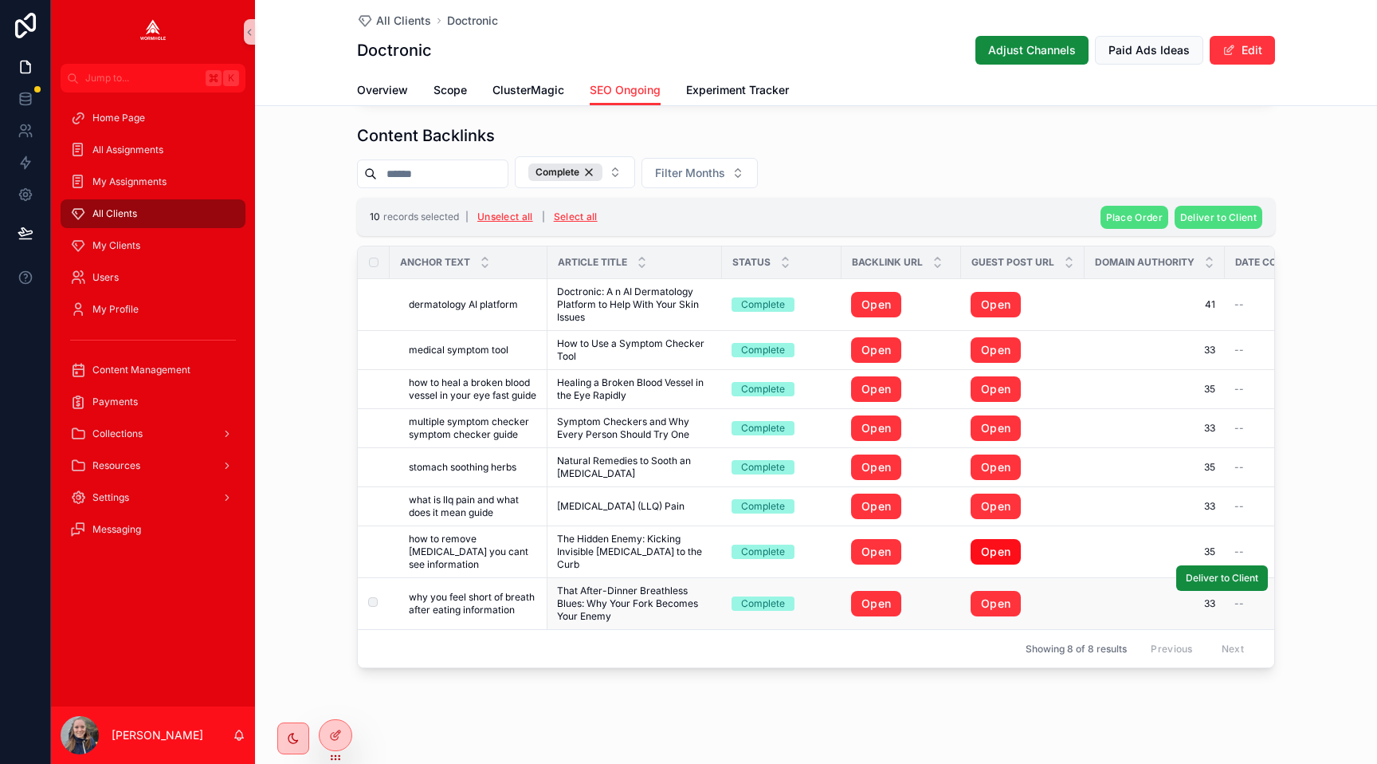
click at [993, 542] on link "Open" at bounding box center [996, 552] width 50 height 26
click at [993, 599] on link "Open" at bounding box center [996, 604] width 50 height 26
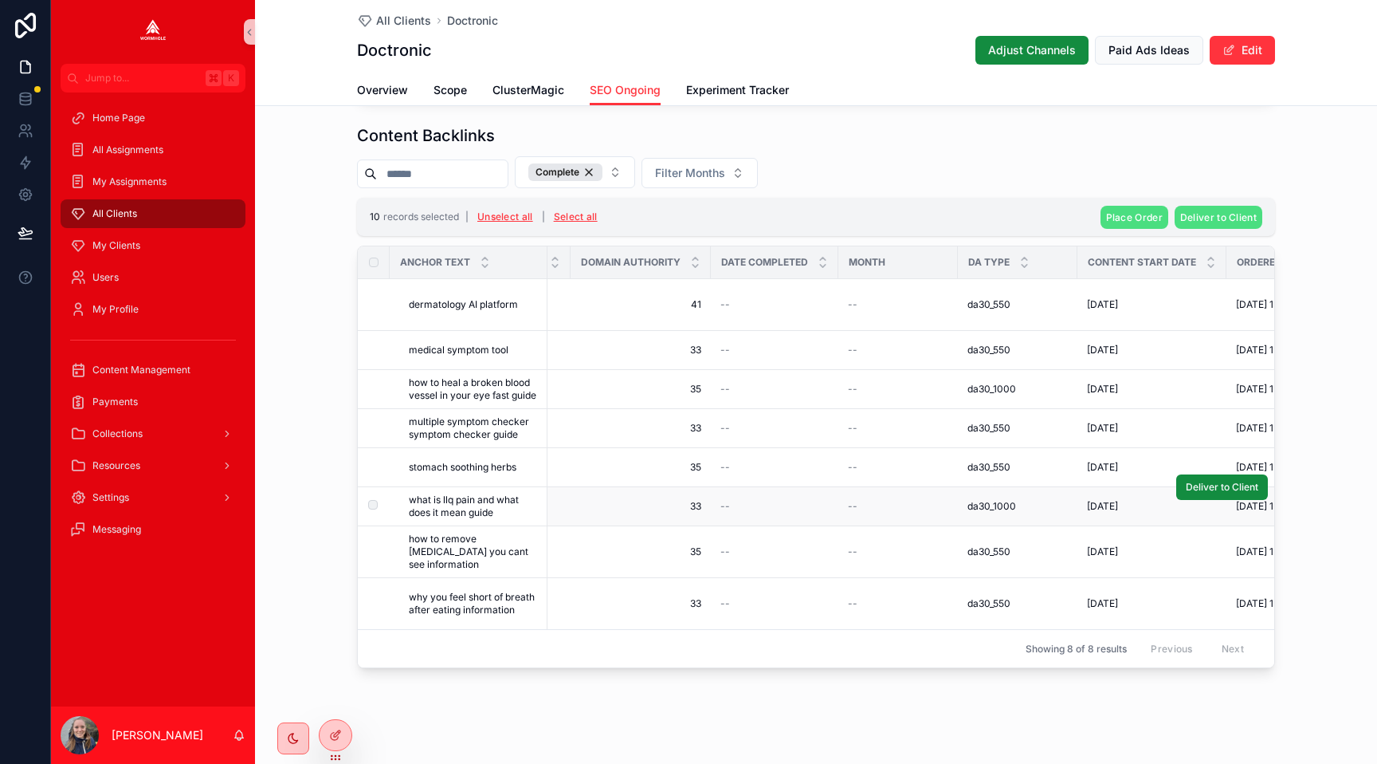
scroll to position [0, 545]
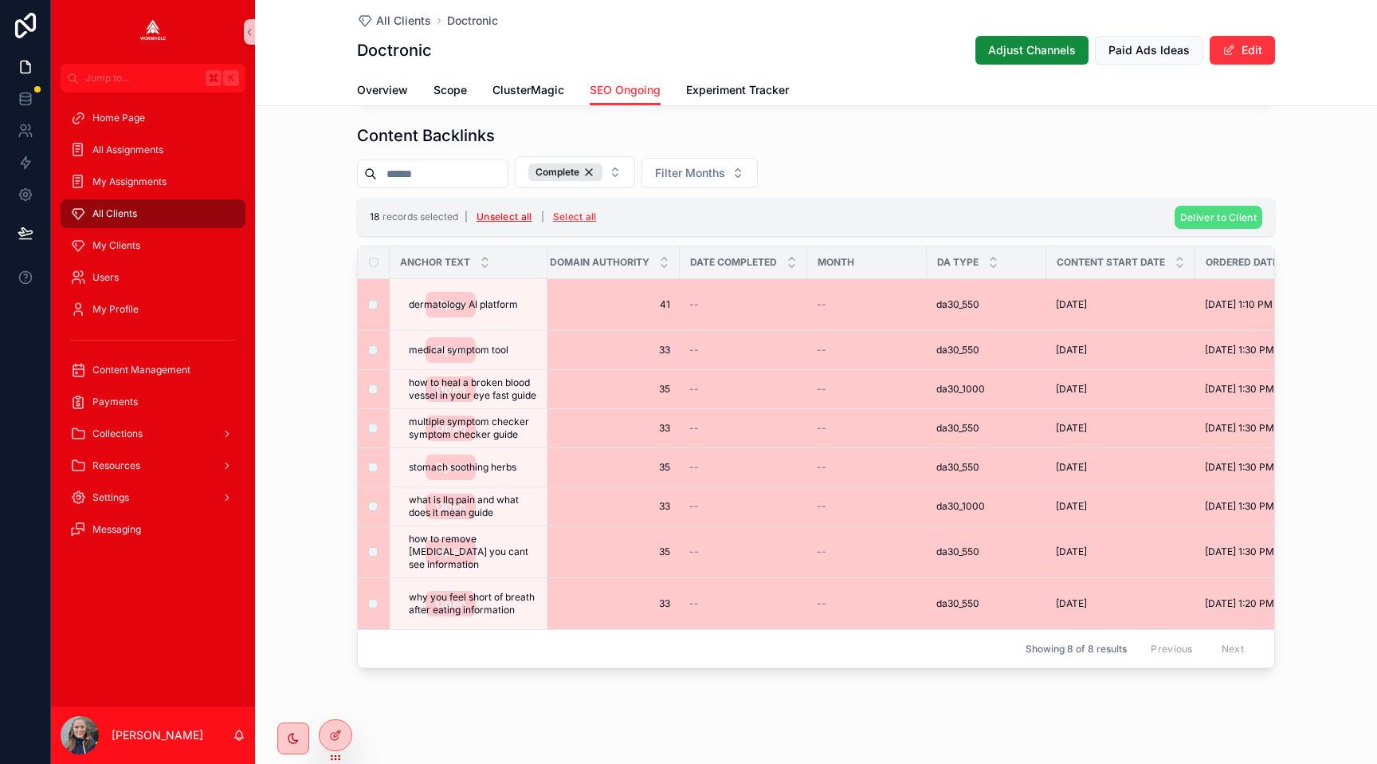
click at [505, 208] on button "Unselect all" at bounding box center [504, 217] width 67 height 26
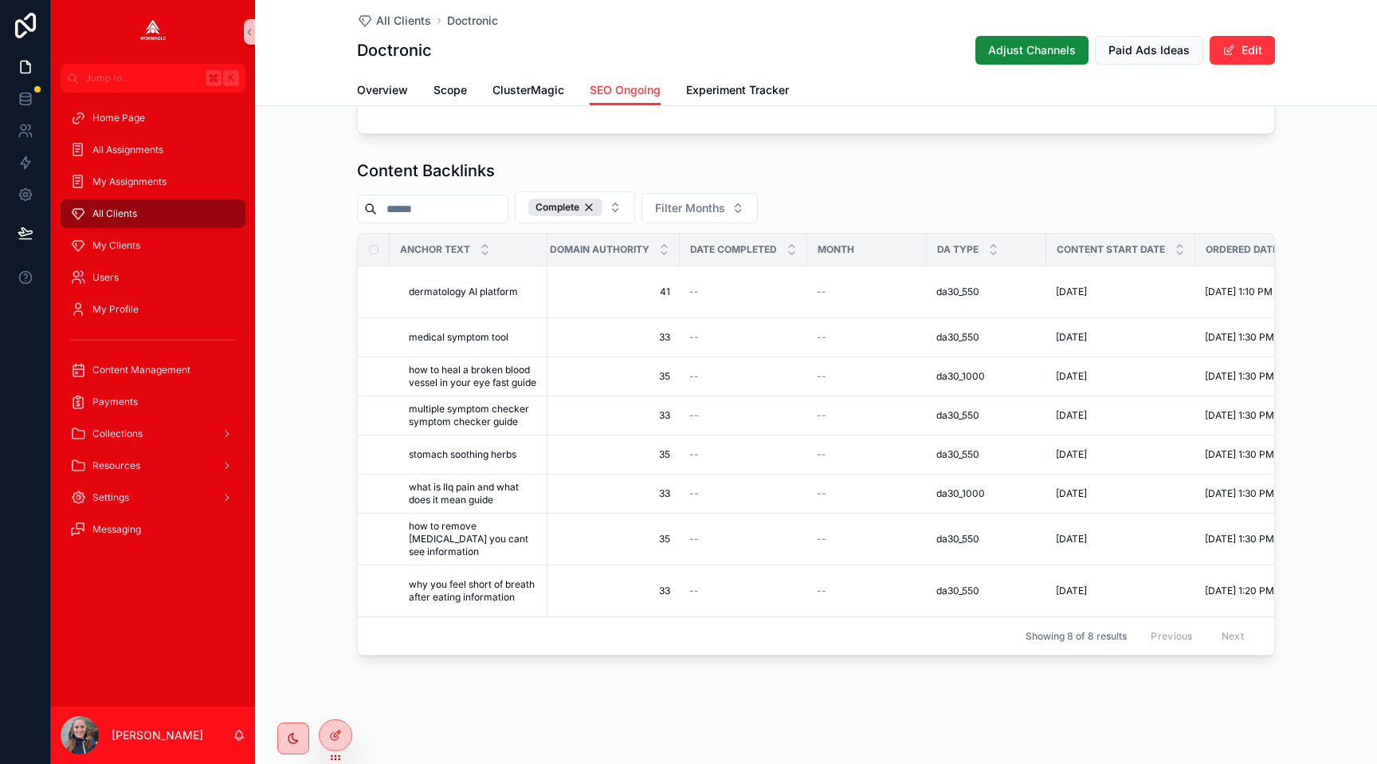
scroll to position [1558, 0]
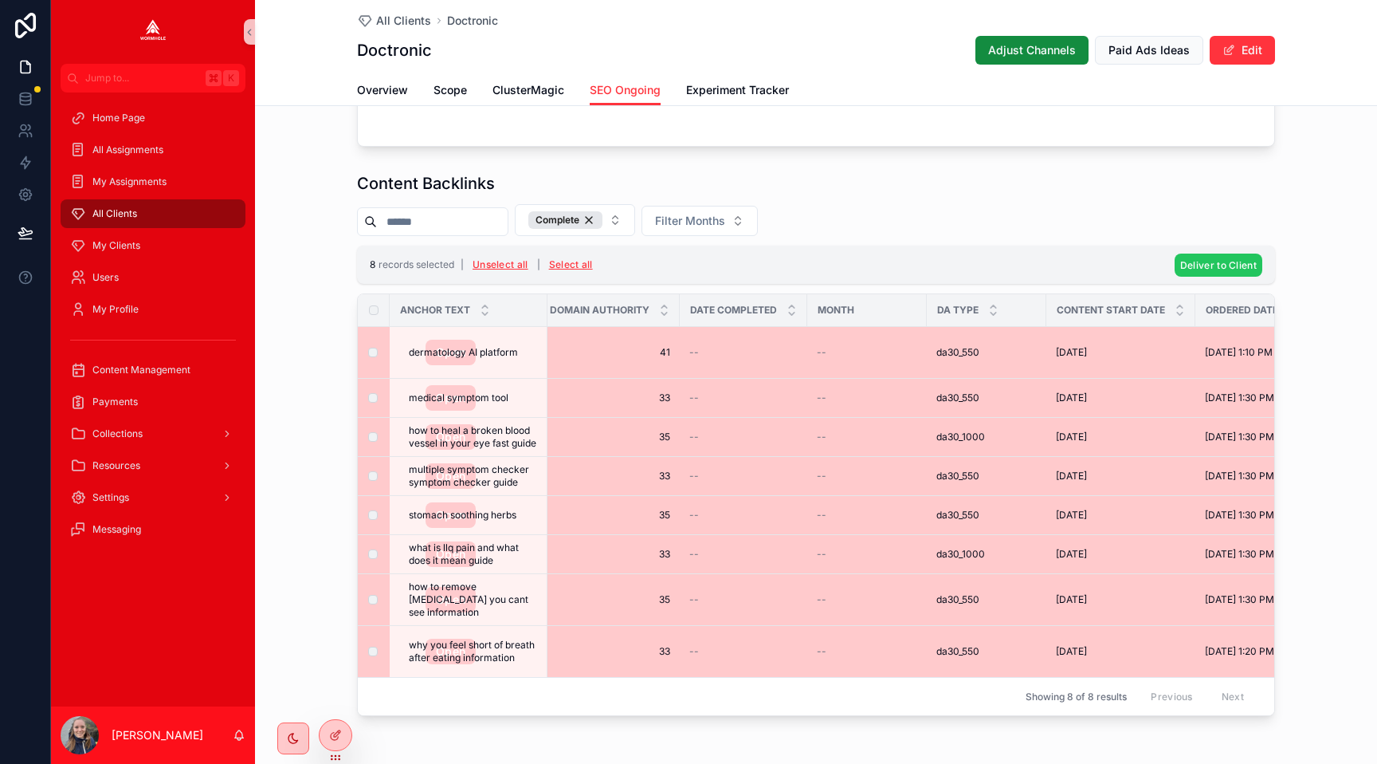
click at [1208, 261] on span "Deliver to Client" at bounding box center [1218, 265] width 77 height 12
click at [1294, 231] on icon "scrollable content" at bounding box center [1296, 234] width 13 height 13
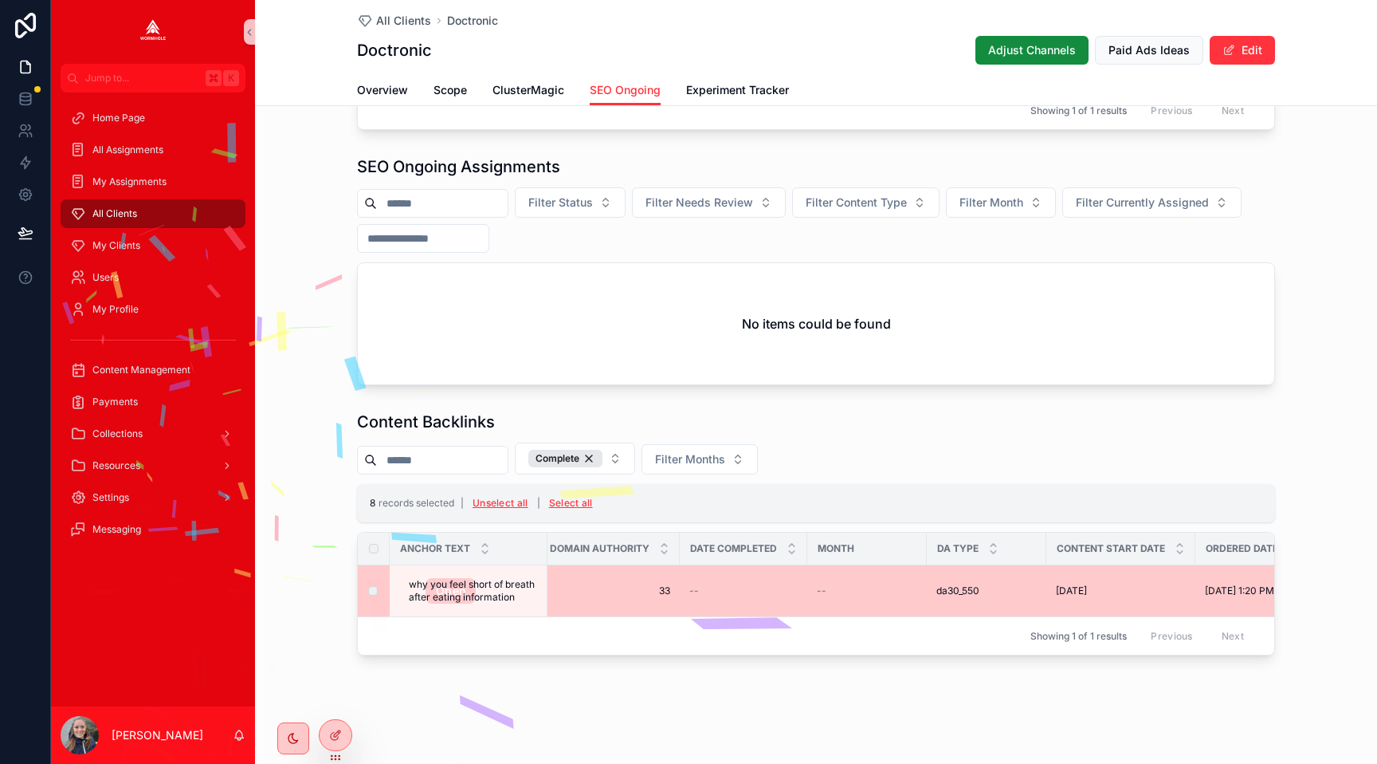
scroll to position [1319, 0]
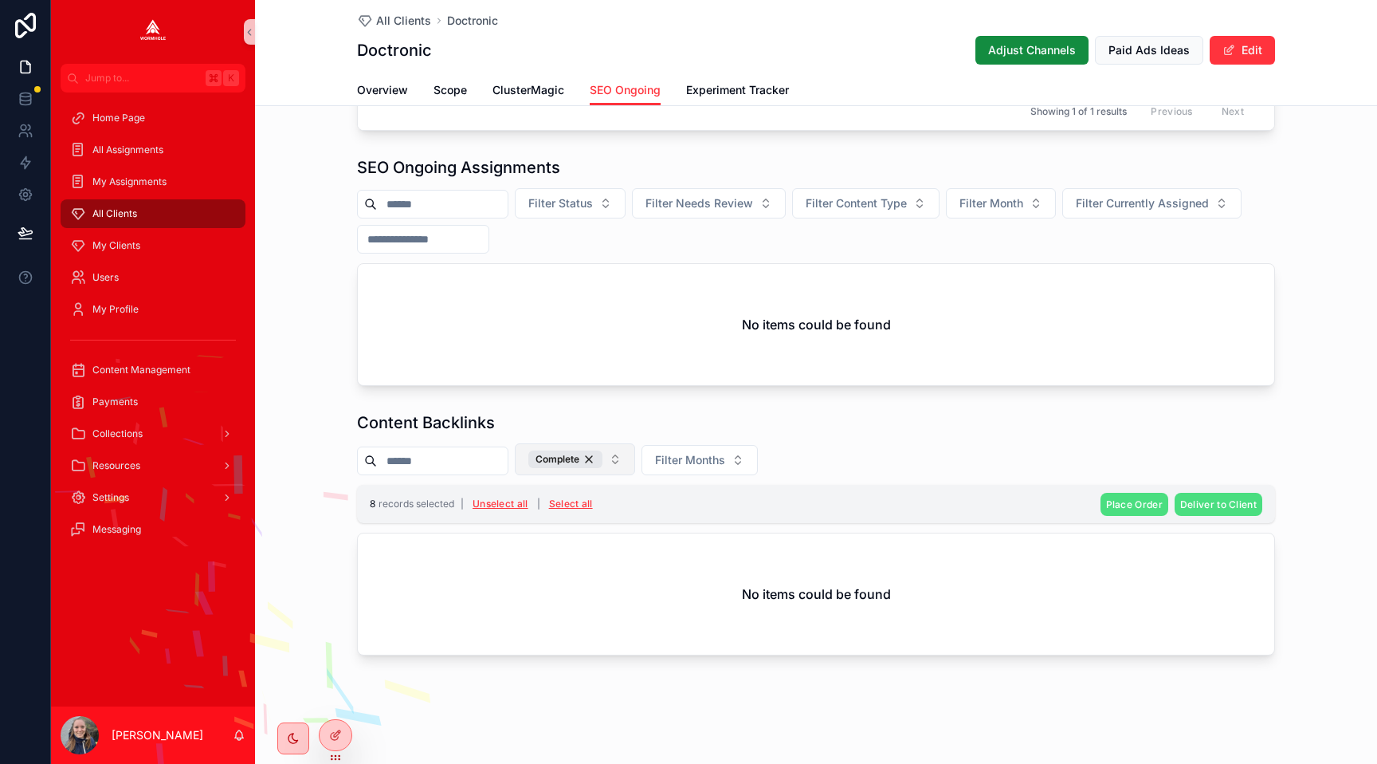
click at [635, 457] on button "Complete" at bounding box center [575, 459] width 120 height 32
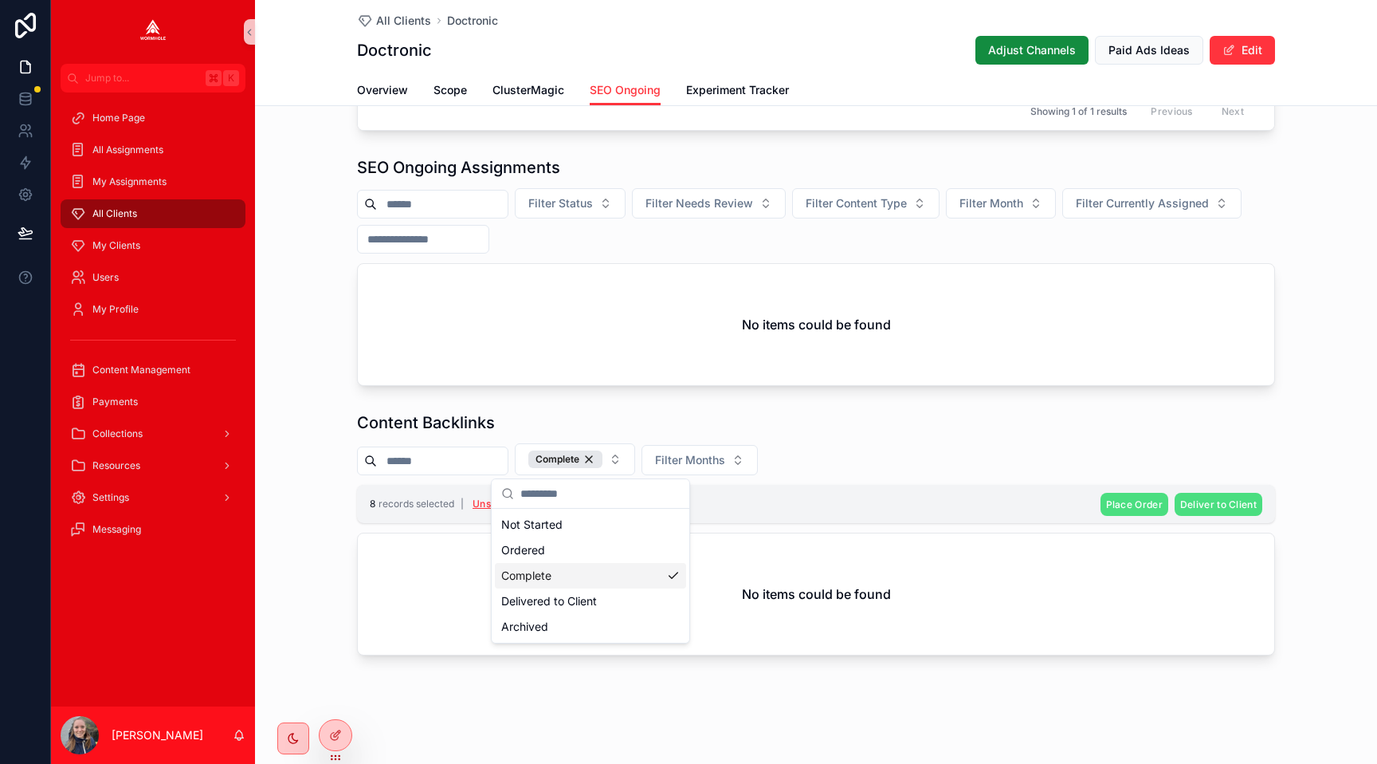
drag, startPoint x: 624, startPoint y: 603, endPoint x: 622, endPoint y: 549, distance: 53.4
click at [622, 549] on div "Not Started Ordered Complete Delivered to Client Archived" at bounding box center [590, 576] width 191 height 128
click at [622, 549] on div "Ordered" at bounding box center [590, 550] width 191 height 26
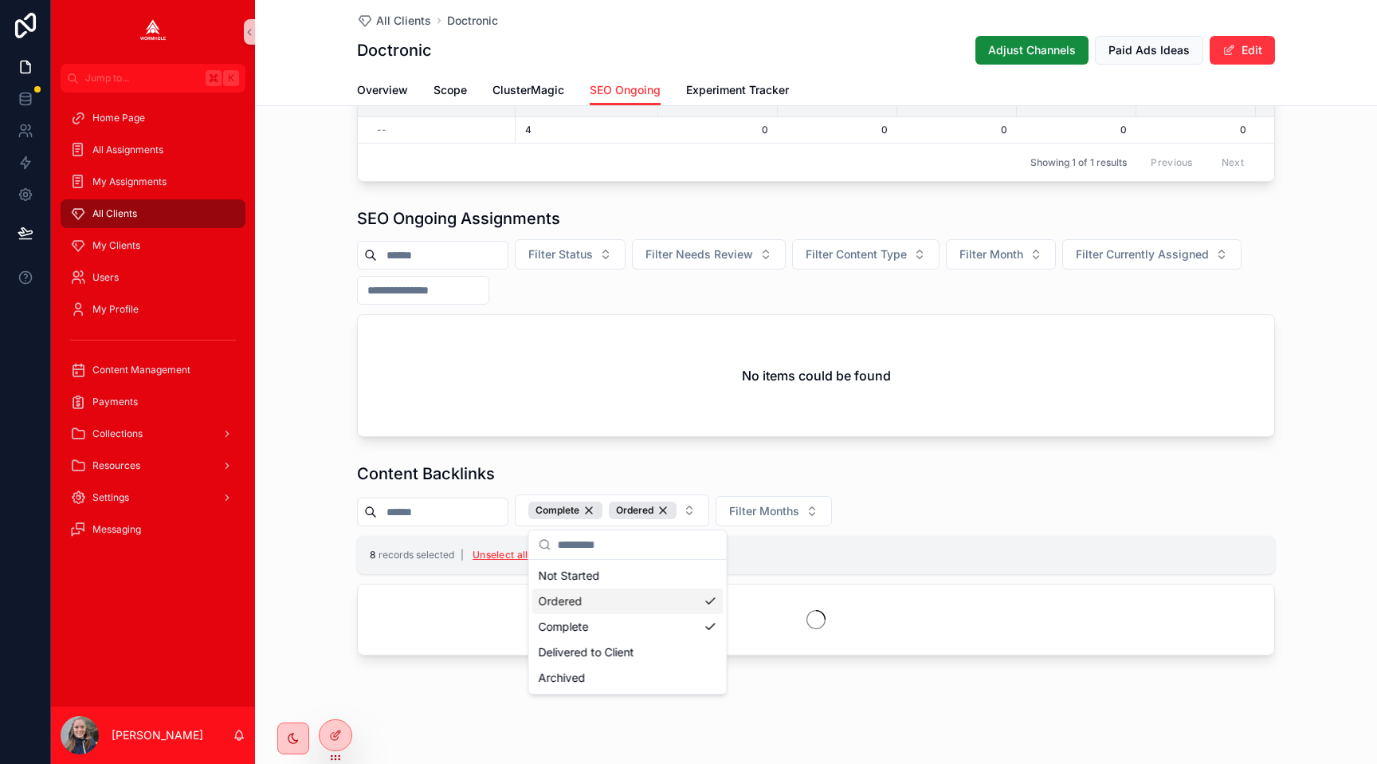
scroll to position [1319, 0]
click at [608, 559] on div "Not Started Ordered Complete Delivered to Client Archived" at bounding box center [628, 626] width 198 height 134
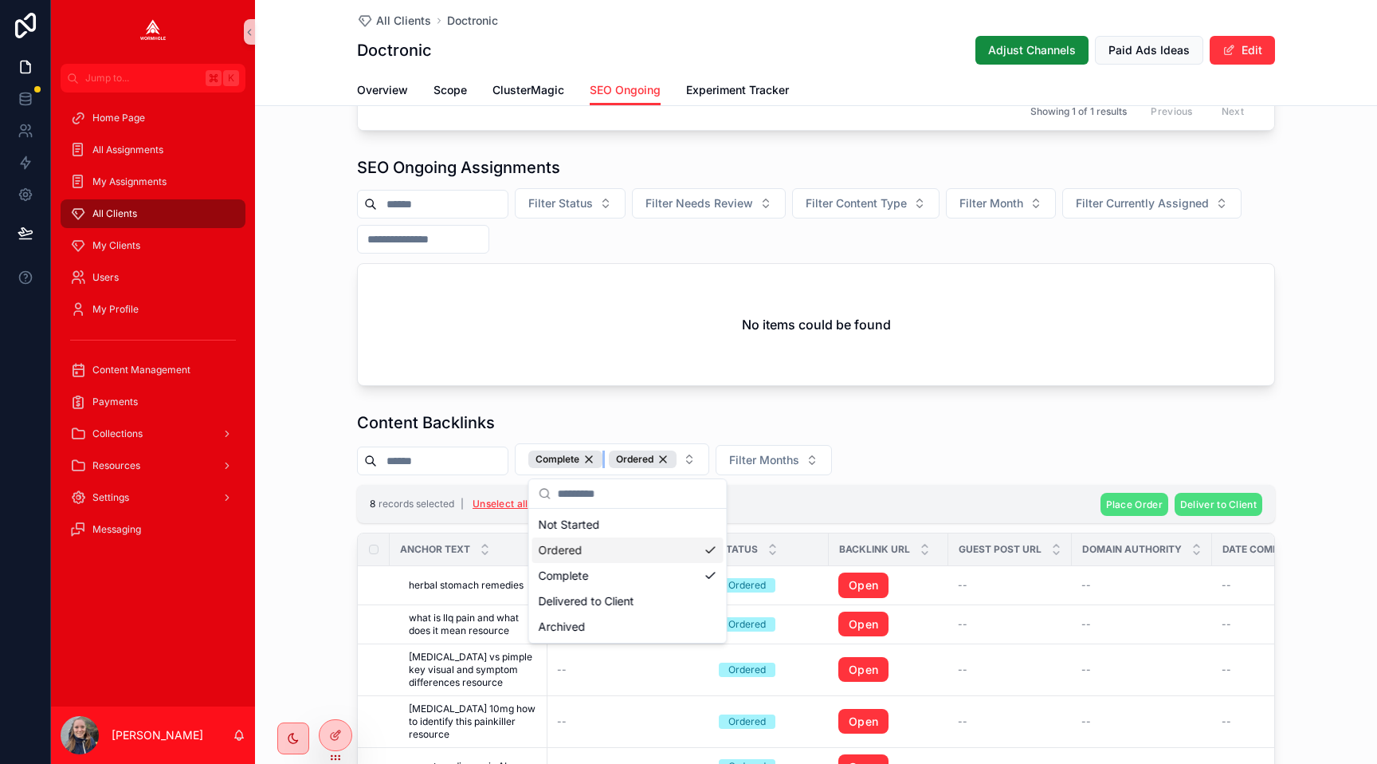
click at [602, 465] on div "Complete" at bounding box center [565, 459] width 74 height 18
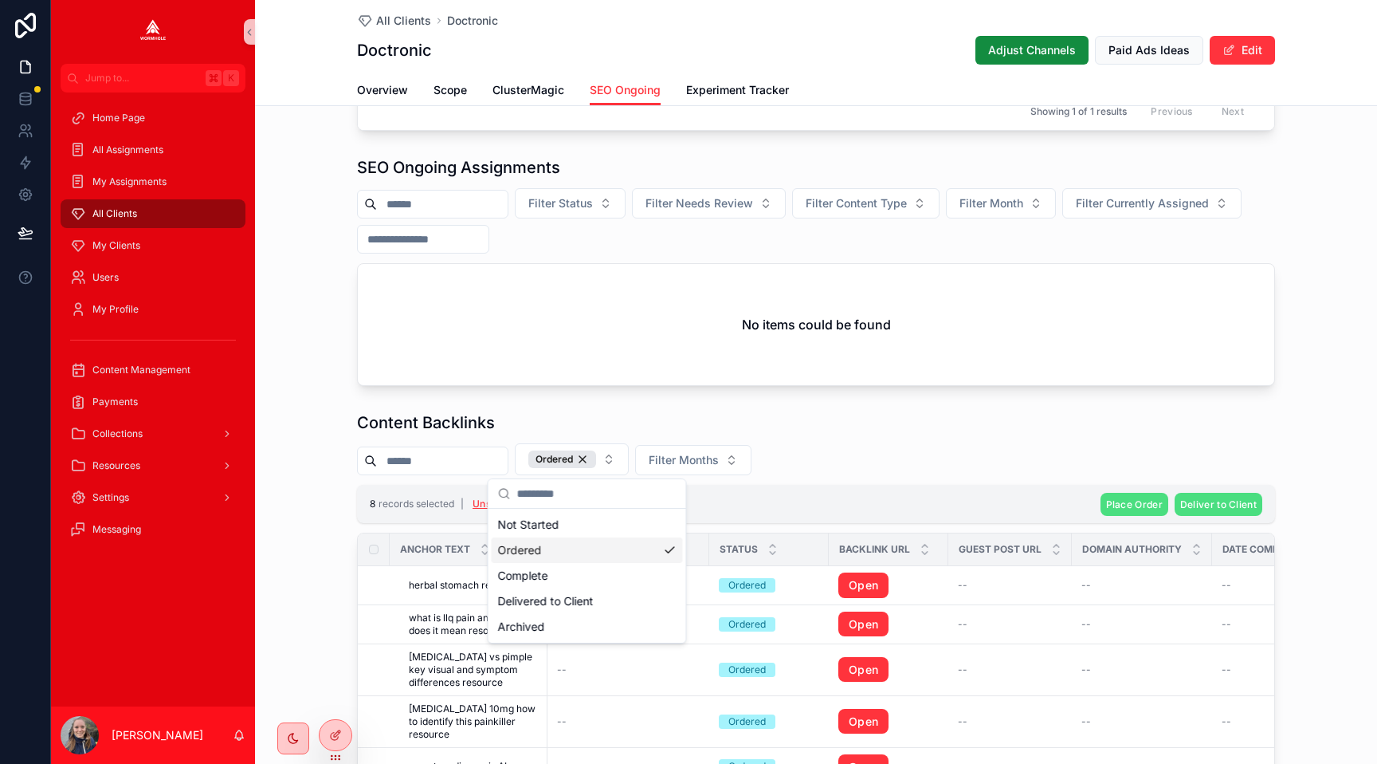
click at [936, 473] on div "Ordered Filter Months" at bounding box center [816, 459] width 918 height 32
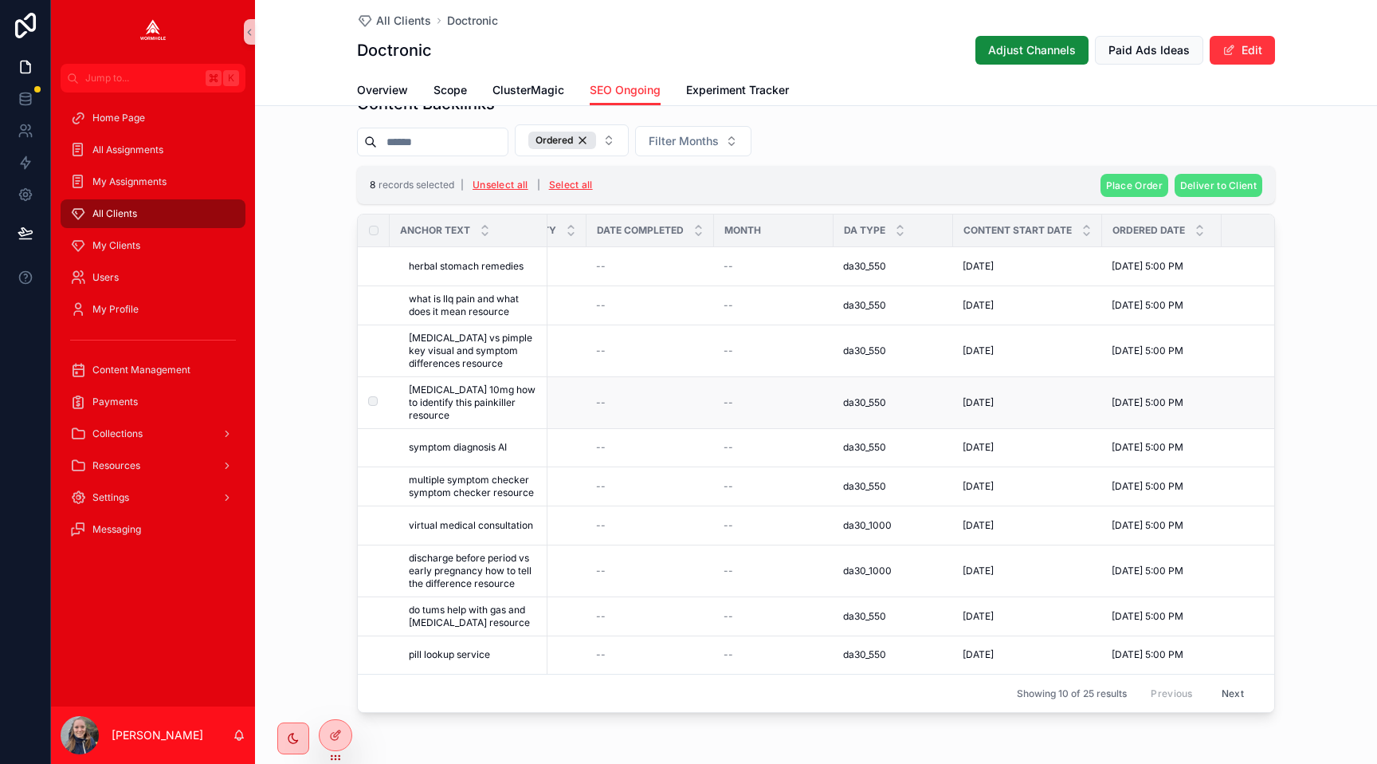
scroll to position [1695, 0]
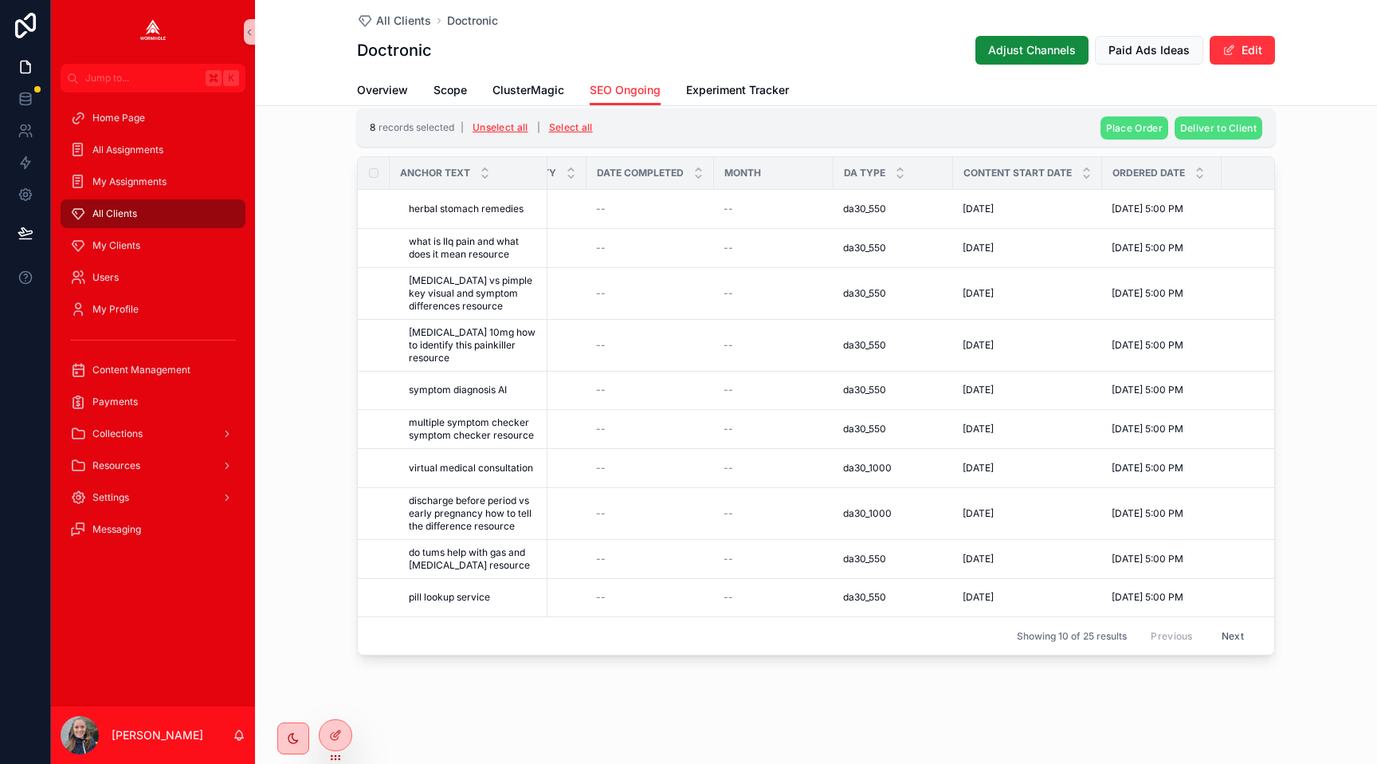
click at [1231, 633] on button "Next" at bounding box center [1233, 635] width 45 height 25
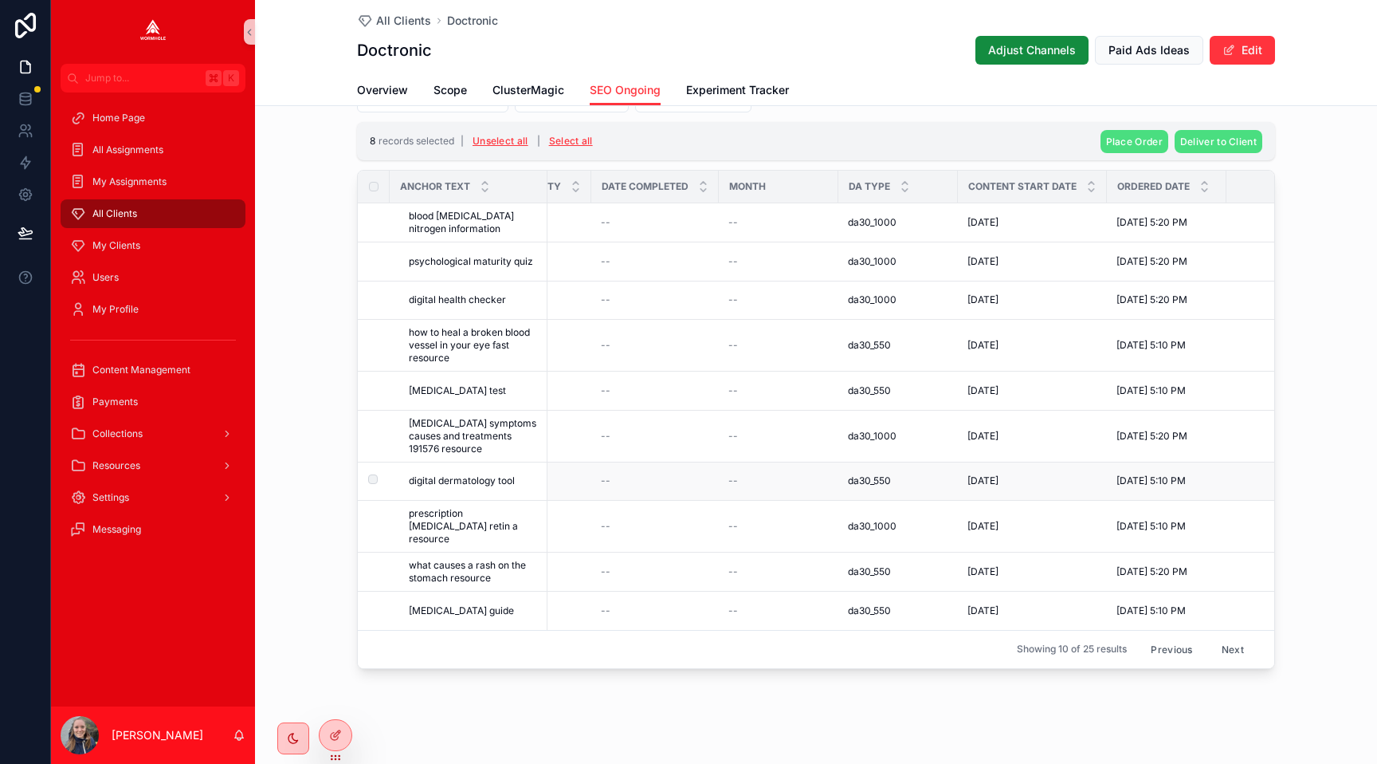
scroll to position [0, 694]
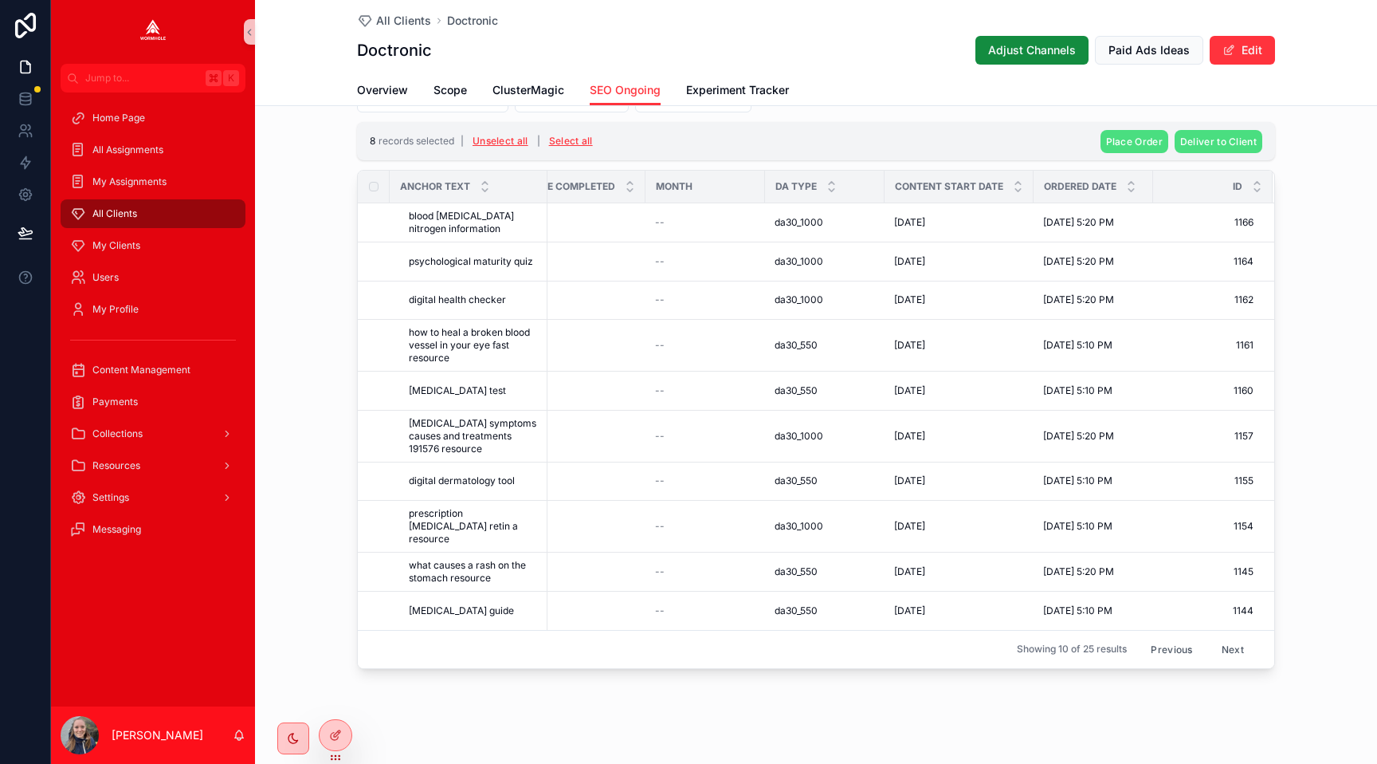
click at [1229, 637] on button "Next" at bounding box center [1233, 649] width 45 height 25
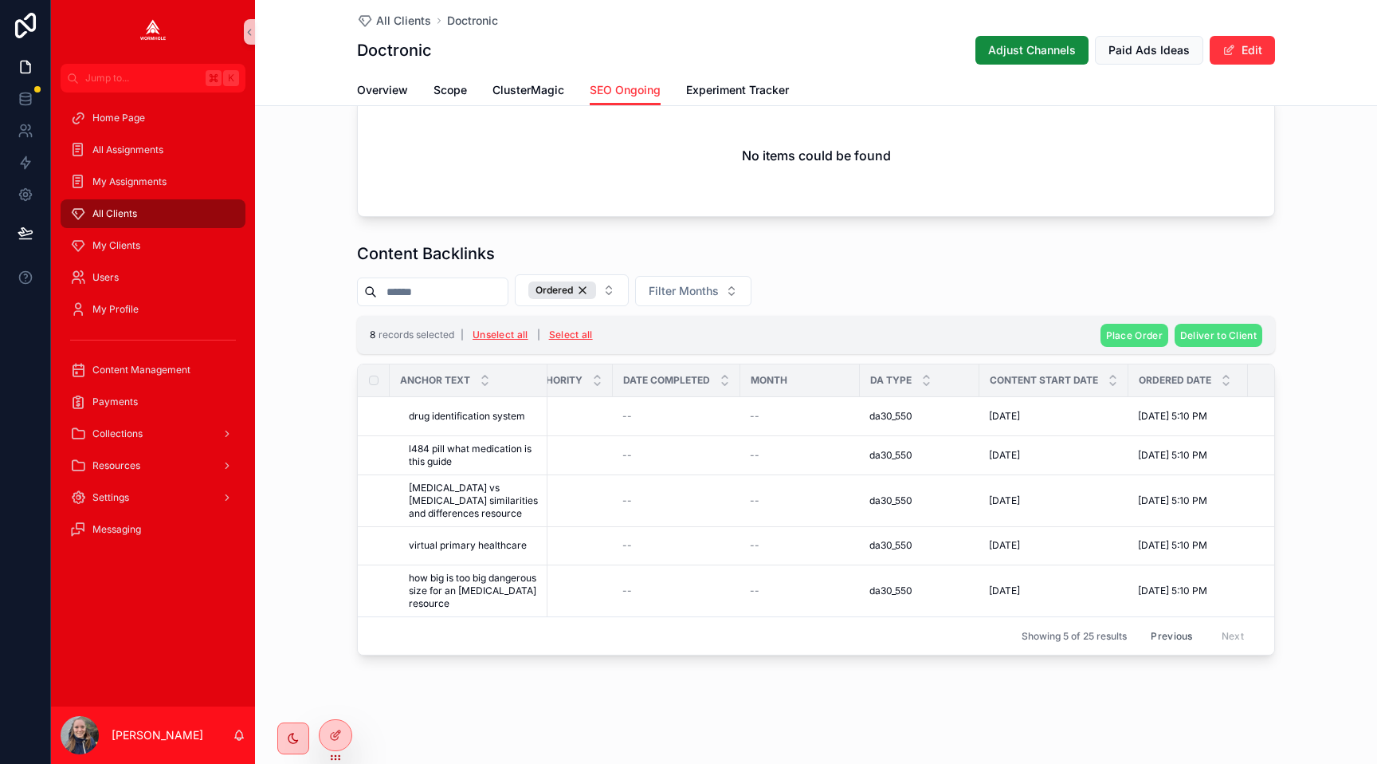
scroll to position [0, 694]
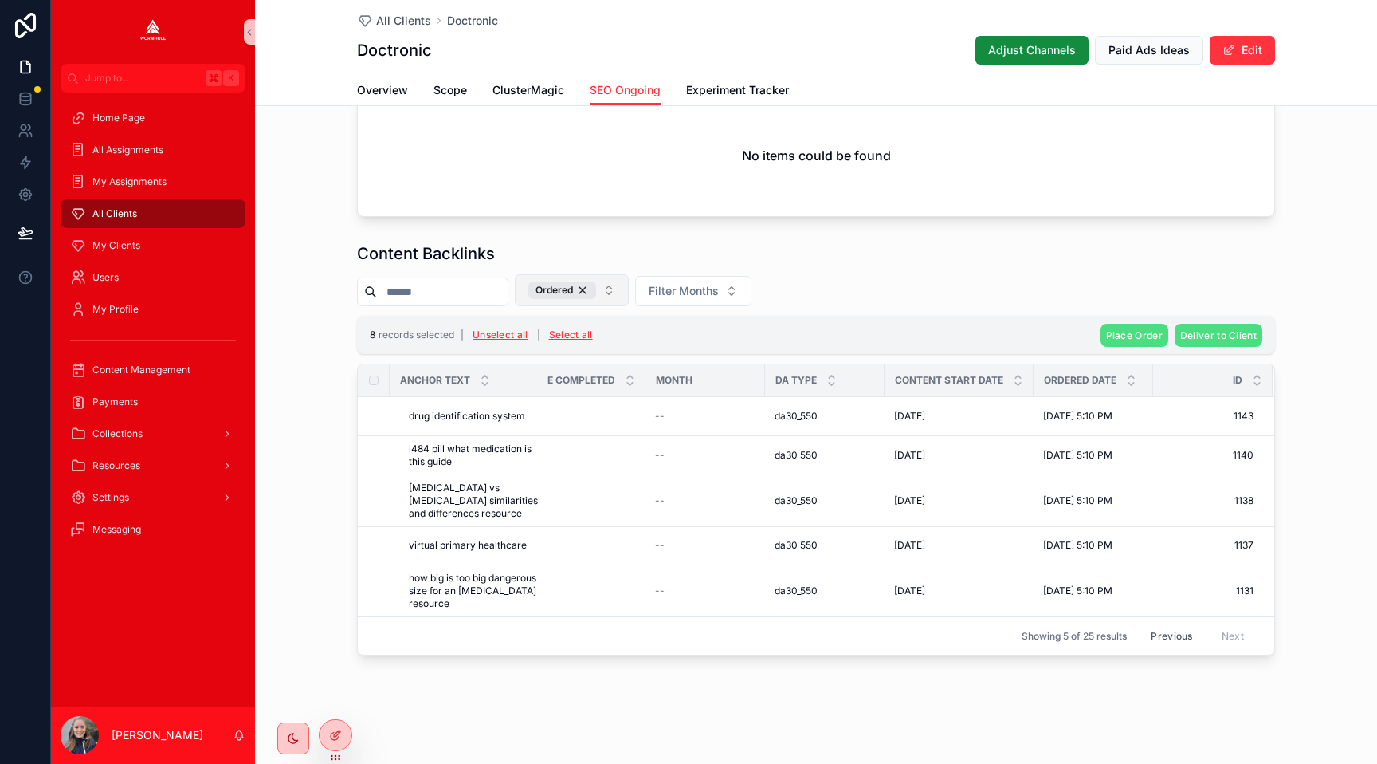
click at [622, 290] on button "Ordered" at bounding box center [572, 290] width 114 height 32
click at [811, 274] on div "Ordered Filter Months" at bounding box center [816, 290] width 918 height 32
click at [406, 24] on span "All Clients" at bounding box center [403, 21] width 55 height 16
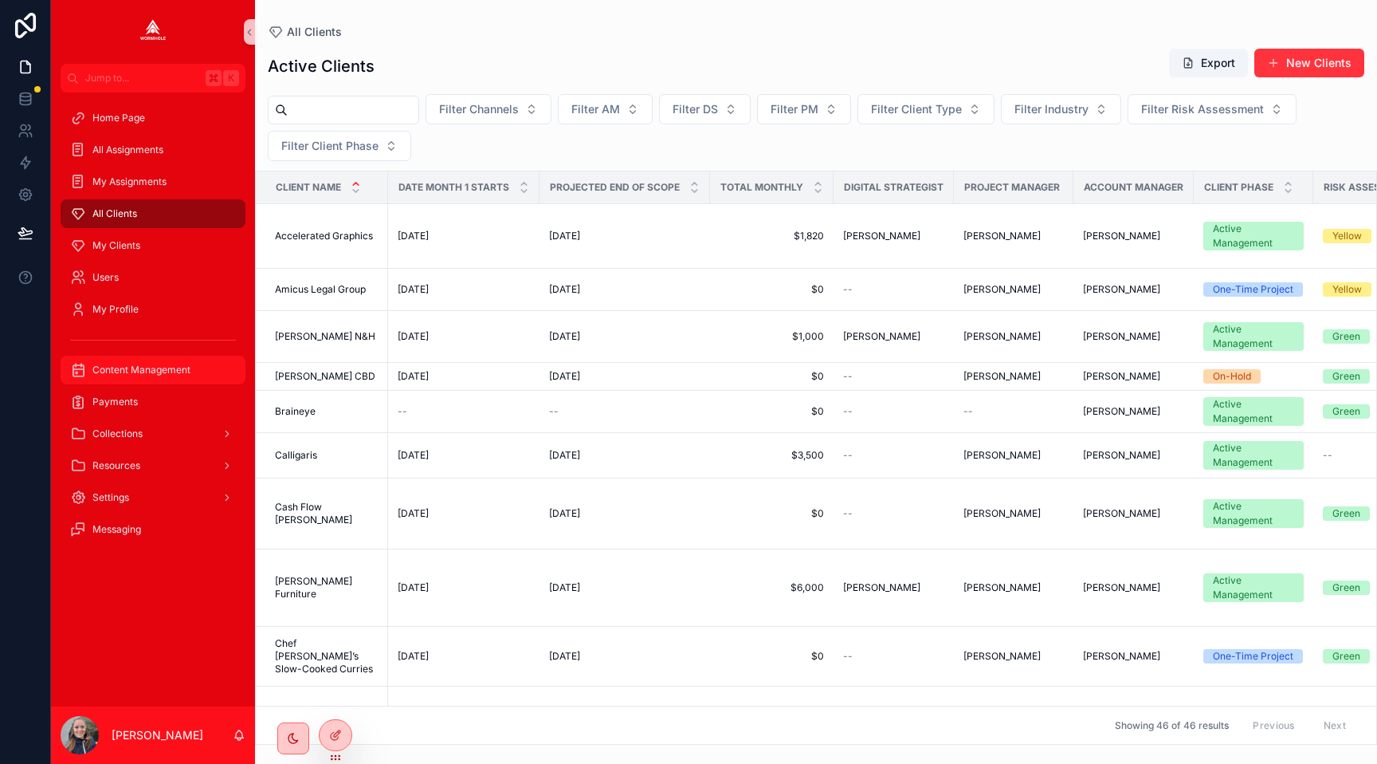
click at [105, 367] on span "Content Management" at bounding box center [141, 369] width 98 height 13
